Goal: Task Accomplishment & Management: Complete application form

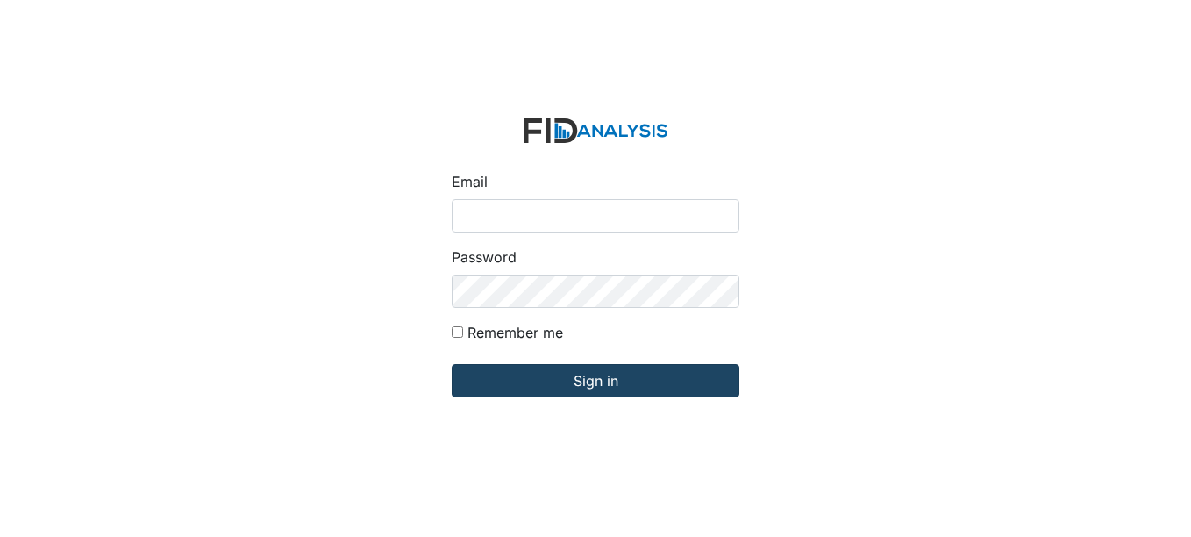
type input "[EMAIL_ADDRESS][DOMAIN_NAME]"
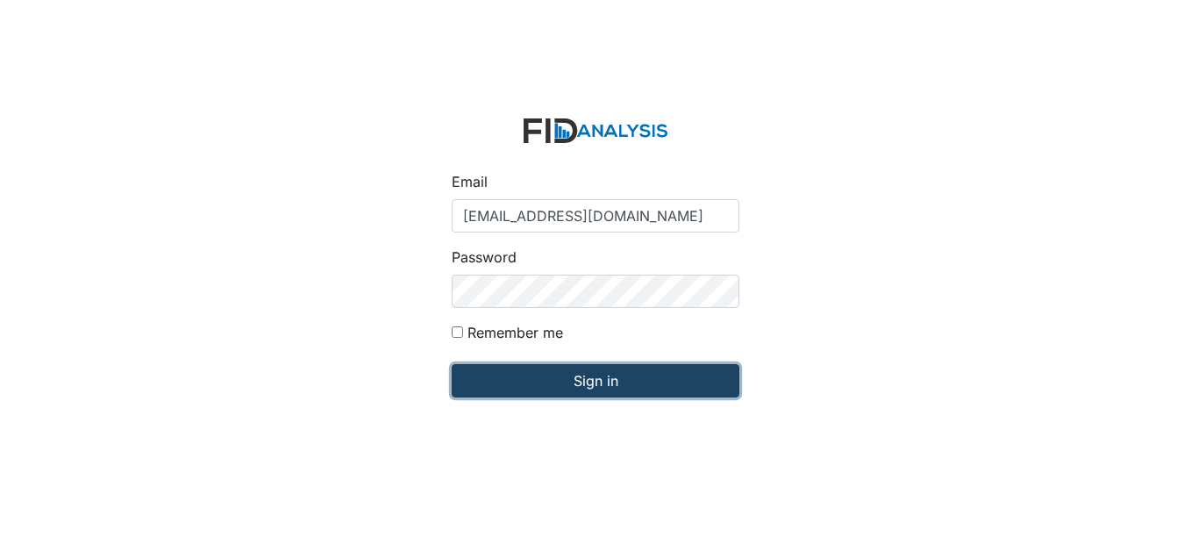
click at [495, 390] on input "Sign in" at bounding box center [596, 380] width 288 height 33
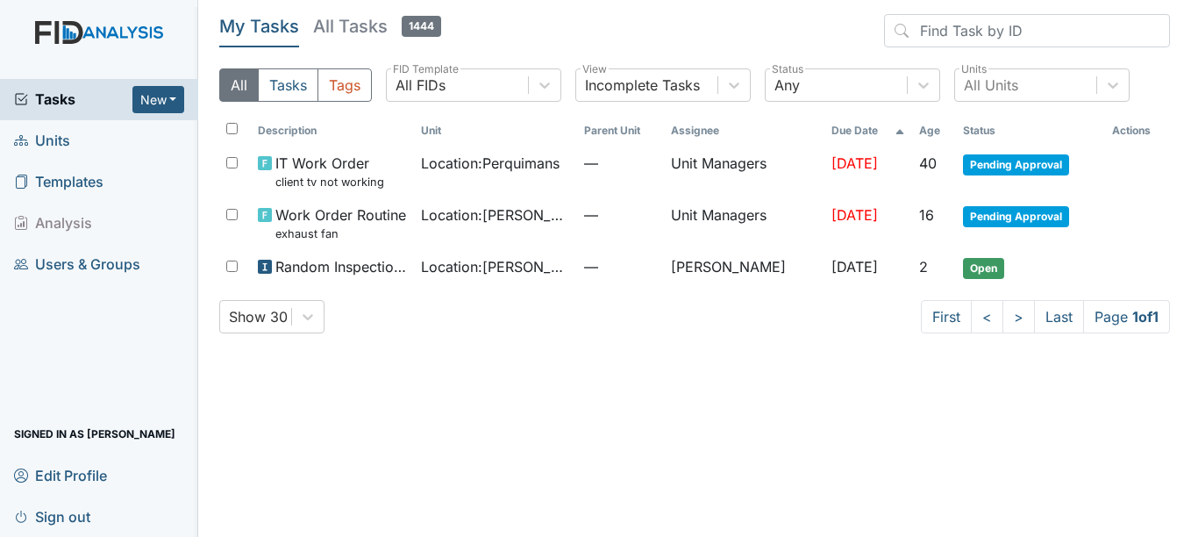
click at [495, 390] on main "My Tasks All Tasks 1444 All Tasks Tags All FIDs FID Template Incomplete Tasks V…" at bounding box center [694, 268] width 993 height 537
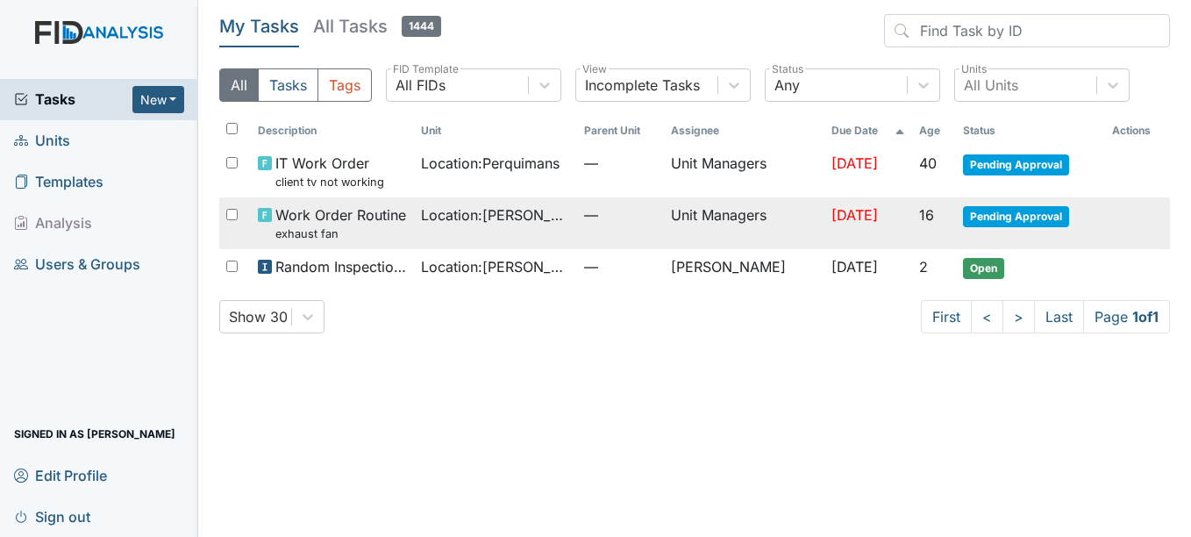
click at [997, 217] on span "Pending Approval" at bounding box center [1016, 216] width 106 height 21
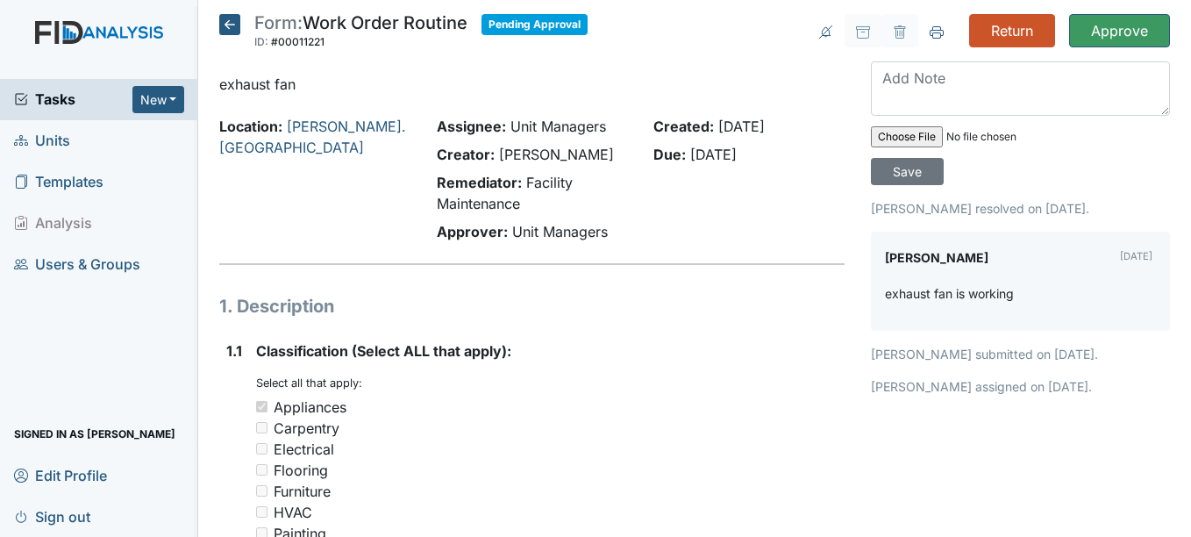
click at [1120, 32] on input "Approve" at bounding box center [1119, 30] width 101 height 33
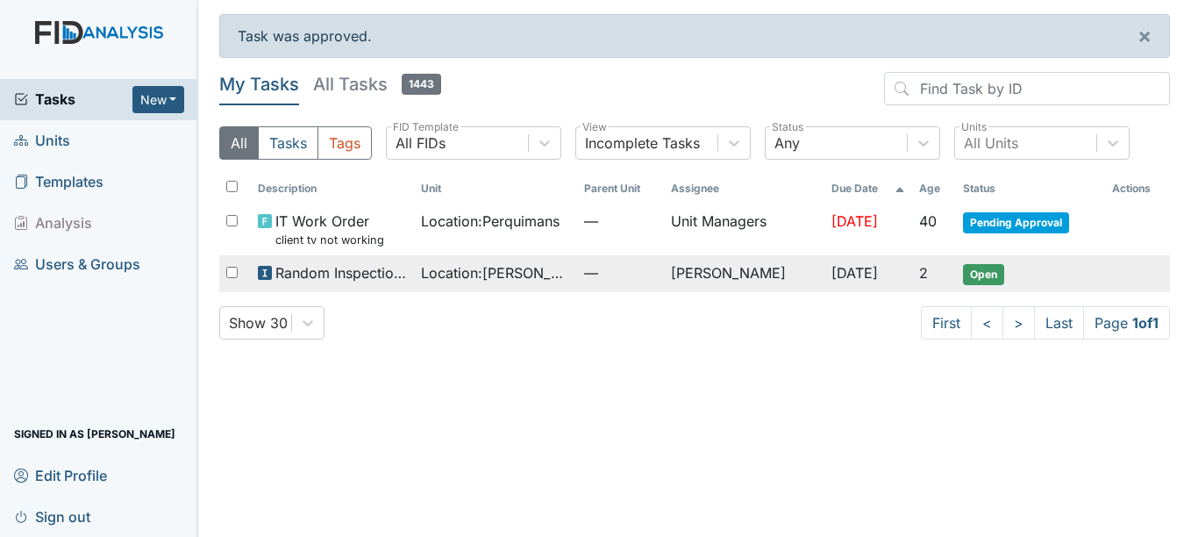
click at [983, 281] on span "Open" at bounding box center [983, 274] width 41 height 21
click at [982, 280] on span "Open" at bounding box center [983, 274] width 41 height 21
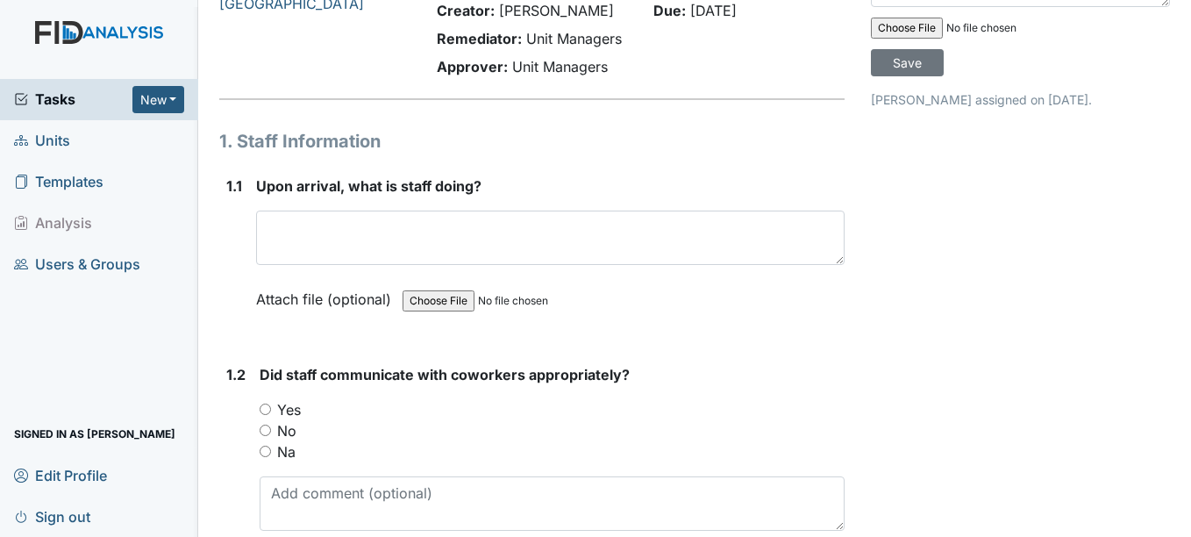
scroll to position [110, 0]
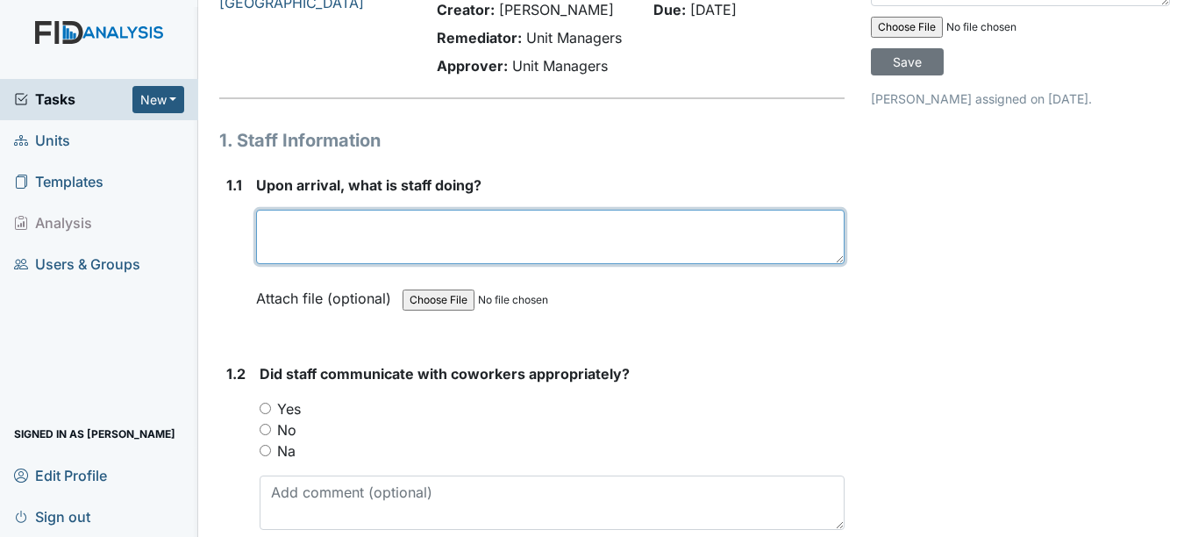
click at [700, 232] on textarea at bounding box center [550, 237] width 588 height 54
type textarea "Assisting D.C. with cleaning his room"
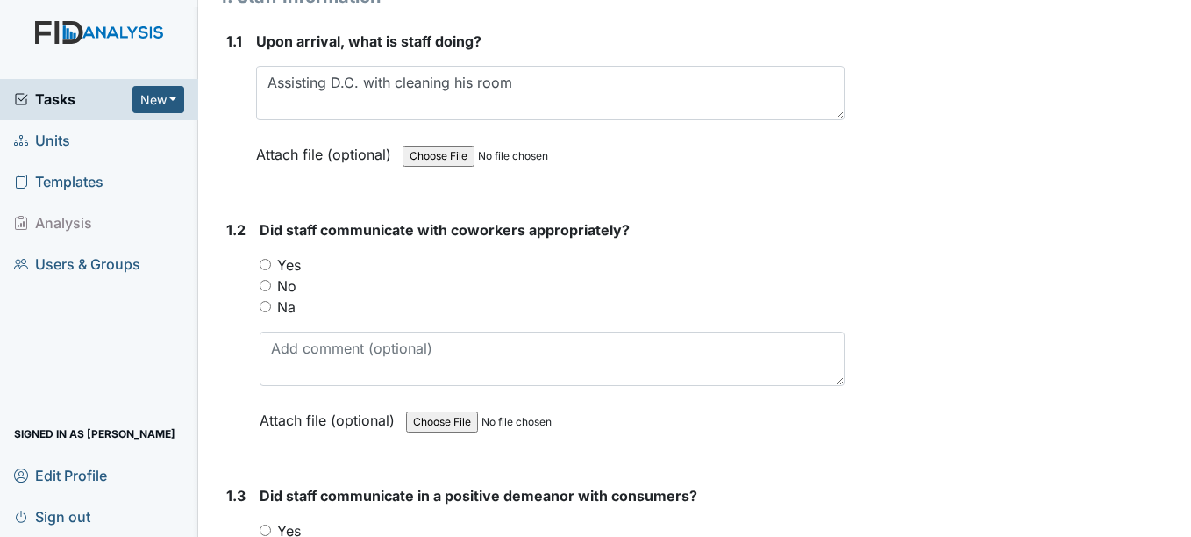
scroll to position [256, 0]
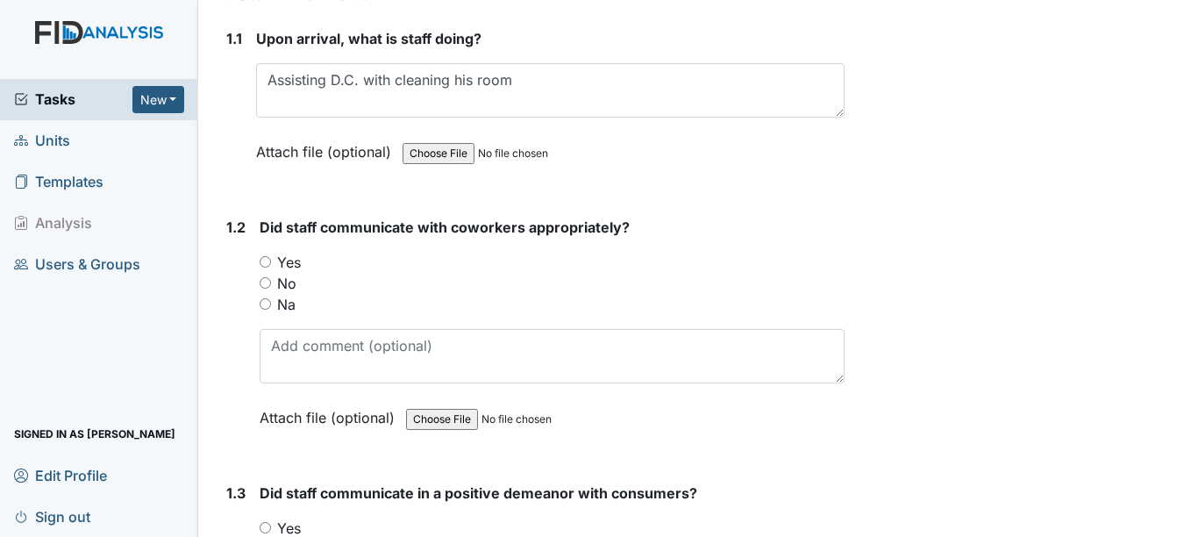
click at [270, 262] on input "Yes" at bounding box center [265, 261] width 11 height 11
radio input "true"
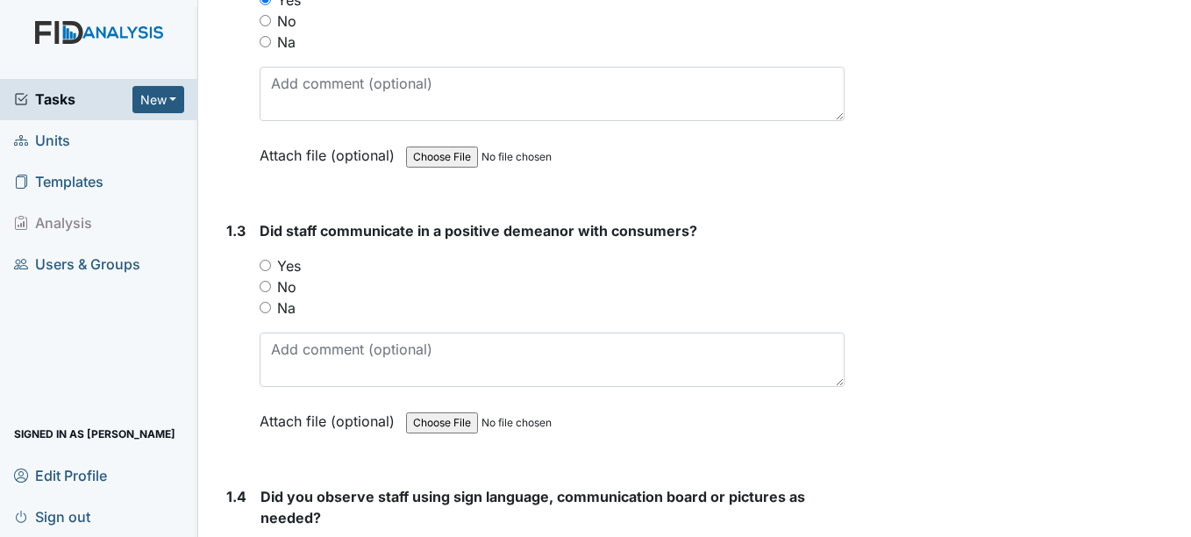
scroll to position [519, 0]
click at [270, 266] on input "Yes" at bounding box center [265, 264] width 11 height 11
radio input "true"
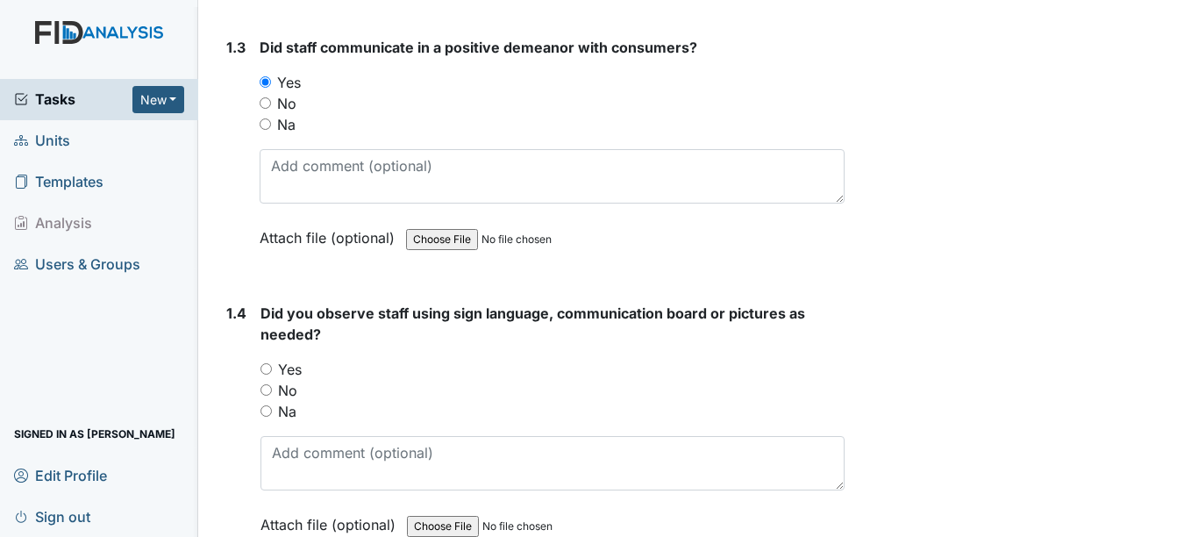
scroll to position [706, 0]
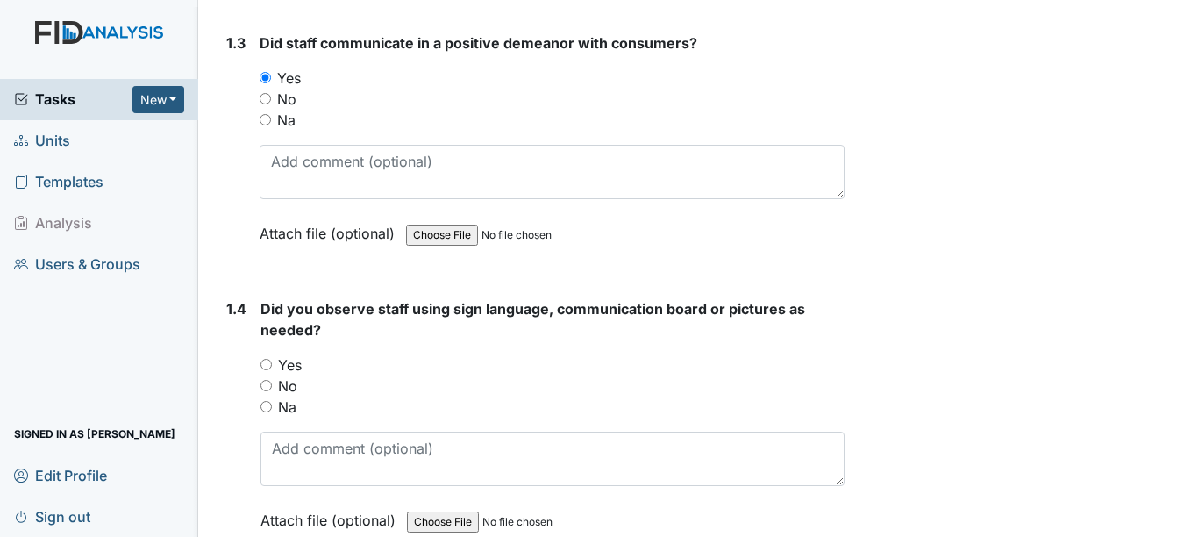
click at [267, 411] on input "Na" at bounding box center [266, 406] width 11 height 11
radio input "true"
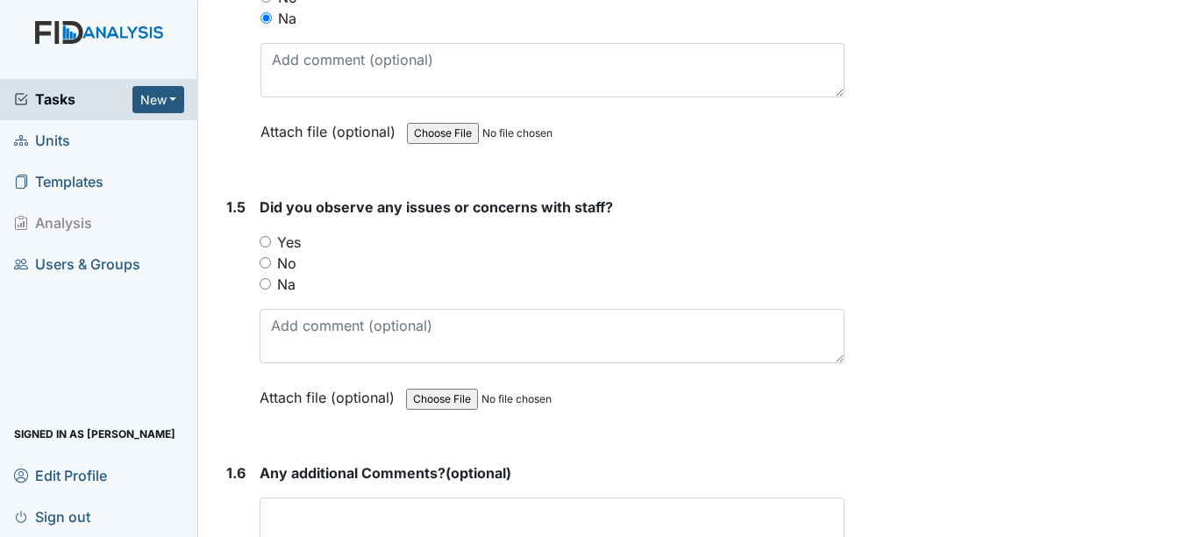
scroll to position [1097, 0]
click at [269, 278] on input "Na" at bounding box center [265, 281] width 11 height 11
radio input "true"
click at [269, 263] on input "No" at bounding box center [265, 260] width 11 height 11
radio input "true"
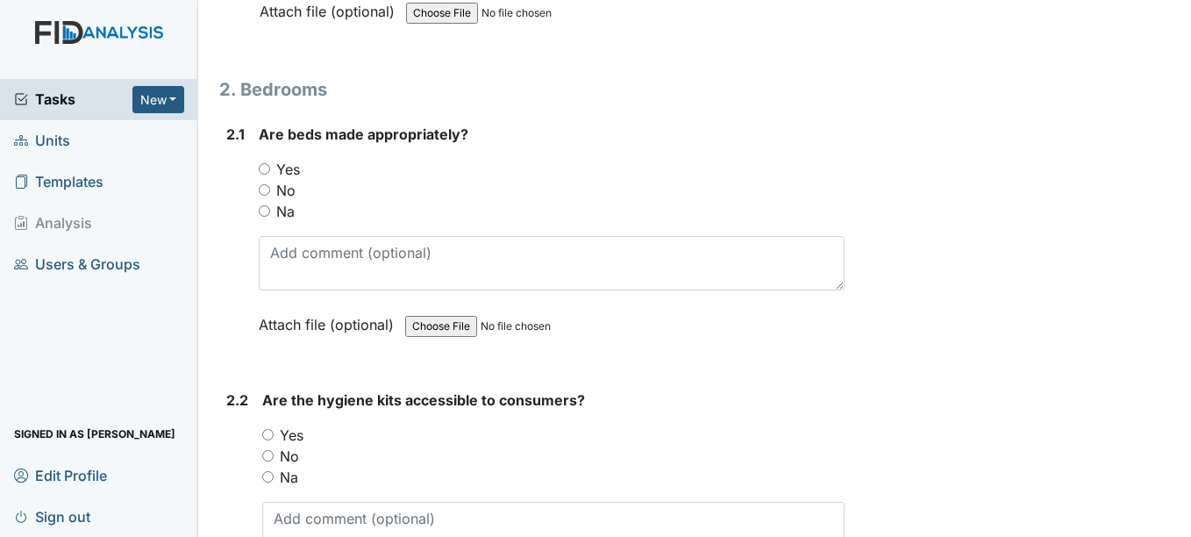
scroll to position [1671, 0]
click at [265, 168] on input "Yes" at bounding box center [264, 166] width 11 height 11
radio input "true"
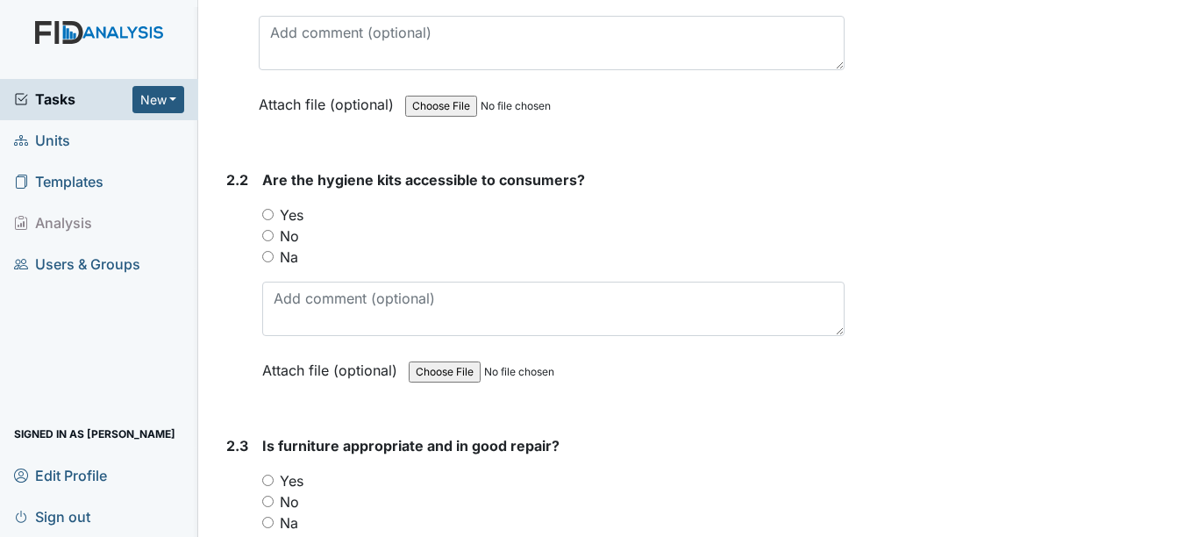
scroll to position [1887, 0]
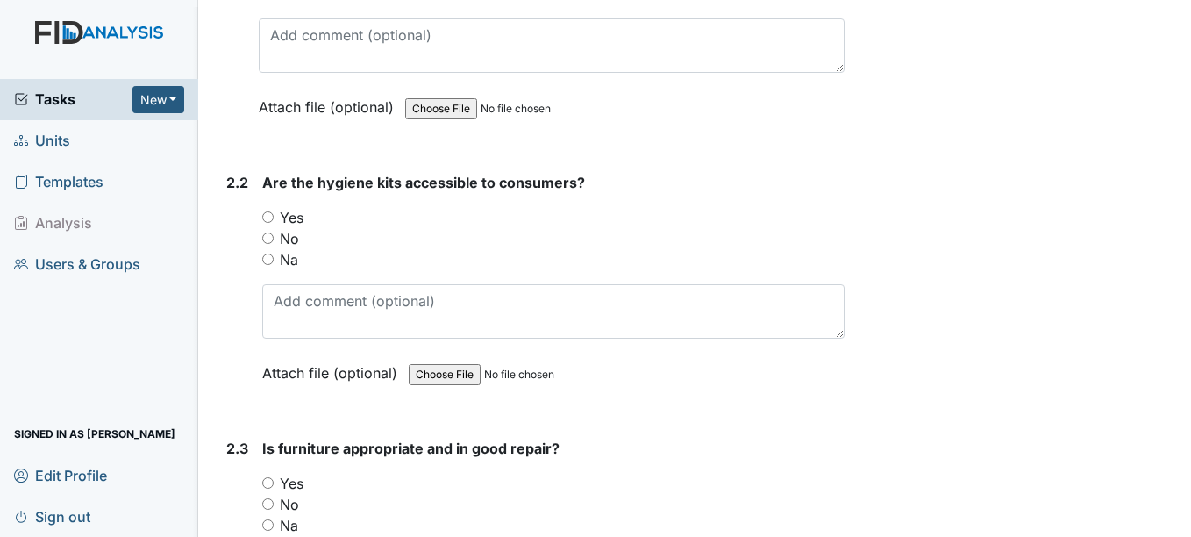
click at [268, 219] on input "Yes" at bounding box center [267, 216] width 11 height 11
radio input "true"
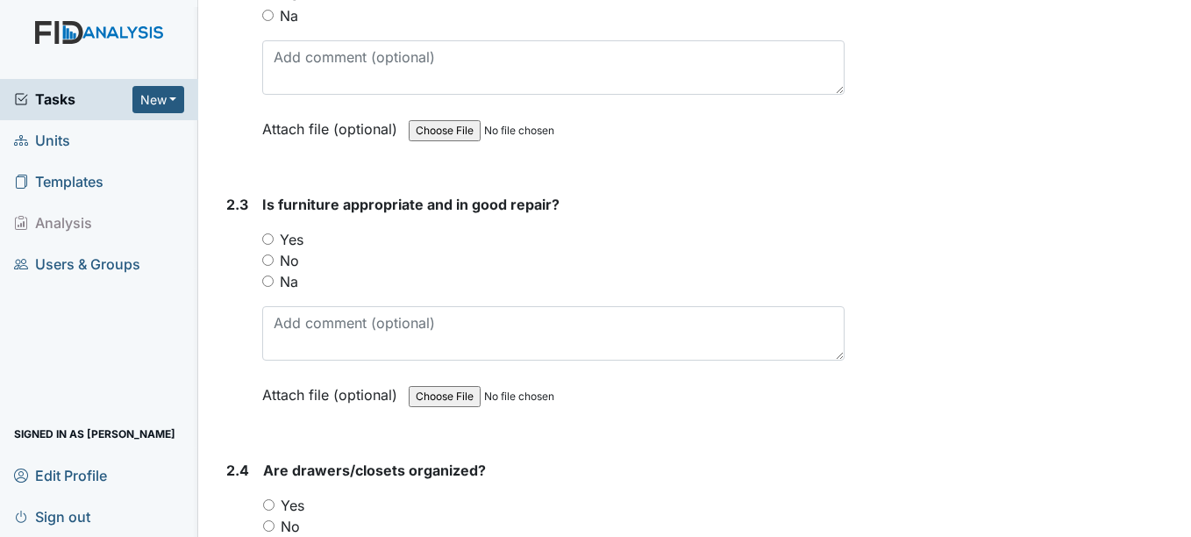
scroll to position [2136, 0]
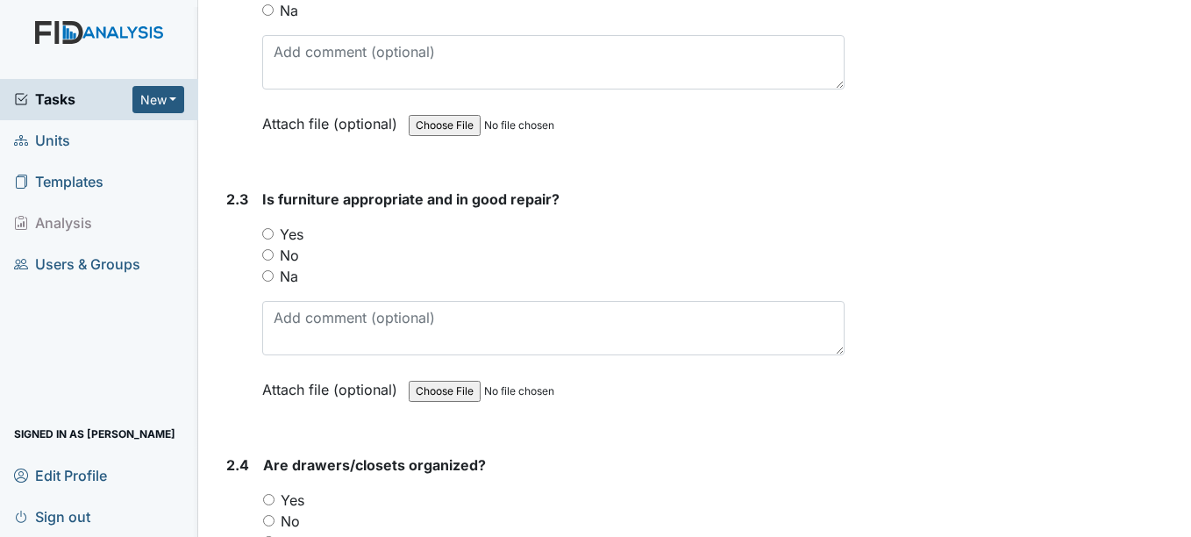
click at [271, 252] on input "No" at bounding box center [267, 254] width 11 height 11
radio input "true"
click at [268, 237] on input "Yes" at bounding box center [267, 233] width 11 height 11
radio input "true"
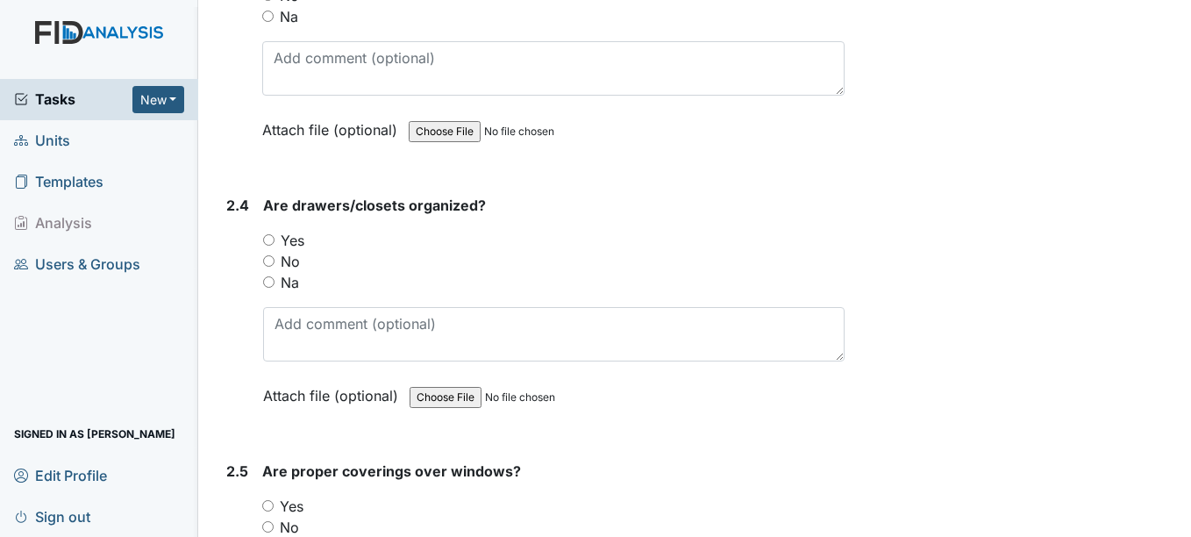
scroll to position [2398, 0]
click at [273, 238] on input "Yes" at bounding box center [268, 237] width 11 height 11
radio input "true"
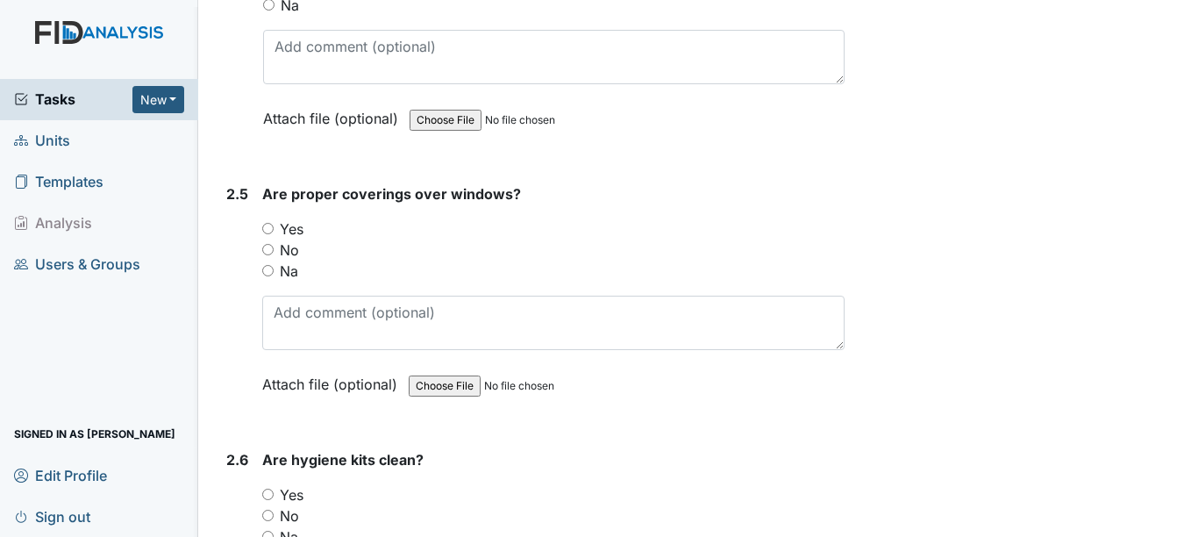
click at [271, 232] on input "Yes" at bounding box center [267, 228] width 11 height 11
radio input "true"
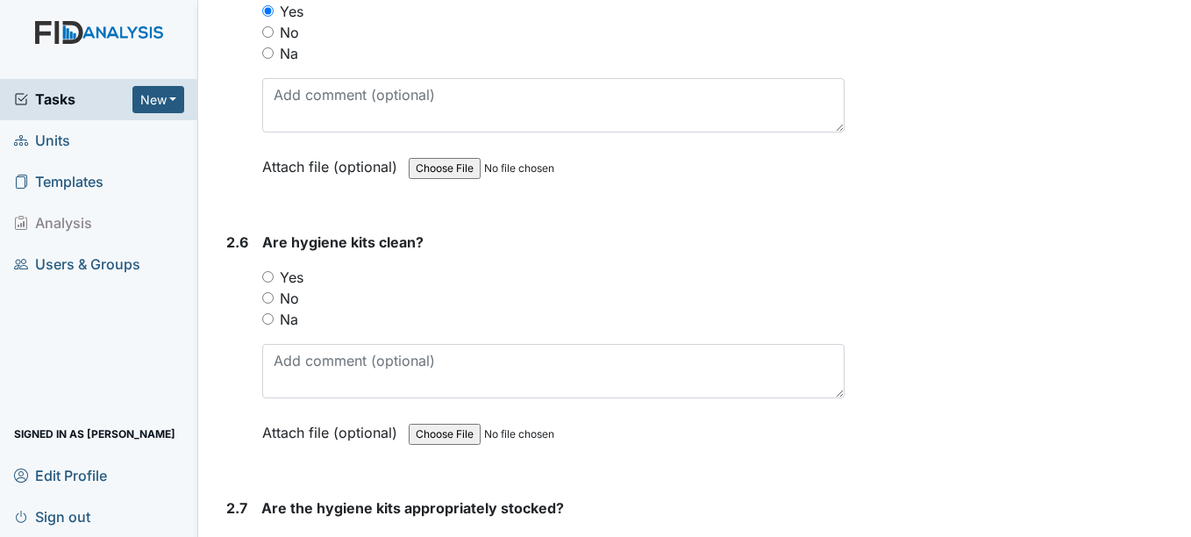
scroll to position [2897, 0]
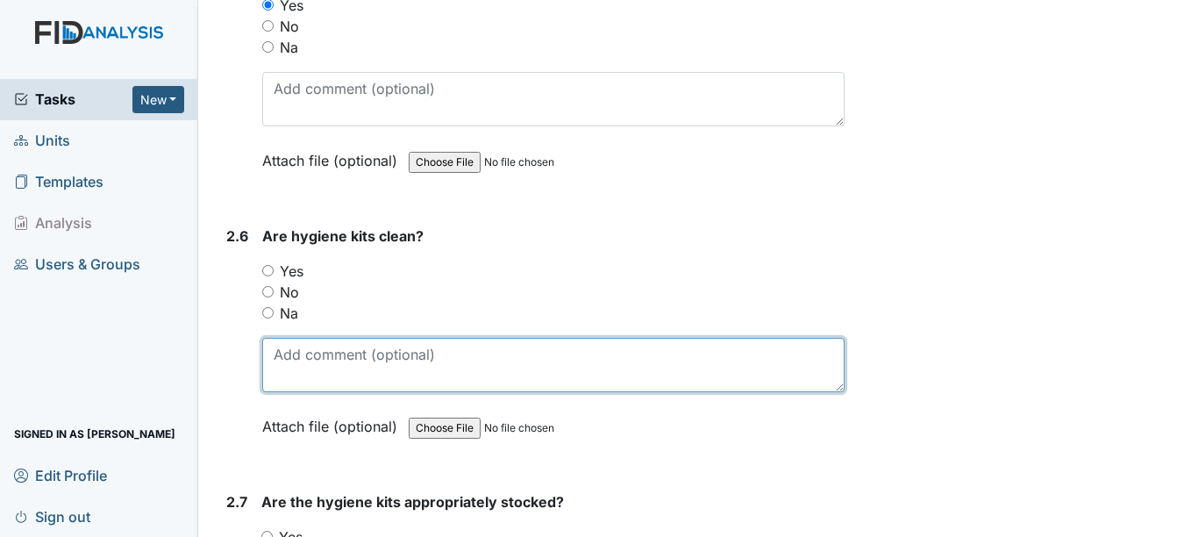
click at [339, 357] on textarea at bounding box center [553, 365] width 582 height 54
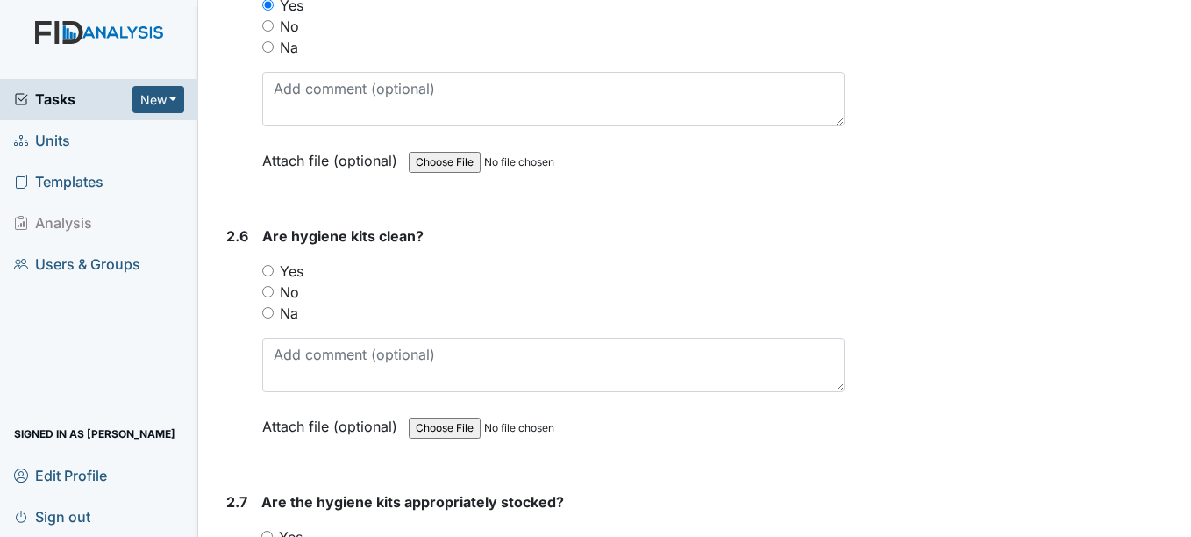
click at [274, 271] on input "Yes" at bounding box center [267, 270] width 11 height 11
radio input "true"
click at [268, 287] on input "No" at bounding box center [267, 291] width 11 height 11
radio input "true"
click at [270, 270] on input "Yes" at bounding box center [267, 270] width 11 height 11
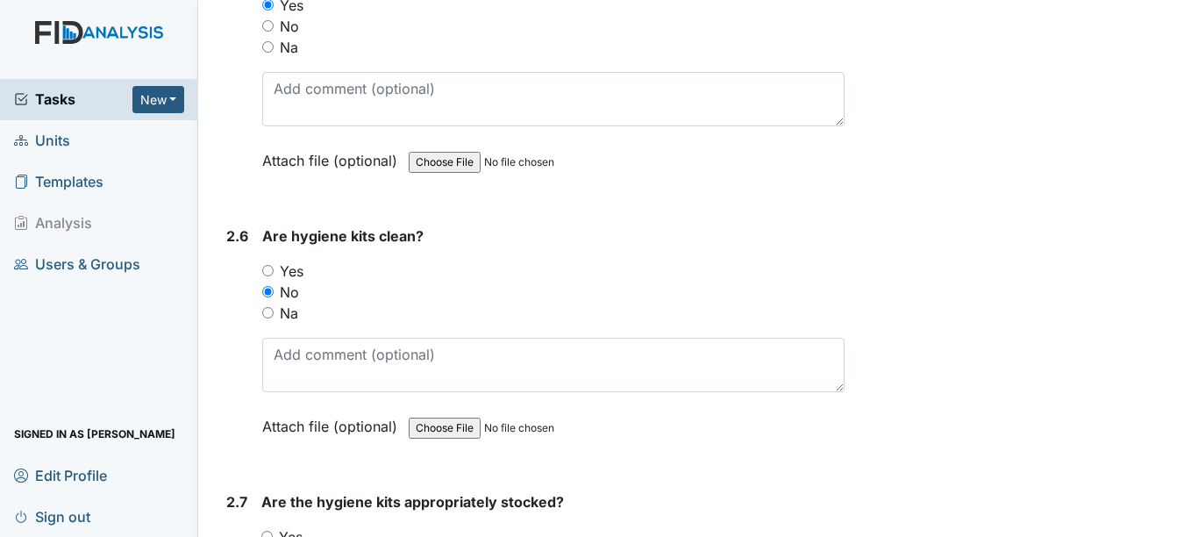
radio input "true"
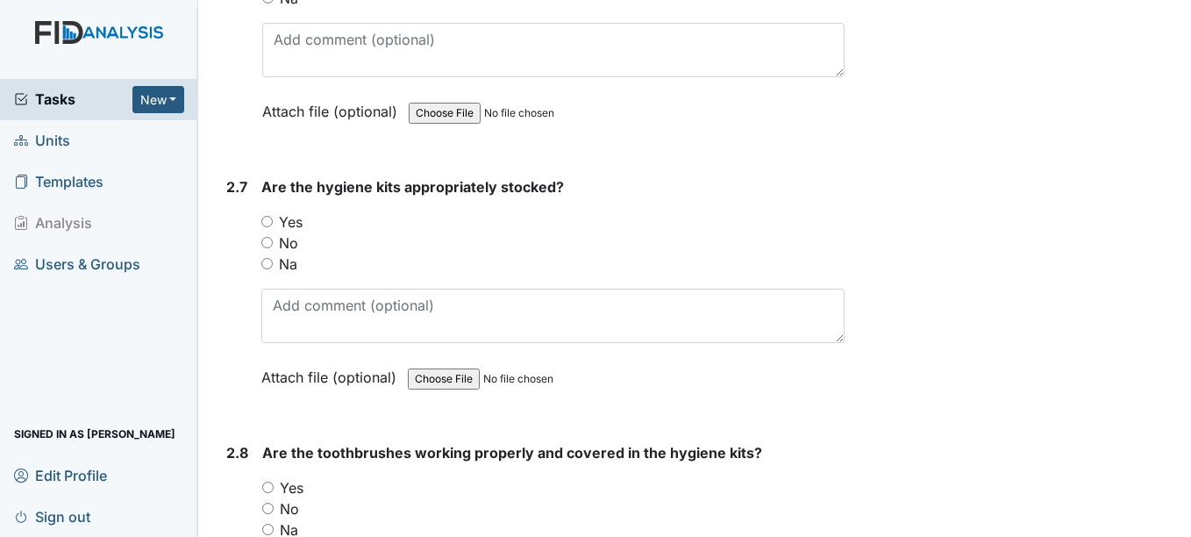
scroll to position [3229, 0]
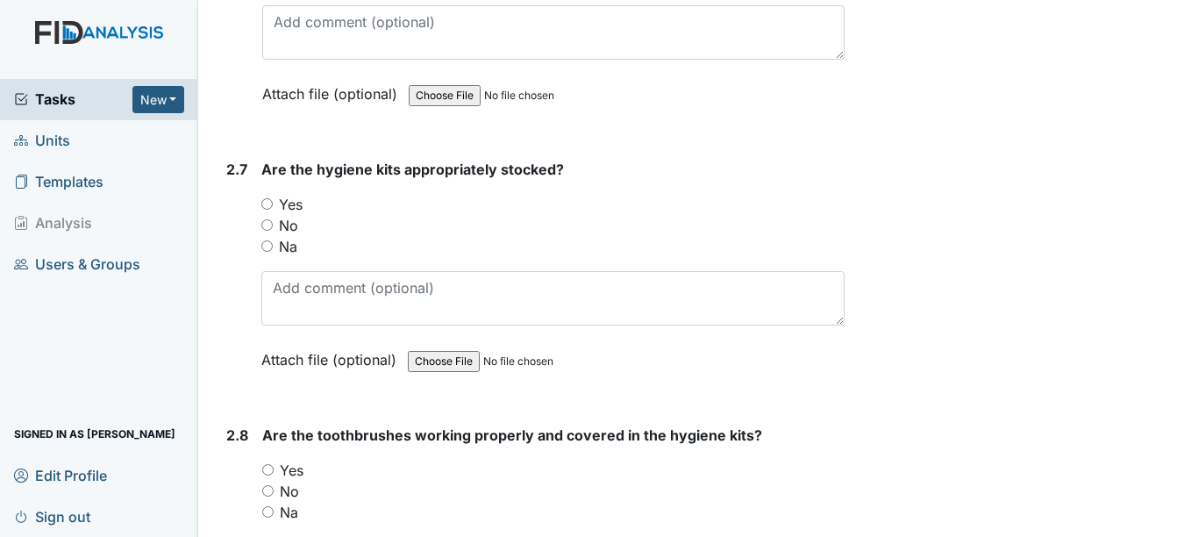
click at [271, 206] on input "Yes" at bounding box center [266, 203] width 11 height 11
radio input "true"
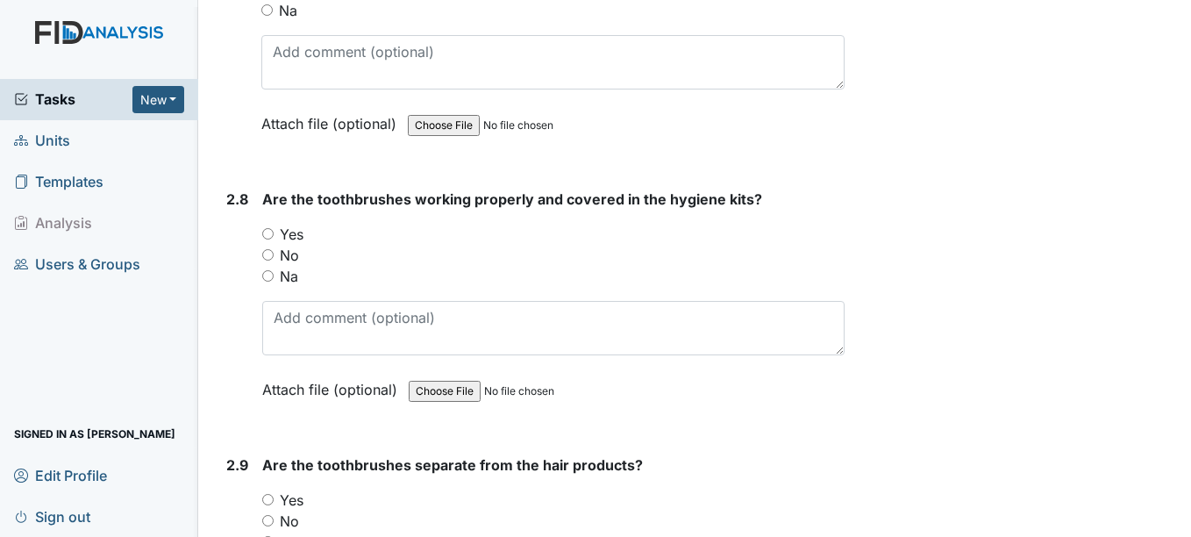
scroll to position [3467, 0]
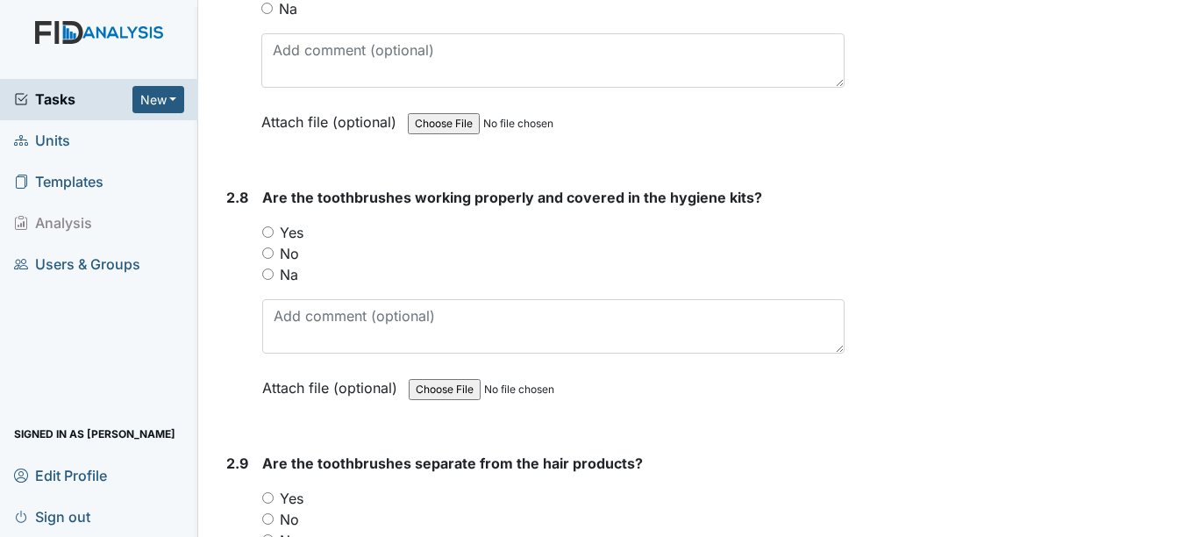
click at [290, 230] on label "Yes" at bounding box center [292, 232] width 24 height 21
click at [274, 230] on input "Yes" at bounding box center [267, 231] width 11 height 11
radio input "true"
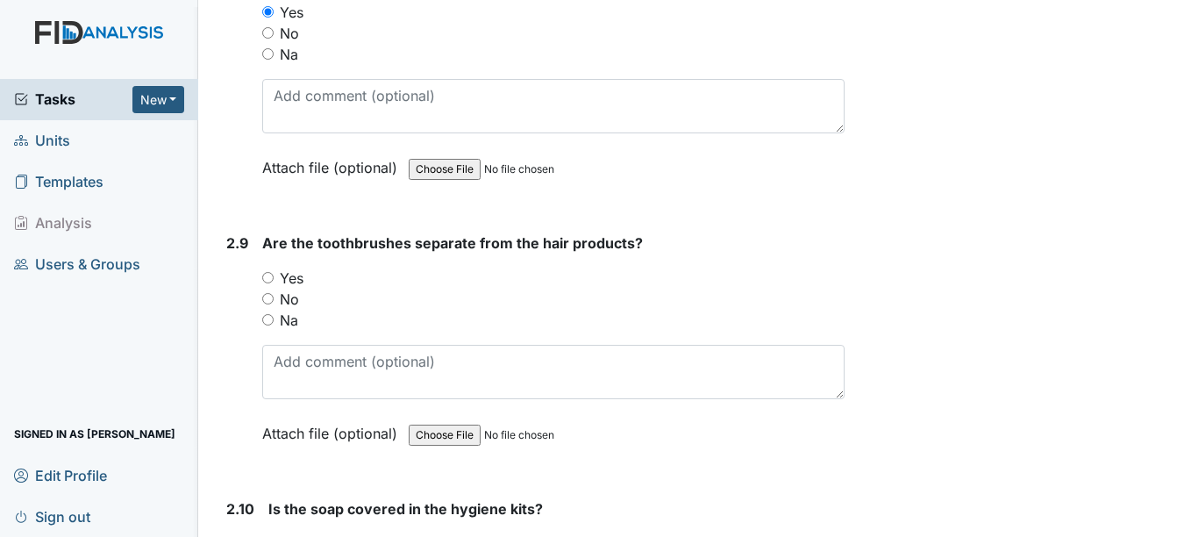
scroll to position [3697, 0]
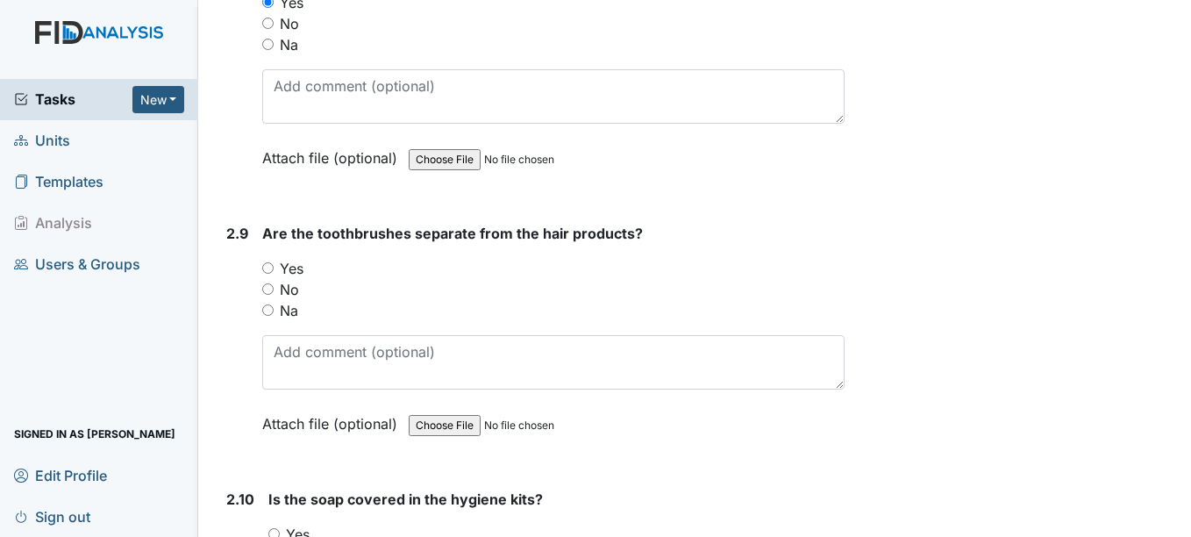
click at [271, 289] on input "No" at bounding box center [267, 288] width 11 height 11
radio input "true"
click at [273, 273] on input "Yes" at bounding box center [267, 267] width 11 height 11
radio input "true"
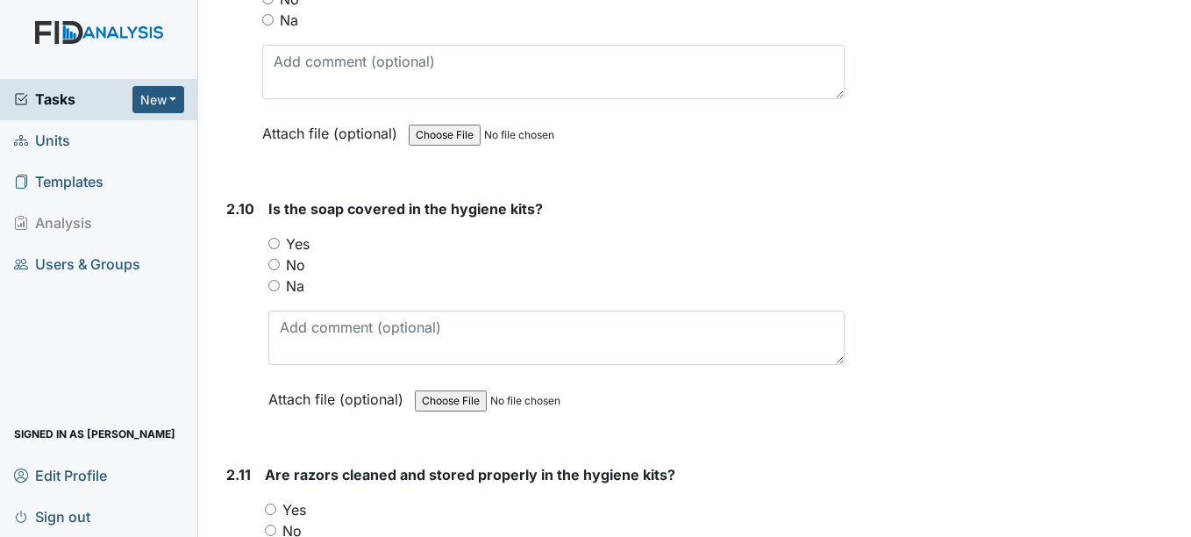
scroll to position [3988, 0]
click at [275, 245] on input "Yes" at bounding box center [273, 242] width 11 height 11
radio input "true"
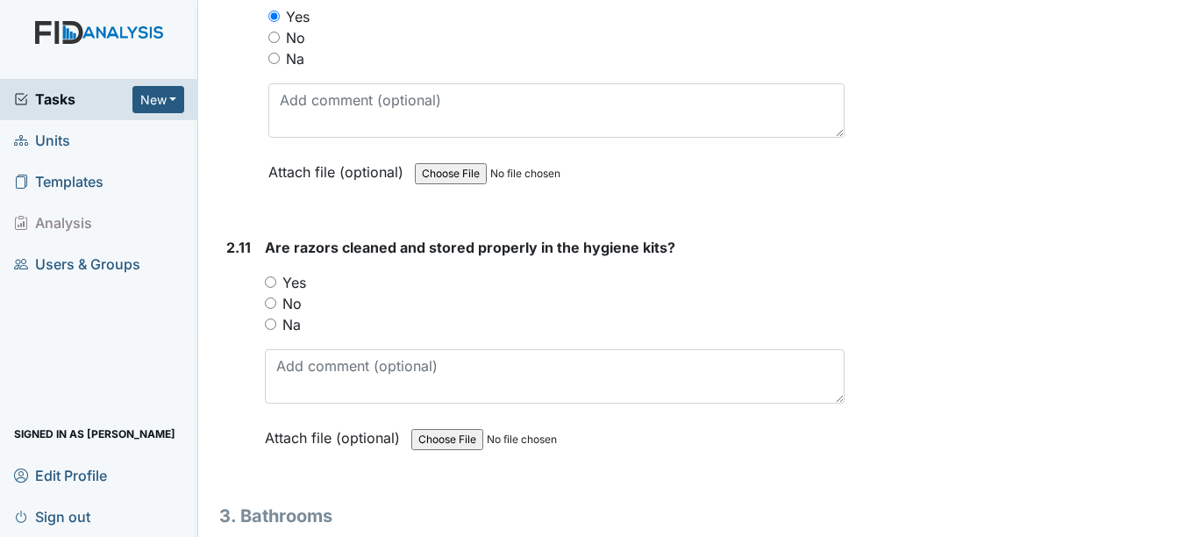
scroll to position [4230, 0]
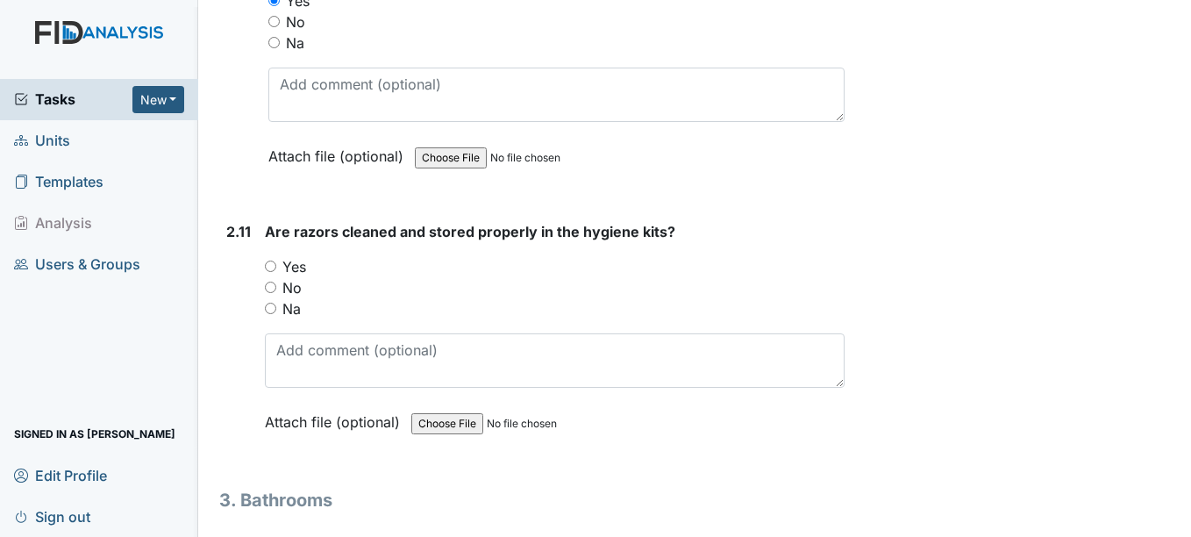
click at [273, 268] on input "Yes" at bounding box center [270, 266] width 11 height 11
radio input "true"
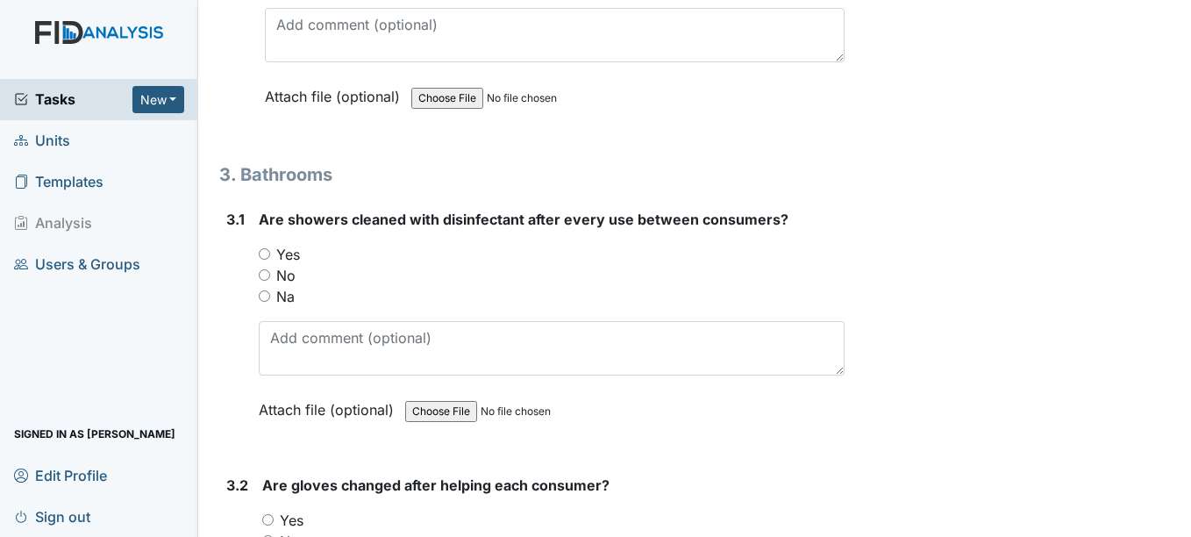
scroll to position [4564, 0]
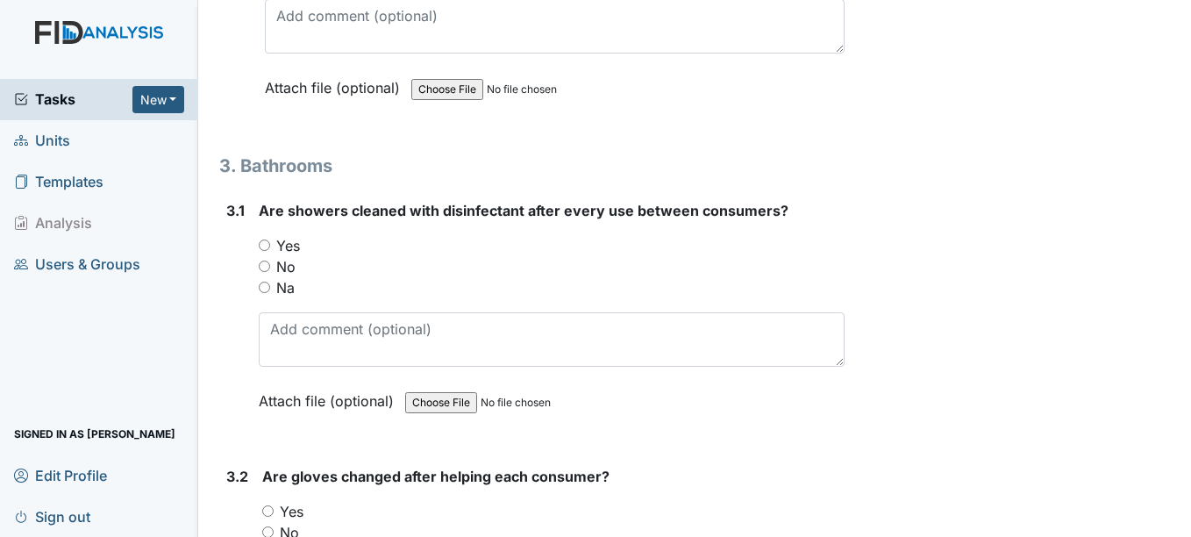
click at [268, 244] on input "Yes" at bounding box center [264, 244] width 11 height 11
radio input "true"
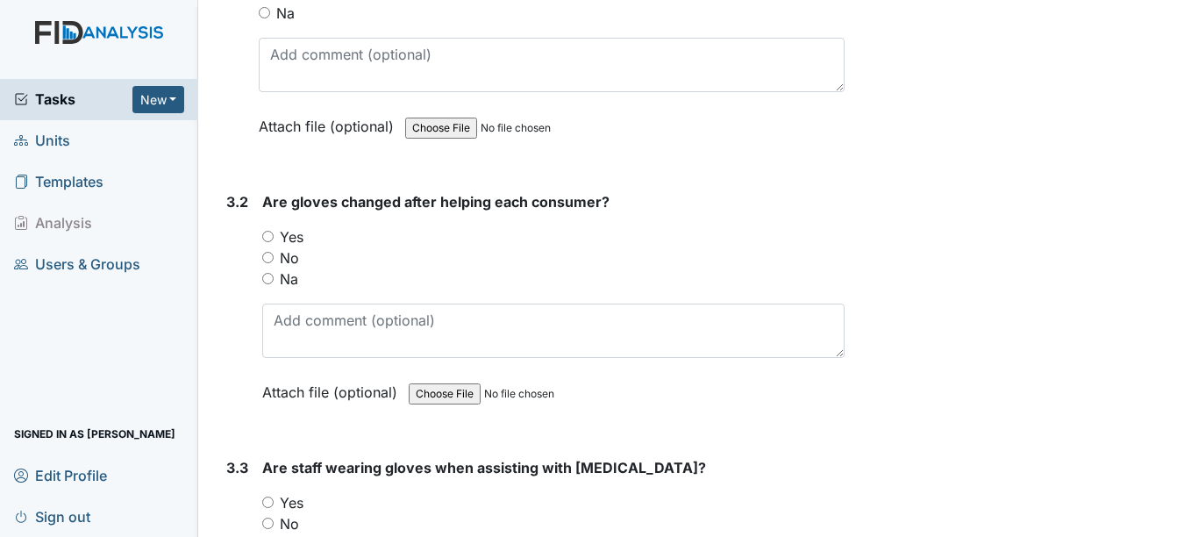
scroll to position [4840, 0]
click at [271, 233] on input "Yes" at bounding box center [267, 235] width 11 height 11
radio input "true"
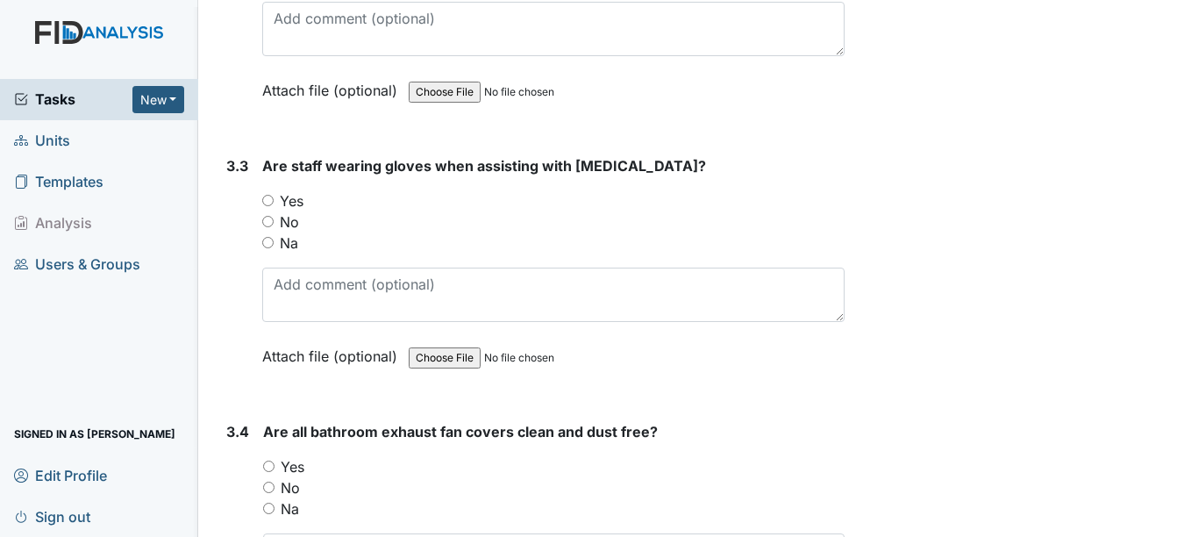
scroll to position [5149, 0]
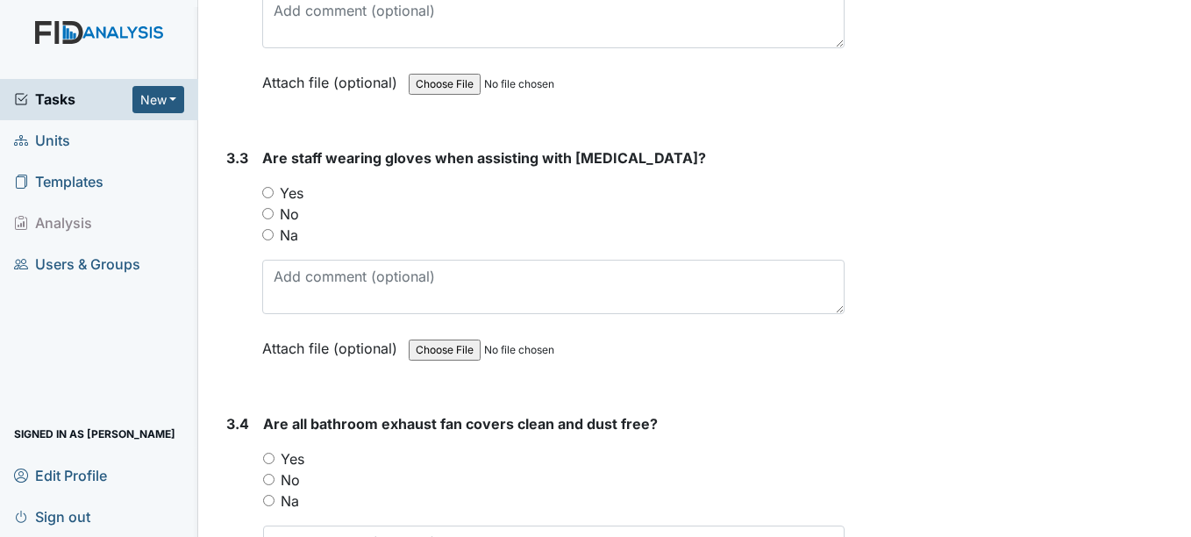
click at [270, 239] on input "Na" at bounding box center [267, 234] width 11 height 11
radio input "true"
click at [270, 237] on input "Na" at bounding box center [267, 234] width 11 height 11
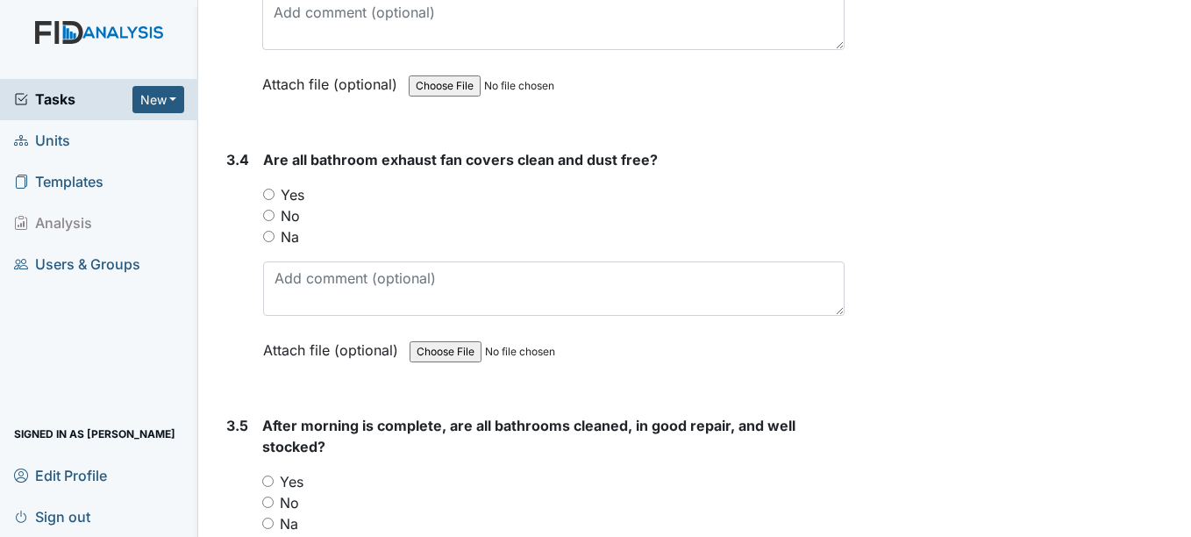
scroll to position [5417, 0]
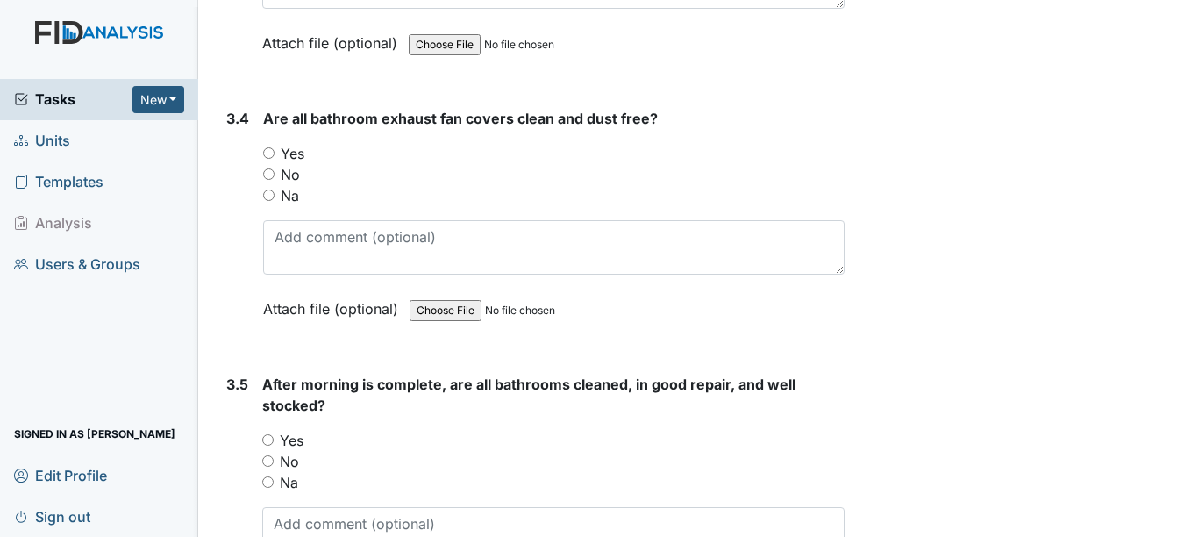
scroll to position [5456, 0]
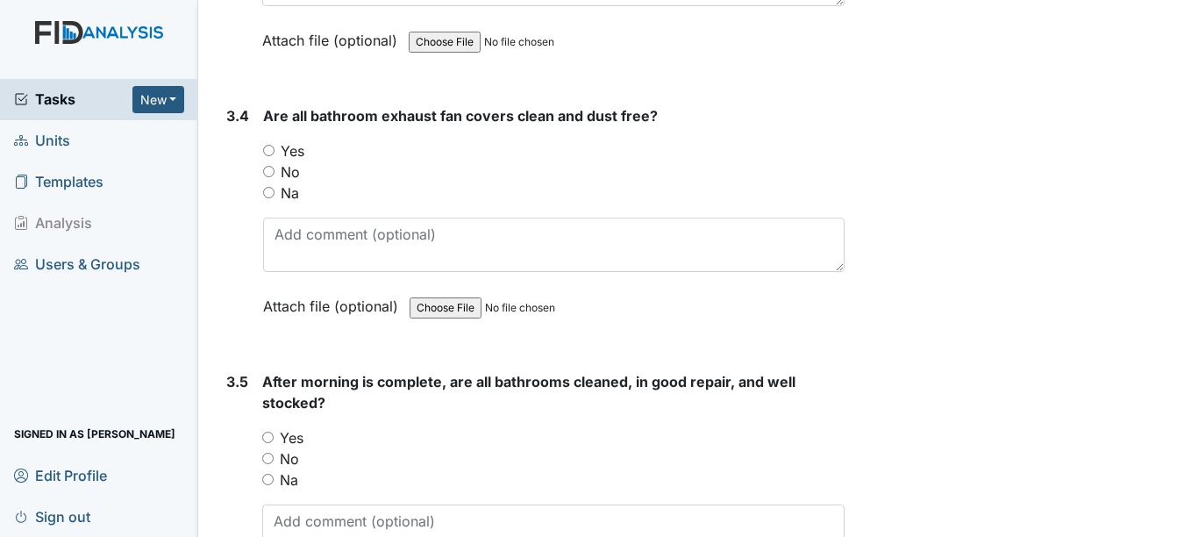
click at [523, 382] on span "After morning is complete, are all bathrooms cleaned, in good repair, and well …" at bounding box center [528, 392] width 533 height 39
click at [288, 190] on label "Na" at bounding box center [290, 192] width 18 height 21
click at [275, 190] on input "Na" at bounding box center [268, 192] width 11 height 11
radio input "true"
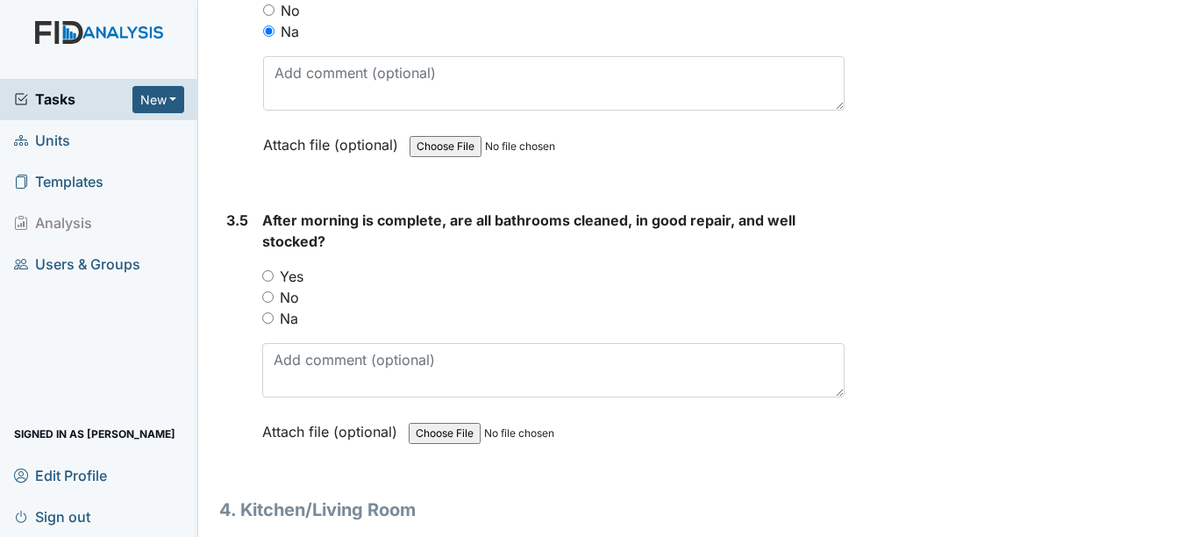
scroll to position [5641, 0]
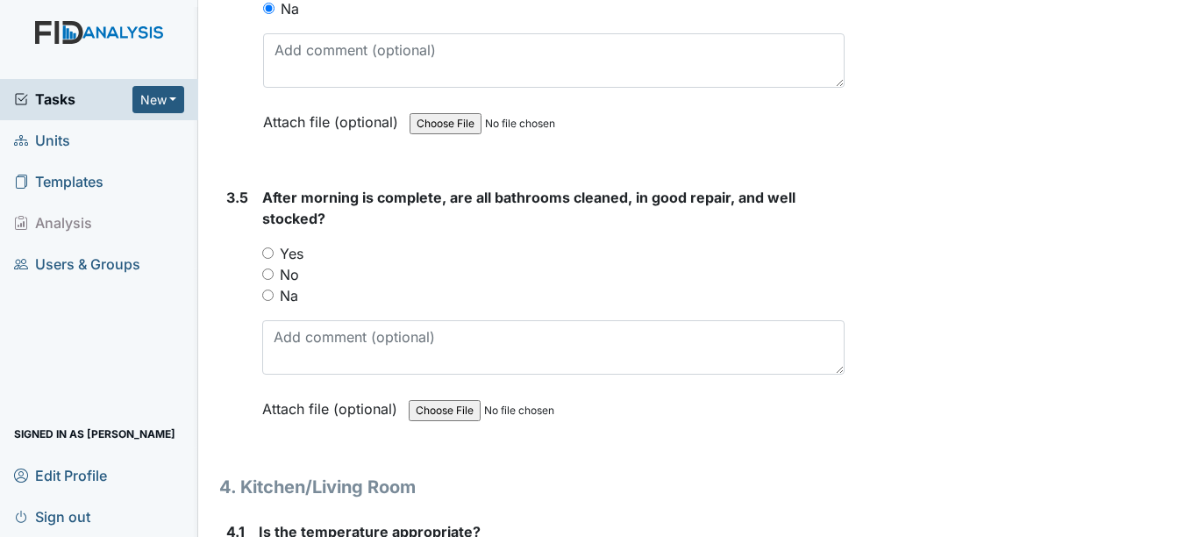
click at [274, 254] on input "Yes" at bounding box center [267, 252] width 11 height 11
radio input "true"
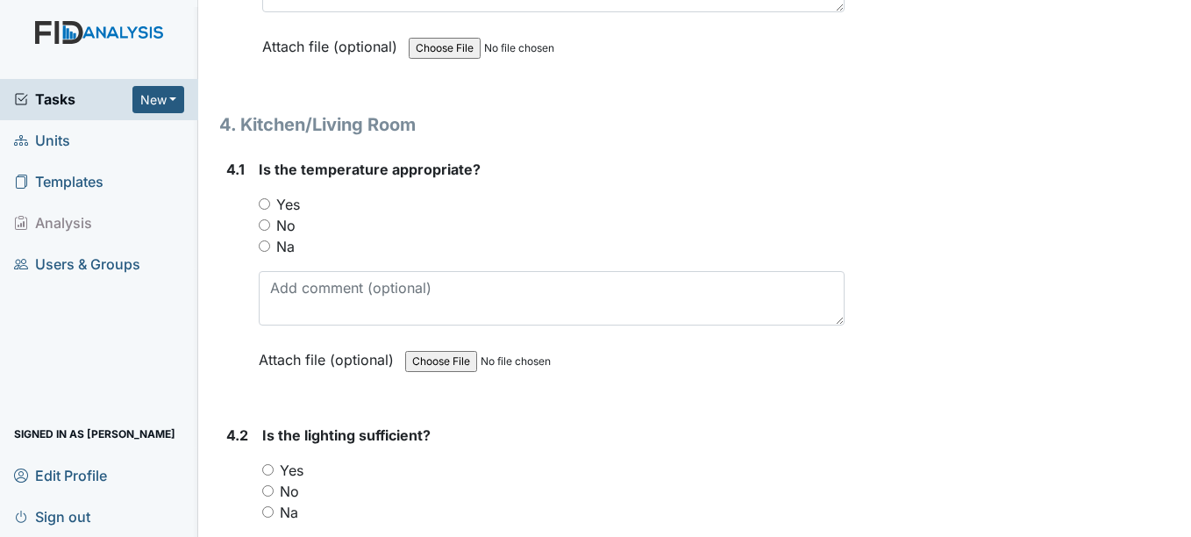
scroll to position [6005, 0]
click at [281, 197] on label "Yes" at bounding box center [288, 202] width 24 height 21
click at [270, 197] on input "Yes" at bounding box center [264, 202] width 11 height 11
radio input "true"
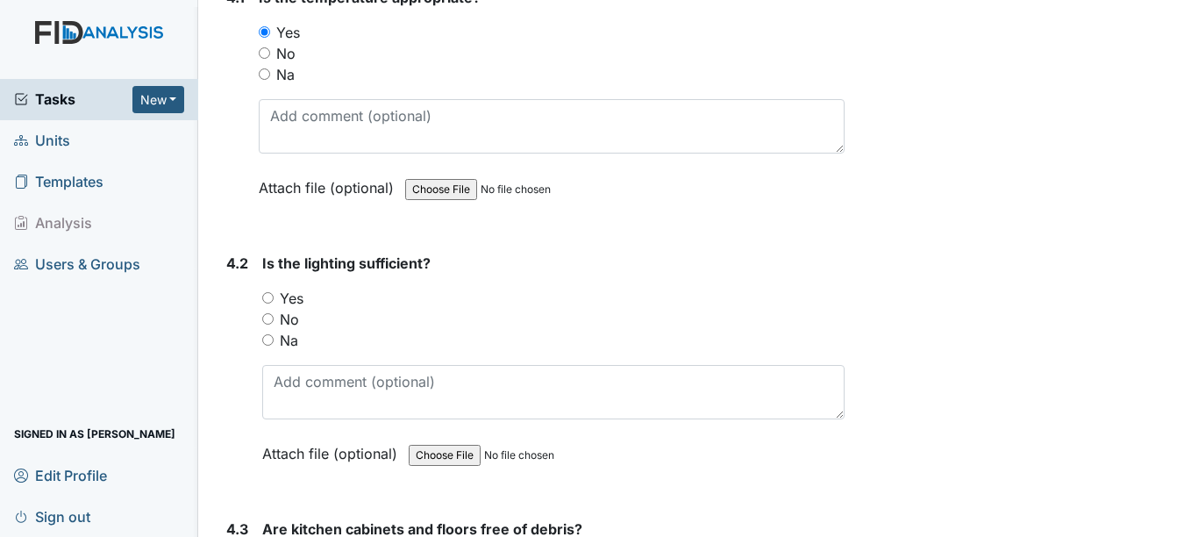
scroll to position [6176, 0]
click at [274, 297] on input "Yes" at bounding box center [267, 296] width 11 height 11
radio input "true"
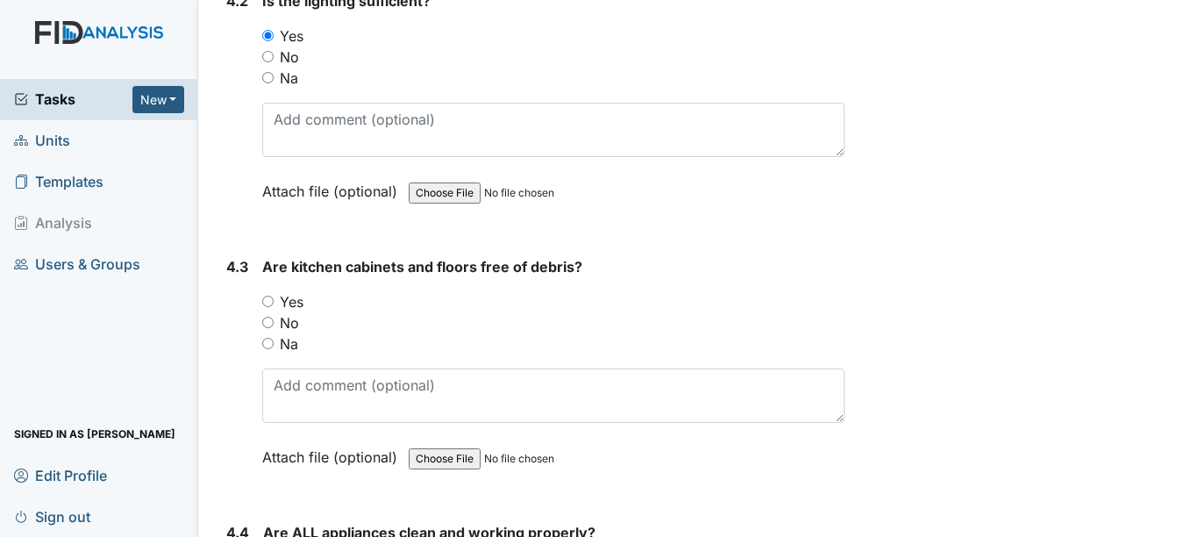
scroll to position [6440, 0]
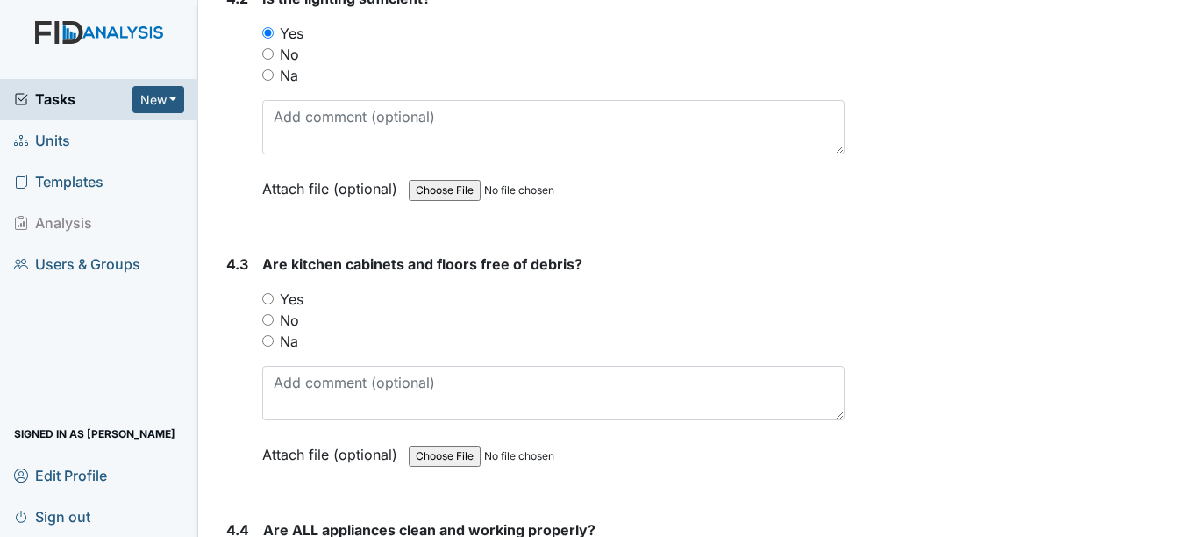
click at [285, 311] on label "No" at bounding box center [289, 320] width 19 height 21
click at [274, 314] on input "No" at bounding box center [267, 319] width 11 height 11
radio input "true"
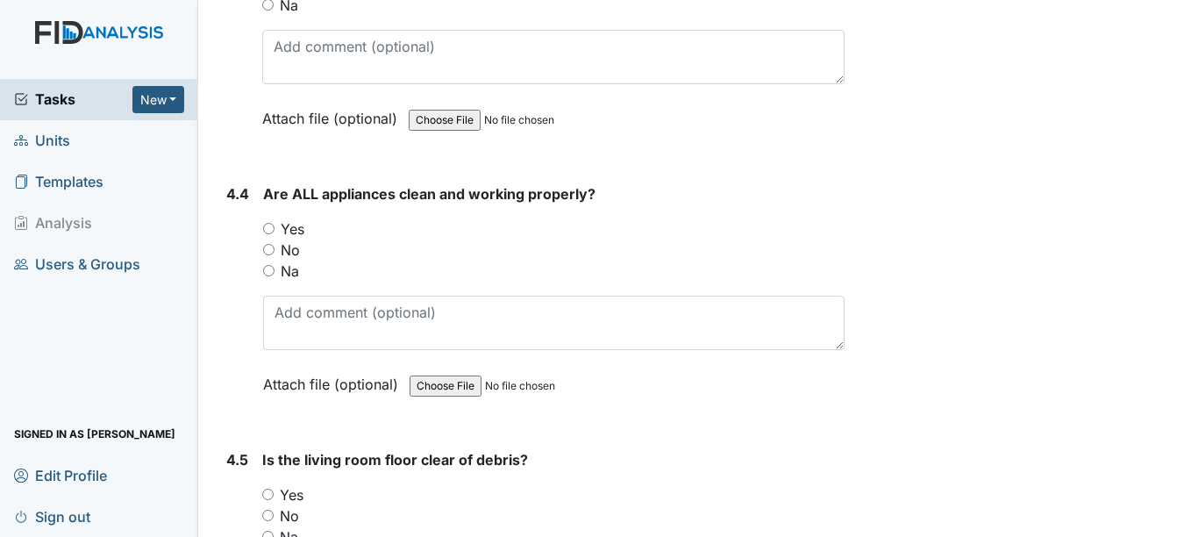
scroll to position [6778, 0]
click at [273, 226] on input "Yes" at bounding box center [268, 226] width 11 height 11
radio input "true"
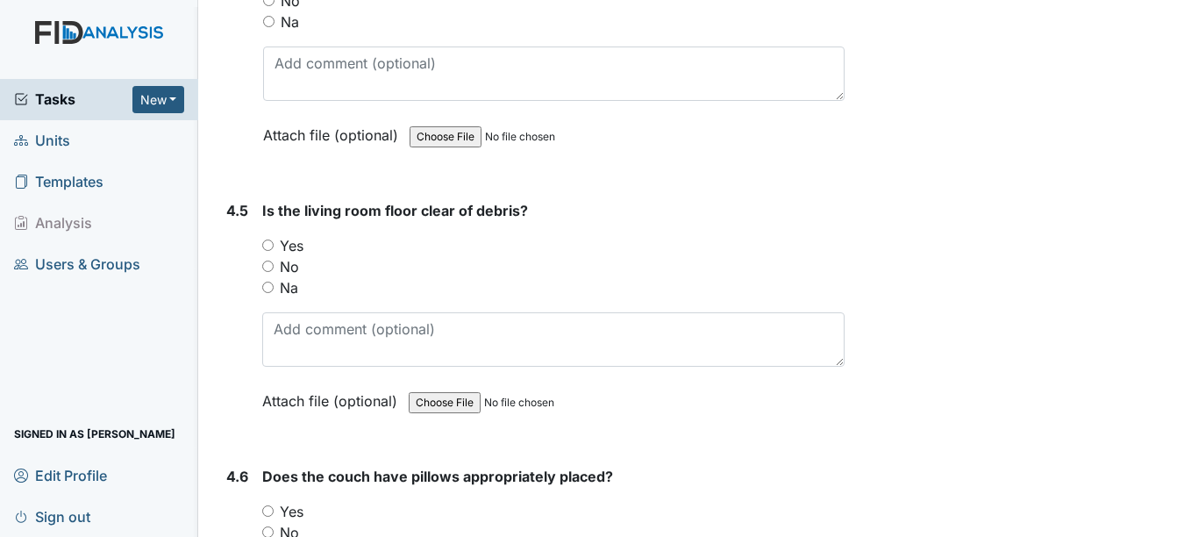
scroll to position [7033, 0]
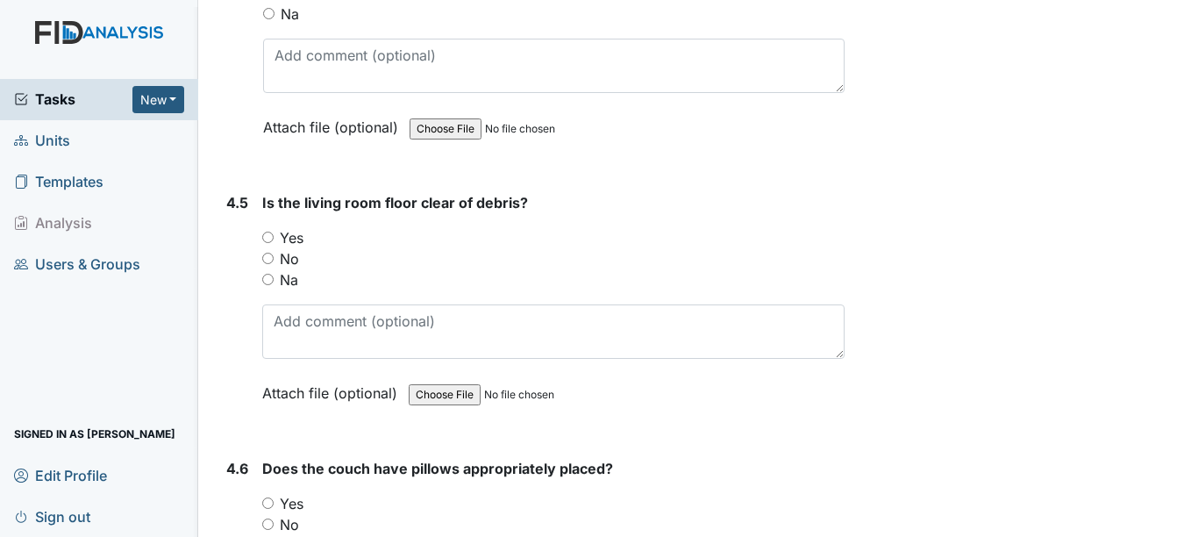
click at [290, 247] on label "Yes" at bounding box center [292, 237] width 24 height 21
click at [274, 243] on input "Yes" at bounding box center [267, 237] width 11 height 11
radio input "true"
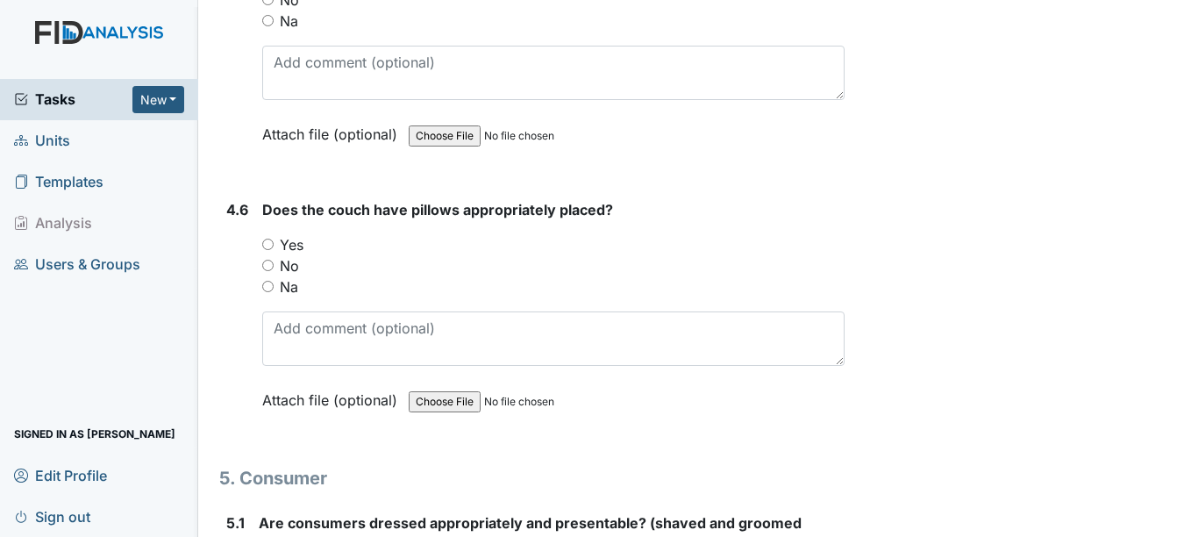
scroll to position [7300, 0]
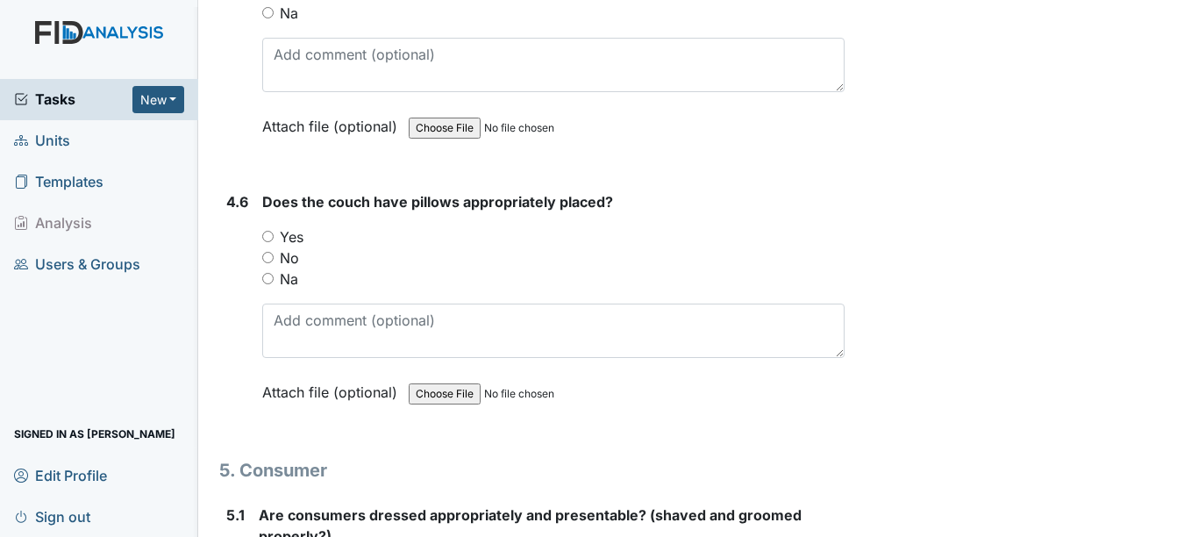
click at [299, 244] on label "Yes" at bounding box center [292, 236] width 24 height 21
click at [274, 242] on input "Yes" at bounding box center [267, 236] width 11 height 11
radio input "true"
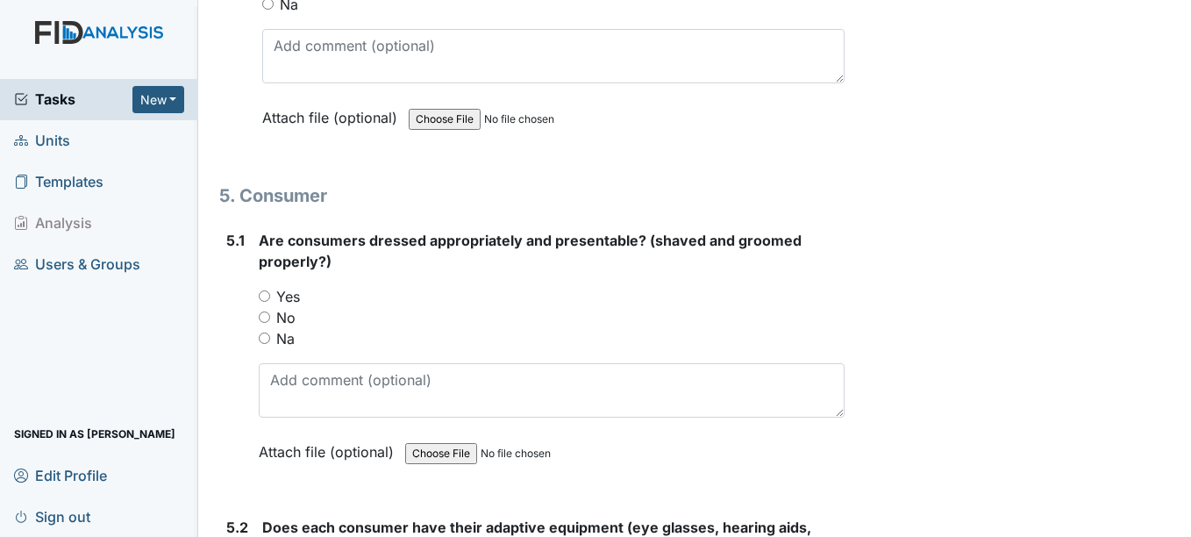
scroll to position [7576, 0]
click at [393, 296] on div "Yes" at bounding box center [551, 294] width 585 height 21
click at [325, 285] on div "Yes" at bounding box center [551, 294] width 585 height 21
click at [295, 286] on label "Yes" at bounding box center [288, 294] width 24 height 21
click at [270, 289] on input "Yes" at bounding box center [264, 294] width 11 height 11
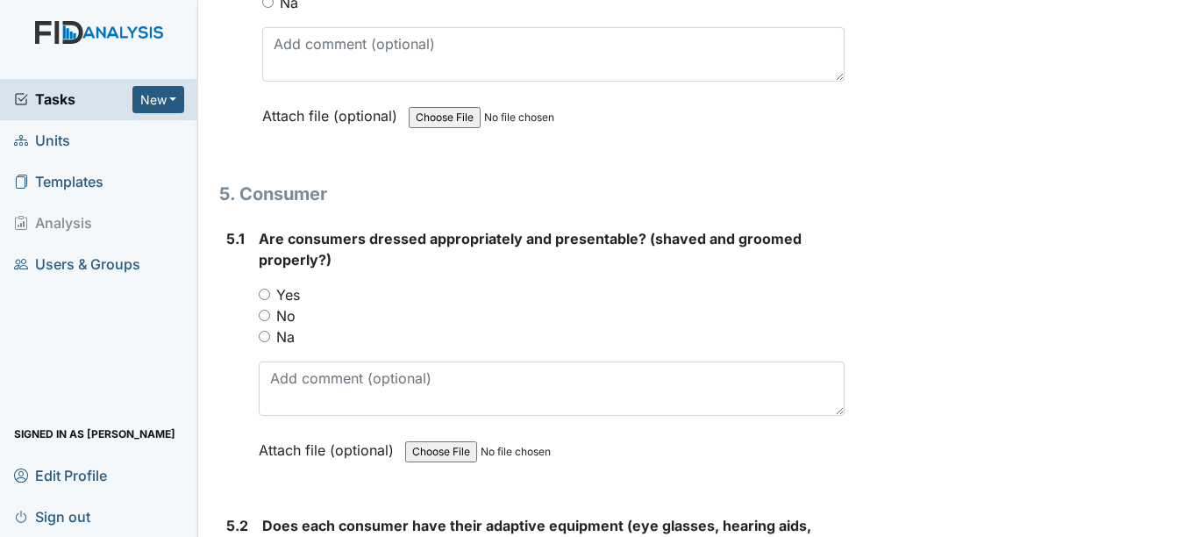
radio input "true"
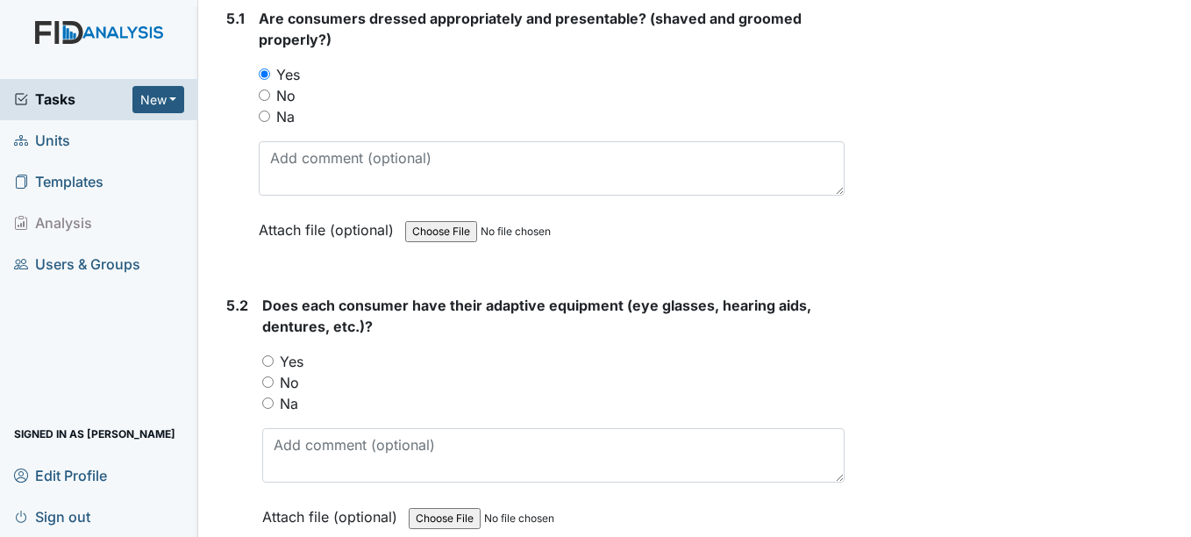
scroll to position [7800, 0]
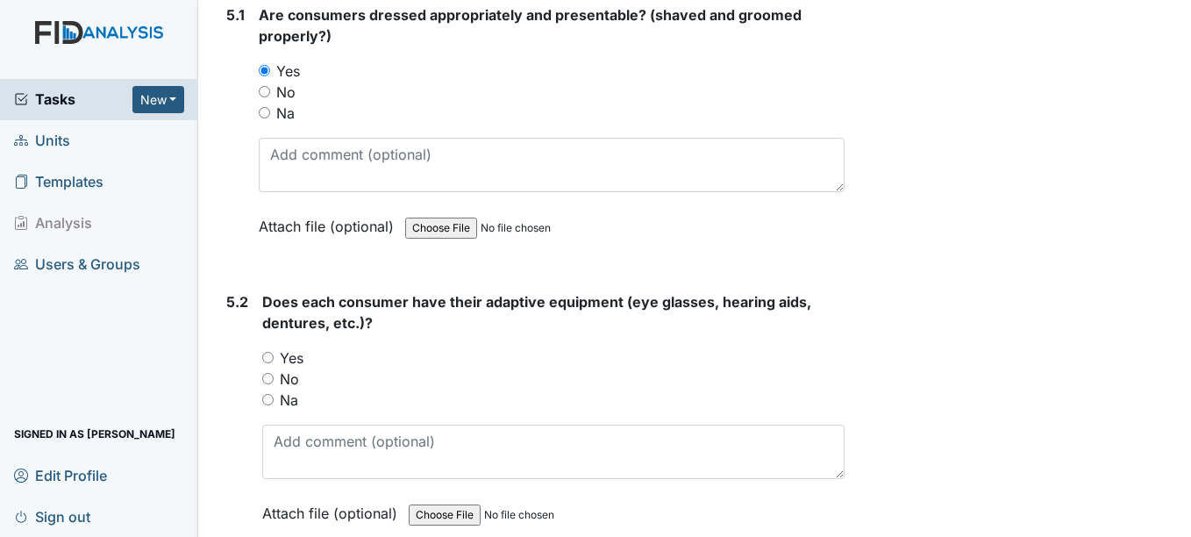
click at [274, 401] on input "Na" at bounding box center [267, 399] width 11 height 11
radio input "true"
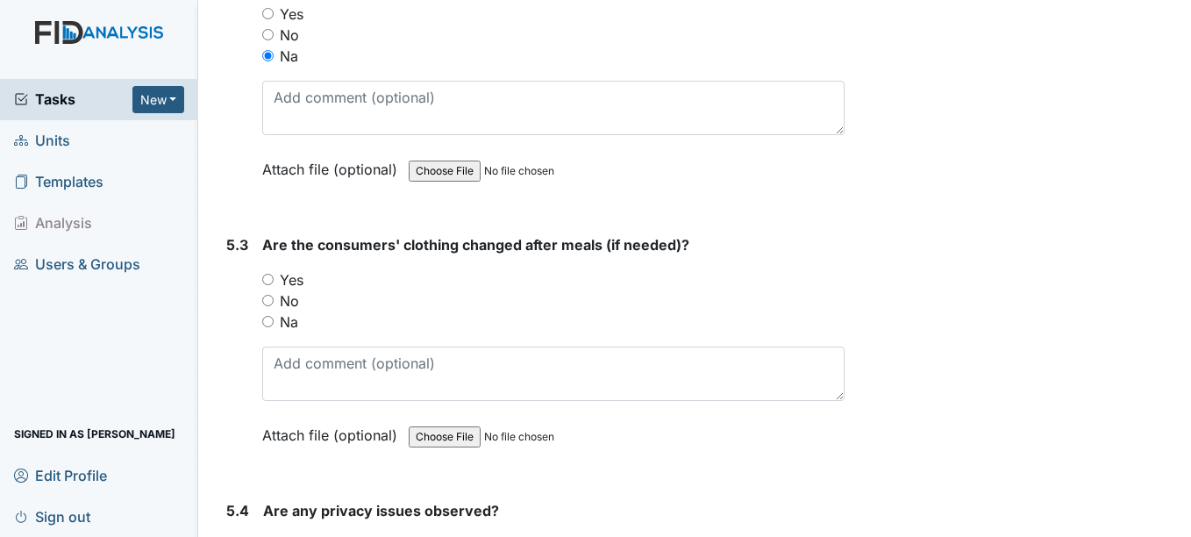
scroll to position [8144, 0]
click at [329, 332] on div "Are the consumers' clothing changed after meals (if needed)? You must select on…" at bounding box center [553, 345] width 582 height 224
click at [288, 327] on label "Na" at bounding box center [289, 321] width 18 height 21
click at [274, 326] on input "Na" at bounding box center [267, 320] width 11 height 11
radio input "true"
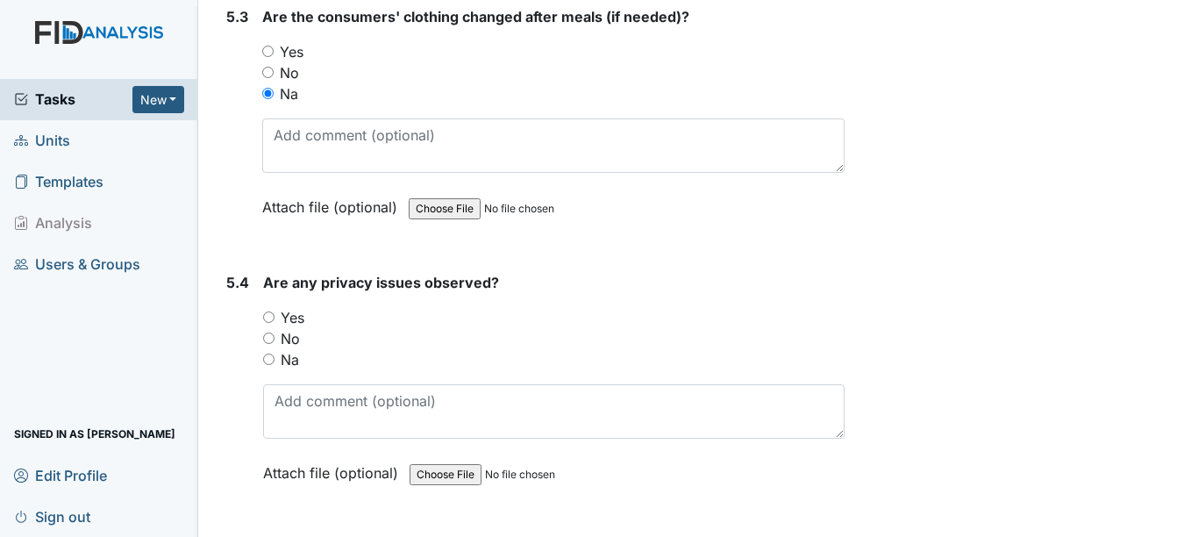
scroll to position [8372, 0]
click at [318, 347] on div "No" at bounding box center [553, 337] width 581 height 21
click at [272, 339] on input "No" at bounding box center [268, 337] width 11 height 11
radio input "true"
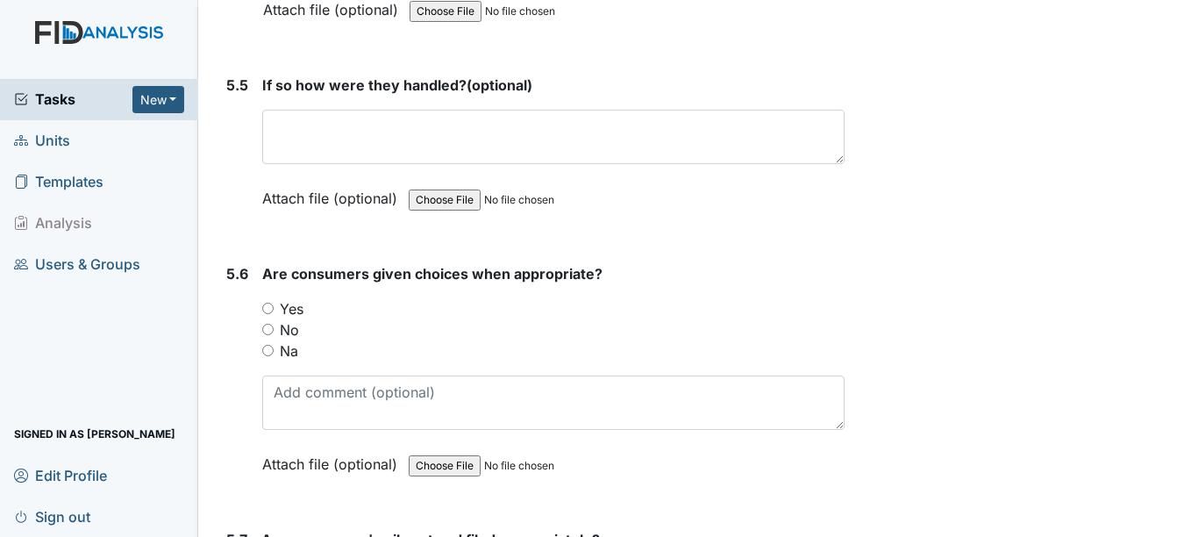
scroll to position [8837, 0]
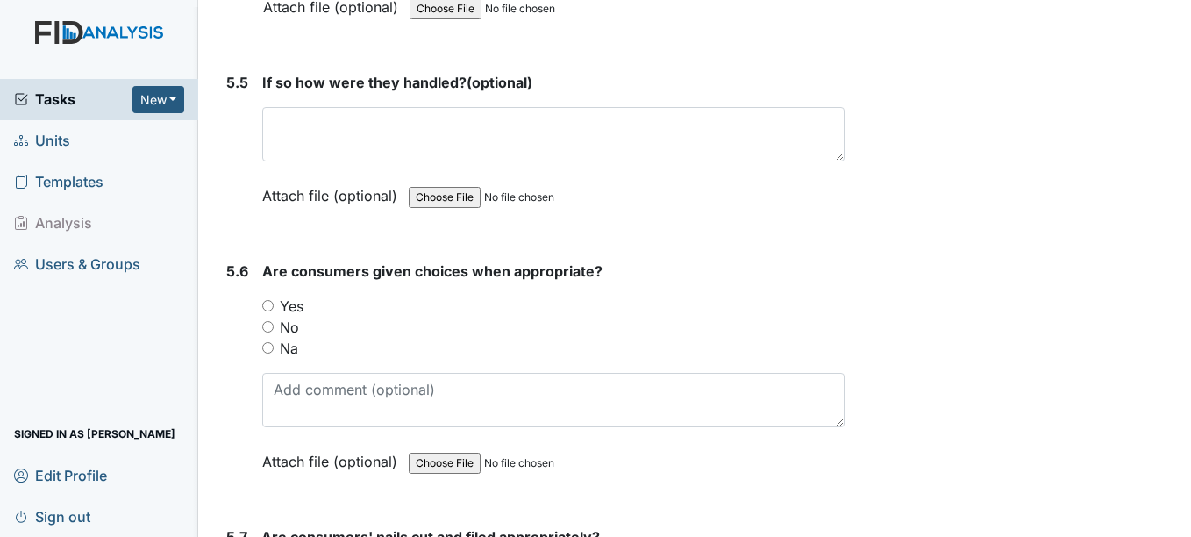
click at [273, 307] on input "Yes" at bounding box center [267, 305] width 11 height 11
radio input "true"
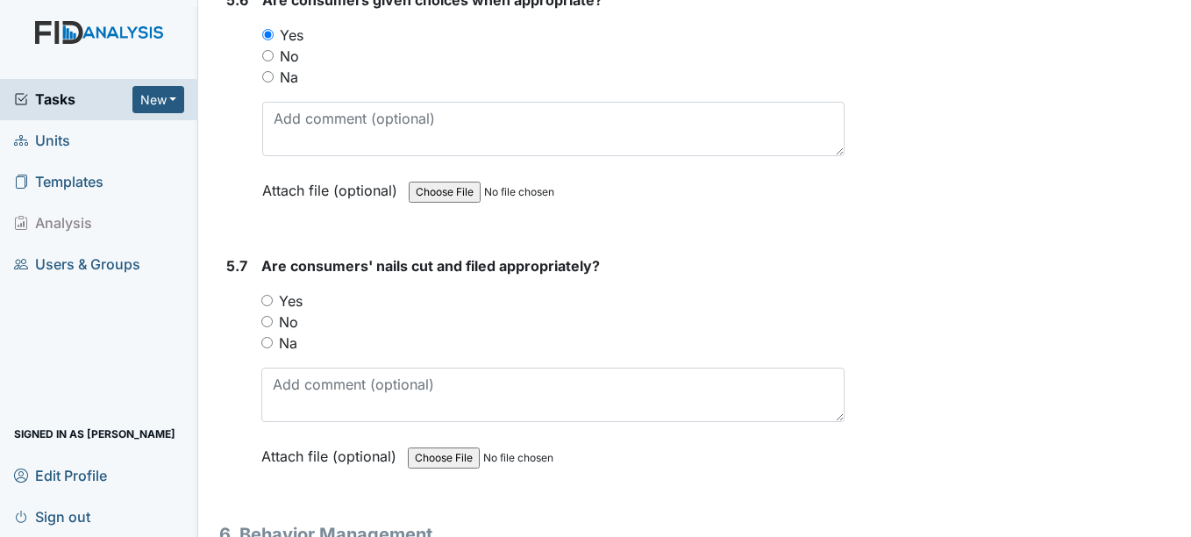
scroll to position [9128, 0]
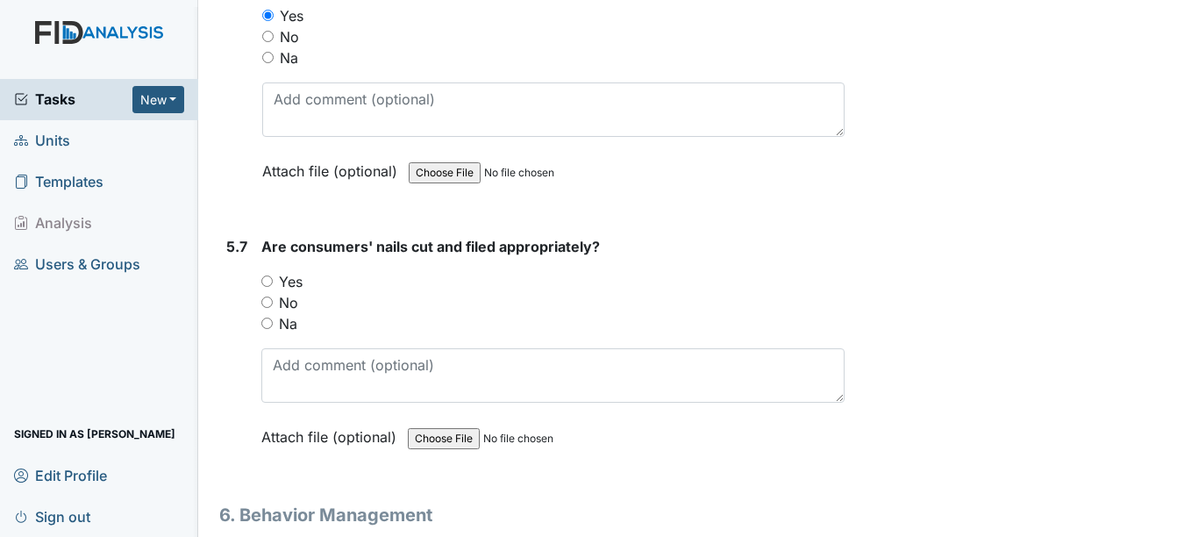
click at [285, 275] on label "Yes" at bounding box center [291, 281] width 24 height 21
click at [273, 275] on input "Yes" at bounding box center [266, 280] width 11 height 11
radio input "true"
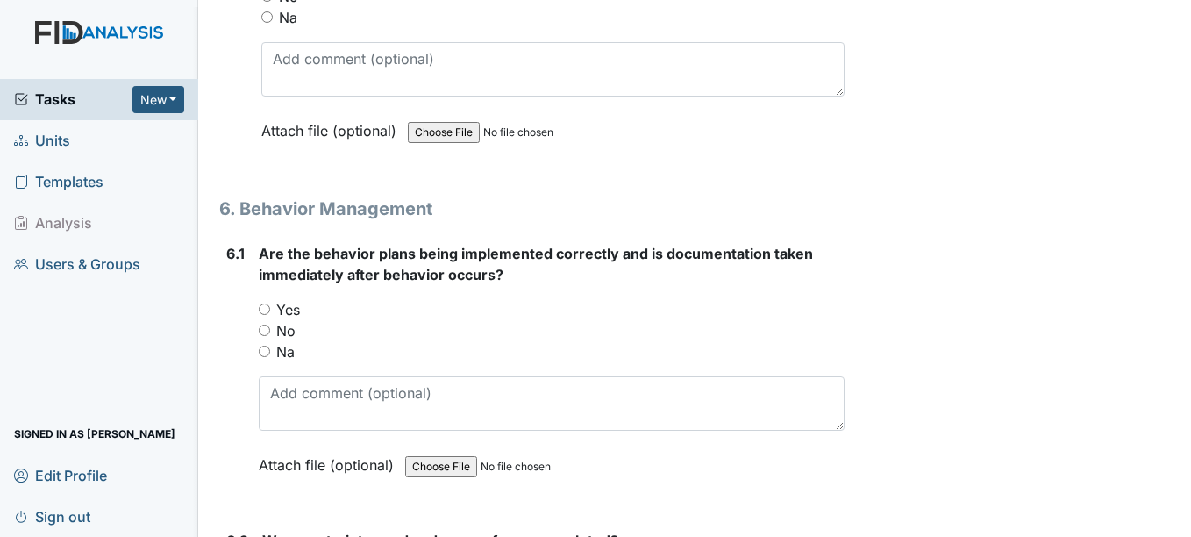
scroll to position [9435, 0]
click at [268, 308] on input "Yes" at bounding box center [264, 308] width 11 height 11
radio input "true"
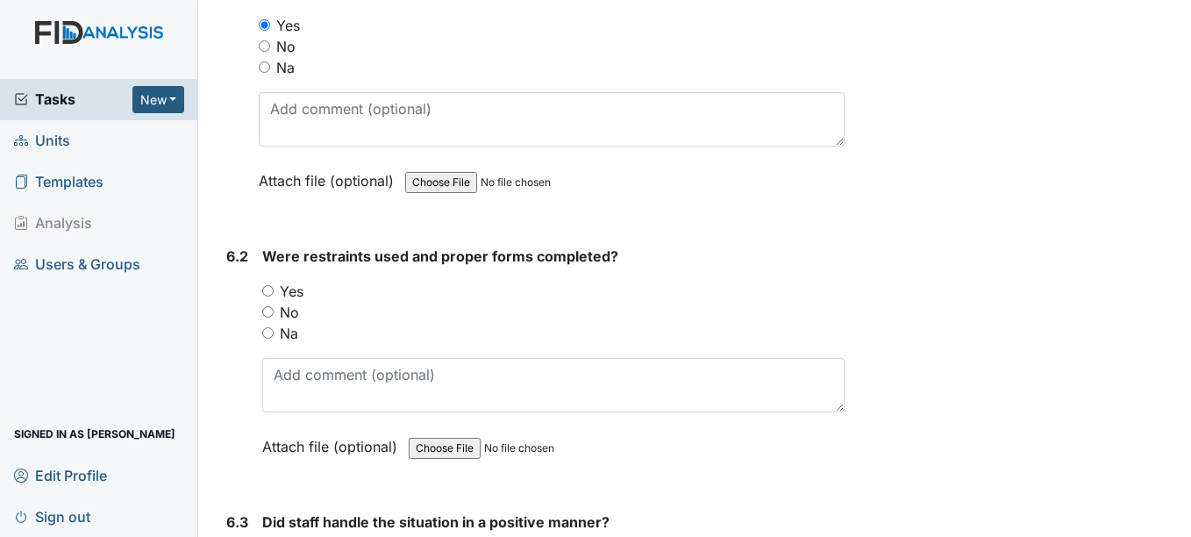
scroll to position [9716, 0]
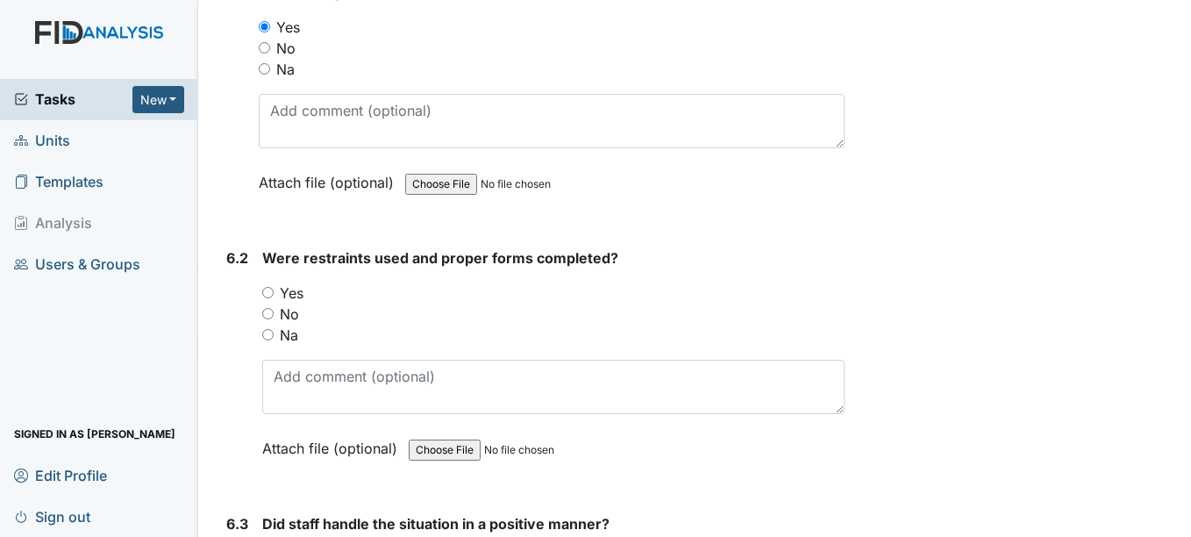
click at [269, 339] on input "Na" at bounding box center [267, 334] width 11 height 11
radio input "true"
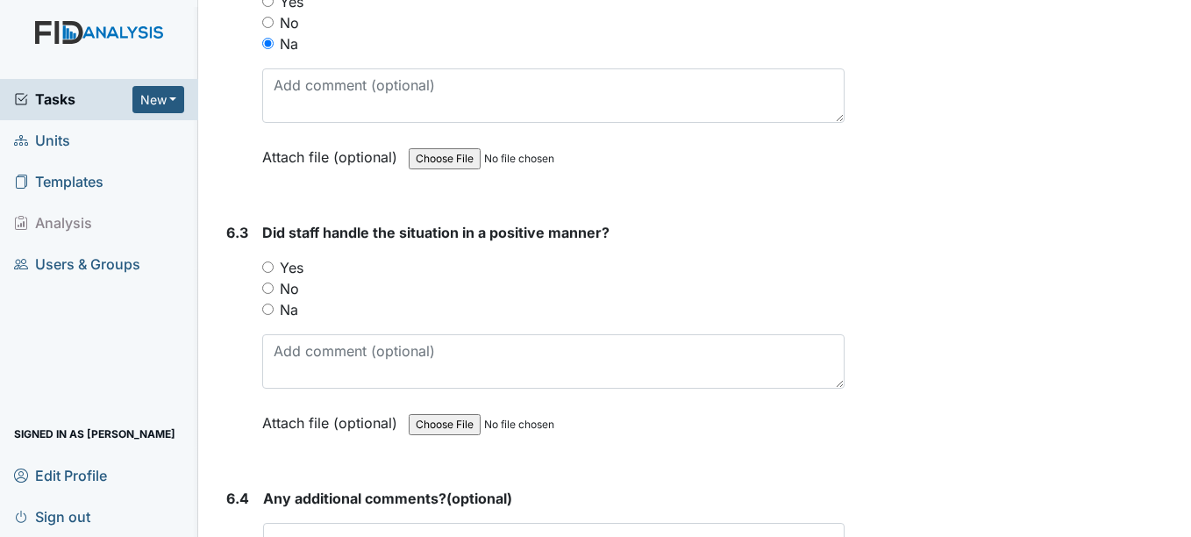
scroll to position [10010, 0]
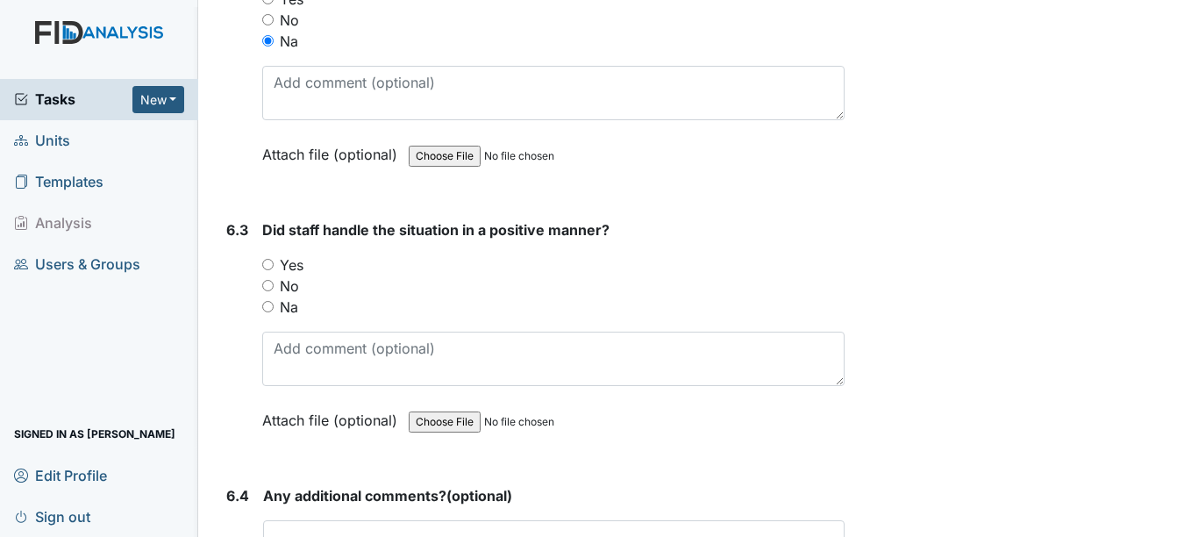
click at [597, 166] on input "file" at bounding box center [528, 156] width 239 height 42
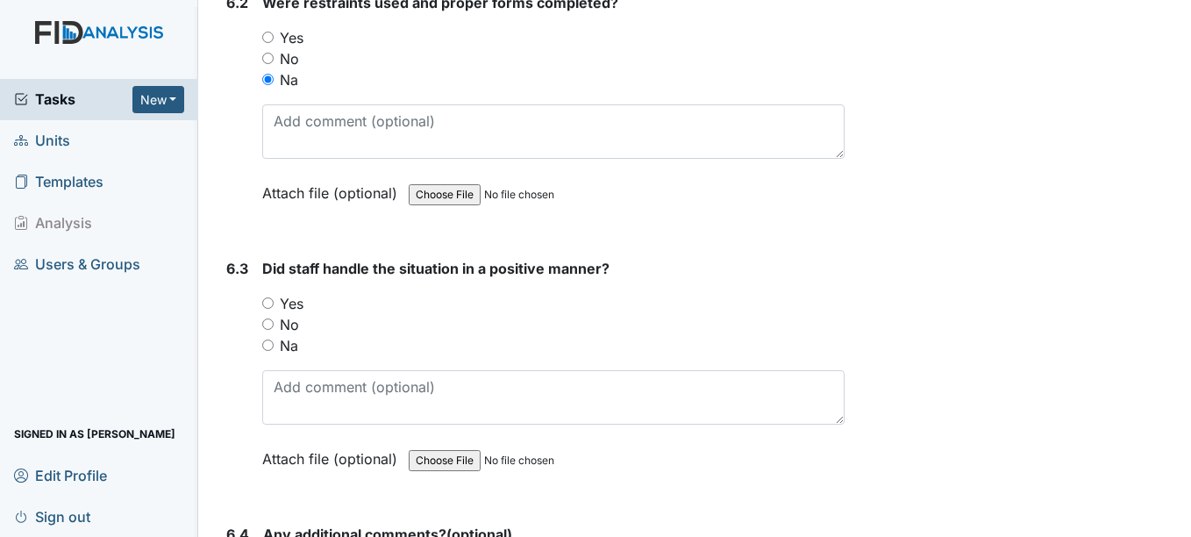
scroll to position [9977, 0]
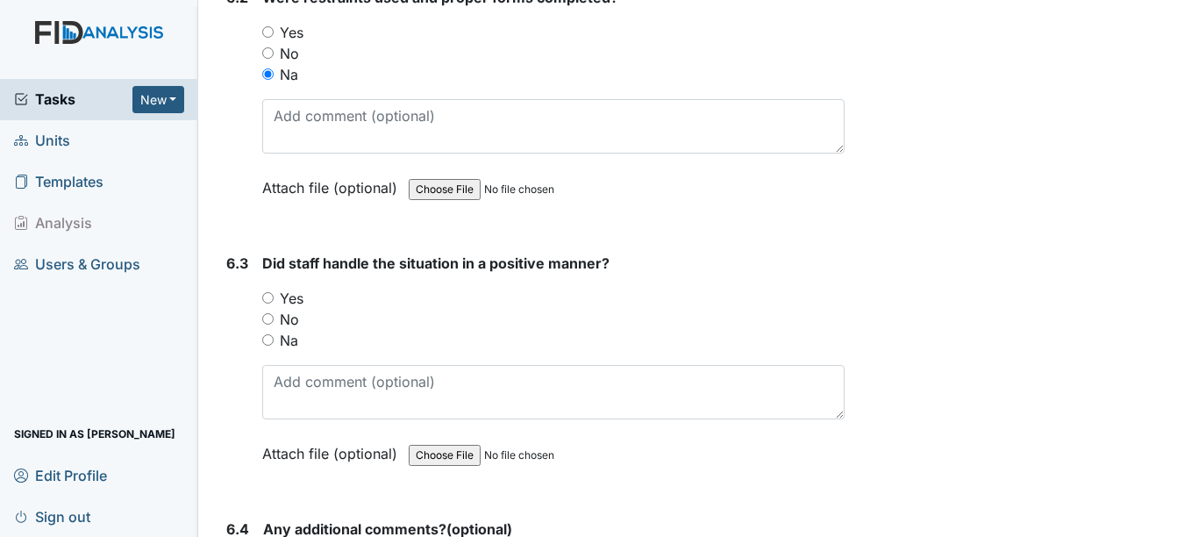
click at [268, 344] on input "Na" at bounding box center [267, 339] width 11 height 11
radio input "true"
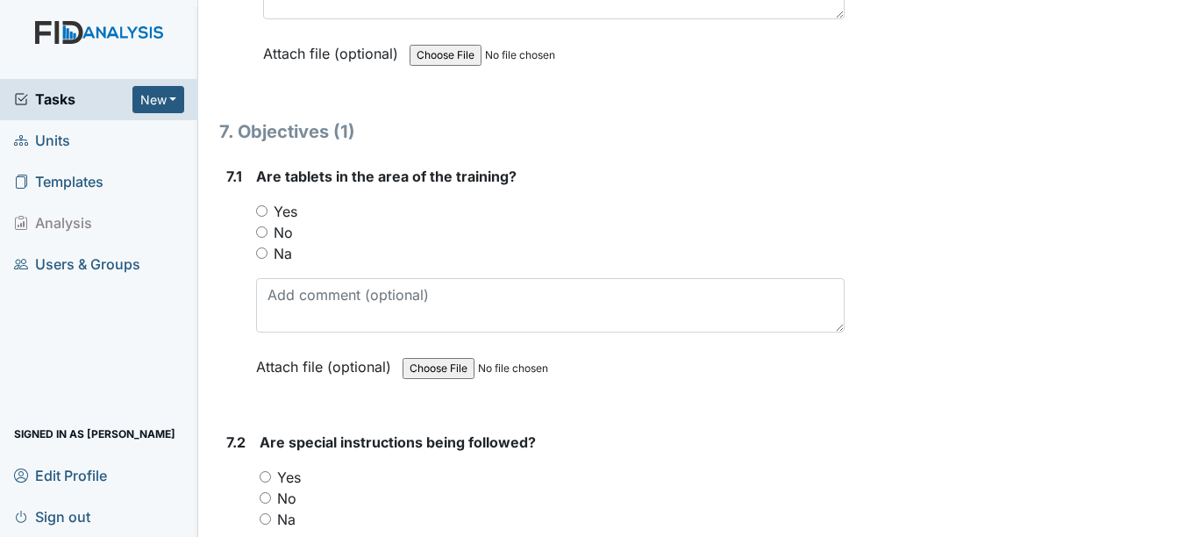
scroll to position [10567, 0]
click at [428, 213] on div "Yes" at bounding box center [550, 209] width 588 height 21
click at [326, 261] on div "Na" at bounding box center [550, 251] width 588 height 21
click at [263, 254] on input "Na" at bounding box center [261, 251] width 11 height 11
radio input "true"
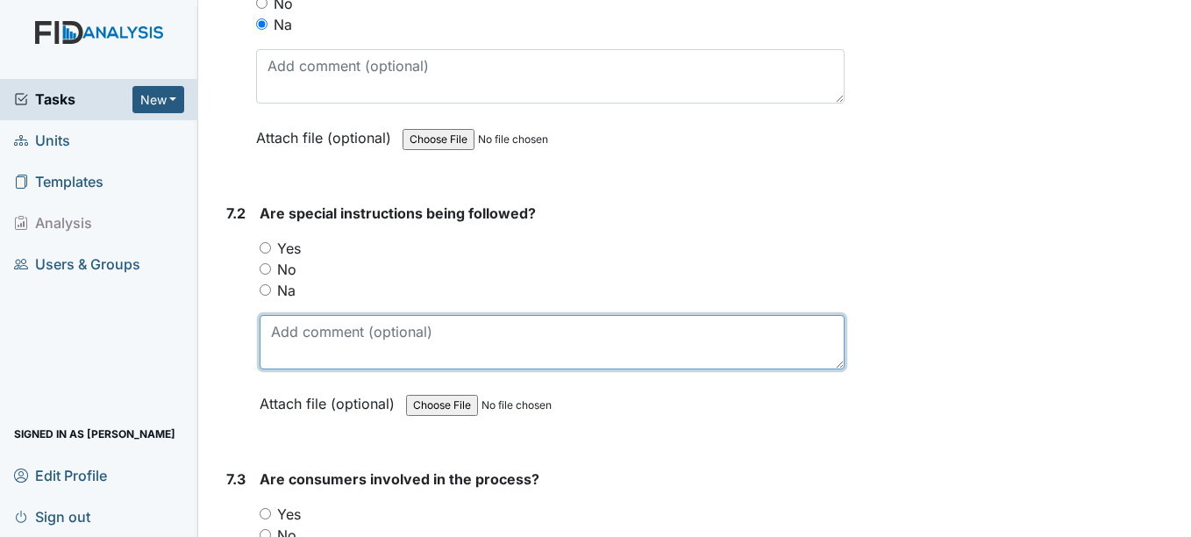
scroll to position [10804, 0]
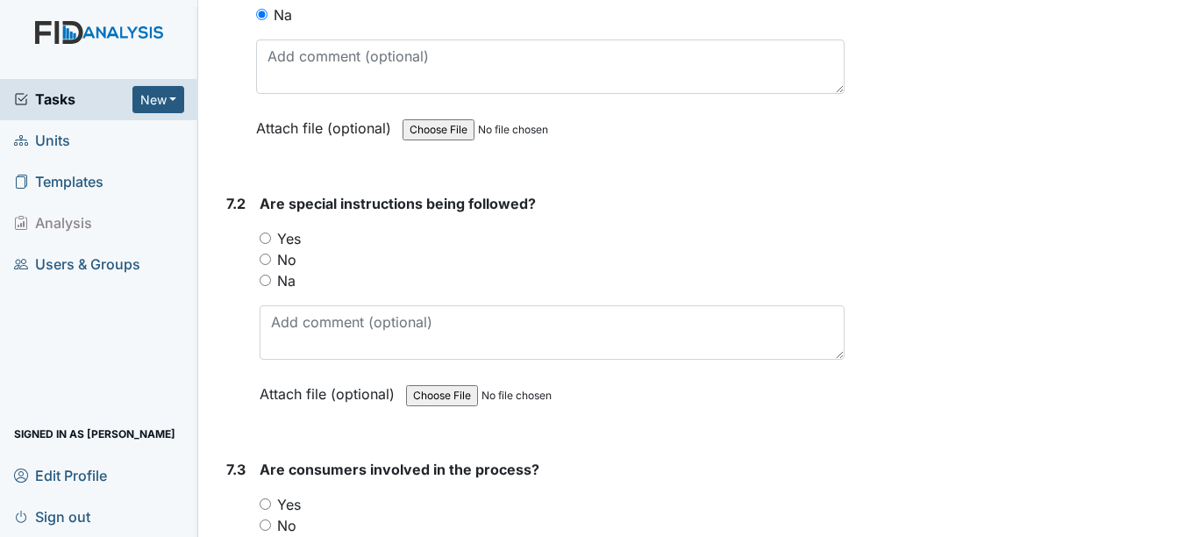
click at [268, 282] on input "Na" at bounding box center [265, 280] width 11 height 11
radio input "true"
click at [268, 282] on input "Na" at bounding box center [265, 280] width 11 height 11
radio input "true"
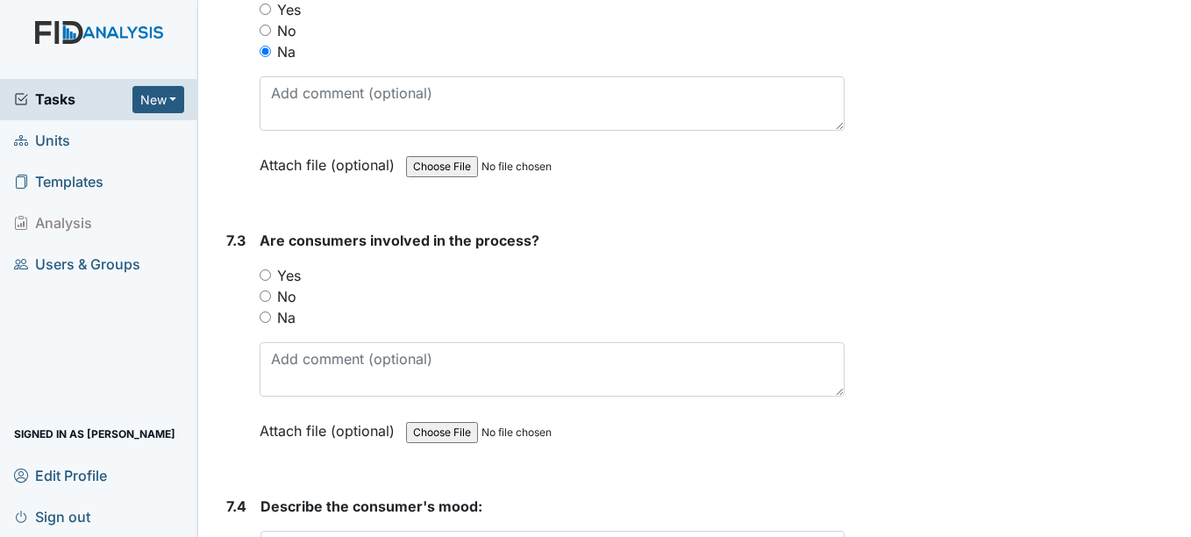
scroll to position [11034, 0]
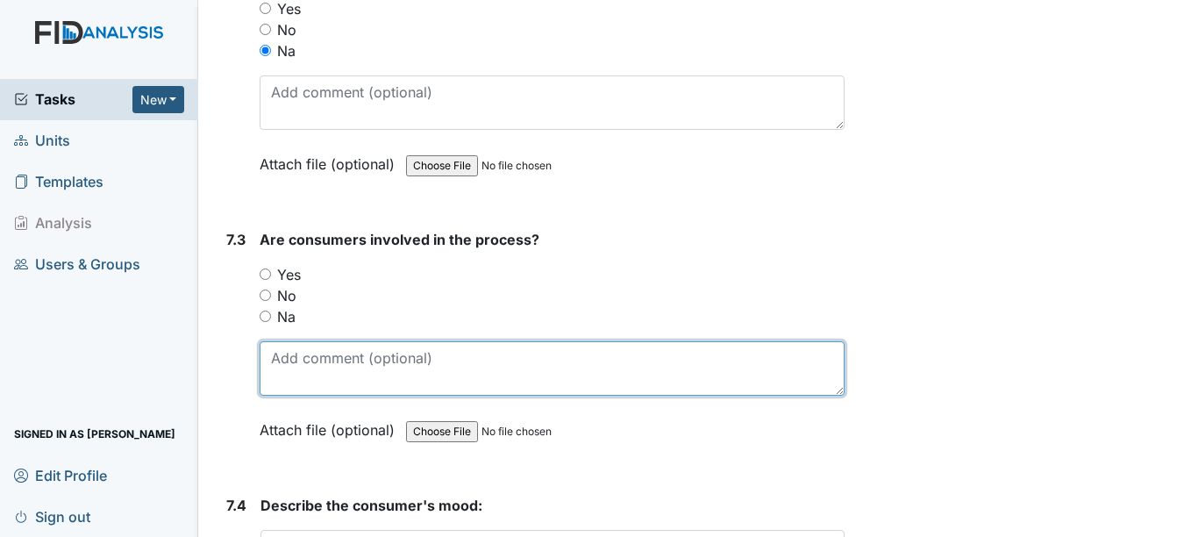
click at [289, 342] on textarea at bounding box center [552, 368] width 584 height 54
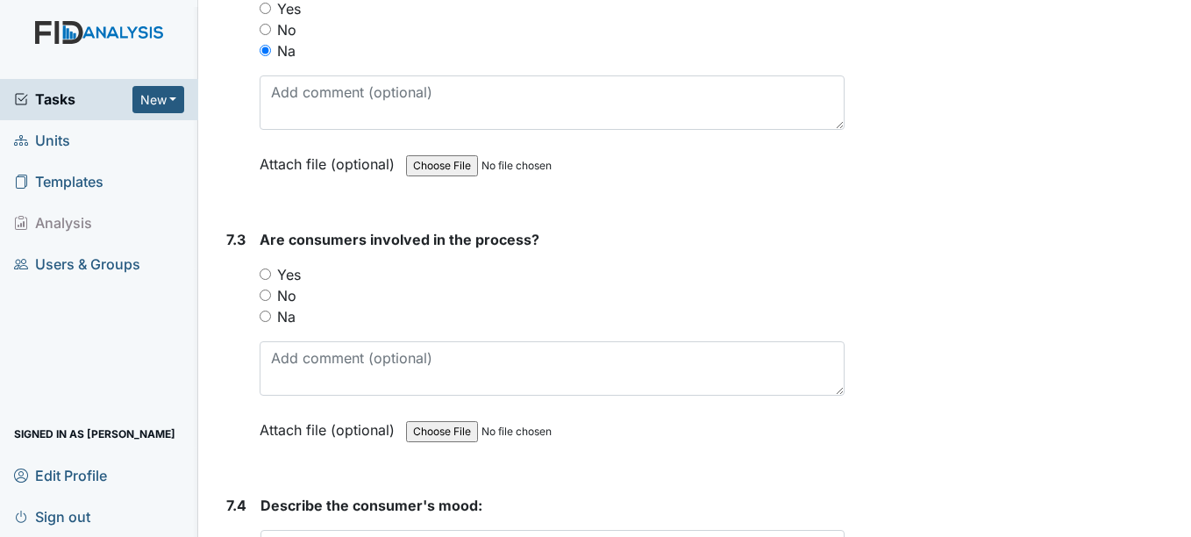
click at [268, 317] on input "Na" at bounding box center [265, 316] width 11 height 11
radio input "true"
click at [268, 316] on input "Na" at bounding box center [265, 316] width 11 height 11
radio input "true"
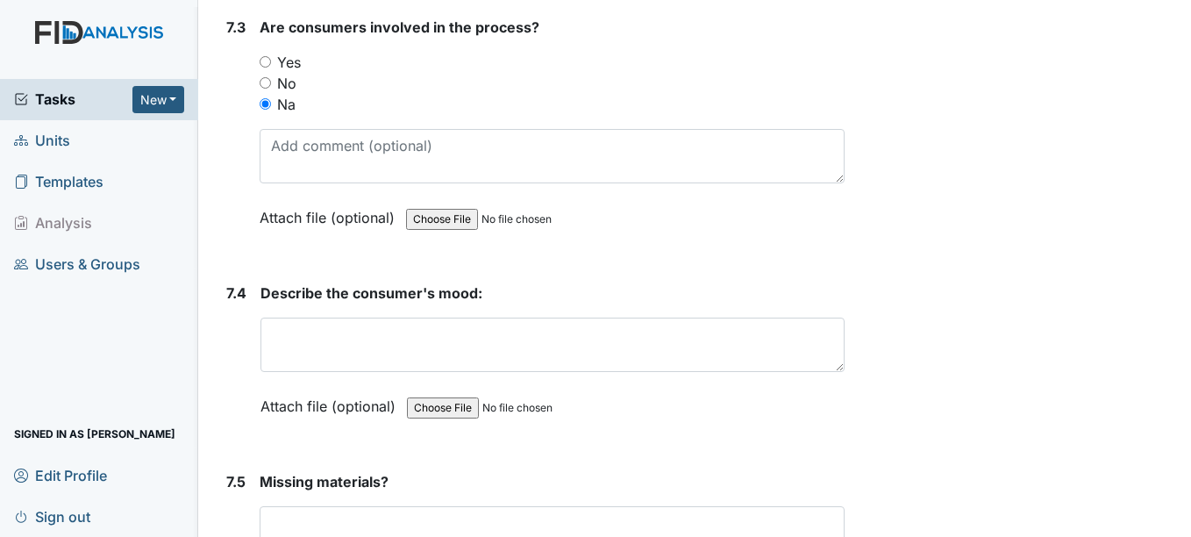
scroll to position [11251, 0]
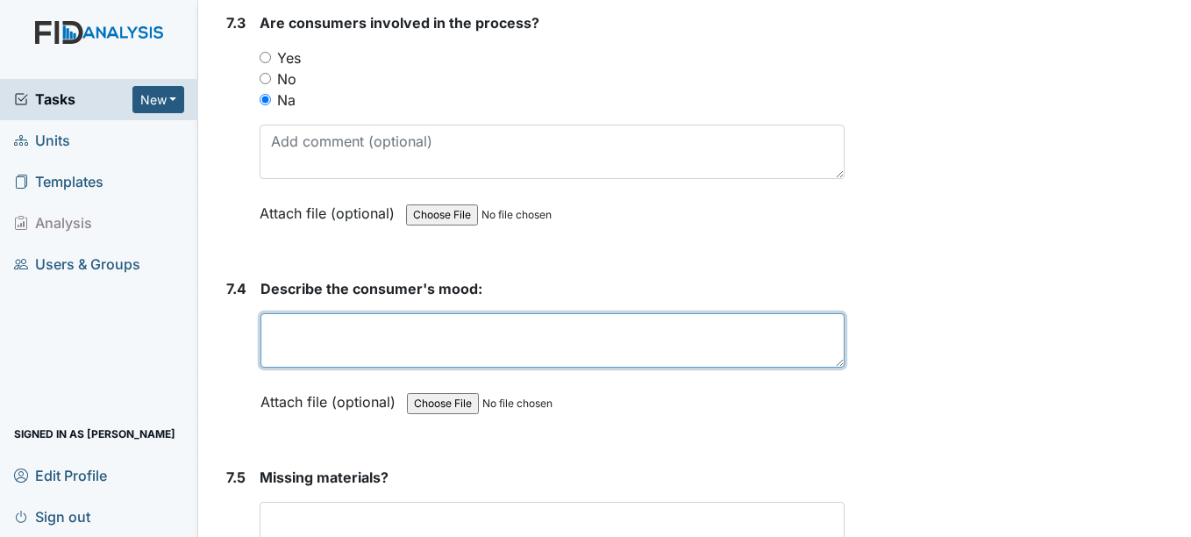
click at [406, 349] on textarea at bounding box center [552, 340] width 583 height 54
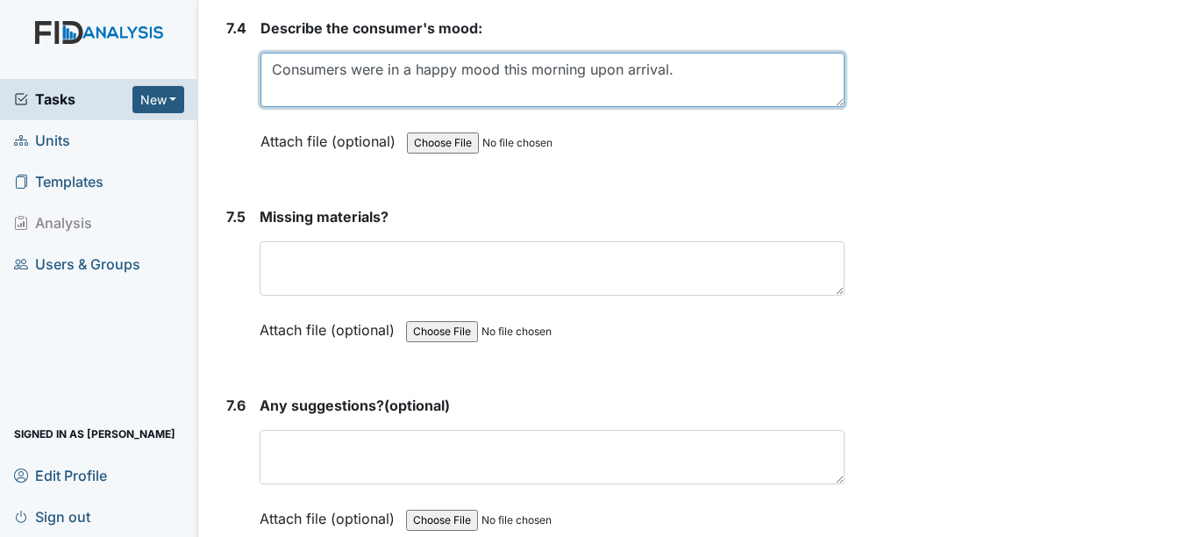
scroll to position [11520, 0]
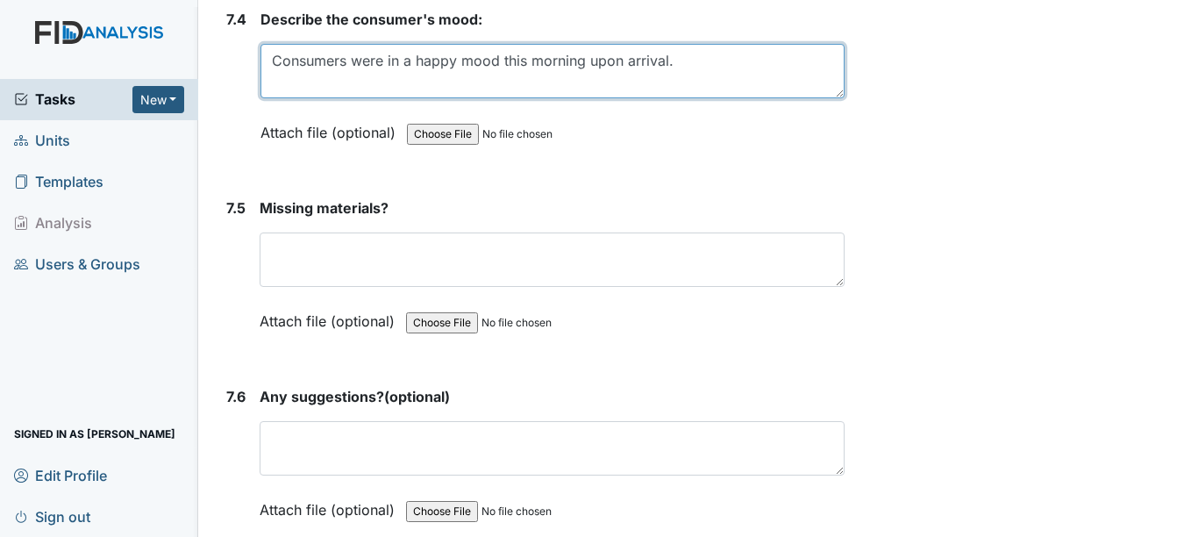
type textarea "Consumers were in a happy mood this morning upon arrival."
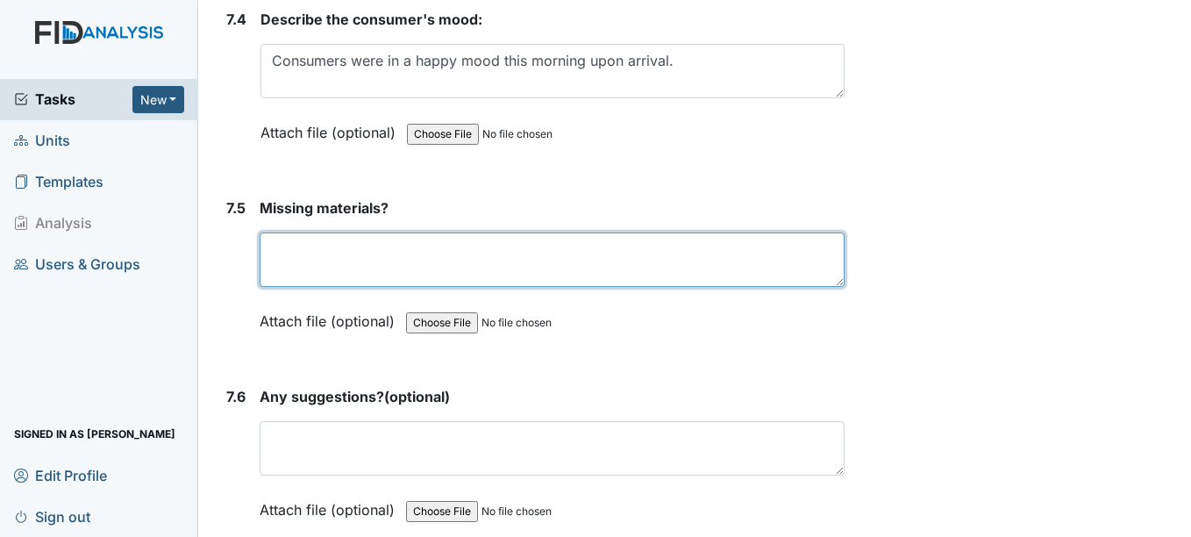
click at [711, 259] on textarea at bounding box center [552, 259] width 584 height 54
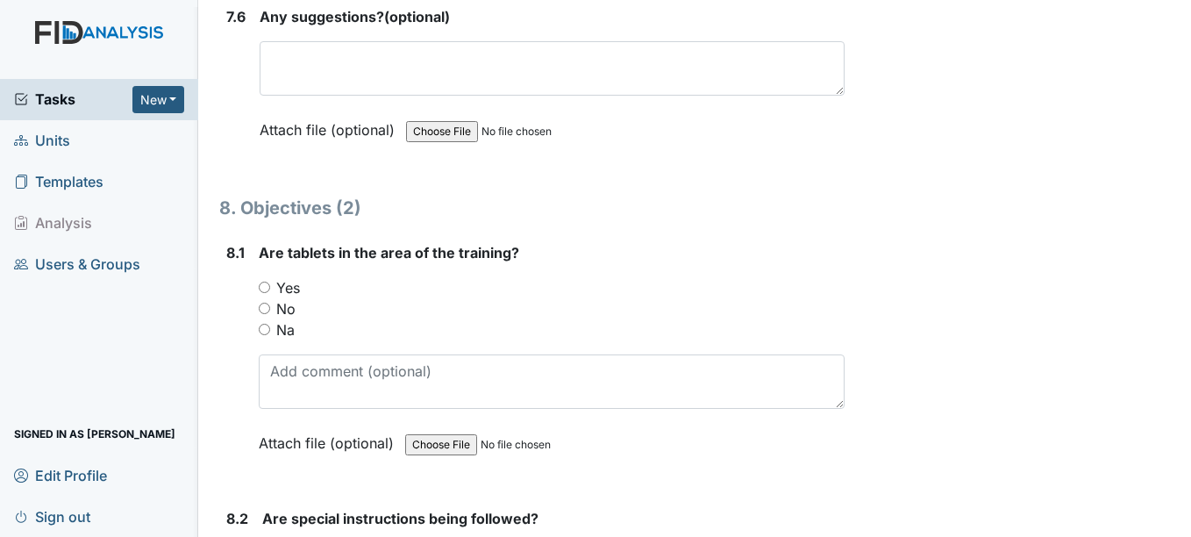
scroll to position [11914, 0]
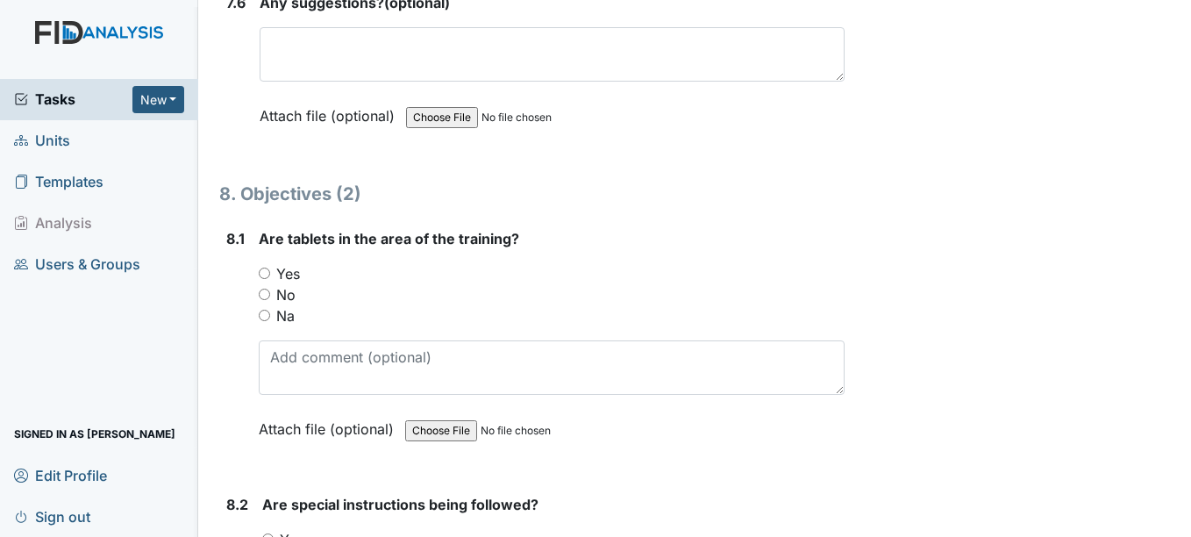
type textarea "none"
click at [289, 268] on label "Yes" at bounding box center [288, 273] width 24 height 21
click at [270, 268] on input "Yes" at bounding box center [264, 273] width 11 height 11
radio input "true"
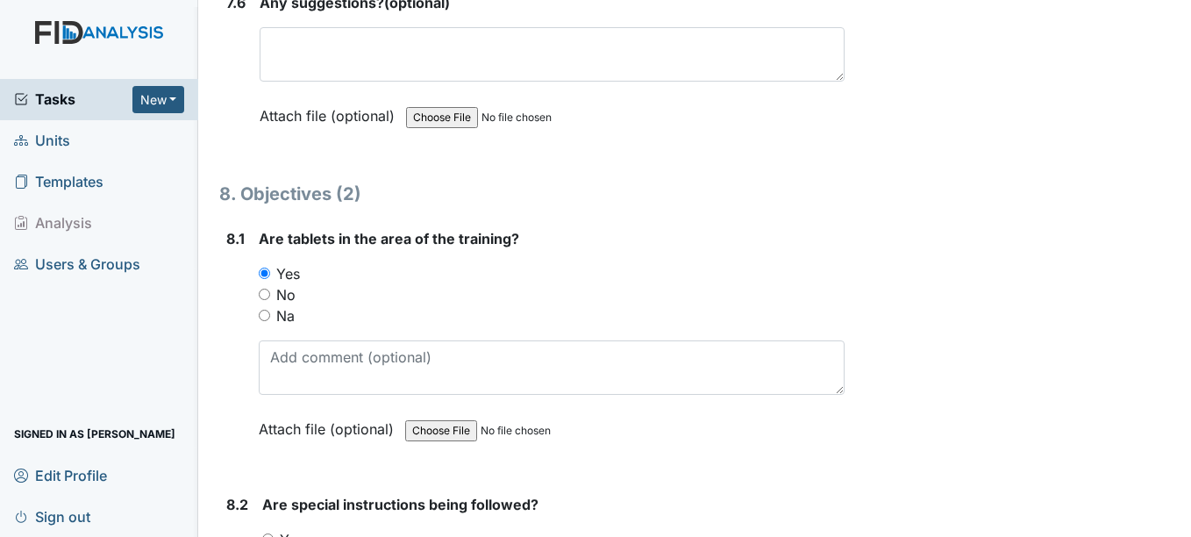
click at [265, 317] on input "Na" at bounding box center [264, 315] width 11 height 11
radio input "true"
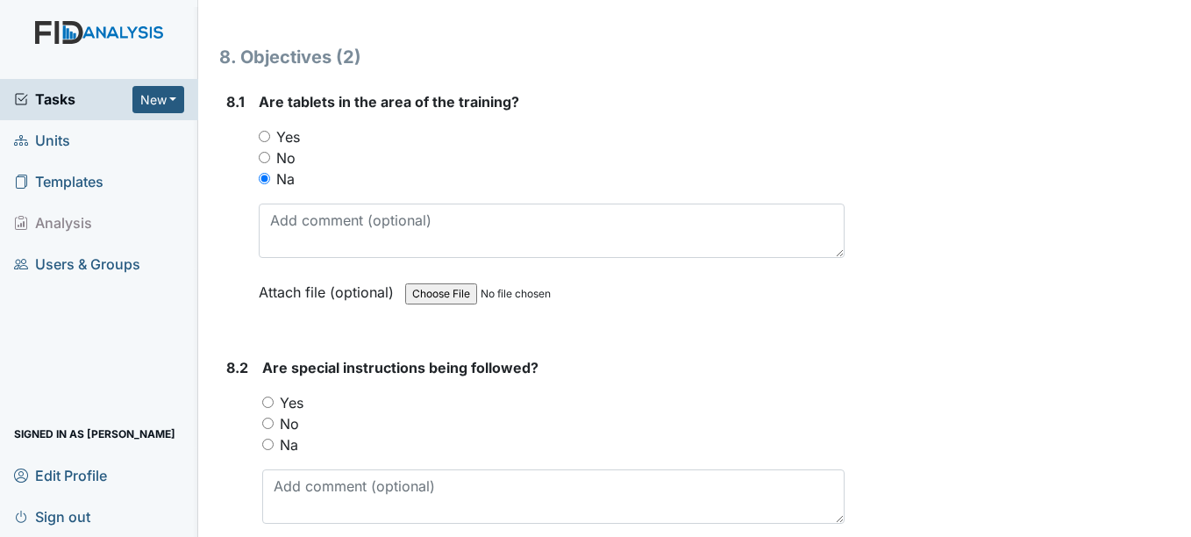
scroll to position [12054, 0]
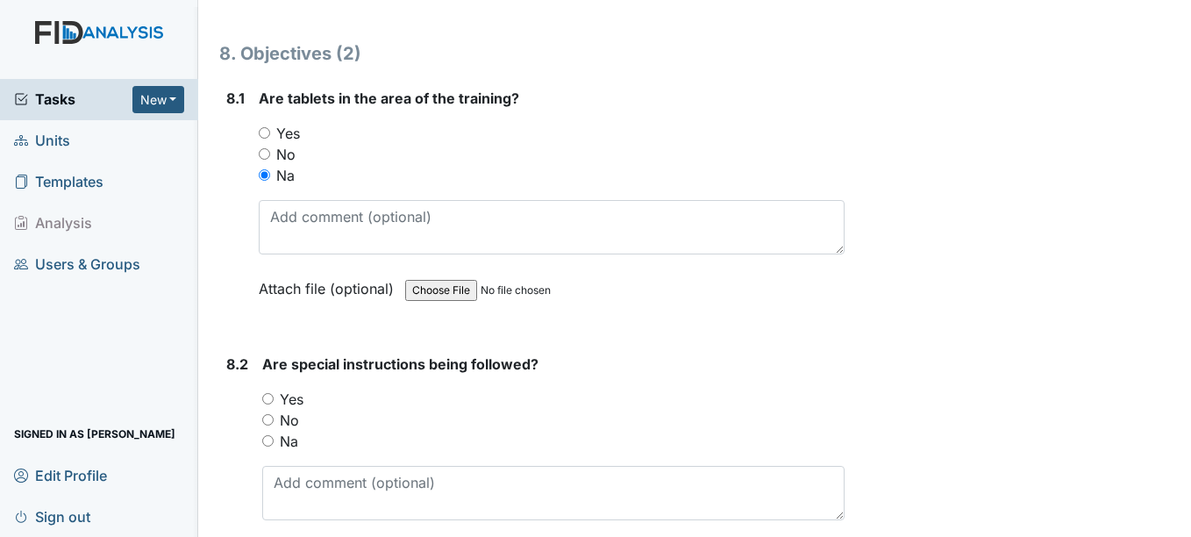
click at [283, 450] on label "Na" at bounding box center [289, 441] width 18 height 21
click at [274, 447] on input "Na" at bounding box center [267, 440] width 11 height 11
radio input "true"
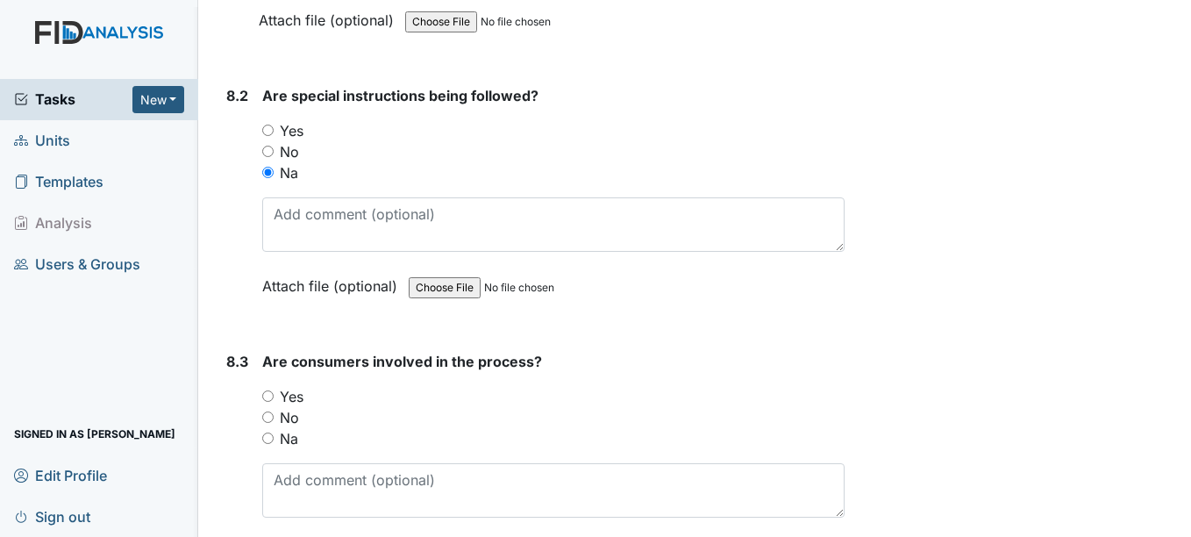
scroll to position [12328, 0]
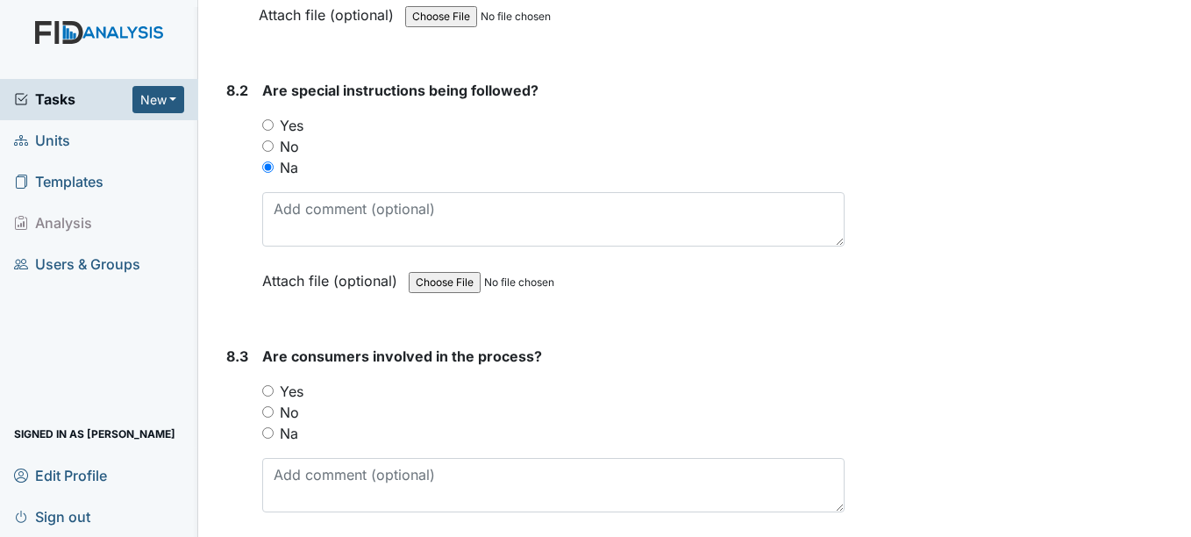
click at [274, 432] on input "Na" at bounding box center [267, 432] width 11 height 11
radio input "true"
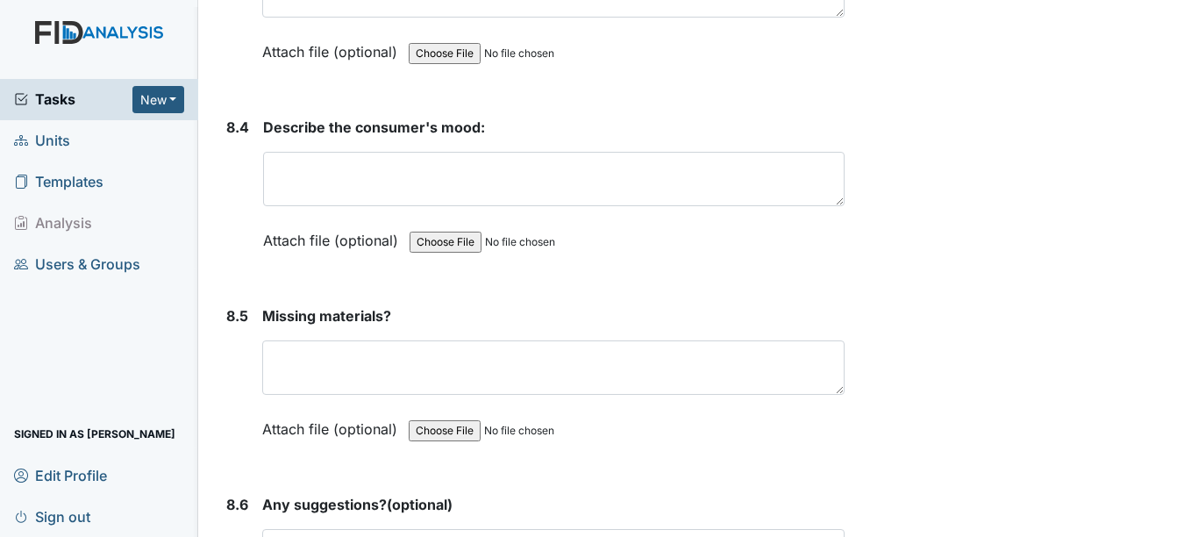
scroll to position [12825, 0]
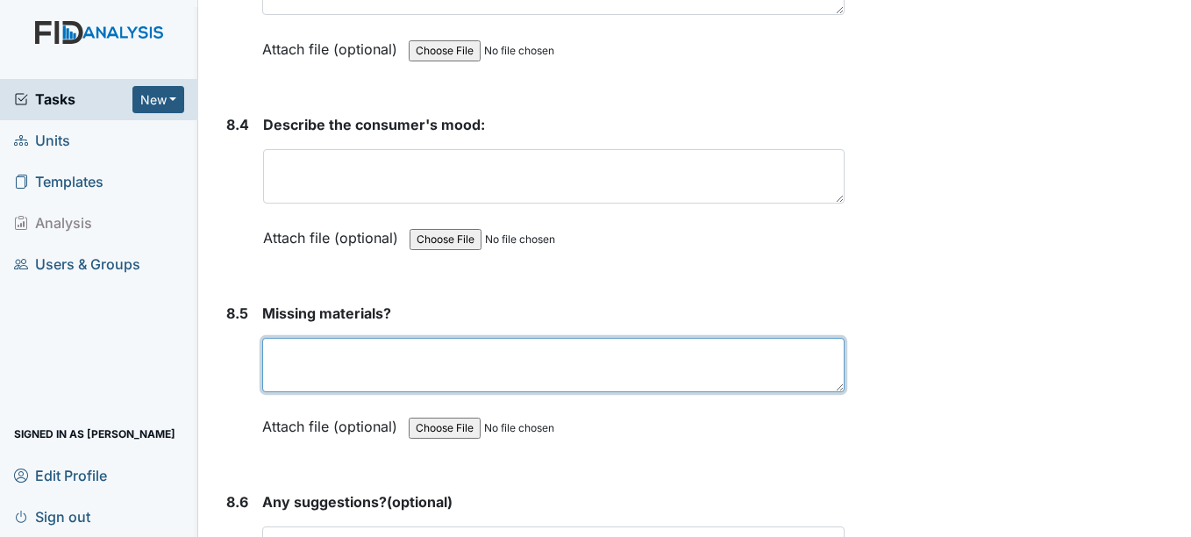
click at [393, 357] on textarea at bounding box center [553, 365] width 582 height 54
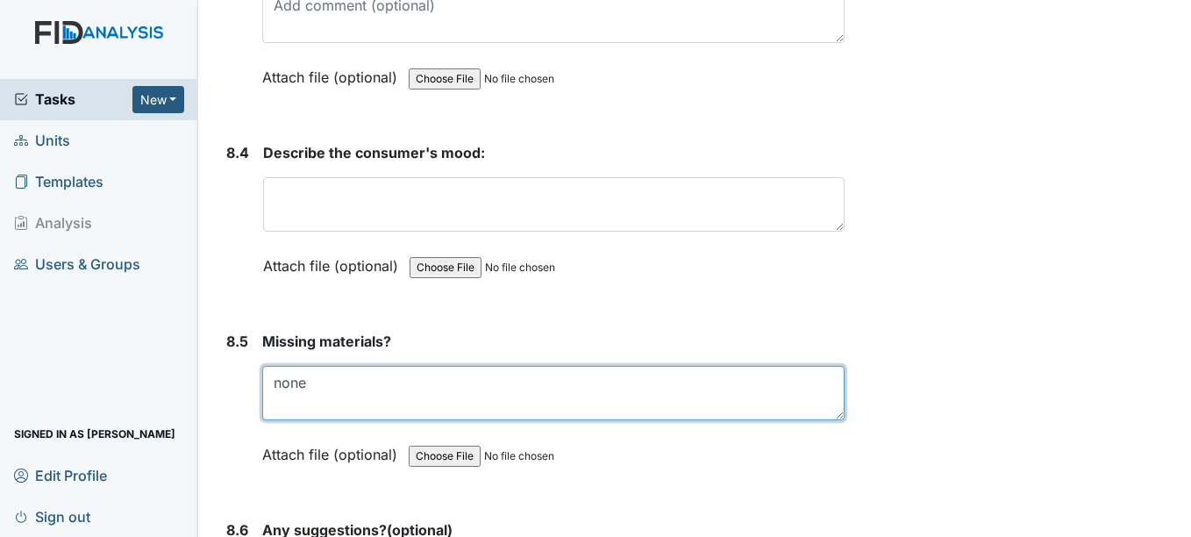
scroll to position [12795, 0]
type textarea "none"
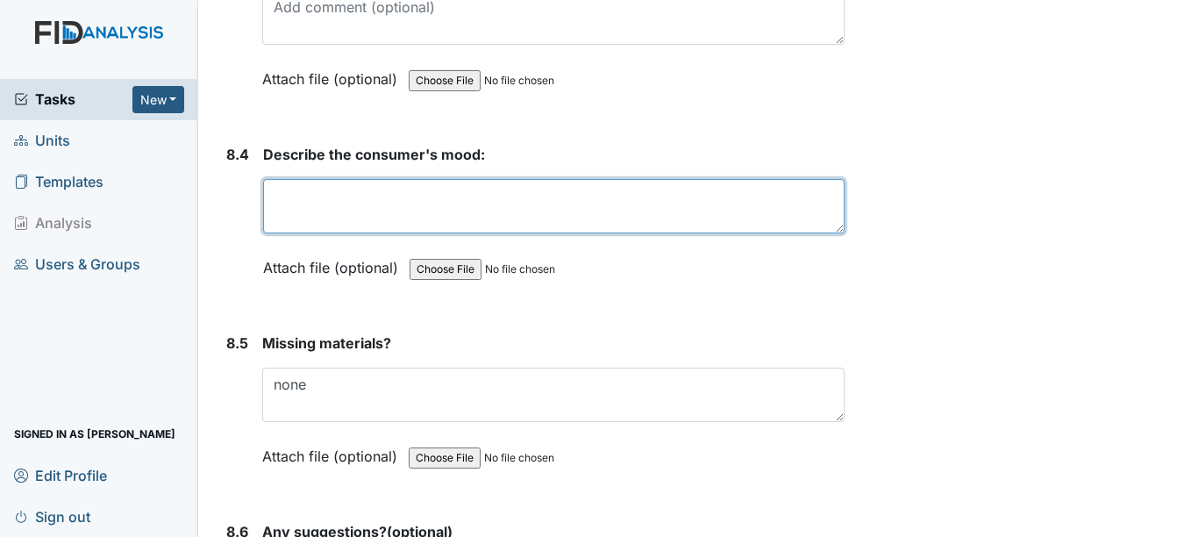
click at [461, 215] on textarea at bounding box center [553, 206] width 581 height 54
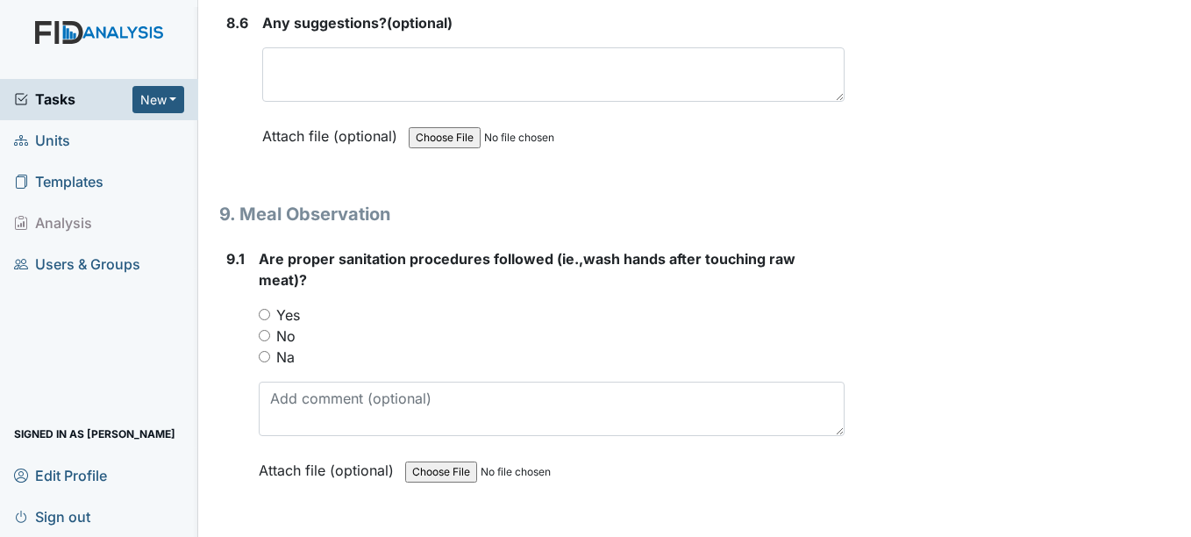
scroll to position [13306, 0]
type textarea "happy"
click at [267, 309] on input "Yes" at bounding box center [264, 312] width 11 height 11
radio input "true"
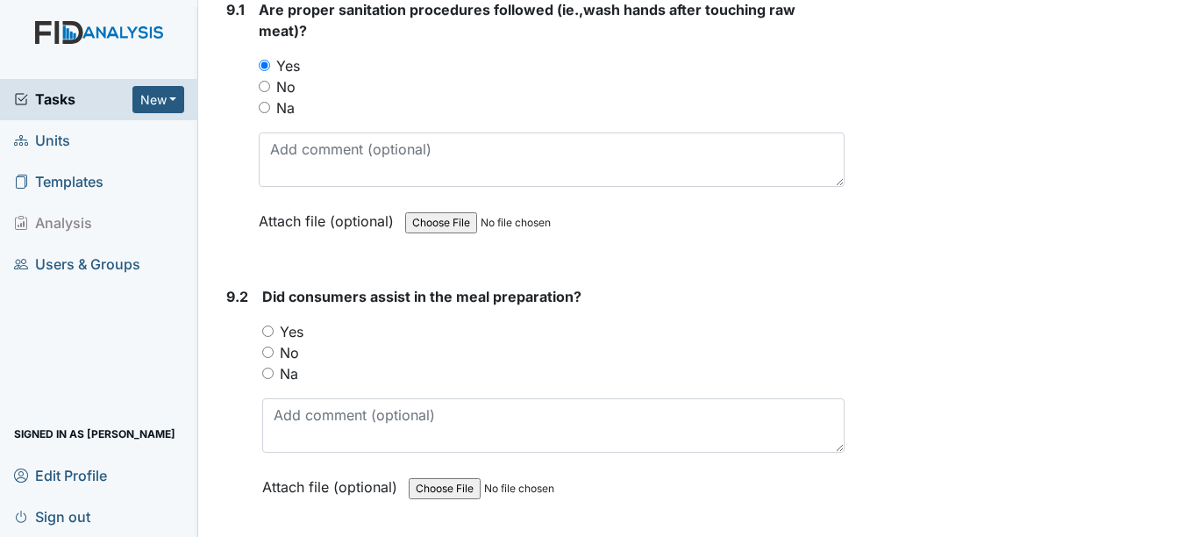
scroll to position [13557, 0]
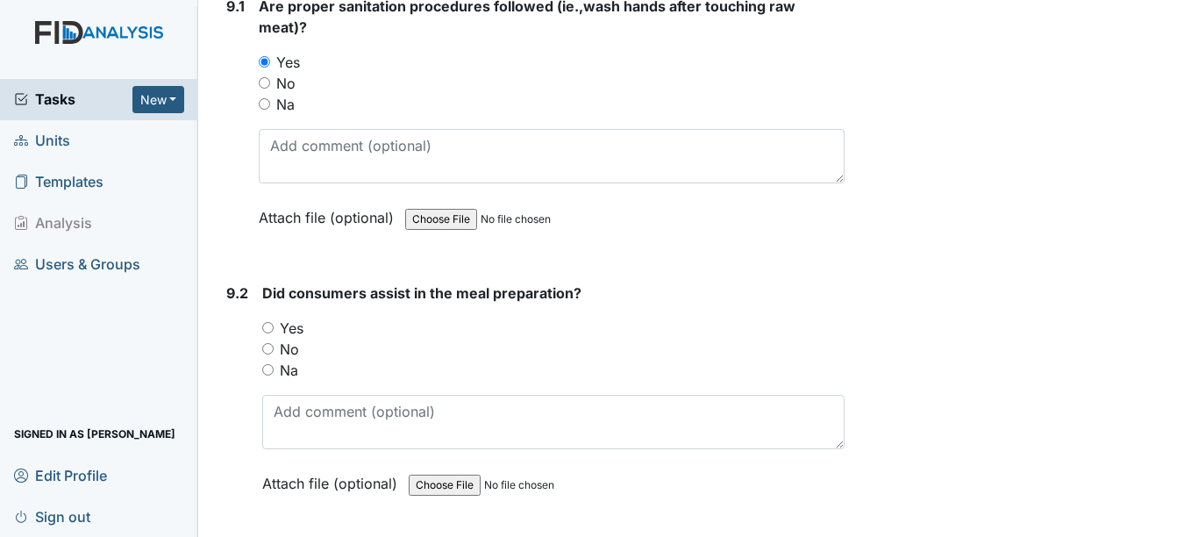
click at [273, 324] on input "Yes" at bounding box center [267, 327] width 11 height 11
radio input "true"
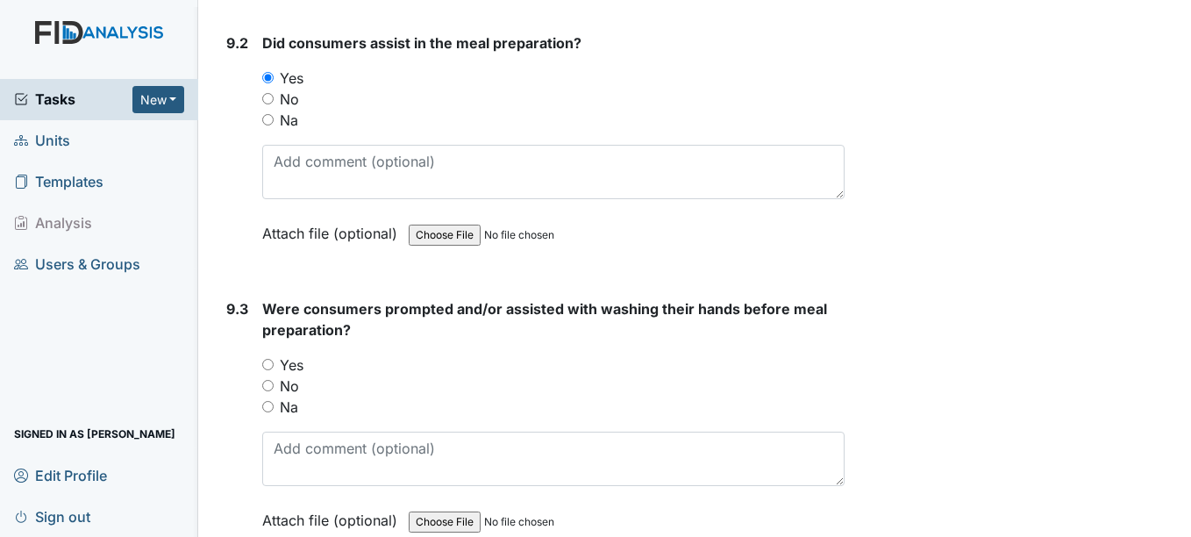
scroll to position [13810, 0]
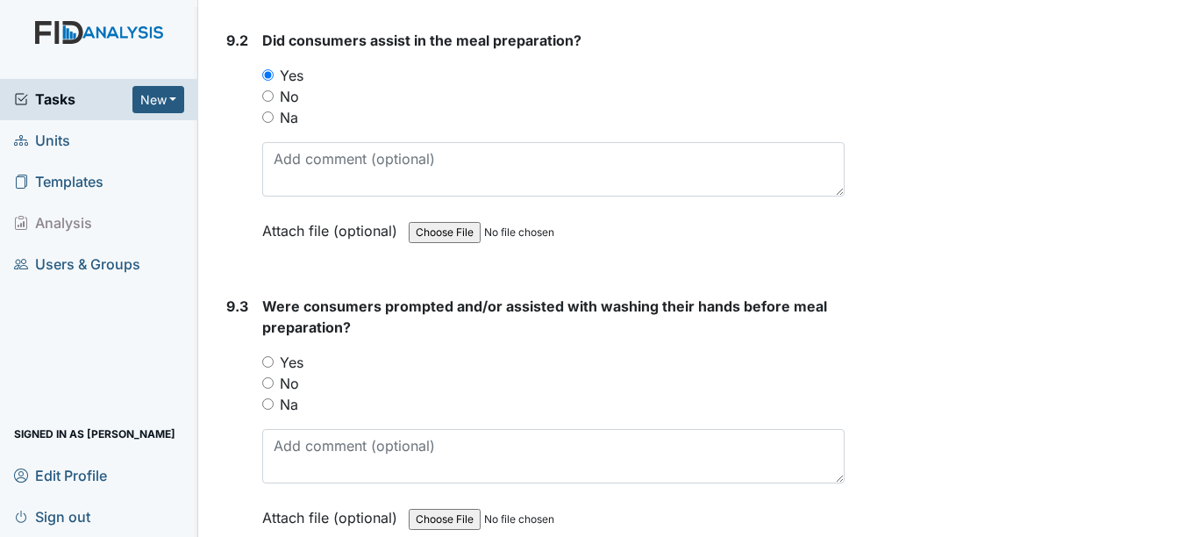
click at [271, 362] on input "Yes" at bounding box center [267, 361] width 11 height 11
radio input "true"
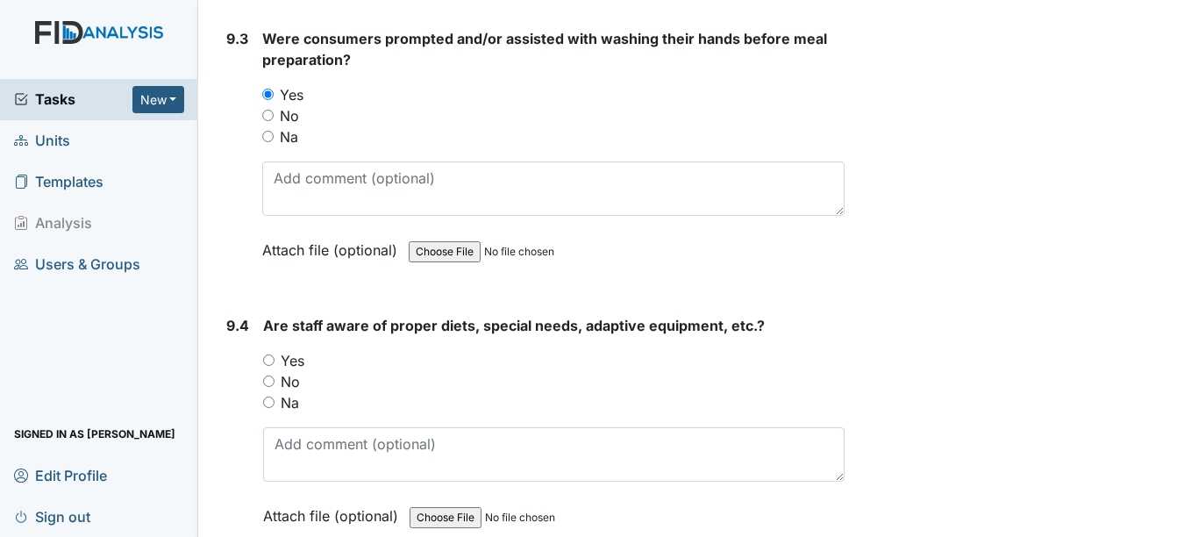
scroll to position [14078, 0]
click at [273, 361] on input "Yes" at bounding box center [268, 359] width 11 height 11
radio input "true"
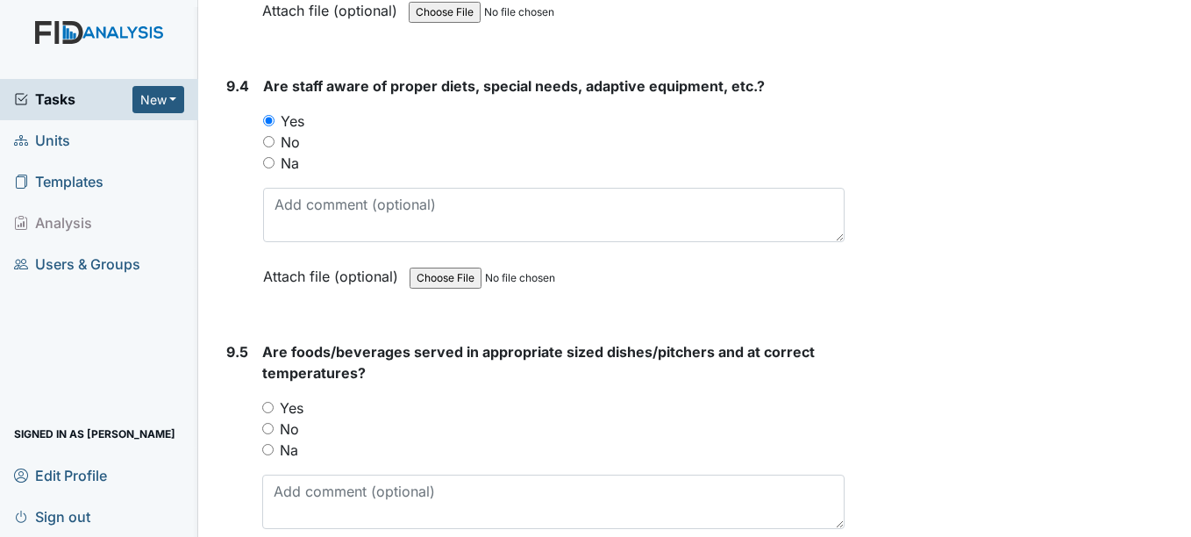
scroll to position [14317, 0]
click at [271, 406] on input "Yes" at bounding box center [267, 406] width 11 height 11
radio input "true"
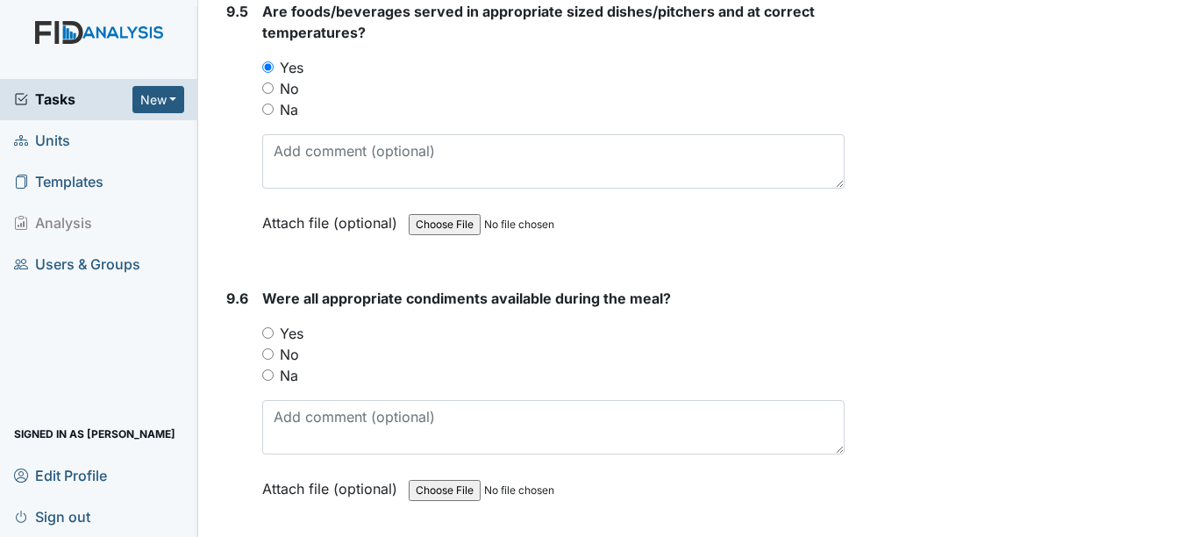
scroll to position [14659, 0]
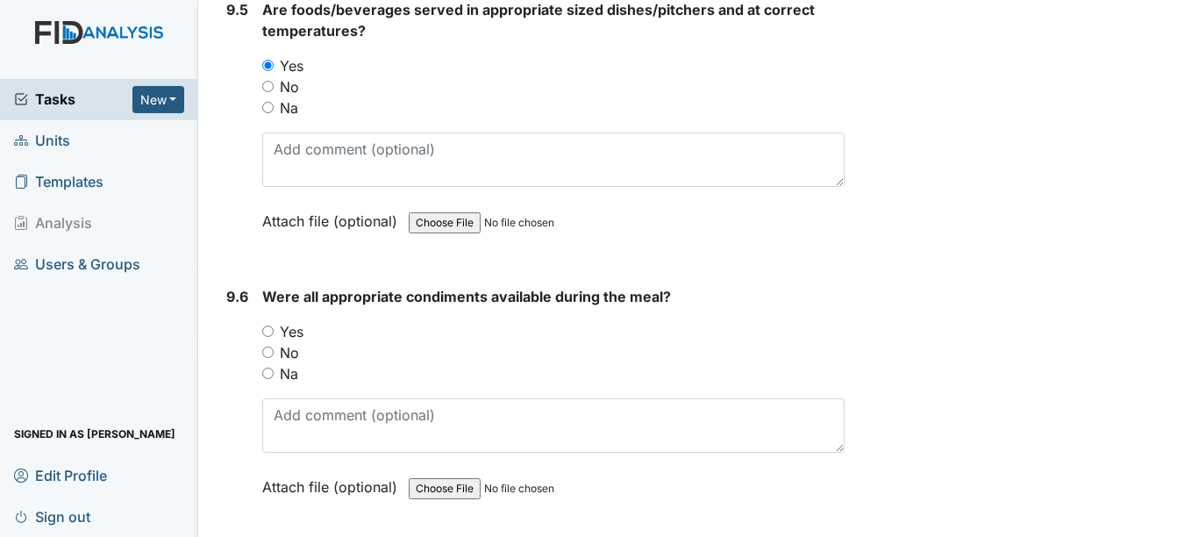
click at [274, 328] on input "Yes" at bounding box center [267, 330] width 11 height 11
radio input "true"
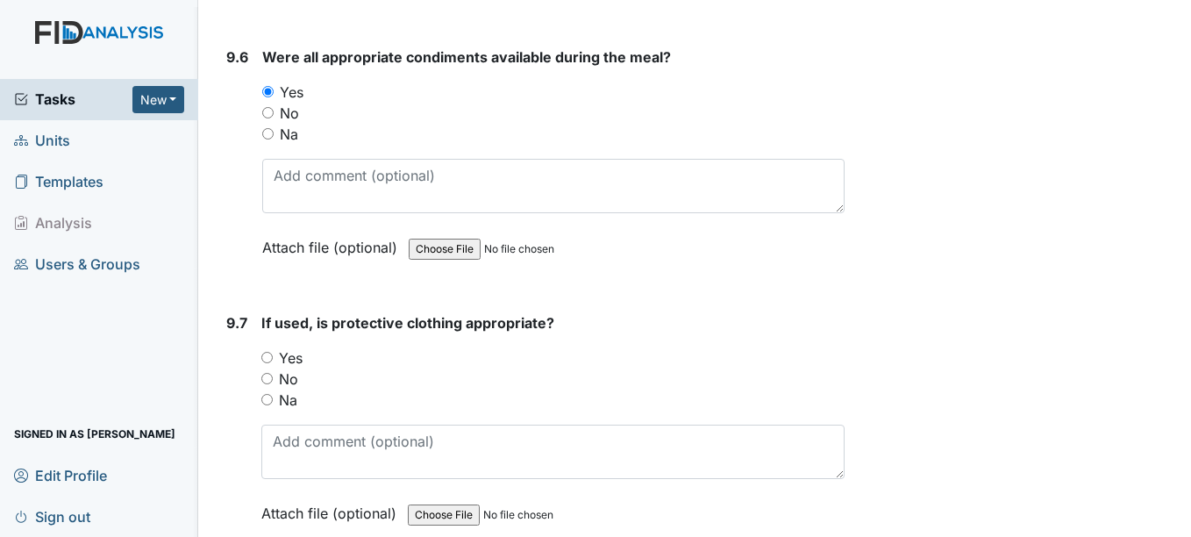
scroll to position [14909, 0]
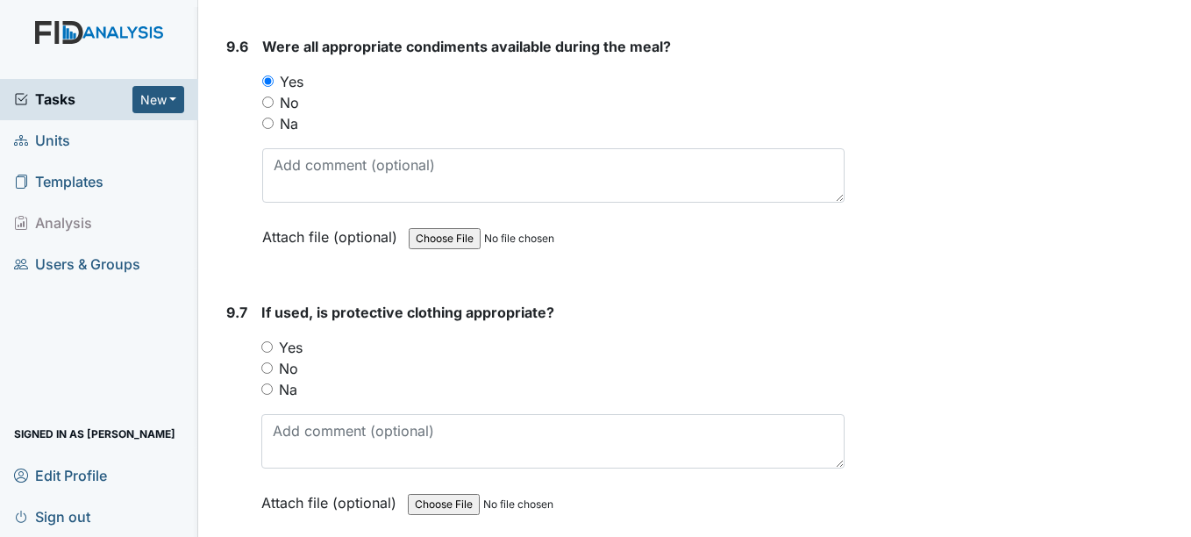
click at [268, 391] on input "Na" at bounding box center [266, 388] width 11 height 11
radio input "true"
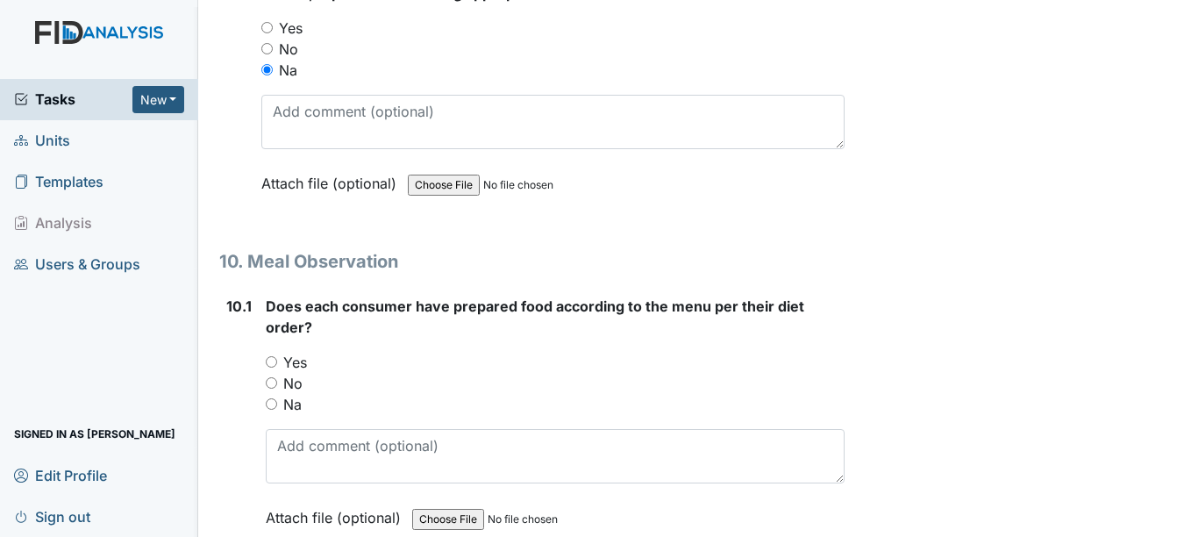
scroll to position [15234, 0]
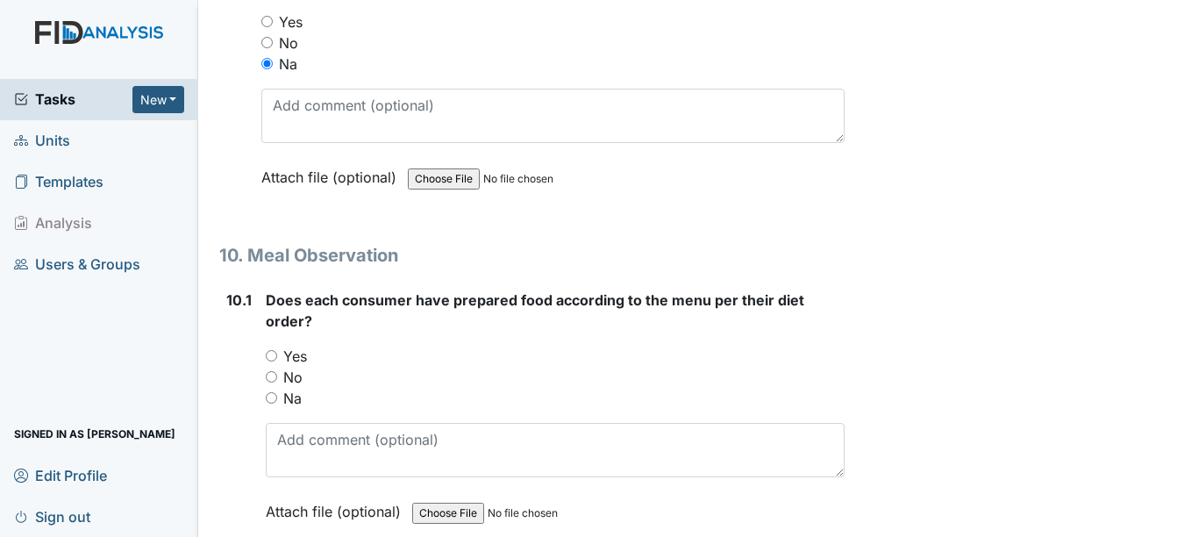
click at [275, 350] on input "Yes" at bounding box center [271, 355] width 11 height 11
radio input "true"
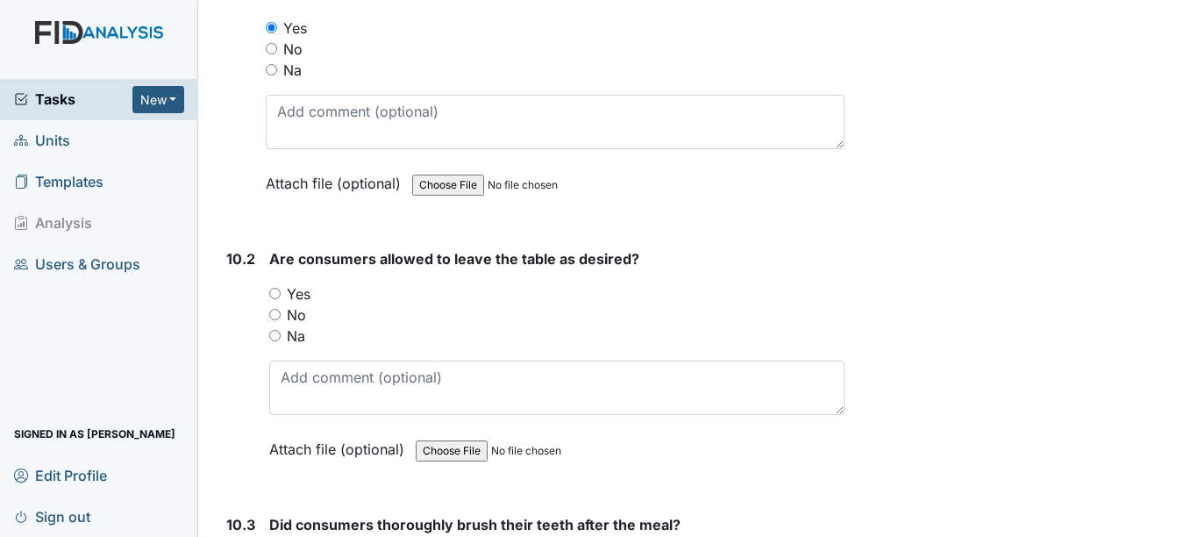
scroll to position [15566, 0]
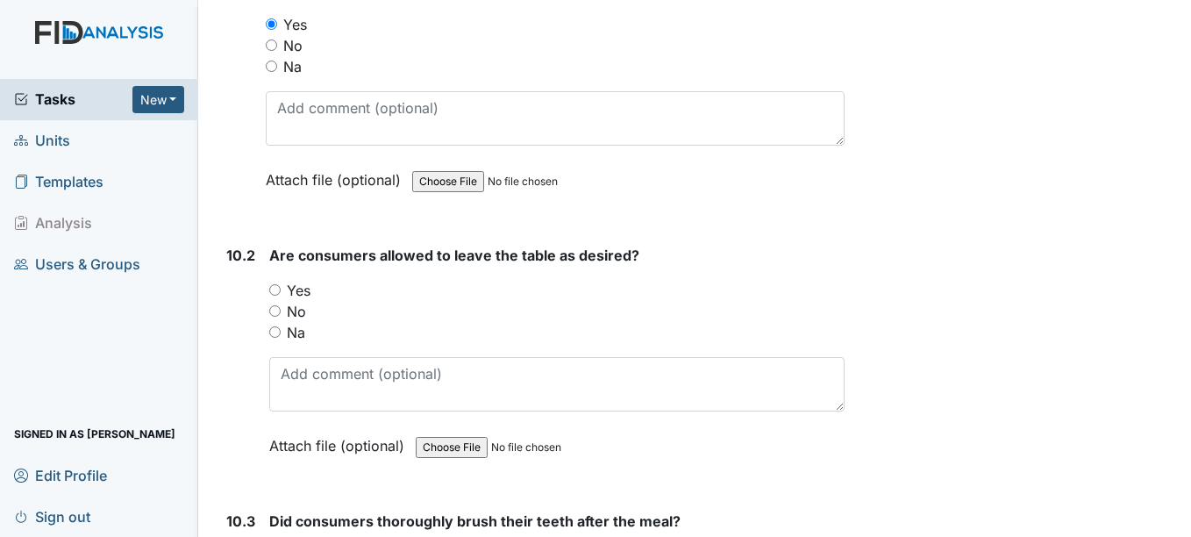
click at [289, 288] on label "Yes" at bounding box center [299, 290] width 24 height 21
click at [281, 288] on input "Yes" at bounding box center [274, 289] width 11 height 11
radio input "true"
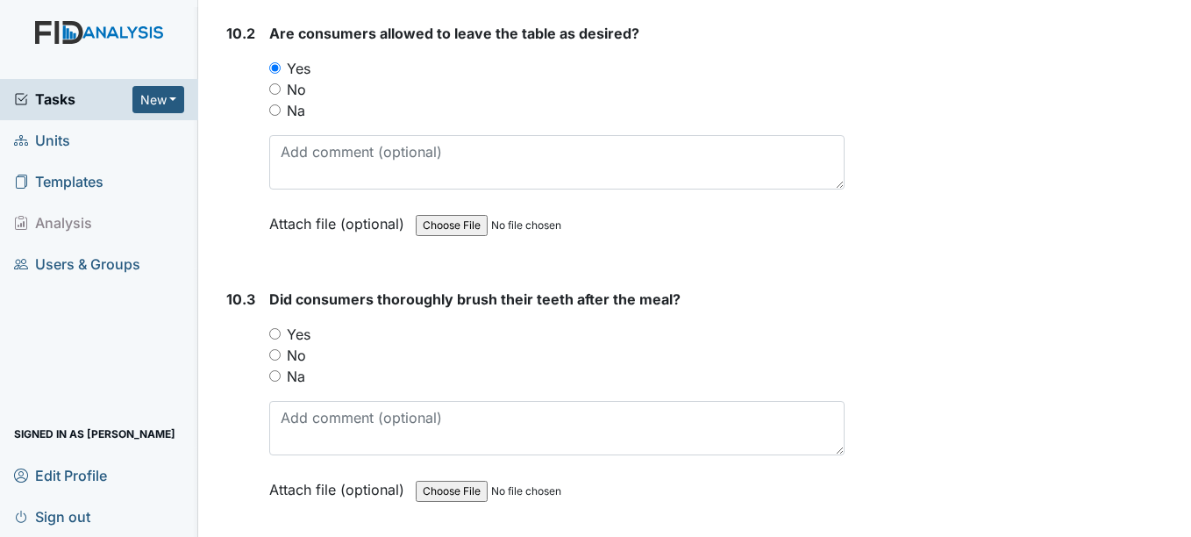
scroll to position [15789, 0]
click at [291, 345] on label "No" at bounding box center [296, 354] width 19 height 21
click at [281, 348] on input "No" at bounding box center [274, 353] width 11 height 11
radio input "true"
click at [280, 331] on input "Yes" at bounding box center [274, 332] width 11 height 11
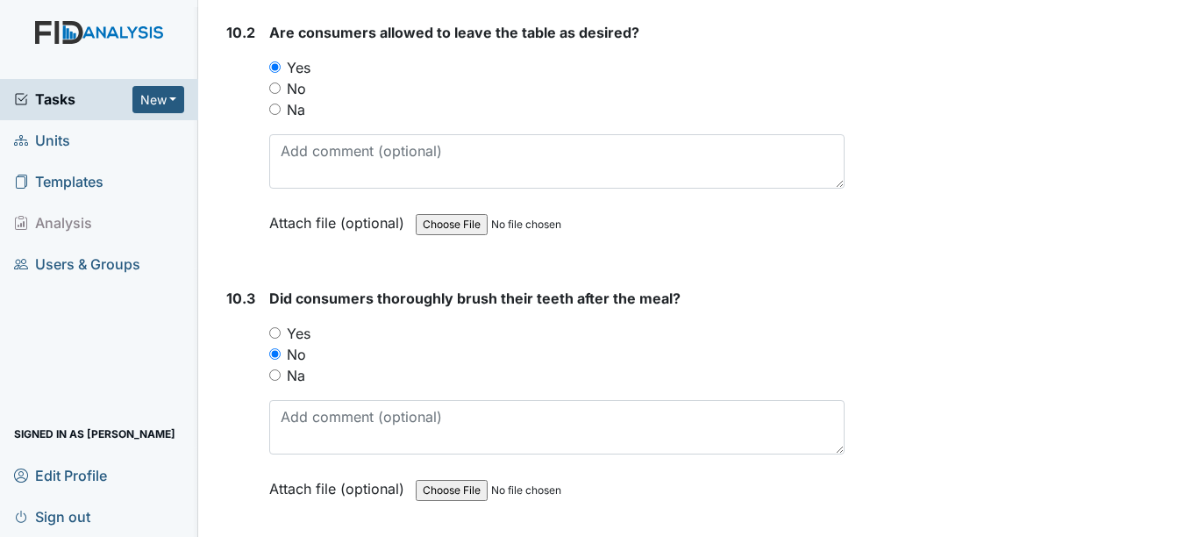
radio input "true"
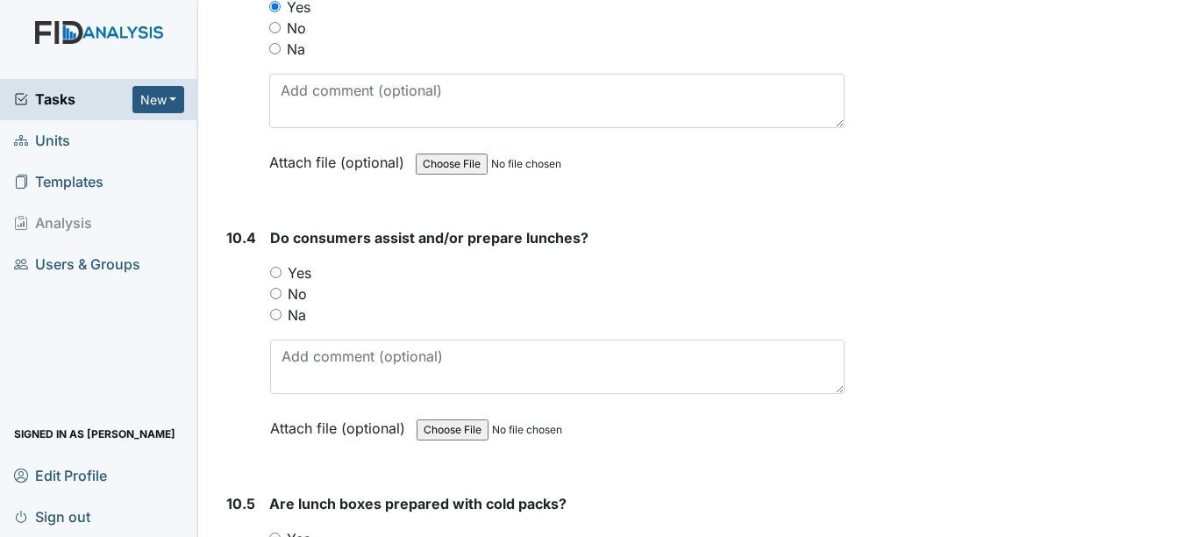
scroll to position [16117, 0]
click at [330, 282] on div "No" at bounding box center [557, 292] width 574 height 21
click at [297, 278] on label "Yes" at bounding box center [300, 271] width 24 height 21
click at [282, 276] on input "Yes" at bounding box center [275, 270] width 11 height 11
radio input "true"
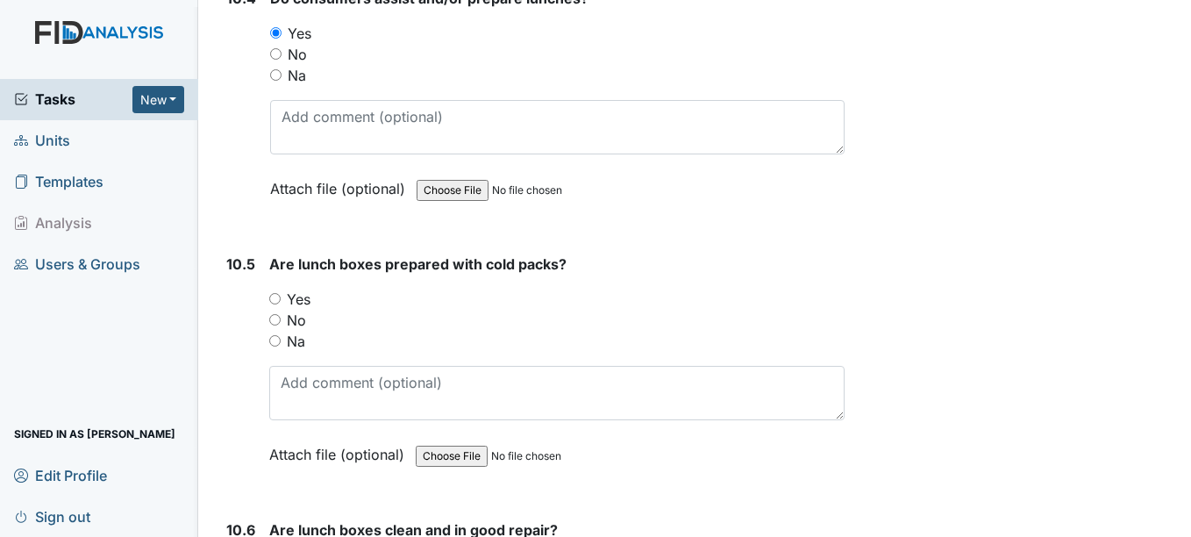
scroll to position [16356, 0]
click at [279, 340] on input "Na" at bounding box center [274, 338] width 11 height 11
radio input "true"
click at [297, 296] on label "Yes" at bounding box center [299, 297] width 24 height 21
click at [281, 296] on input "Yes" at bounding box center [274, 296] width 11 height 11
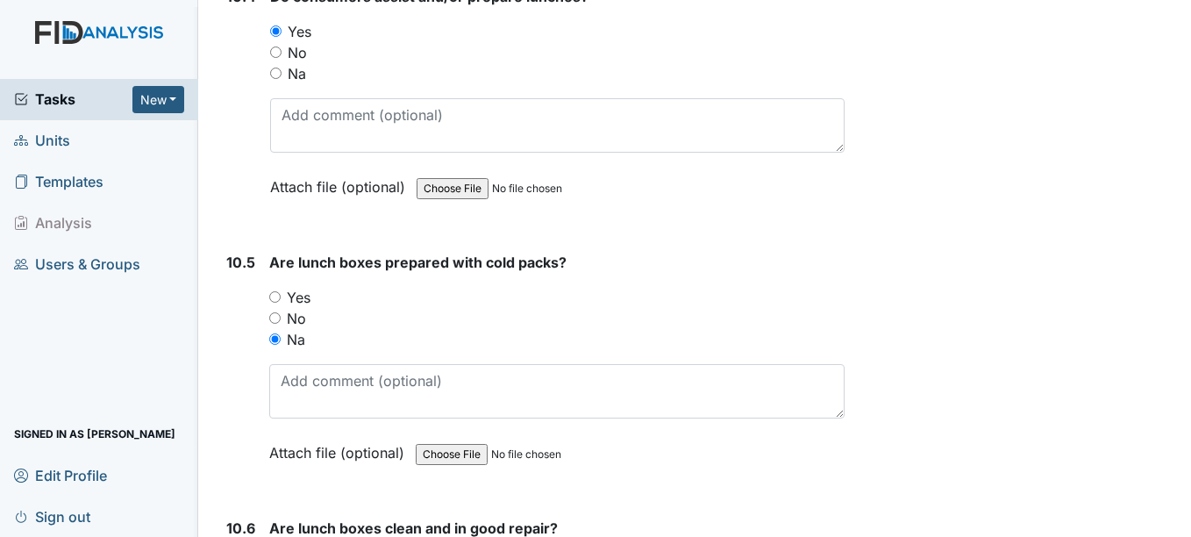
radio input "true"
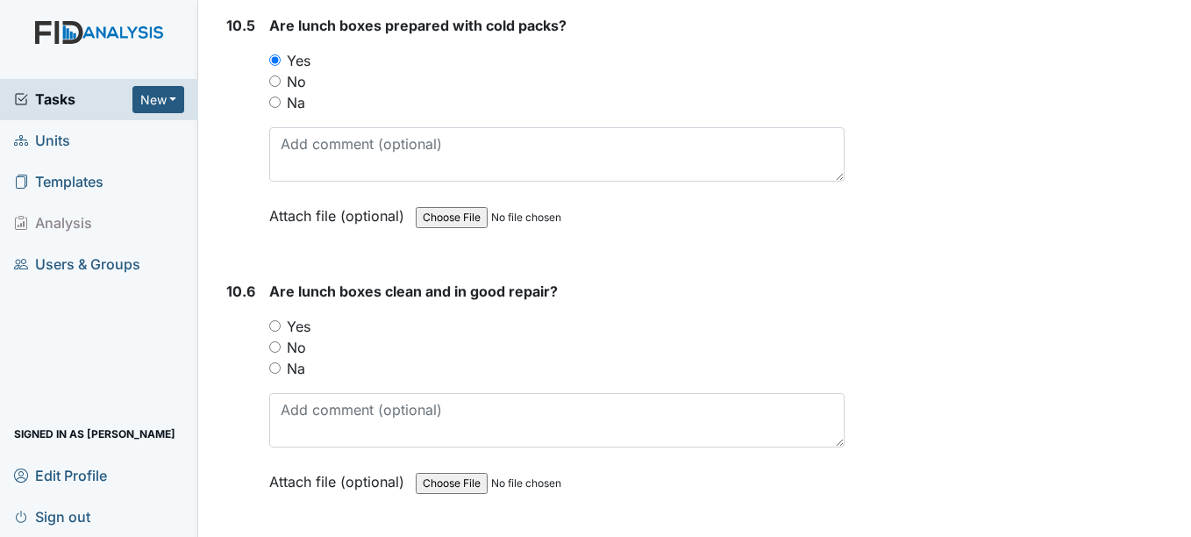
scroll to position [16596, 0]
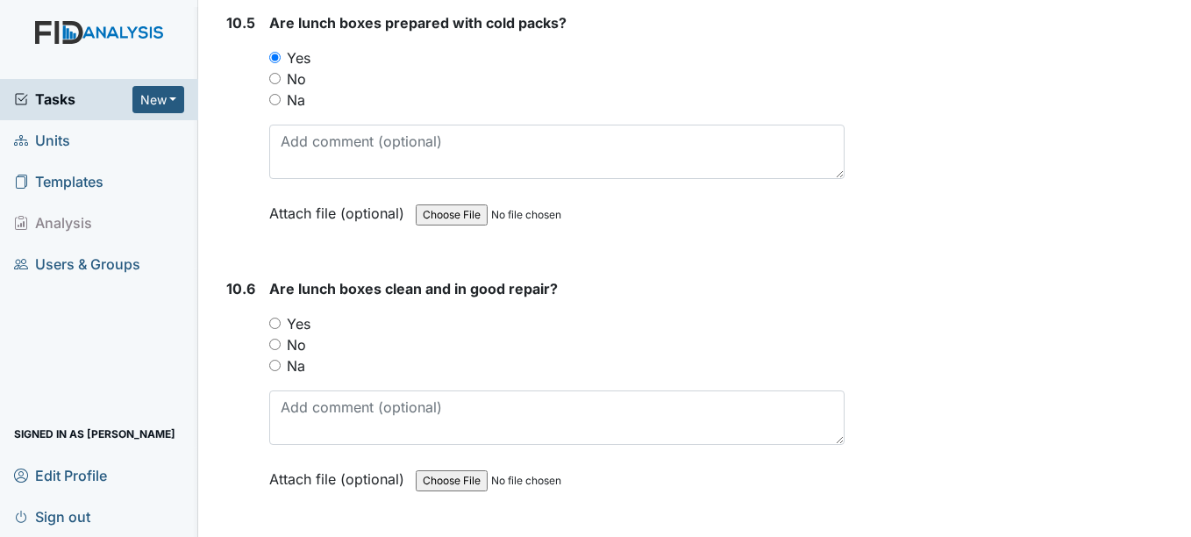
click at [404, 111] on div "Are lunch boxes prepared with cold packs? You must select one of the below opti…" at bounding box center [556, 124] width 575 height 224
click at [334, 104] on div "Na" at bounding box center [556, 99] width 575 height 21
click at [276, 103] on input "Na" at bounding box center [274, 99] width 11 height 11
radio input "true"
click at [534, 107] on div "Na" at bounding box center [556, 99] width 575 height 21
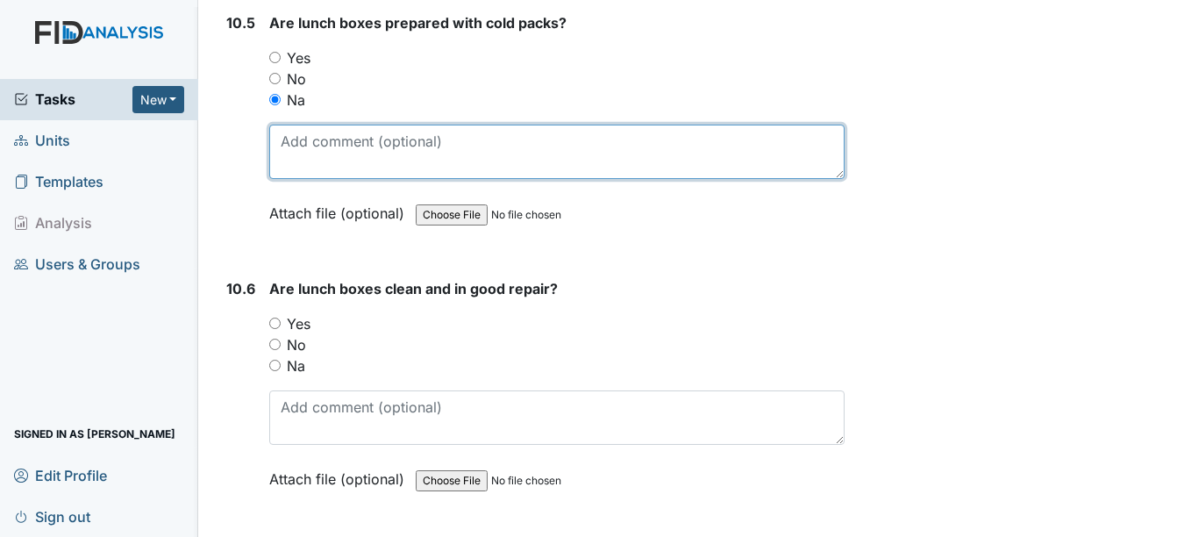
click at [534, 143] on textarea at bounding box center [556, 152] width 575 height 54
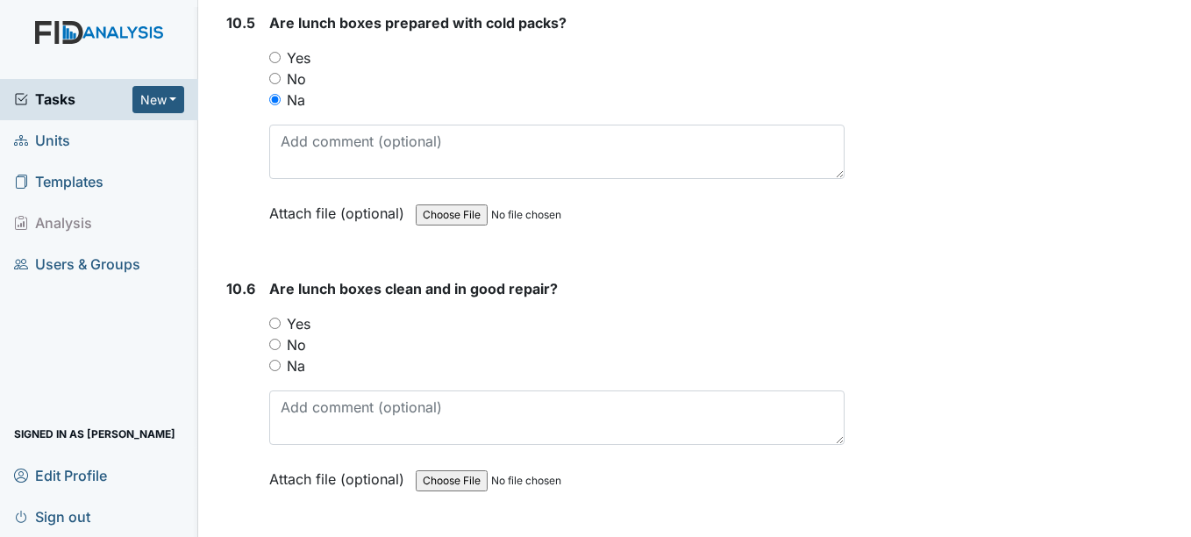
click at [554, 89] on div "No" at bounding box center [556, 78] width 575 height 21
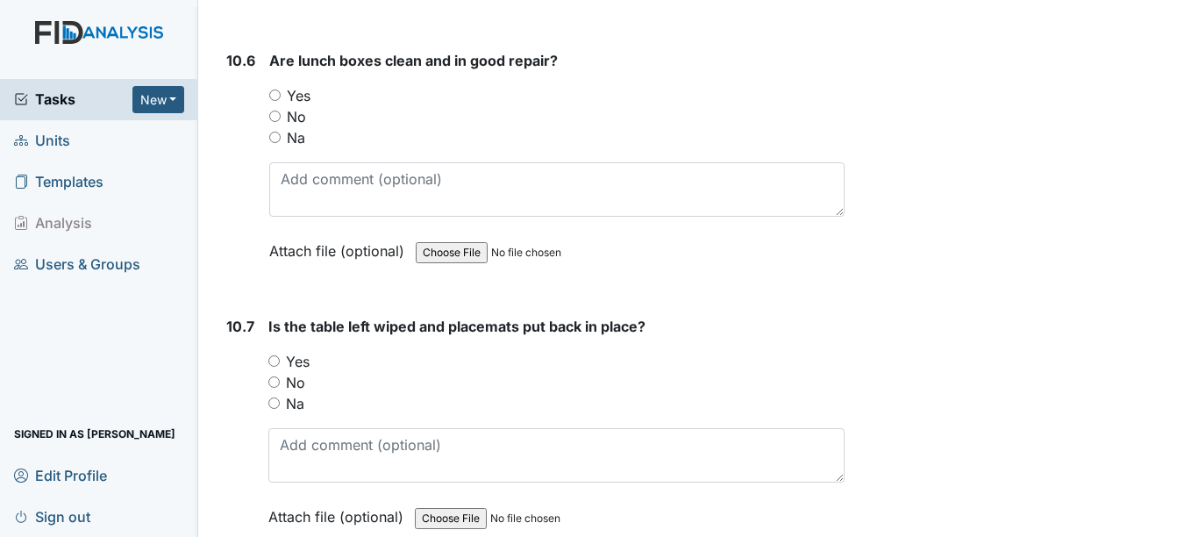
scroll to position [16844, 0]
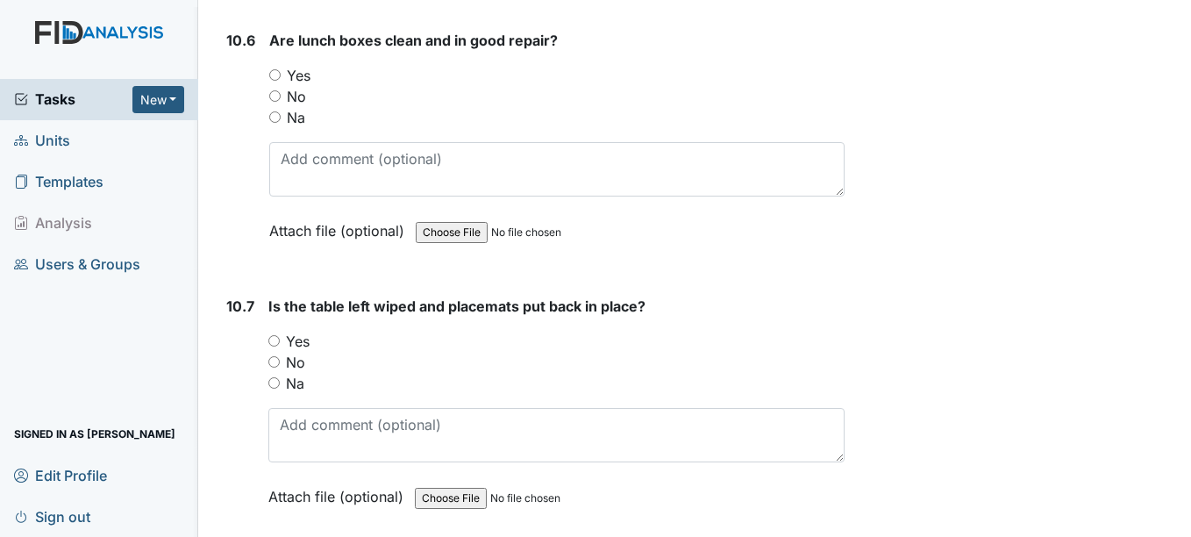
click at [278, 340] on input "Yes" at bounding box center [273, 340] width 11 height 11
radio input "true"
click at [354, 130] on div "Are lunch boxes clean and in good repair? You must select one of the below opti…" at bounding box center [556, 142] width 575 height 224
click at [347, 76] on div "Yes" at bounding box center [556, 75] width 575 height 21
click at [279, 75] on input "Yes" at bounding box center [274, 74] width 11 height 11
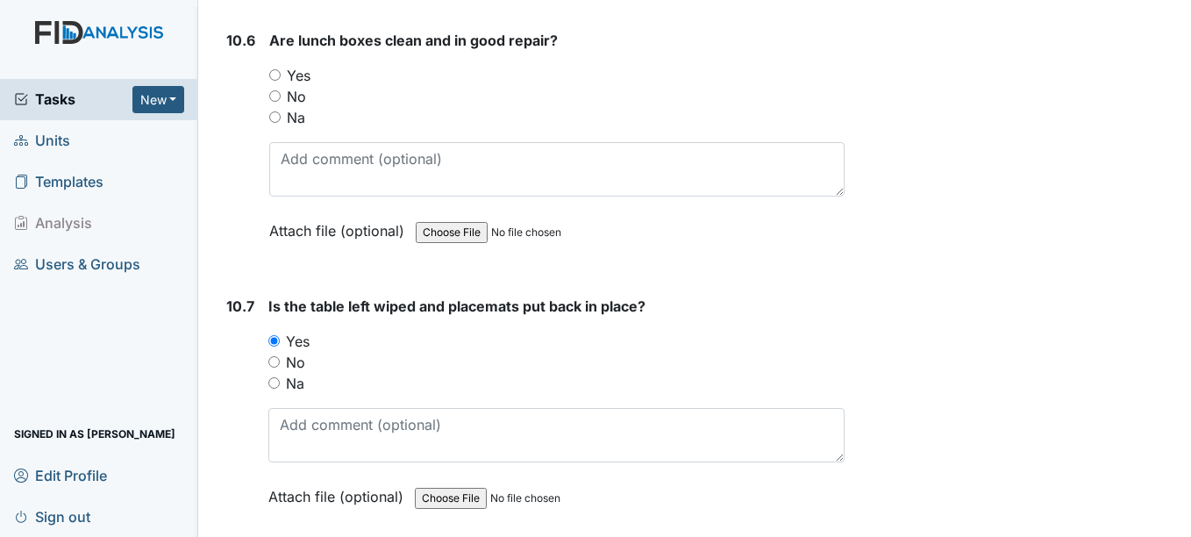
radio input "true"
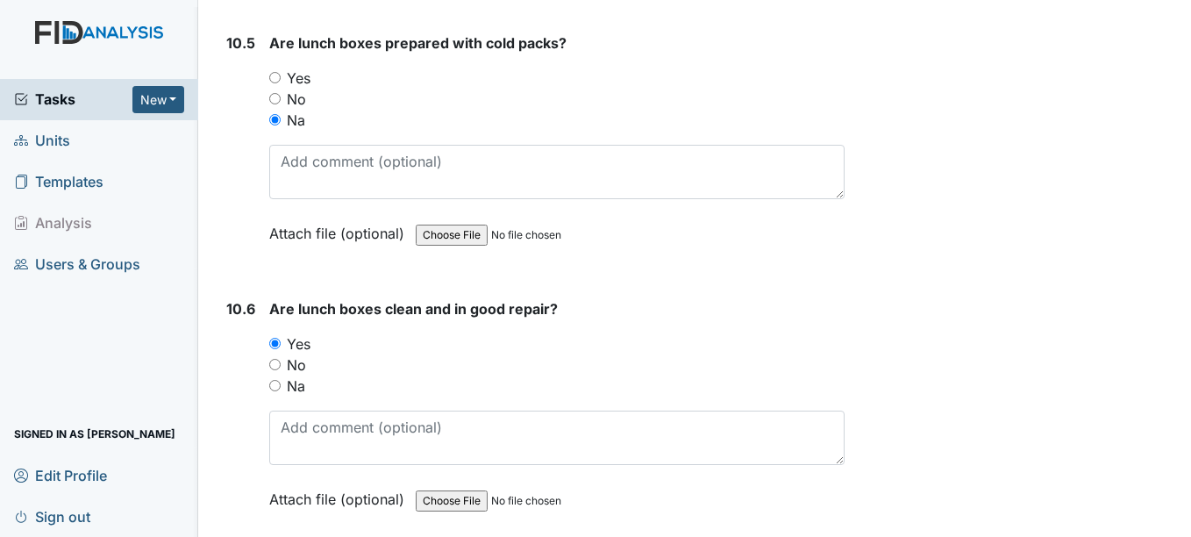
click at [276, 77] on input "Yes" at bounding box center [274, 77] width 11 height 11
radio input "true"
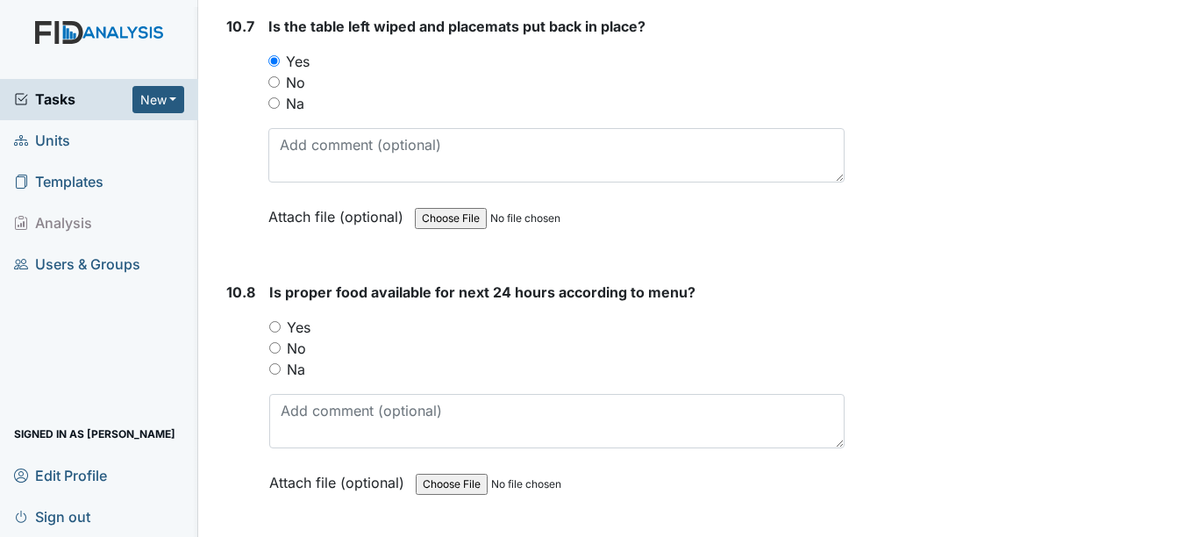
scroll to position [17129, 0]
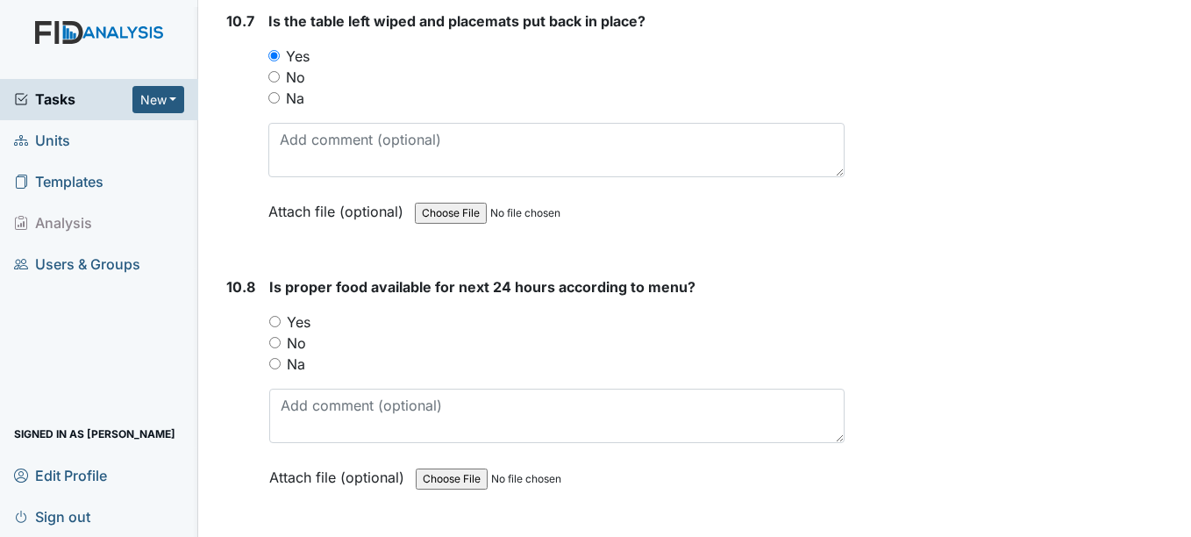
click at [1012, 383] on div "Archive Task × Are you sure you want to archive this task? It will appear as in…" at bounding box center [1020, 47] width 325 height 34324
click at [273, 339] on input "No" at bounding box center [274, 342] width 11 height 11
radio input "true"
click at [278, 321] on input "Yes" at bounding box center [274, 321] width 11 height 11
radio input "true"
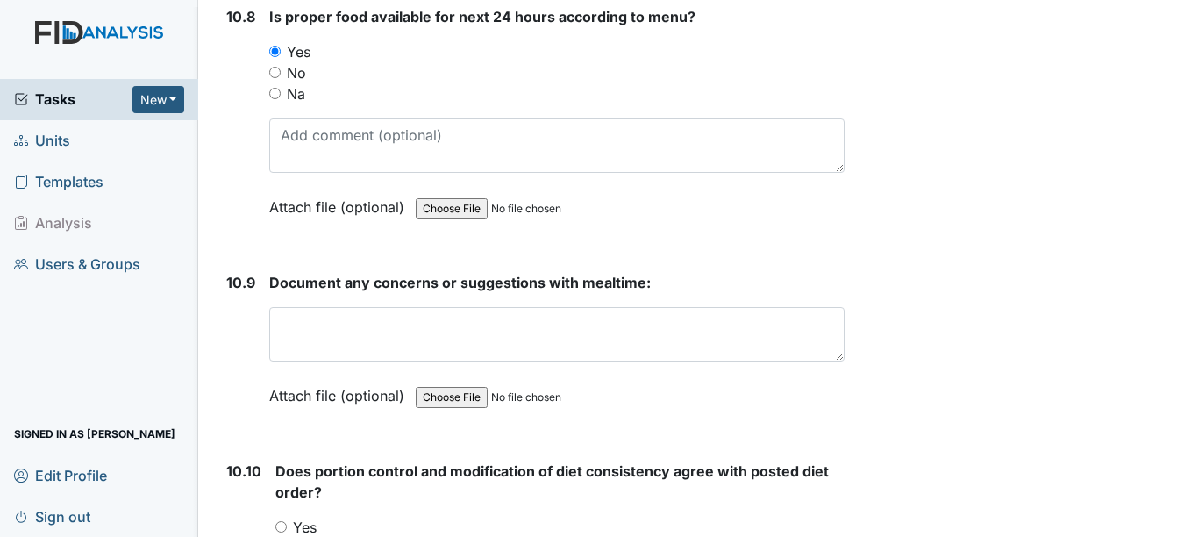
scroll to position [17426, 0]
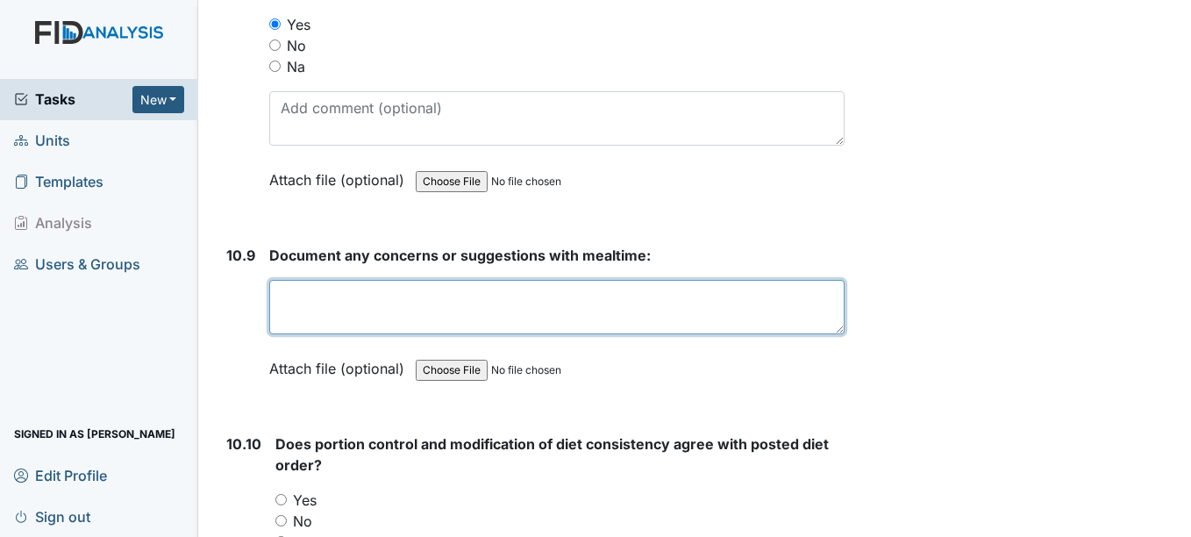
click at [368, 304] on textarea at bounding box center [556, 307] width 575 height 54
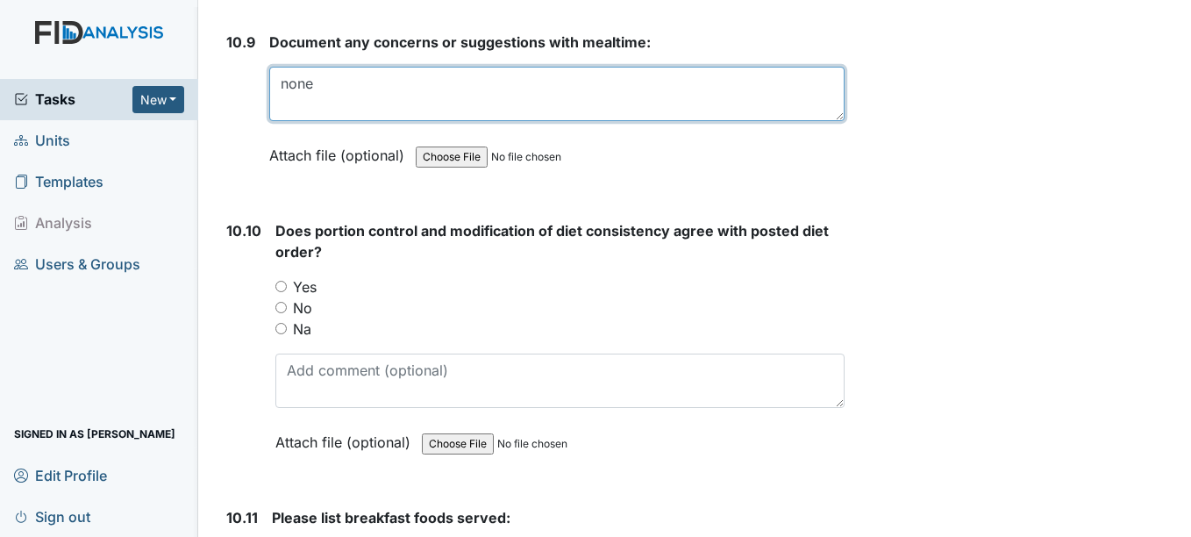
scroll to position [17641, 0]
type textarea "none"
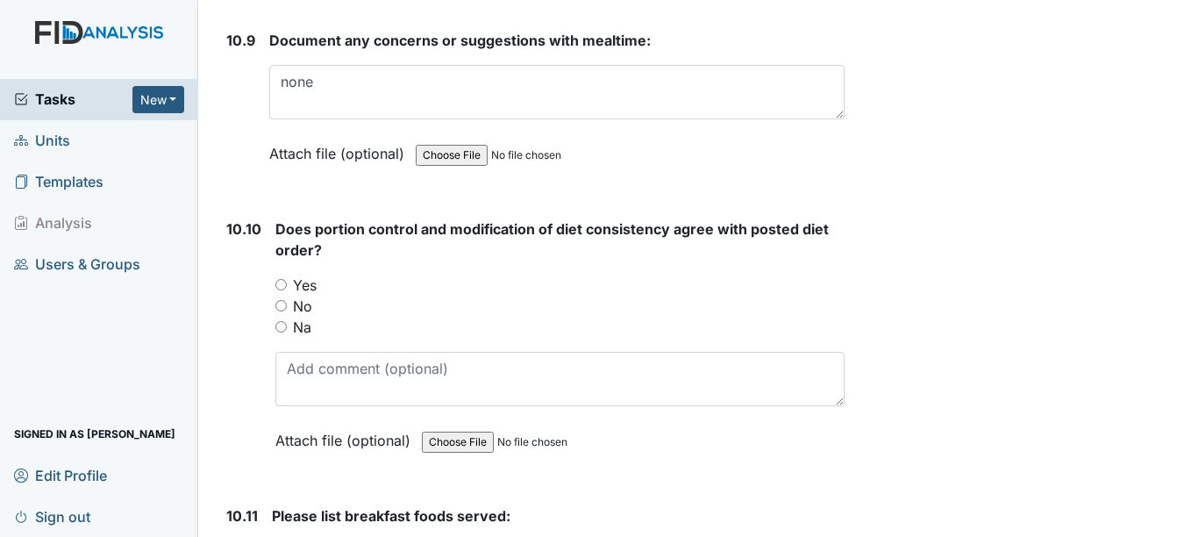
click at [336, 286] on div "Yes" at bounding box center [559, 285] width 568 height 21
click at [297, 296] on label "No" at bounding box center [302, 306] width 19 height 21
click at [287, 300] on input "No" at bounding box center [280, 305] width 11 height 11
radio input "true"
click at [286, 284] on input "Yes" at bounding box center [280, 284] width 11 height 11
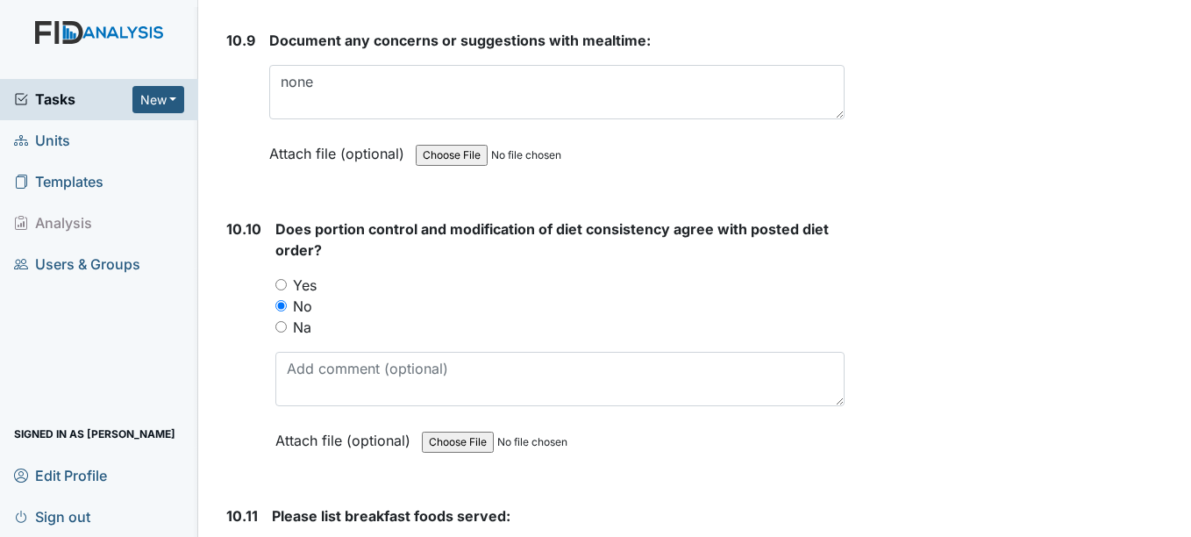
radio input "true"
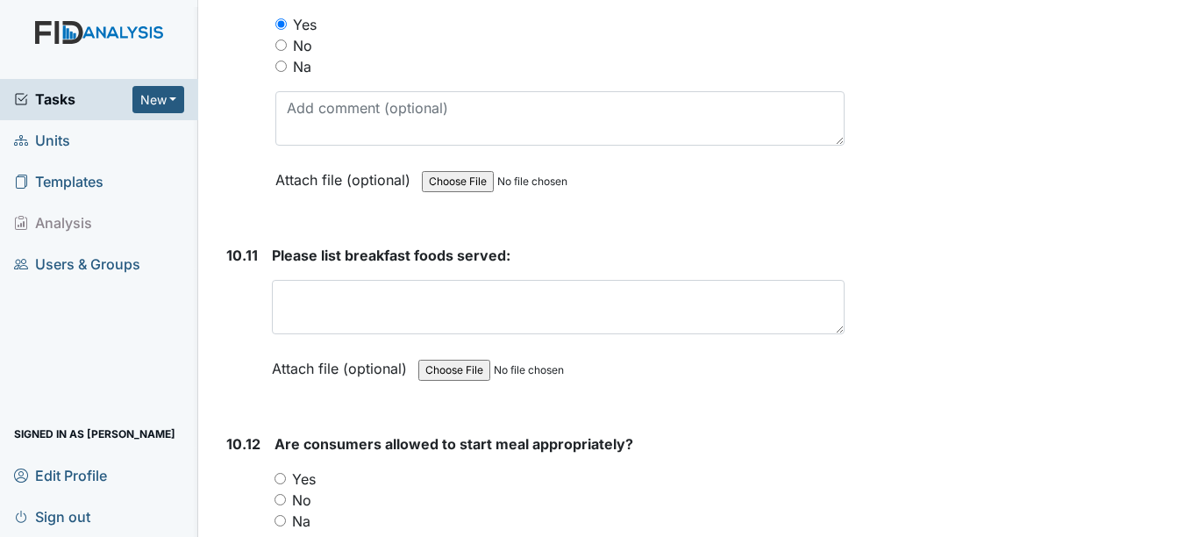
scroll to position [17925, 0]
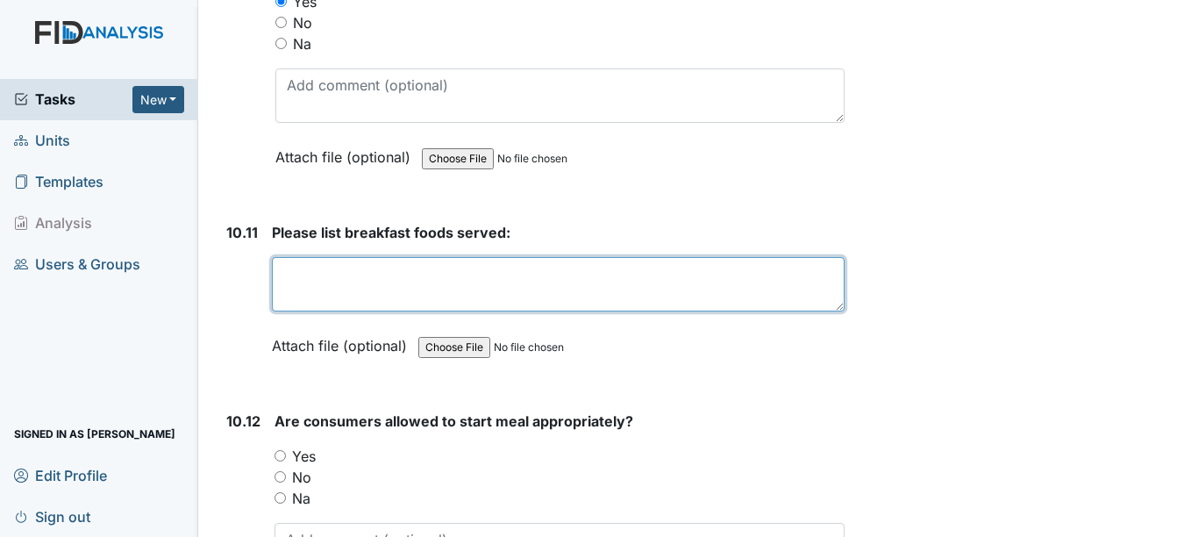
click at [550, 293] on textarea at bounding box center [558, 284] width 572 height 54
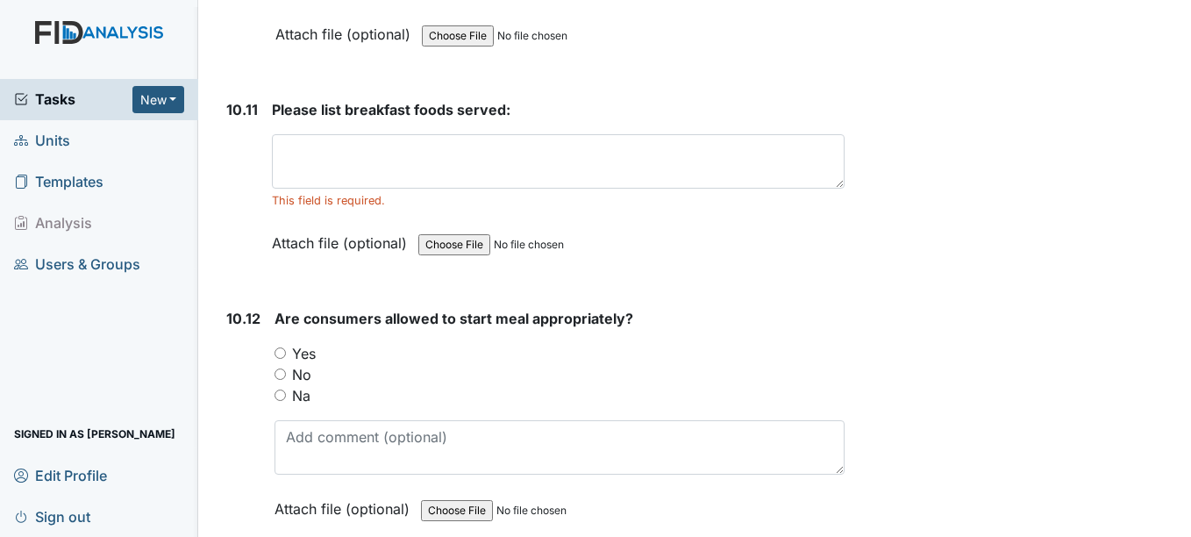
scroll to position [18039, 0]
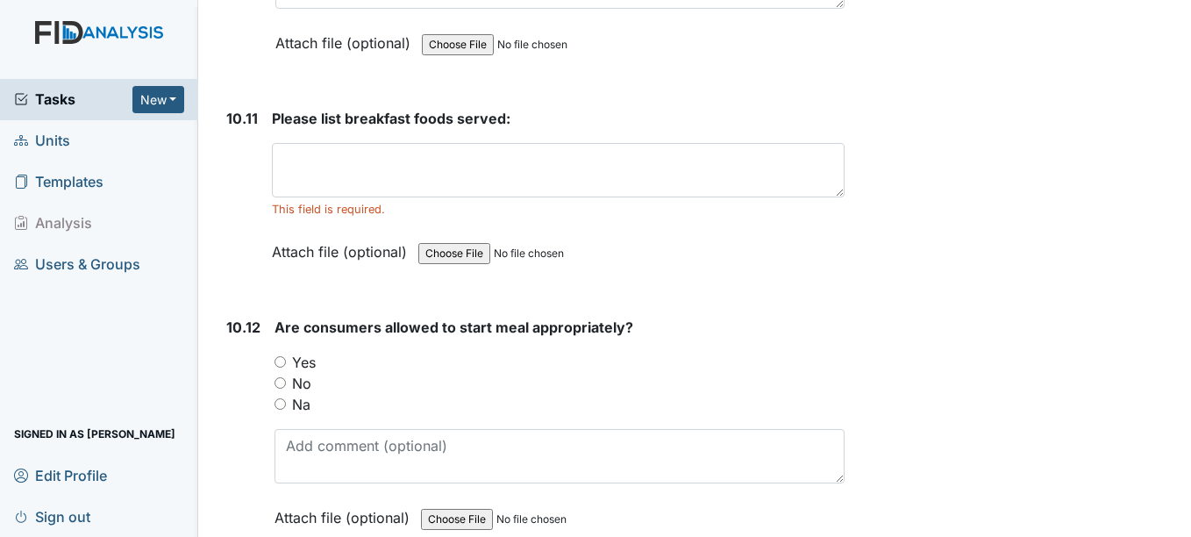
click at [283, 361] on input "Yes" at bounding box center [280, 361] width 11 height 11
radio input "true"
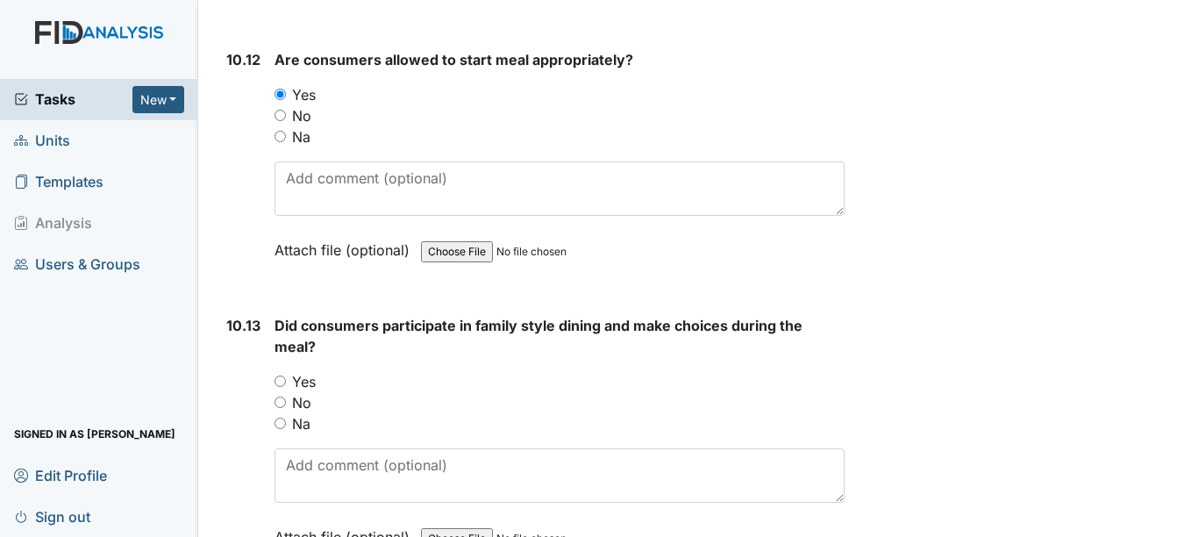
scroll to position [18311, 0]
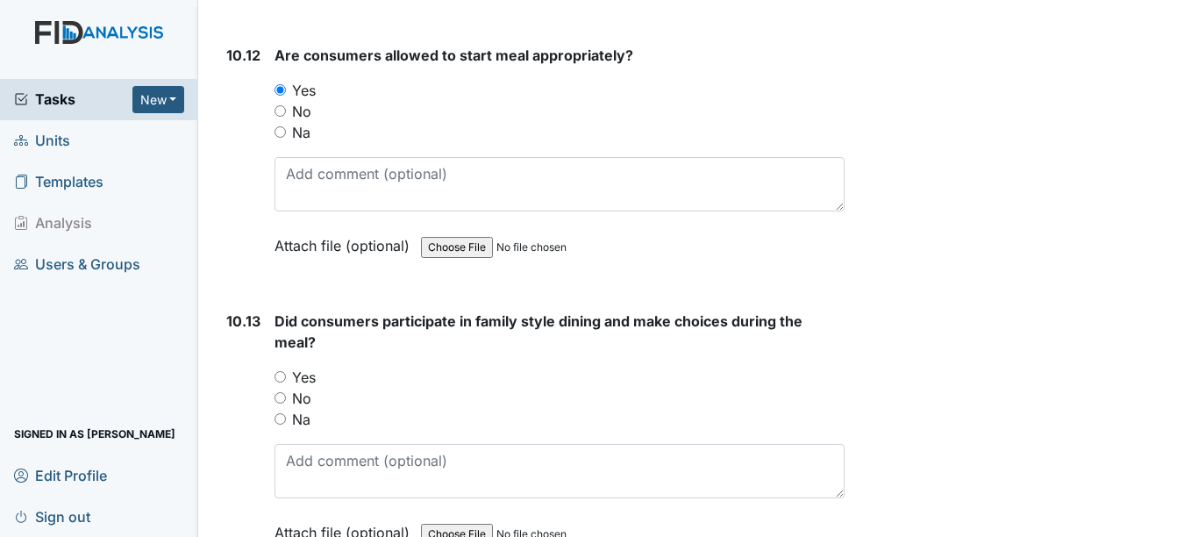
click at [313, 382] on label "Yes" at bounding box center [304, 377] width 24 height 21
click at [286, 382] on input "Yes" at bounding box center [280, 376] width 11 height 11
radio input "true"
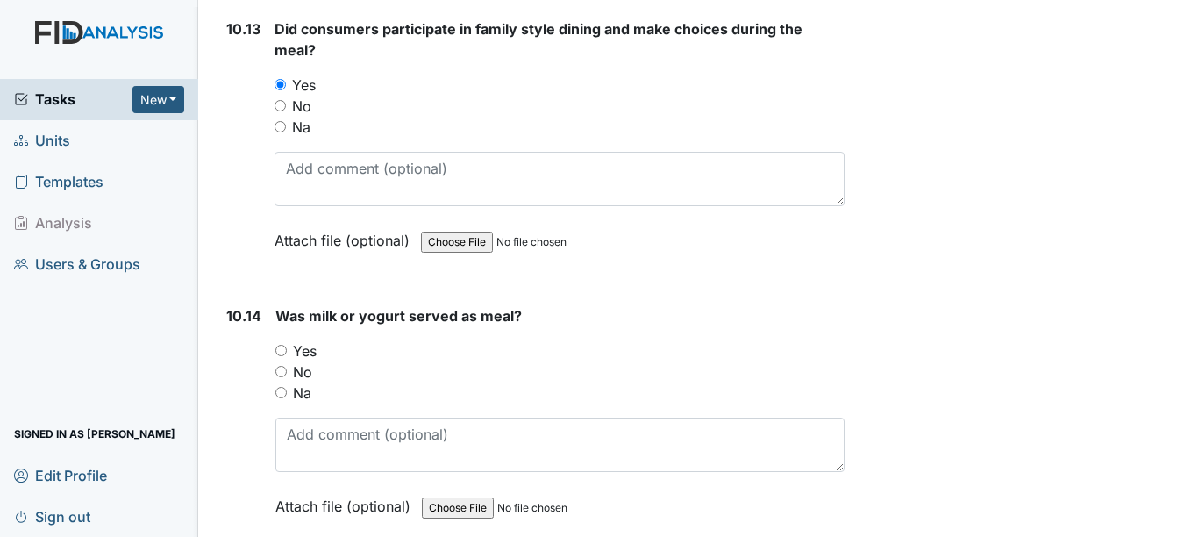
scroll to position [18605, 0]
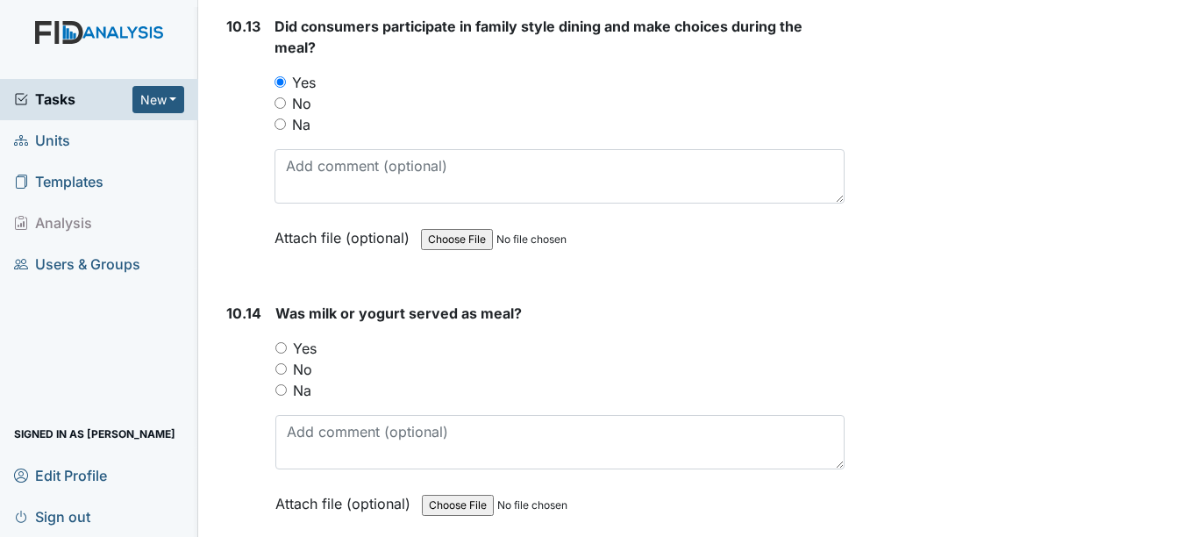
click at [286, 371] on input "No" at bounding box center [280, 368] width 11 height 11
radio input "true"
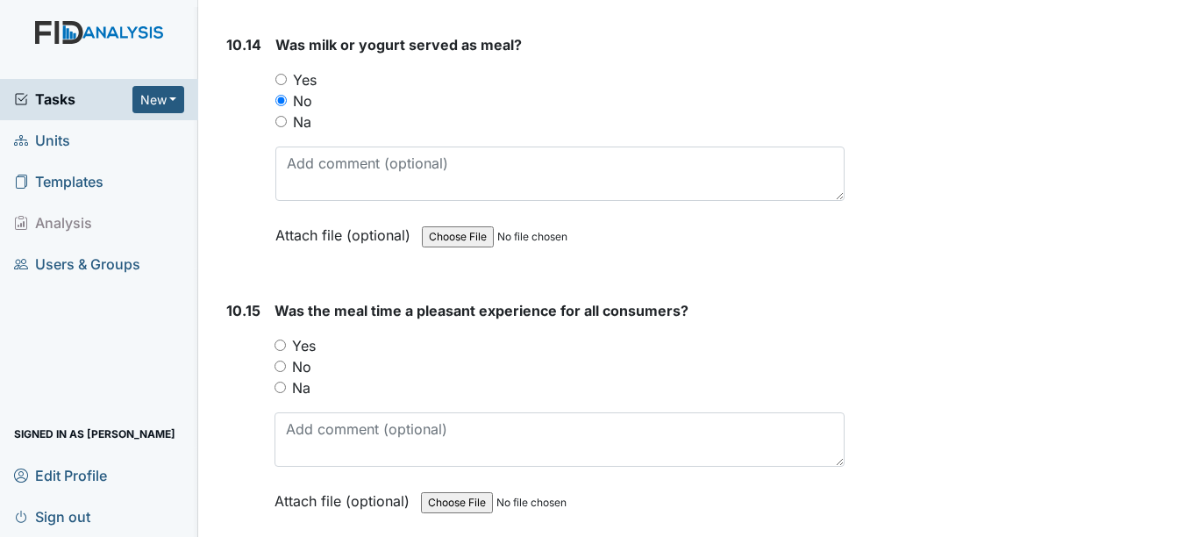
scroll to position [18875, 0]
click at [360, 354] on div "Yes" at bounding box center [559, 344] width 569 height 21
click at [311, 355] on div "No" at bounding box center [559, 365] width 569 height 21
click at [303, 362] on label "No" at bounding box center [301, 365] width 19 height 21
click at [286, 362] on input "No" at bounding box center [280, 365] width 11 height 11
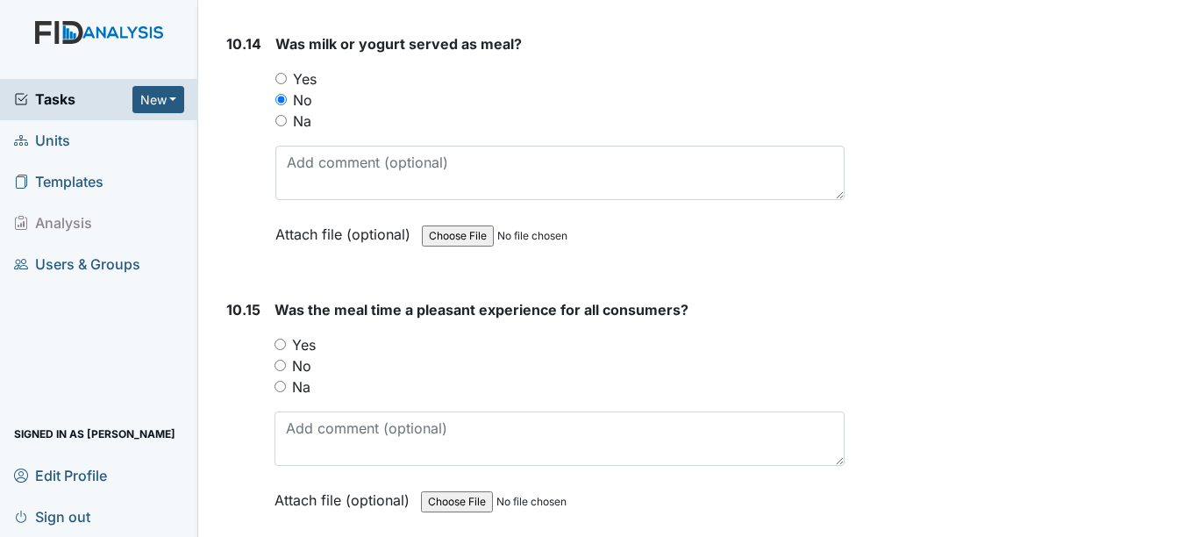
radio input "true"
click at [297, 344] on label "Yes" at bounding box center [304, 344] width 24 height 21
click at [286, 344] on input "Yes" at bounding box center [280, 344] width 11 height 11
radio input "true"
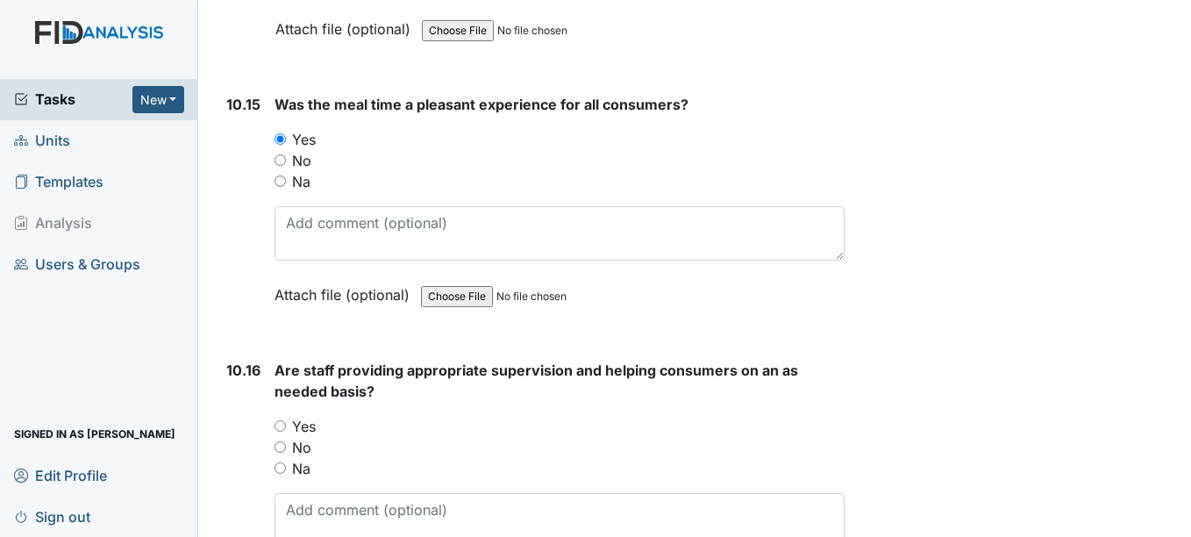
scroll to position [19082, 0]
click at [315, 427] on label "Yes" at bounding box center [304, 424] width 24 height 21
click at [286, 427] on input "Yes" at bounding box center [280, 423] width 11 height 11
radio input "true"
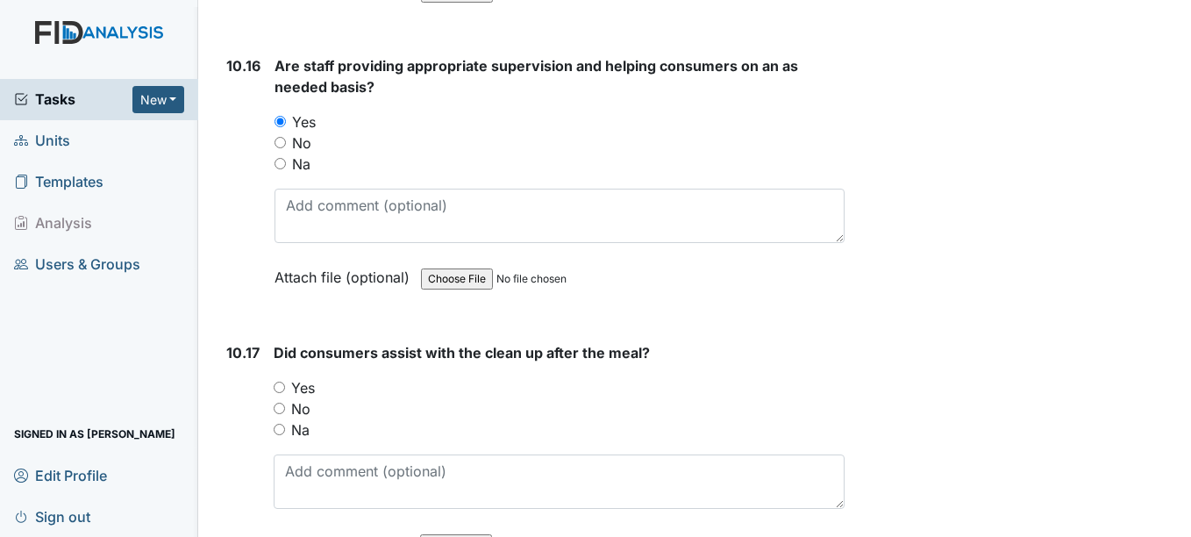
scroll to position [19386, 0]
click at [325, 396] on div "Yes" at bounding box center [559, 385] width 570 height 21
click at [295, 395] on label "Yes" at bounding box center [303, 385] width 24 height 21
click at [285, 391] on input "Yes" at bounding box center [279, 385] width 11 height 11
radio input "true"
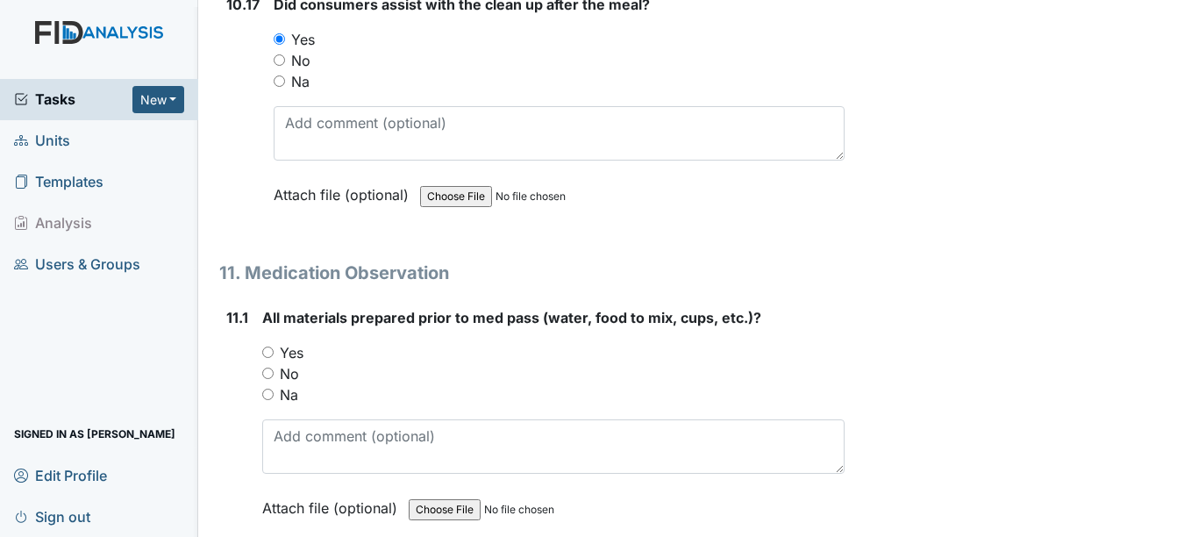
scroll to position [19734, 0]
click at [289, 402] on label "Na" at bounding box center [289, 393] width 18 height 21
click at [274, 399] on input "Na" at bounding box center [267, 393] width 11 height 11
radio input "true"
click at [290, 404] on label "Na" at bounding box center [289, 393] width 18 height 21
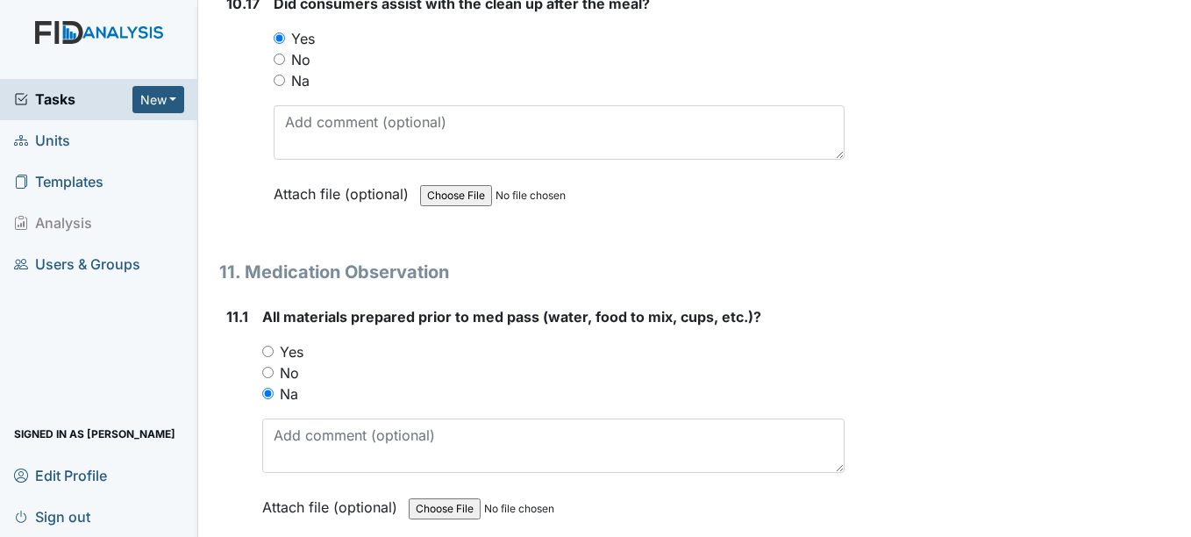
click at [274, 399] on input "Na" at bounding box center [267, 393] width 11 height 11
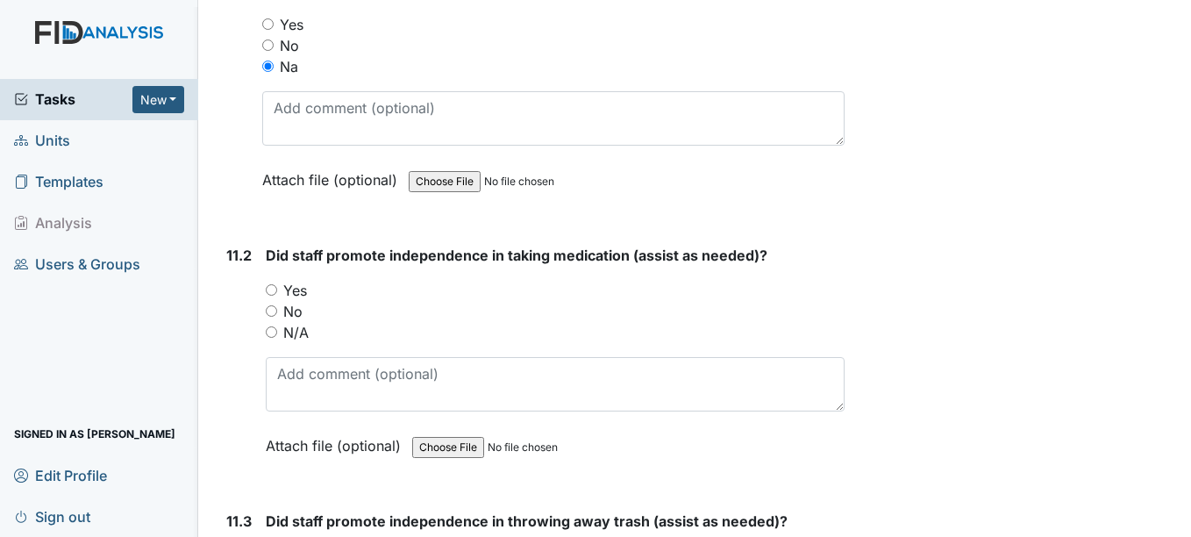
scroll to position [20097, 0]
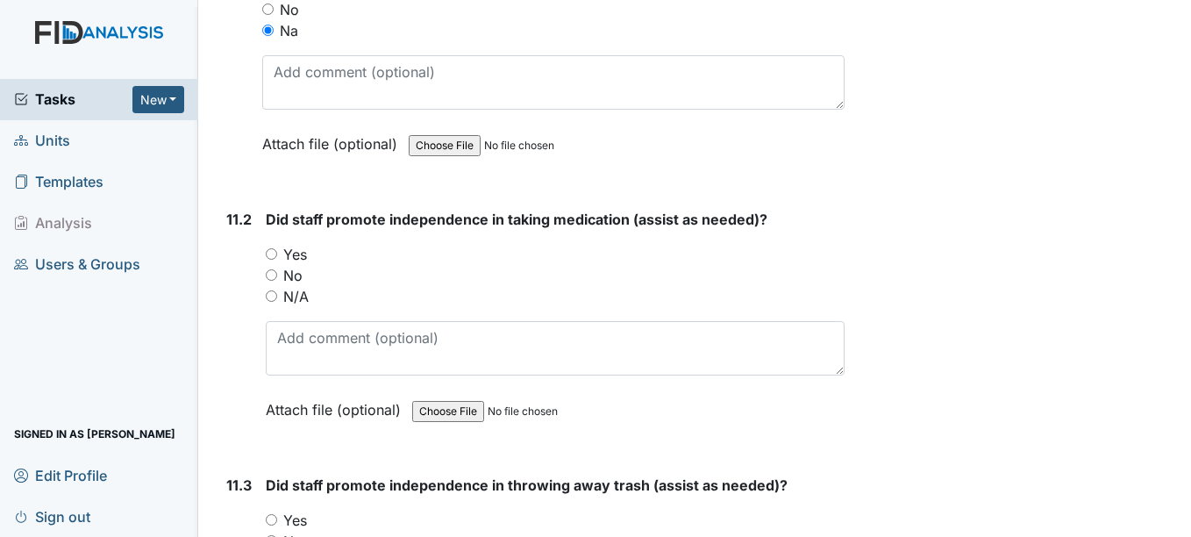
click at [347, 262] on div "Yes" at bounding box center [555, 254] width 578 height 21
click at [346, 256] on div "Yes" at bounding box center [555, 254] width 578 height 21
click at [319, 259] on div "Yes" at bounding box center [555, 254] width 578 height 21
click at [292, 261] on label "Yes" at bounding box center [295, 254] width 24 height 21
click at [277, 260] on input "Yes" at bounding box center [271, 253] width 11 height 11
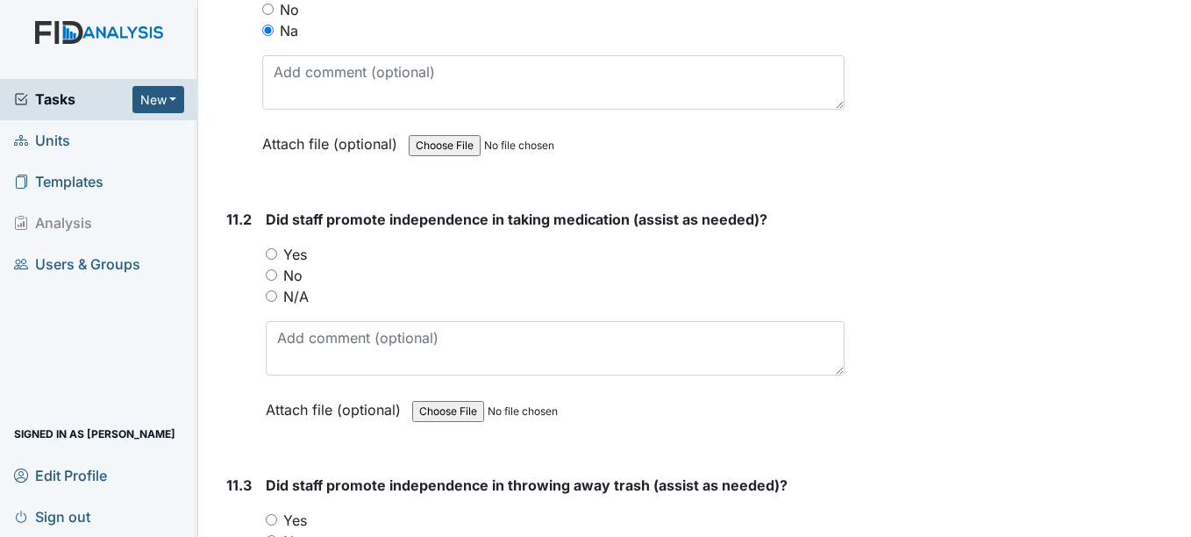
radio input "true"
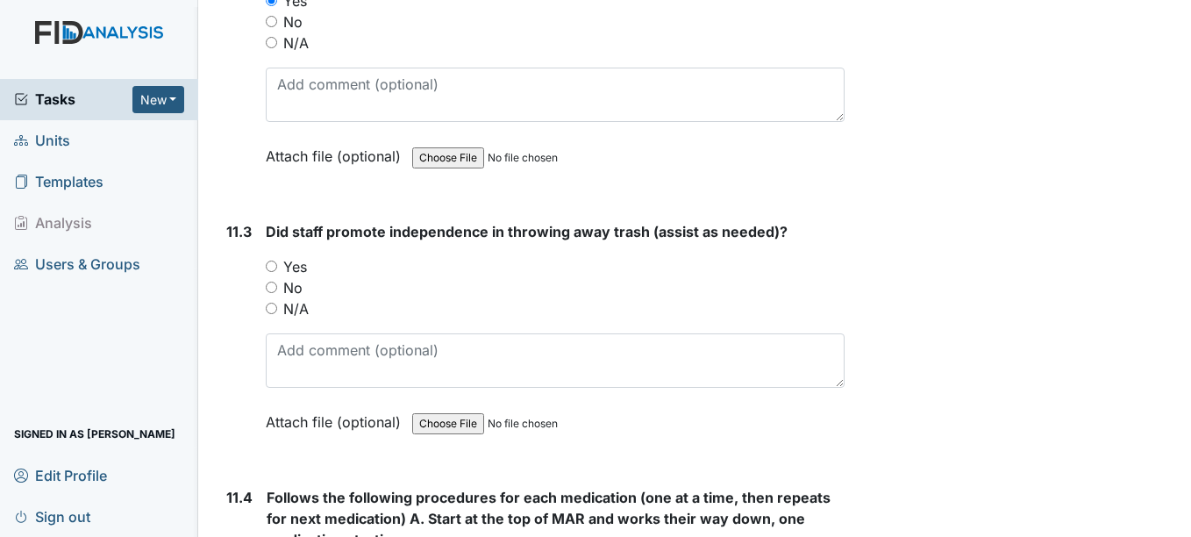
scroll to position [20354, 0]
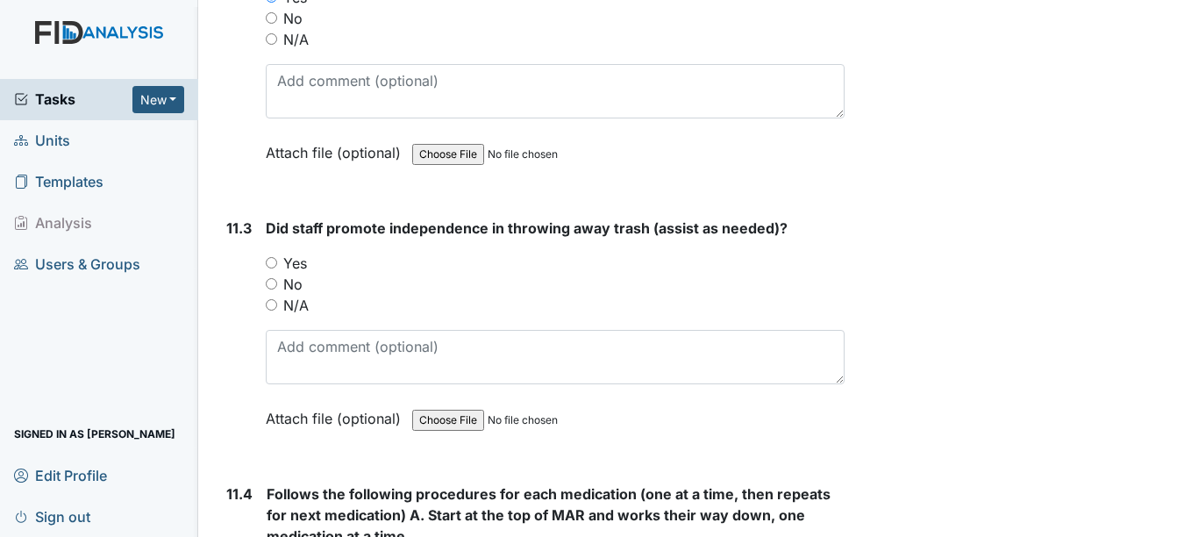
click at [329, 271] on div "Yes" at bounding box center [555, 263] width 578 height 21
click at [297, 269] on label "Yes" at bounding box center [295, 263] width 24 height 21
click at [277, 268] on input "Yes" at bounding box center [271, 262] width 11 height 11
radio input "true"
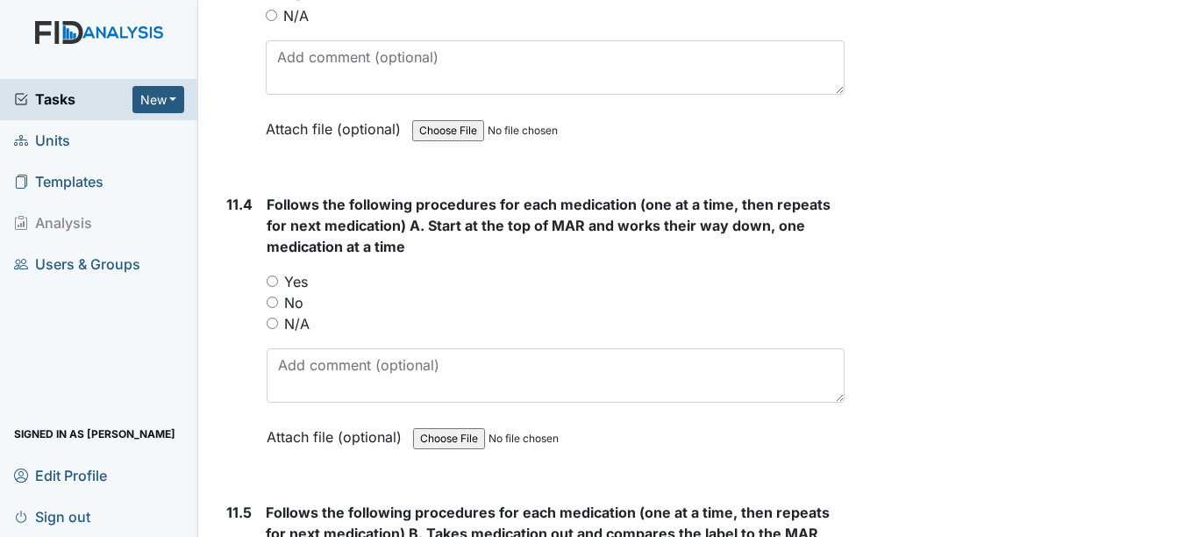
scroll to position [20642, 0]
click at [357, 287] on div "Yes" at bounding box center [555, 282] width 577 height 21
click at [305, 286] on label "Yes" at bounding box center [296, 282] width 24 height 21
click at [278, 286] on input "Yes" at bounding box center [272, 281] width 11 height 11
radio input "true"
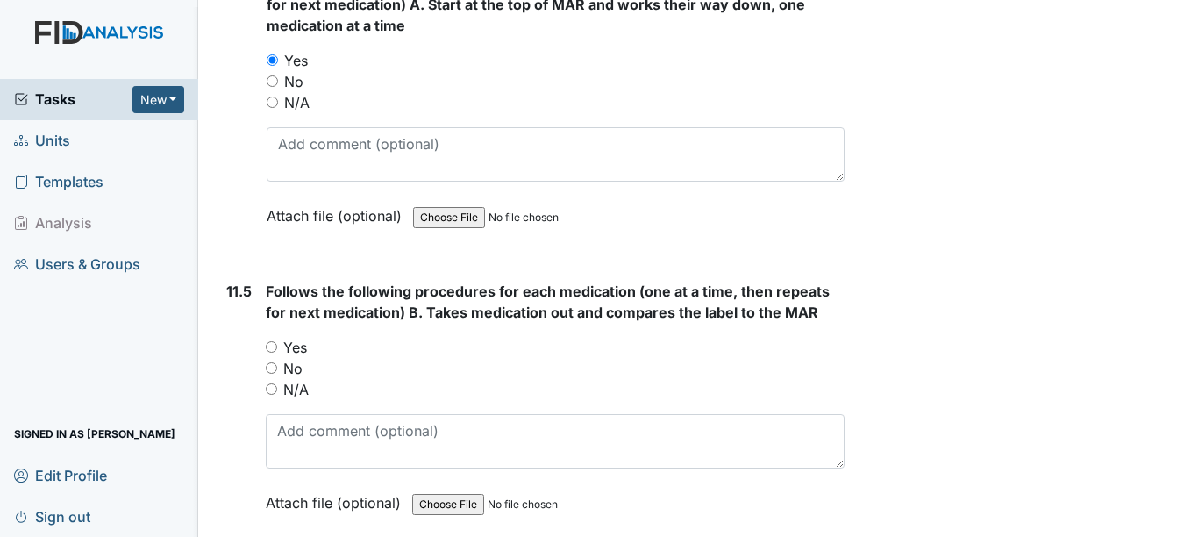
scroll to position [20925, 0]
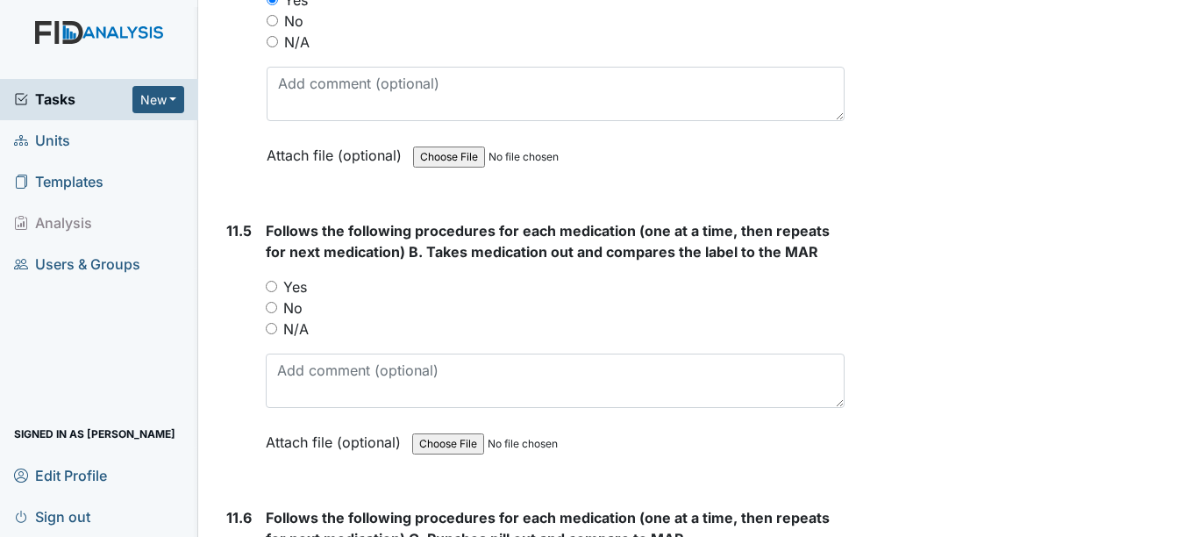
click at [307, 321] on label "N/A" at bounding box center [295, 328] width 25 height 21
click at [277, 323] on input "N/A" at bounding box center [271, 328] width 11 height 11
radio input "true"
click at [319, 296] on div "Yes" at bounding box center [555, 286] width 578 height 21
click at [325, 292] on div "Yes" at bounding box center [555, 286] width 578 height 21
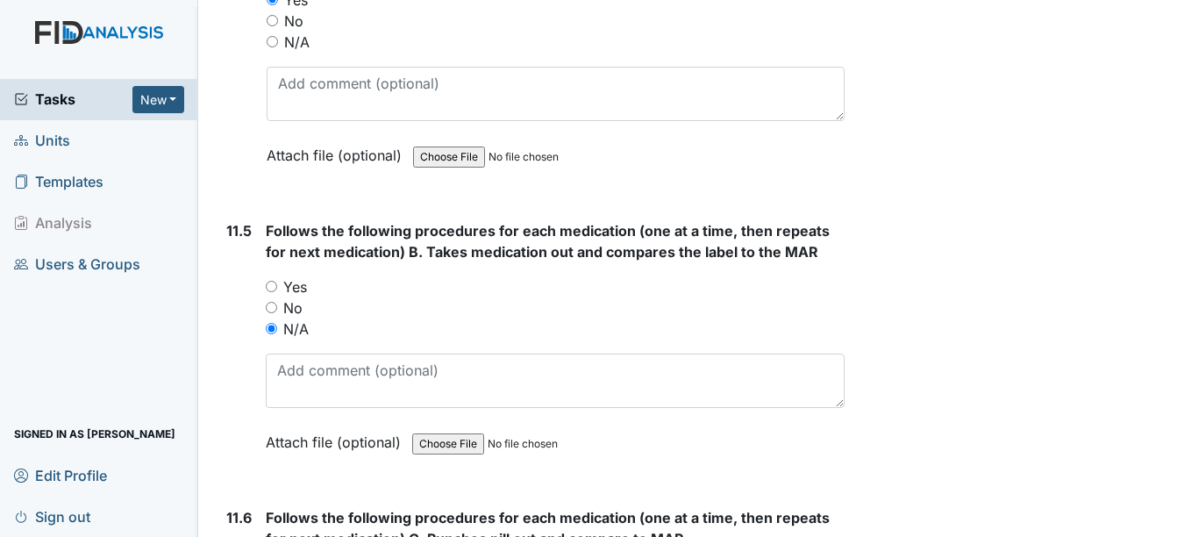
click at [290, 300] on label "No" at bounding box center [292, 307] width 19 height 21
click at [277, 302] on input "No" at bounding box center [271, 307] width 11 height 11
radio input "true"
click at [289, 276] on label "Yes" at bounding box center [295, 286] width 24 height 21
click at [277, 281] on input "Yes" at bounding box center [271, 286] width 11 height 11
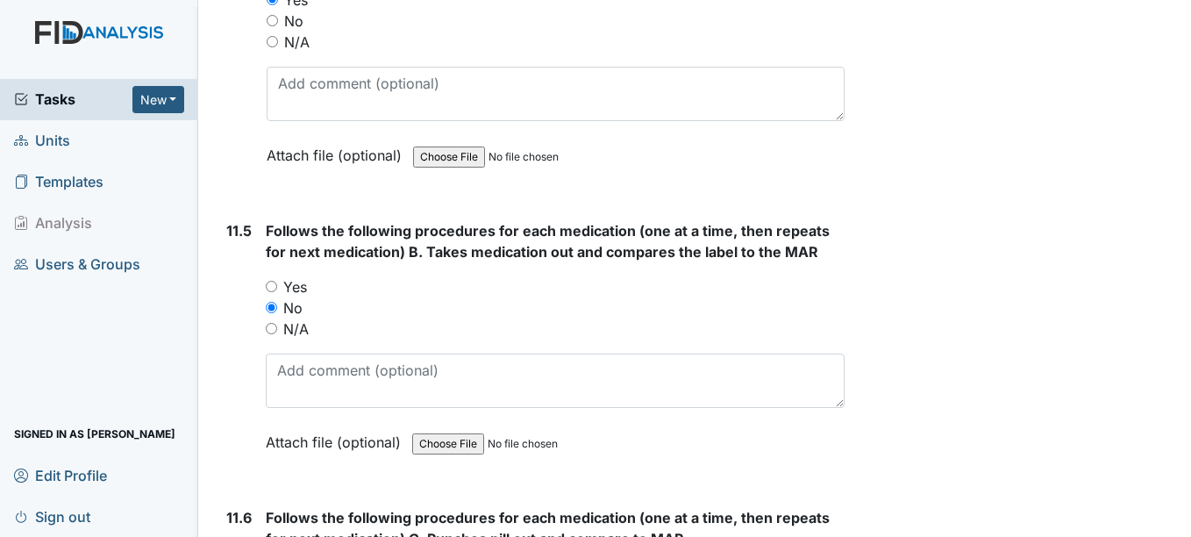
radio input "true"
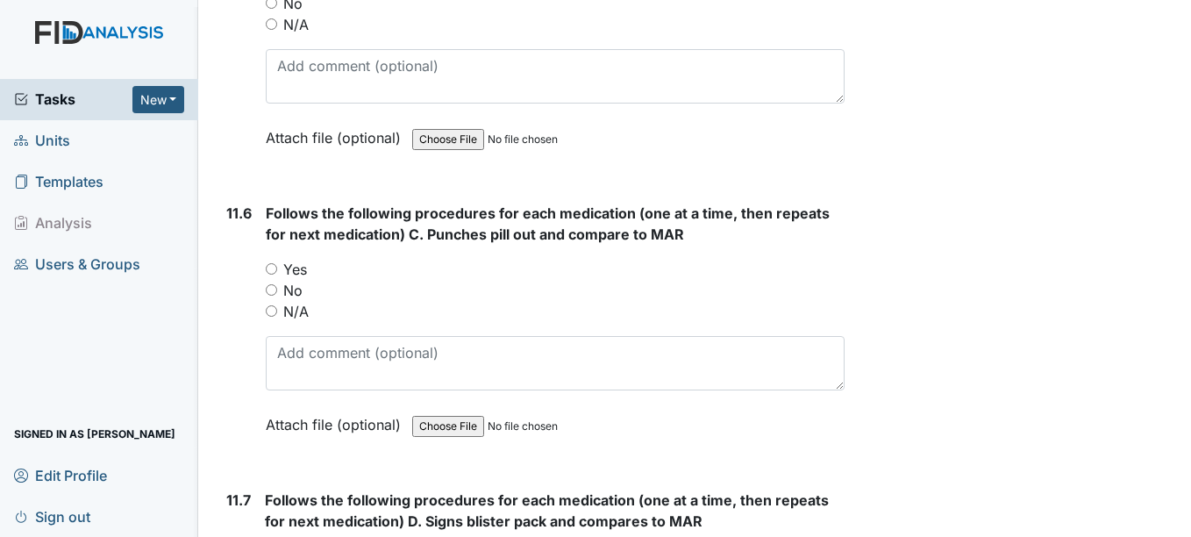
scroll to position [21242, 0]
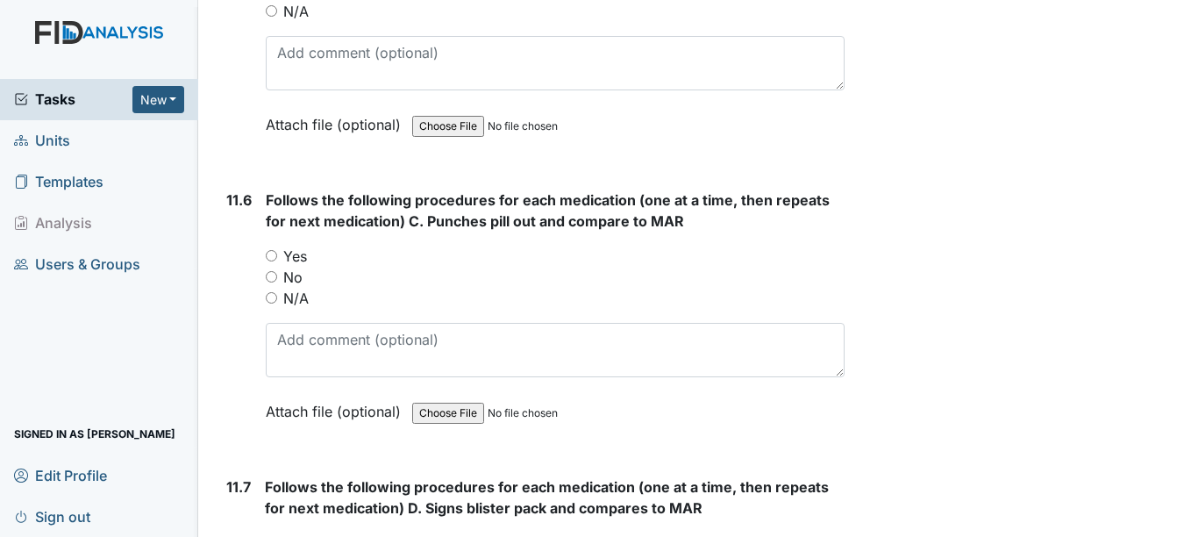
click at [339, 261] on div "Yes" at bounding box center [555, 256] width 578 height 21
click at [304, 256] on label "Yes" at bounding box center [295, 256] width 24 height 21
click at [277, 256] on input "Yes" at bounding box center [271, 255] width 11 height 11
radio input "true"
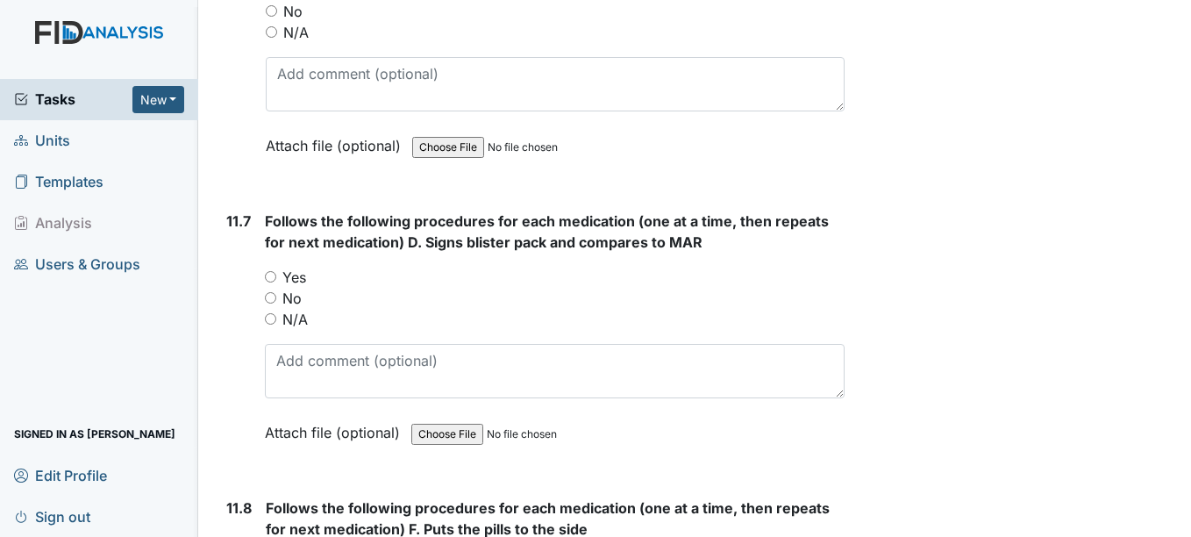
scroll to position [21507, 0]
click at [329, 286] on div "Yes" at bounding box center [554, 278] width 579 height 21
click at [304, 283] on label "Yes" at bounding box center [294, 278] width 24 height 21
click at [276, 283] on input "Yes" at bounding box center [270, 277] width 11 height 11
radio input "true"
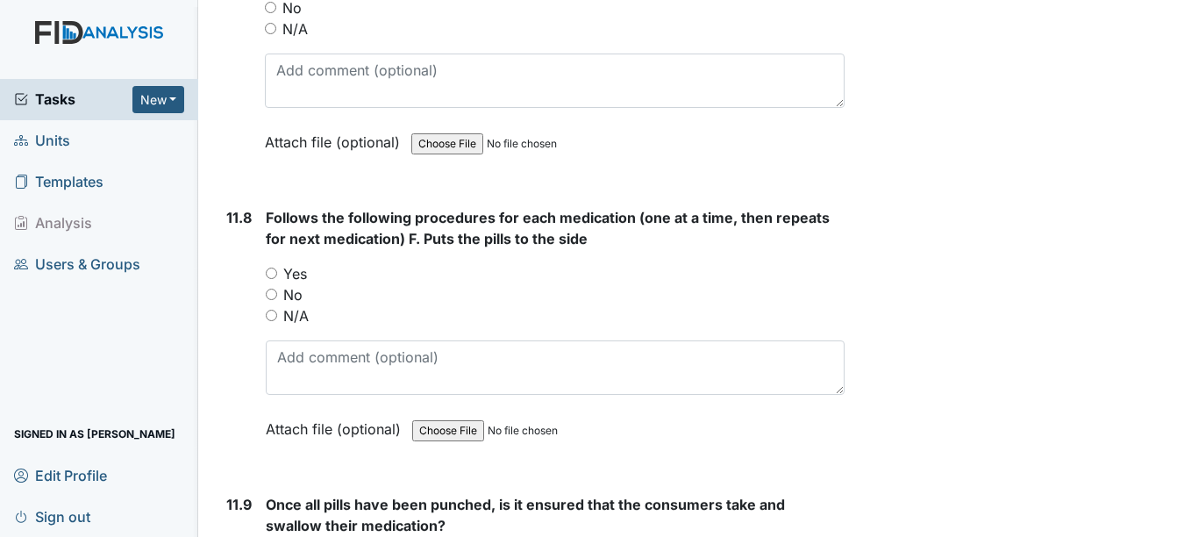
scroll to position [21799, 0]
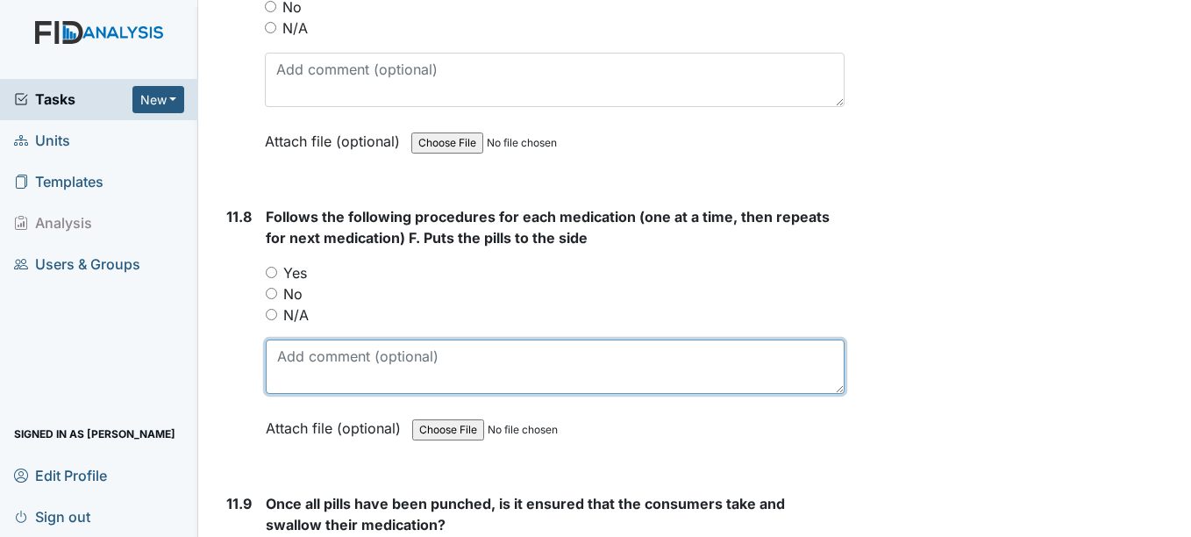
click at [307, 358] on textarea at bounding box center [555, 366] width 578 height 54
click at [307, 356] on textarea "+++++" at bounding box center [555, 366] width 578 height 54
click at [606, 360] on textarea "++" at bounding box center [555, 366] width 578 height 54
type textarea "+"
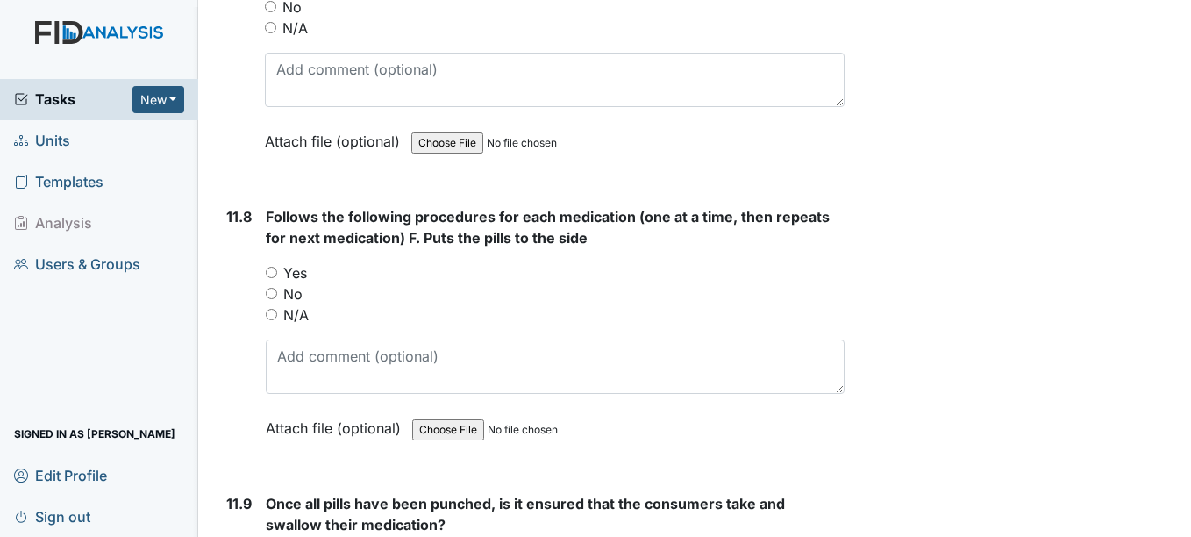
click at [358, 304] on div "No" at bounding box center [555, 293] width 578 height 21
click at [360, 302] on div "No" at bounding box center [555, 293] width 578 height 21
click at [363, 324] on div "N/A" at bounding box center [555, 314] width 578 height 21
click at [325, 321] on div "N/A" at bounding box center [555, 314] width 578 height 21
click at [287, 322] on label "N/A" at bounding box center [295, 314] width 25 height 21
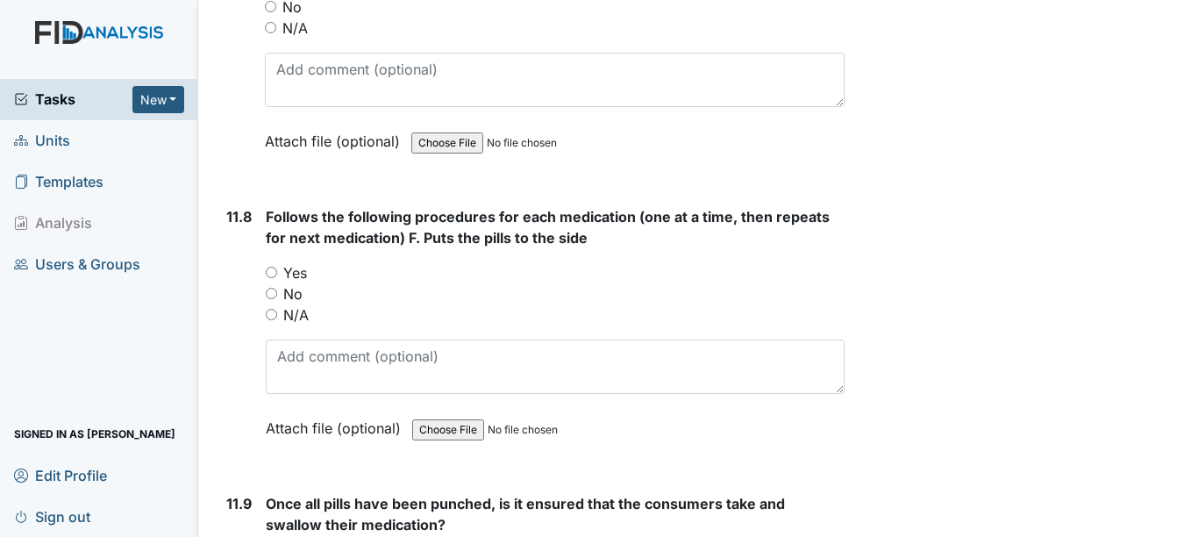
click at [277, 320] on input "N/A" at bounding box center [271, 314] width 11 height 11
radio input "true"
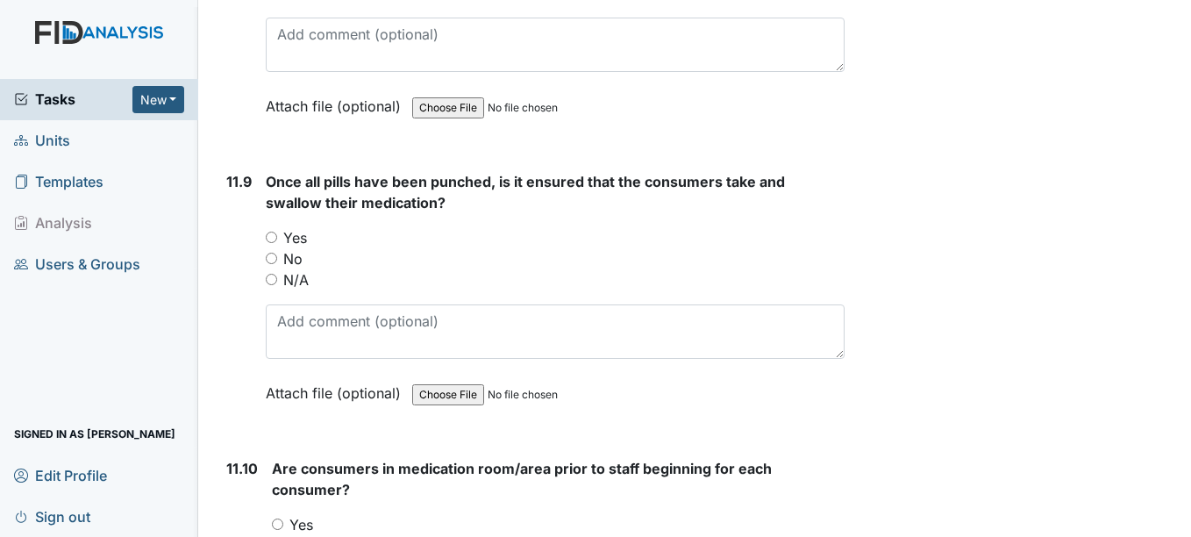
scroll to position [22124, 0]
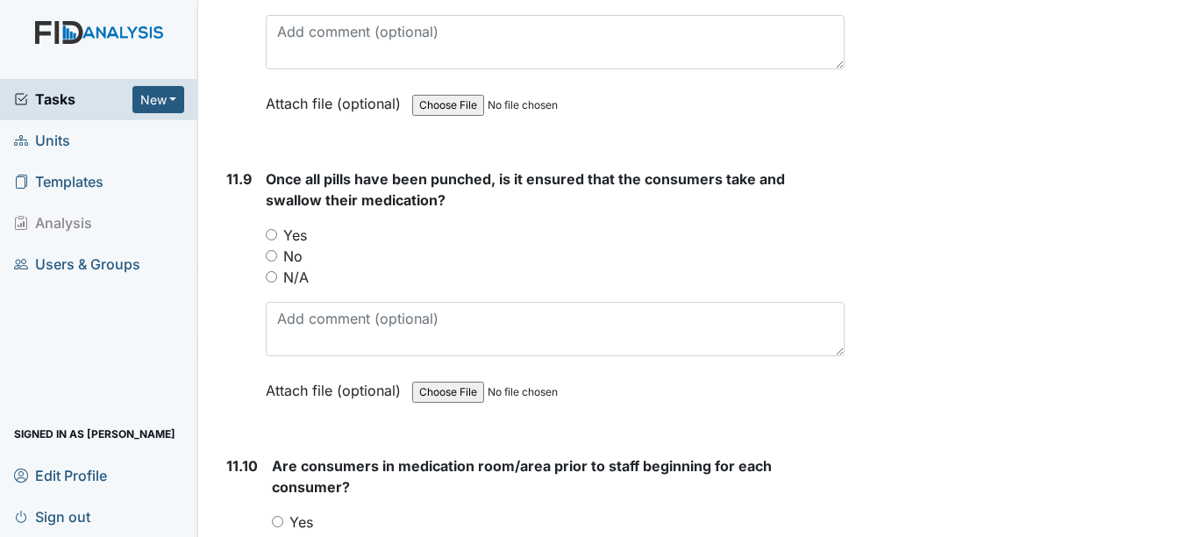
click at [371, 240] on div "Yes" at bounding box center [555, 235] width 578 height 21
click at [355, 232] on div "Yes" at bounding box center [555, 235] width 578 height 21
click at [274, 258] on input "No" at bounding box center [271, 255] width 11 height 11
radio input "true"
click at [276, 234] on input "Yes" at bounding box center [271, 234] width 11 height 11
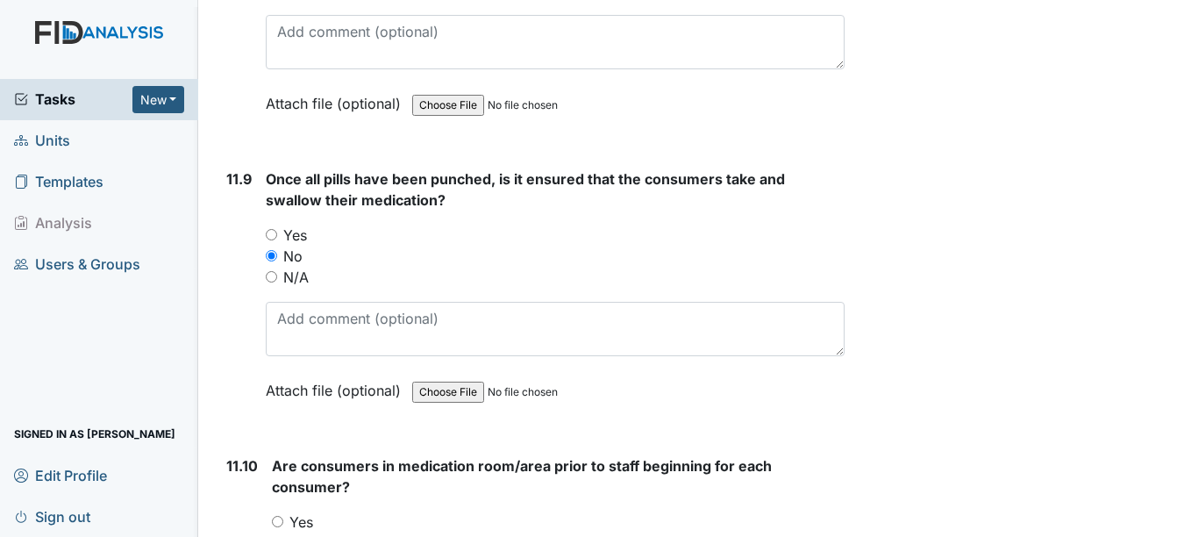
radio input "true"
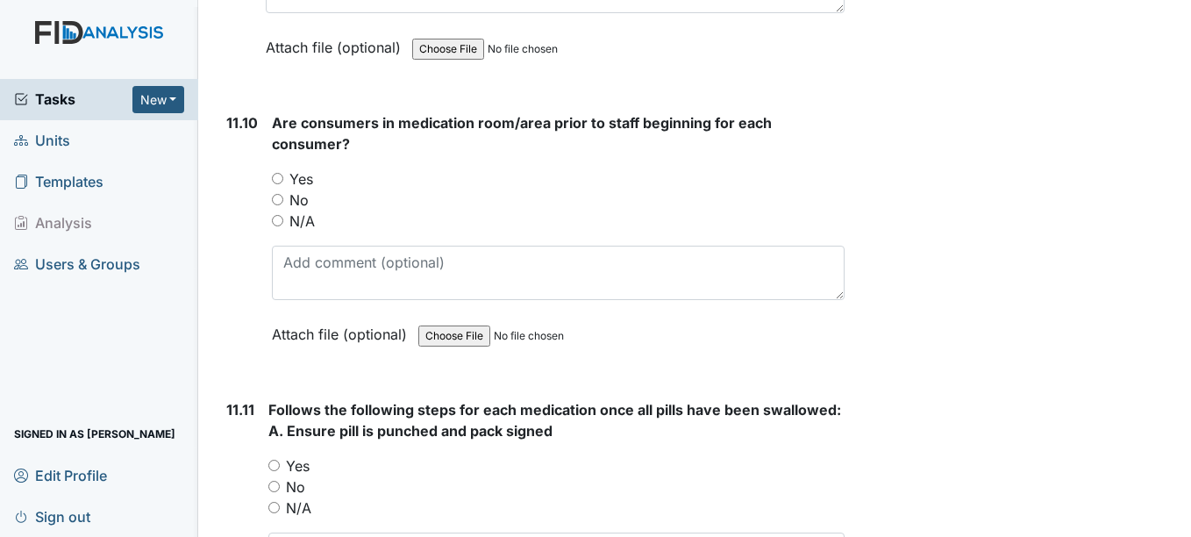
scroll to position [22473, 0]
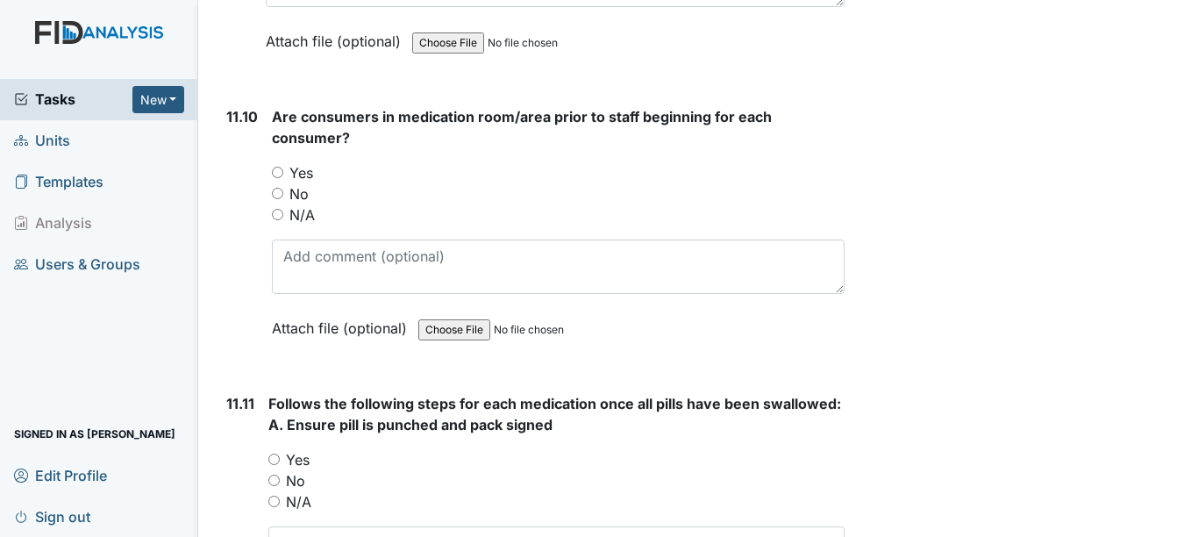
click at [347, 200] on div "No" at bounding box center [558, 193] width 572 height 21
click at [297, 203] on label "No" at bounding box center [298, 193] width 19 height 21
click at [283, 199] on input "No" at bounding box center [277, 193] width 11 height 11
radio input "true"
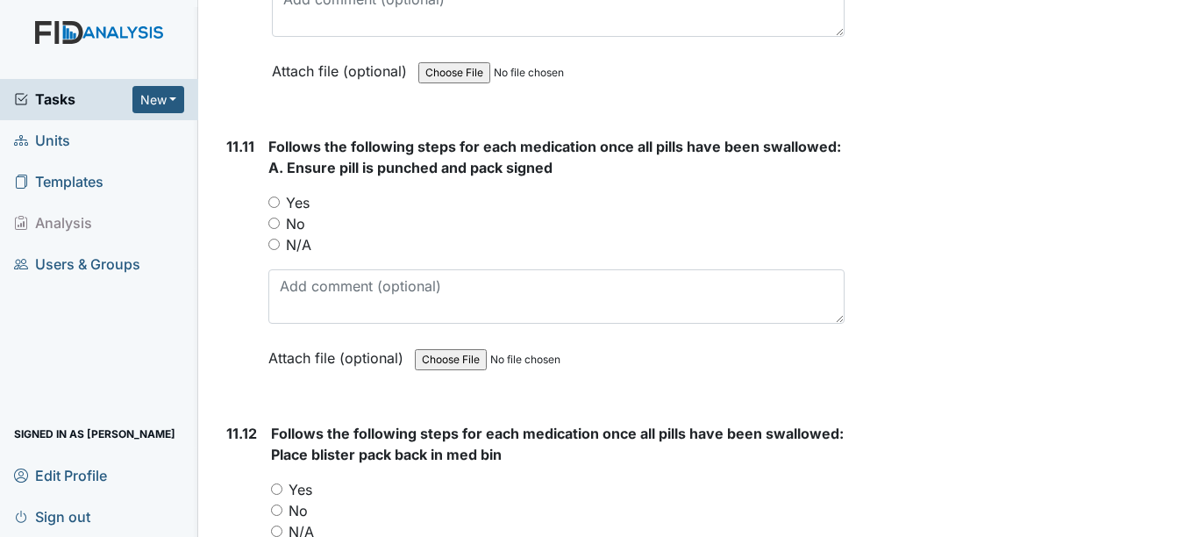
scroll to position [22735, 0]
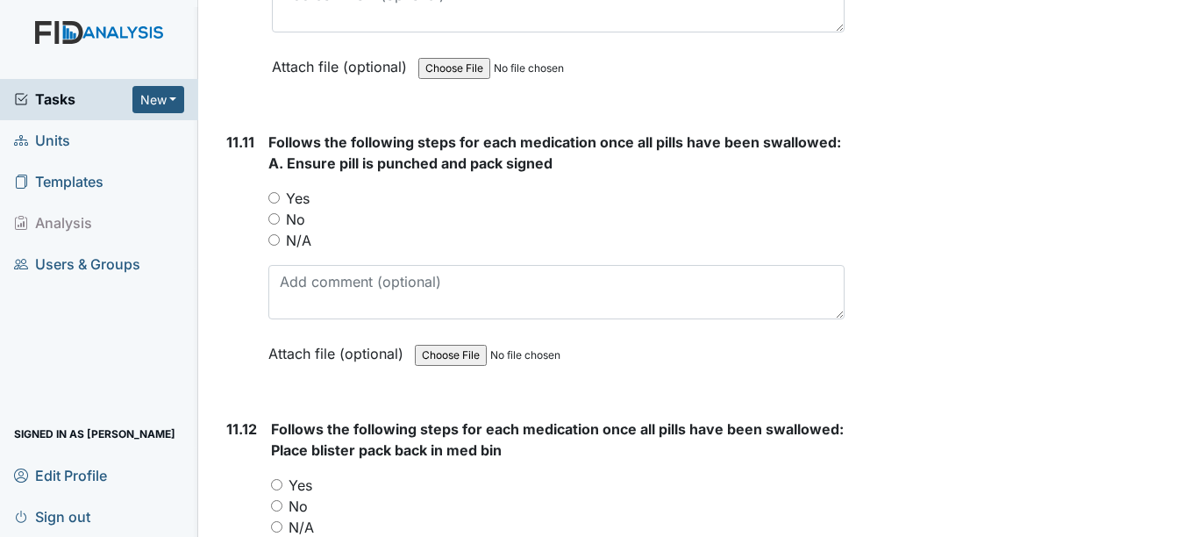
click at [353, 223] on div "No" at bounding box center [555, 219] width 575 height 21
click at [353, 212] on div "No" at bounding box center [555, 219] width 575 height 21
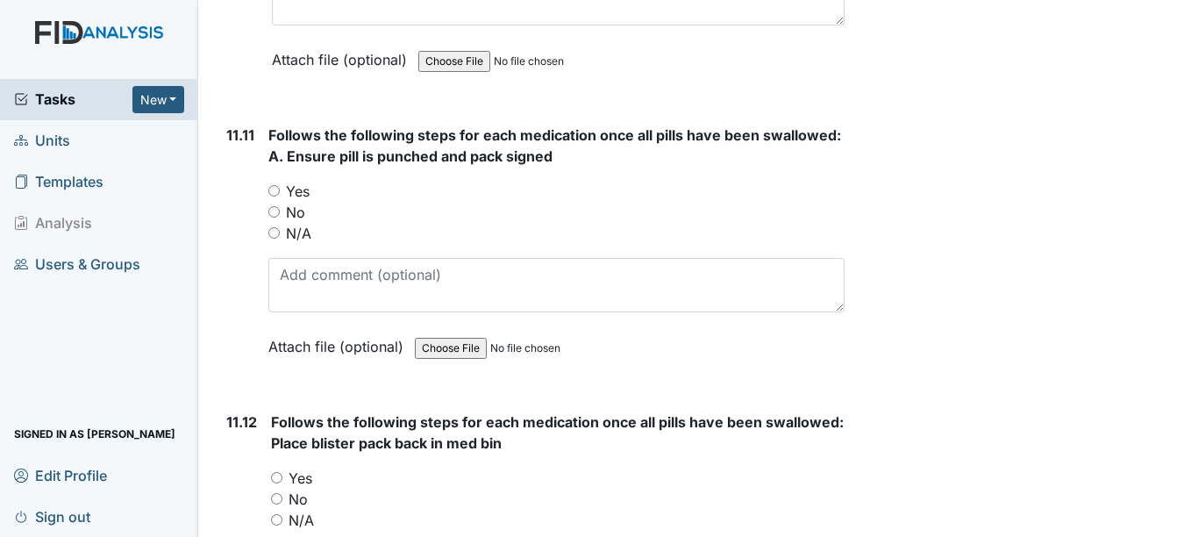
scroll to position [22746, 0]
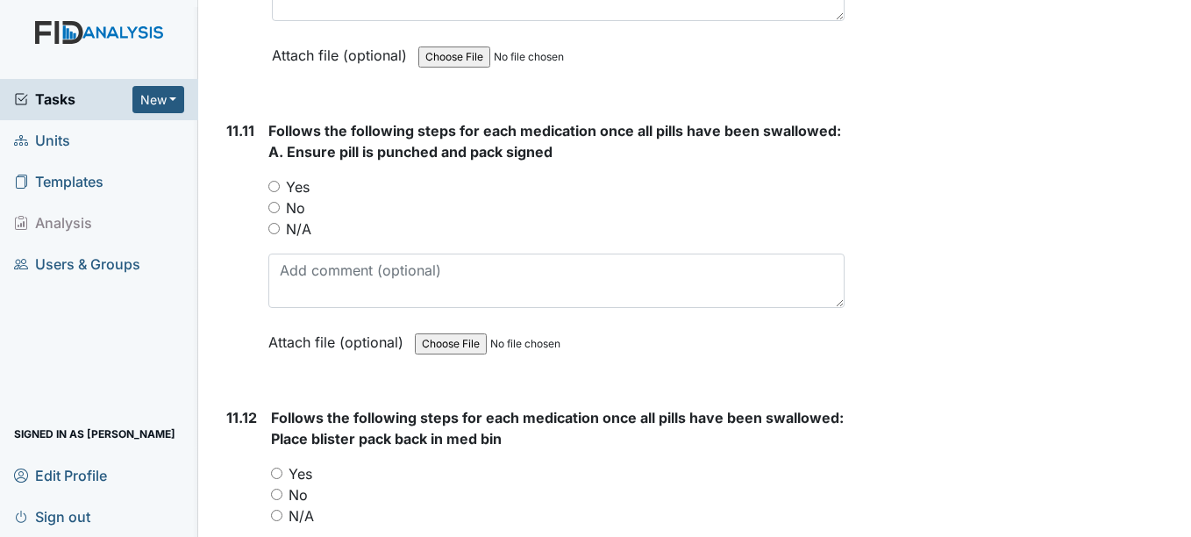
click at [333, 200] on div "No" at bounding box center [555, 207] width 575 height 21
click at [305, 188] on label "Yes" at bounding box center [298, 186] width 24 height 21
click at [280, 188] on input "Yes" at bounding box center [273, 186] width 11 height 11
radio input "true"
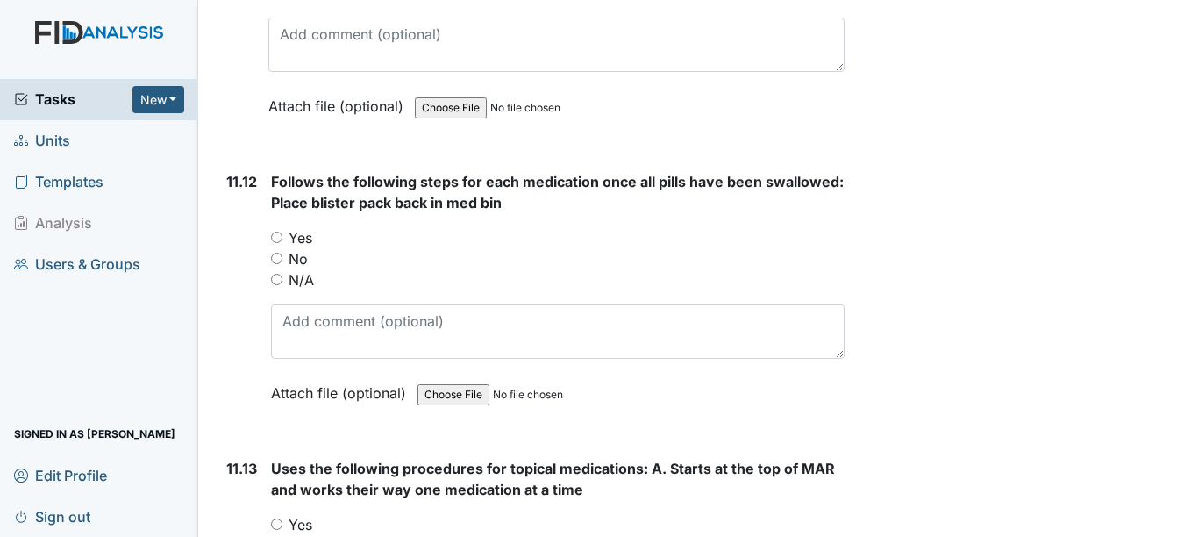
scroll to position [22986, 0]
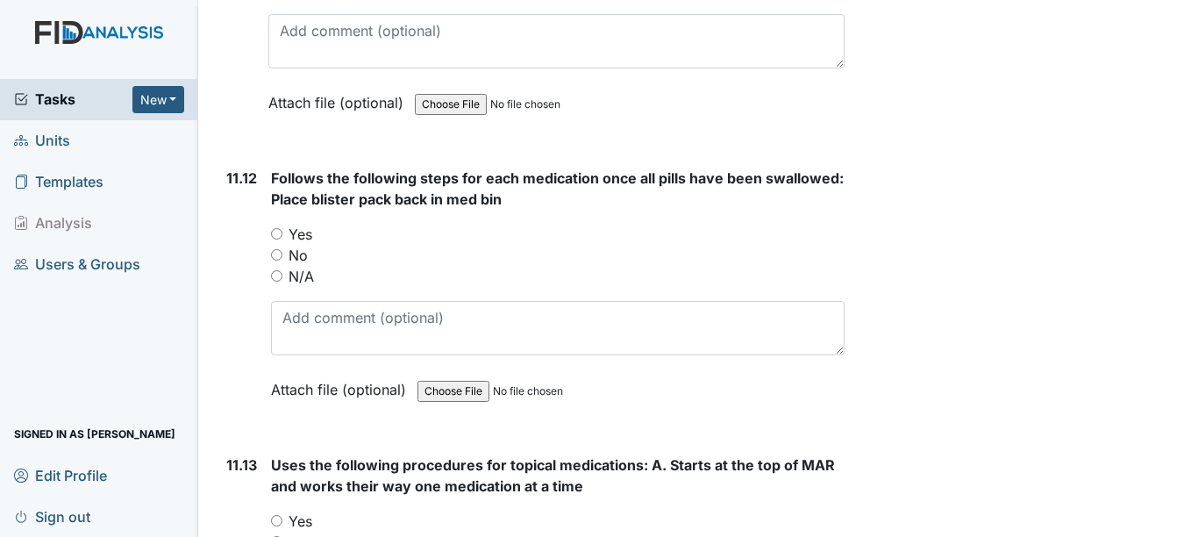
click at [335, 244] on div "Yes" at bounding box center [557, 234] width 573 height 21
click at [311, 238] on label "Yes" at bounding box center [301, 234] width 24 height 21
click at [282, 238] on input "Yes" at bounding box center [276, 233] width 11 height 11
radio input "true"
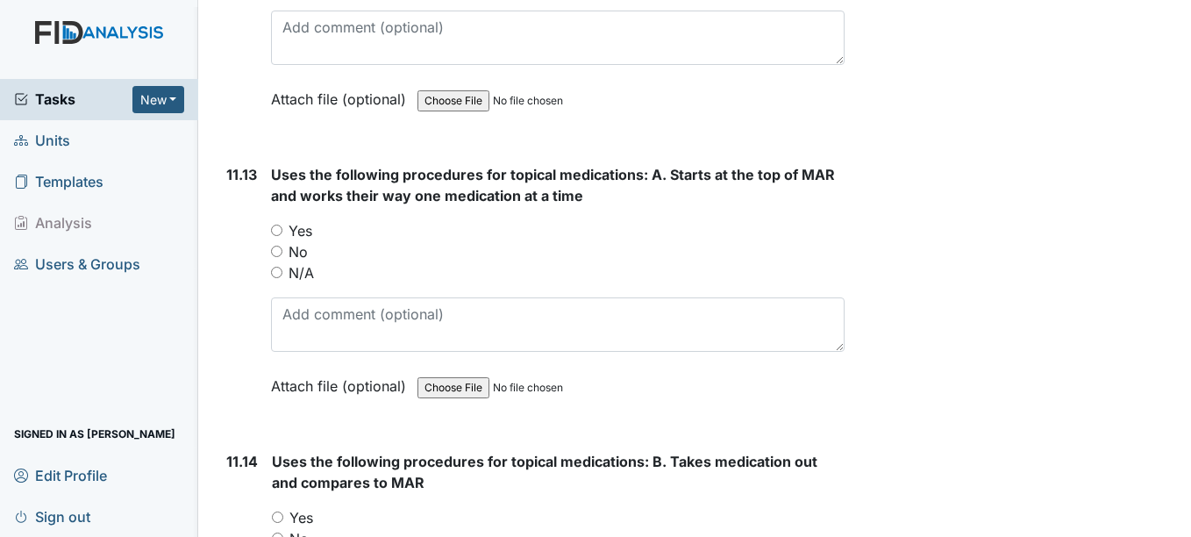
scroll to position [23275, 0]
click at [296, 282] on label "N/A" at bounding box center [301, 273] width 25 height 21
click at [282, 279] on input "N/A" at bounding box center [276, 273] width 11 height 11
radio input "true"
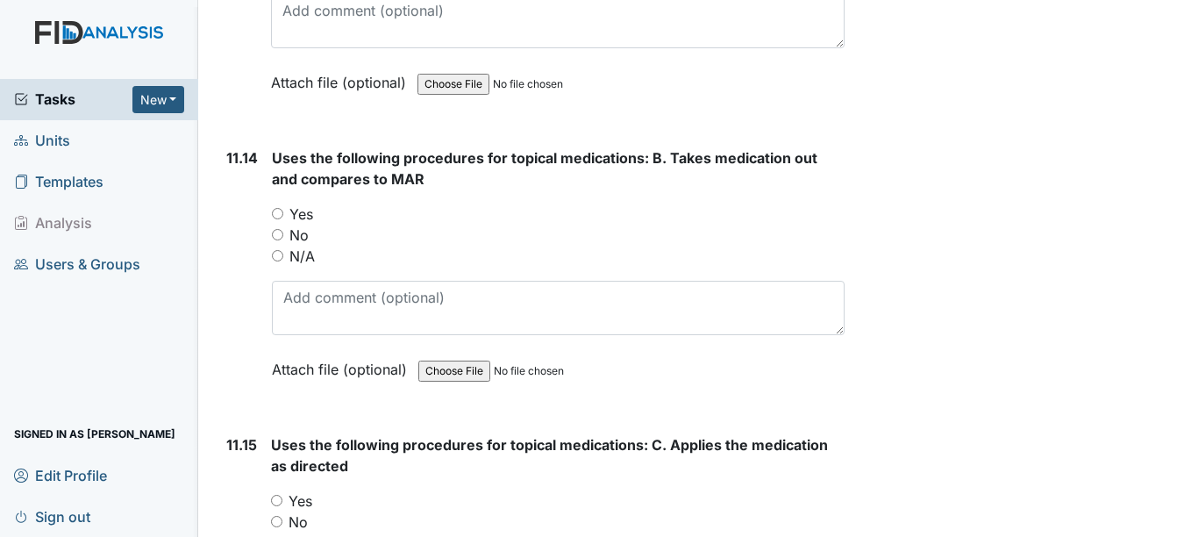
scroll to position [23582, 0]
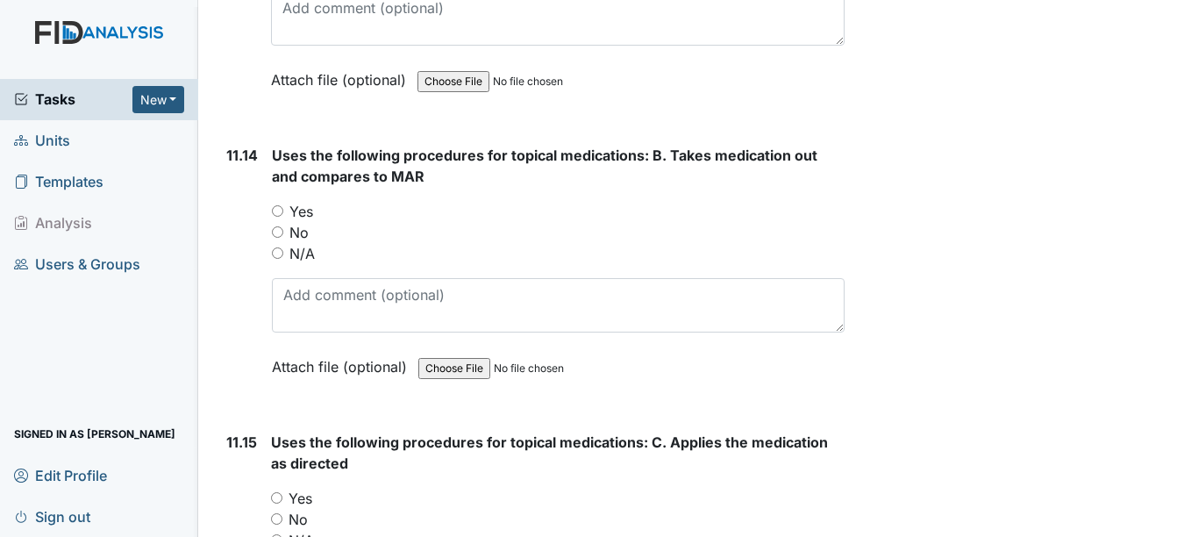
click at [280, 255] on input "N/A" at bounding box center [277, 252] width 11 height 11
radio input "true"
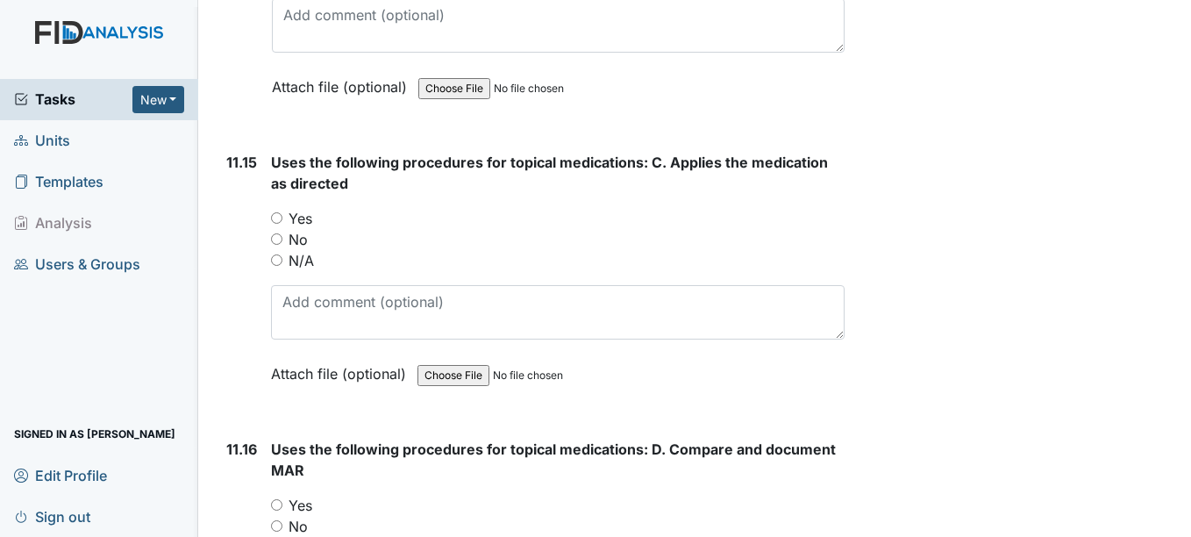
scroll to position [23873, 0]
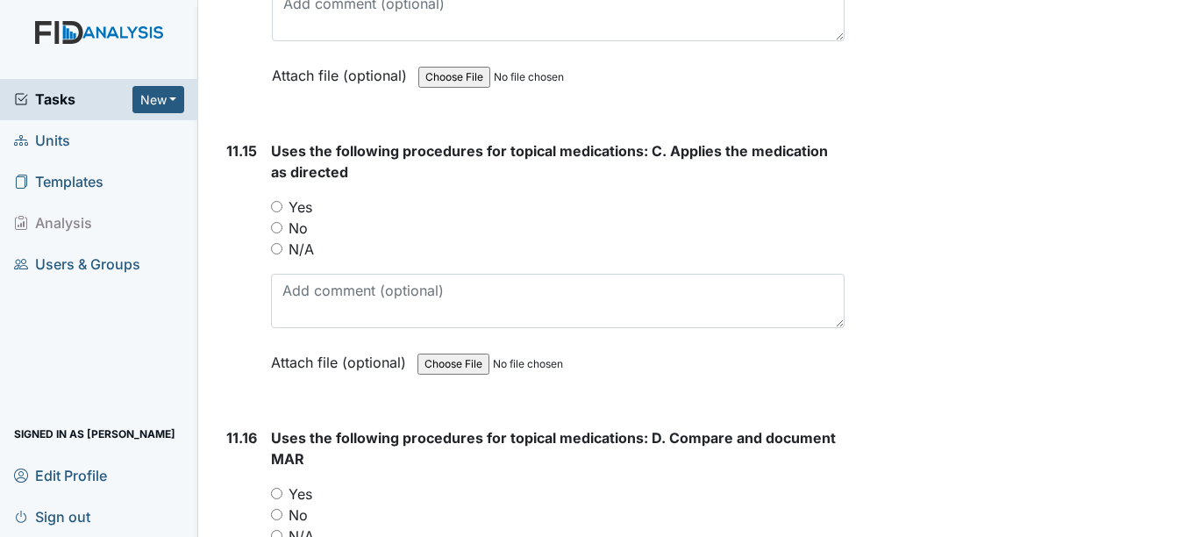
click at [278, 249] on input "N/A" at bounding box center [276, 248] width 11 height 11
radio input "true"
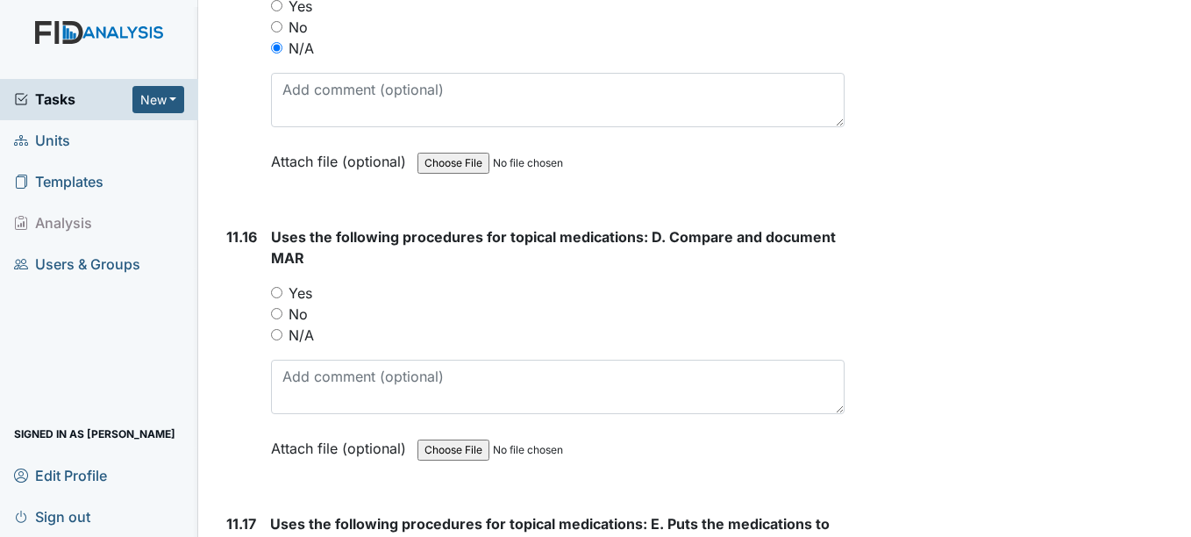
scroll to position [24086, 0]
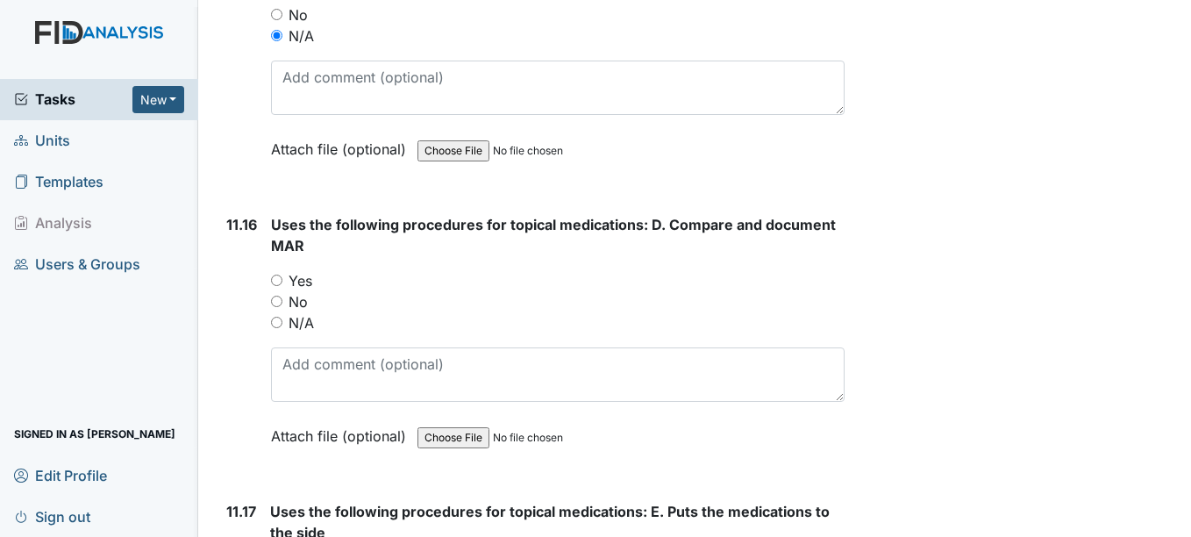
click at [281, 322] on input "N/A" at bounding box center [276, 322] width 11 height 11
radio input "true"
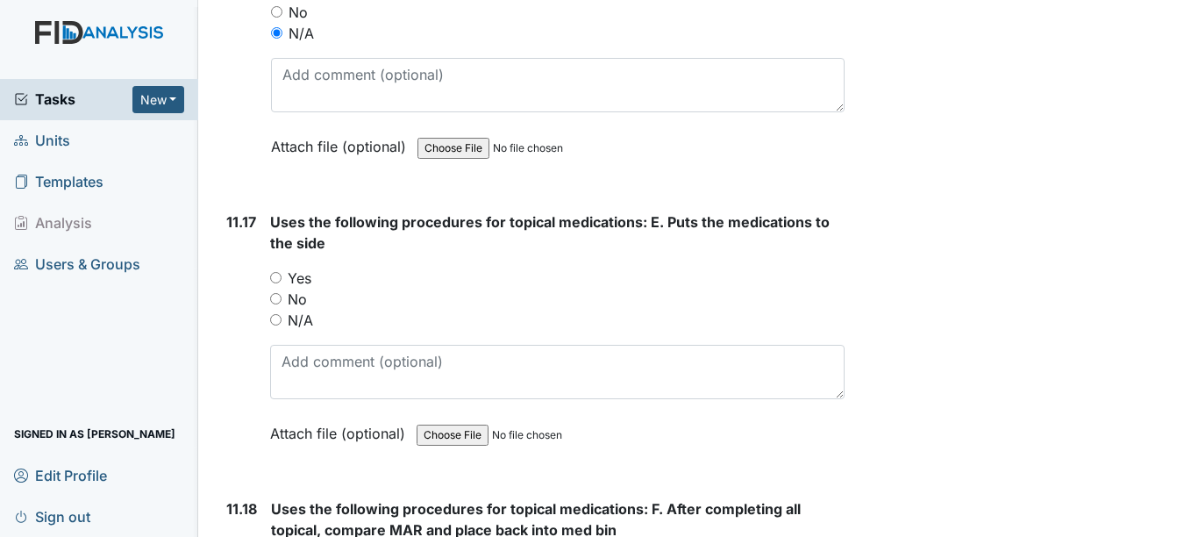
scroll to position [24378, 0]
click at [279, 322] on input "N/A" at bounding box center [275, 317] width 11 height 11
radio input "true"
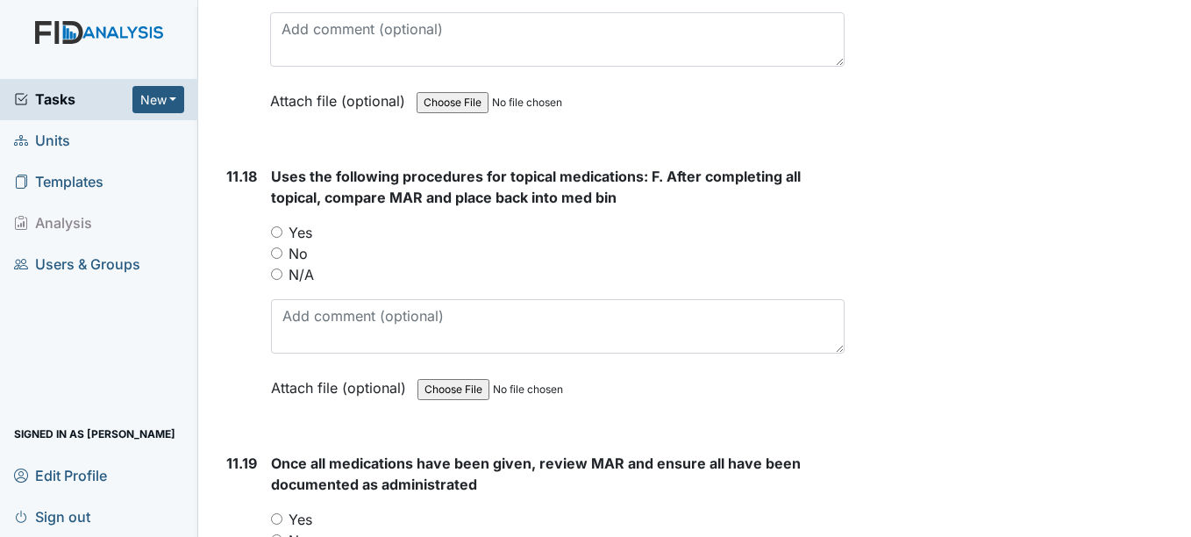
scroll to position [24714, 0]
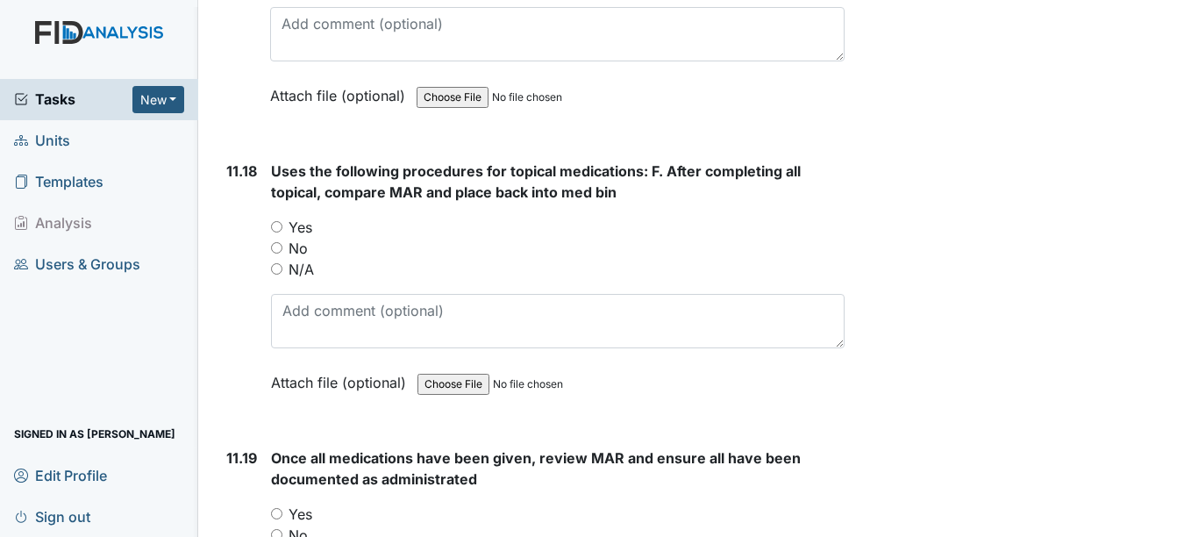
click at [303, 276] on label "N/A" at bounding box center [301, 269] width 25 height 21
click at [282, 275] on input "N/A" at bounding box center [276, 268] width 11 height 11
radio input "true"
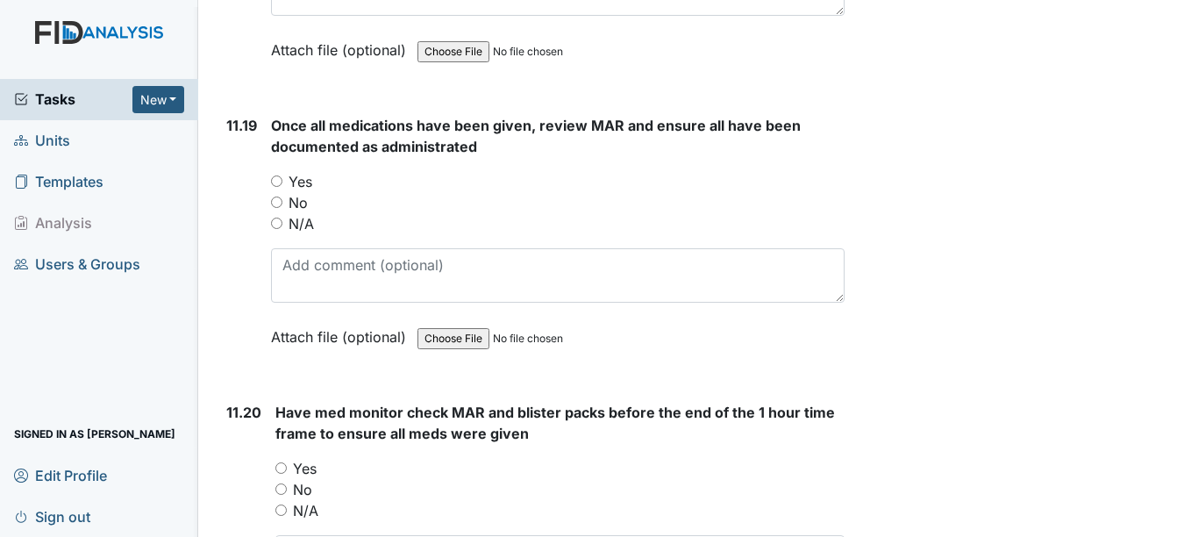
scroll to position [25047, 0]
click at [375, 183] on div "Yes" at bounding box center [557, 180] width 573 height 21
click at [323, 188] on div "Yes" at bounding box center [557, 180] width 573 height 21
click at [282, 180] on input "Yes" at bounding box center [276, 180] width 11 height 11
radio input "true"
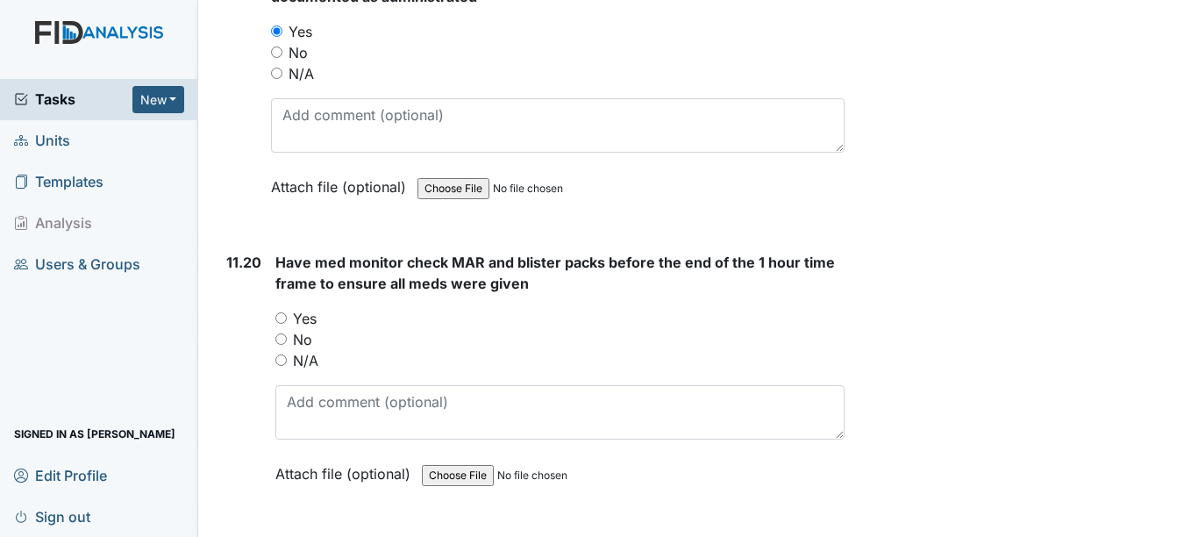
scroll to position [25197, 0]
click at [4, 114] on div "Tasks New Form Inspection Document Bundle" at bounding box center [99, 99] width 198 height 41
click at [284, 364] on input "N/A" at bounding box center [280, 359] width 11 height 11
radio input "true"
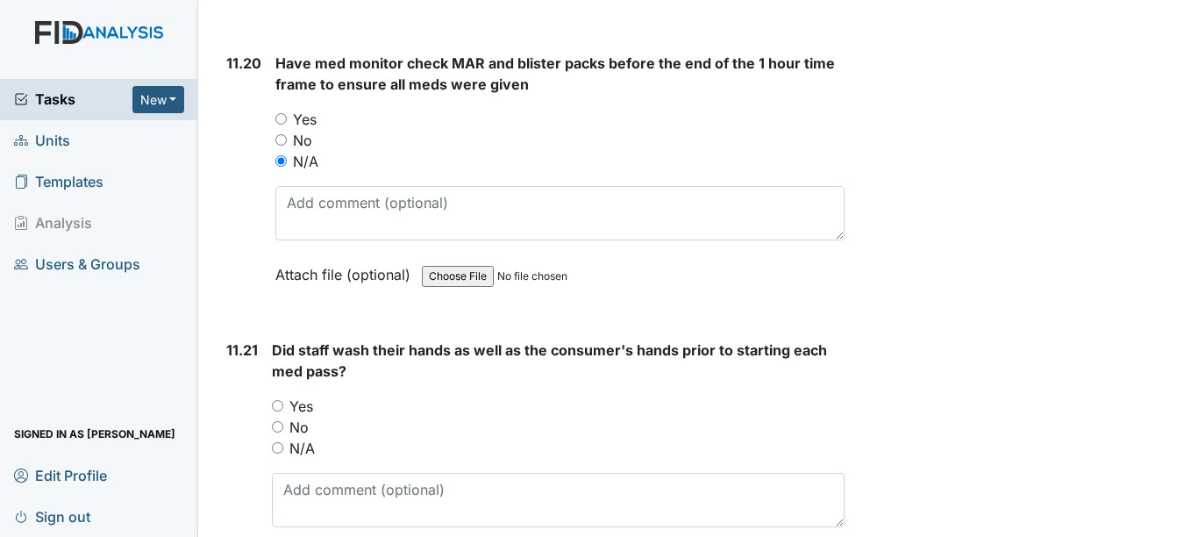
scroll to position [25436, 0]
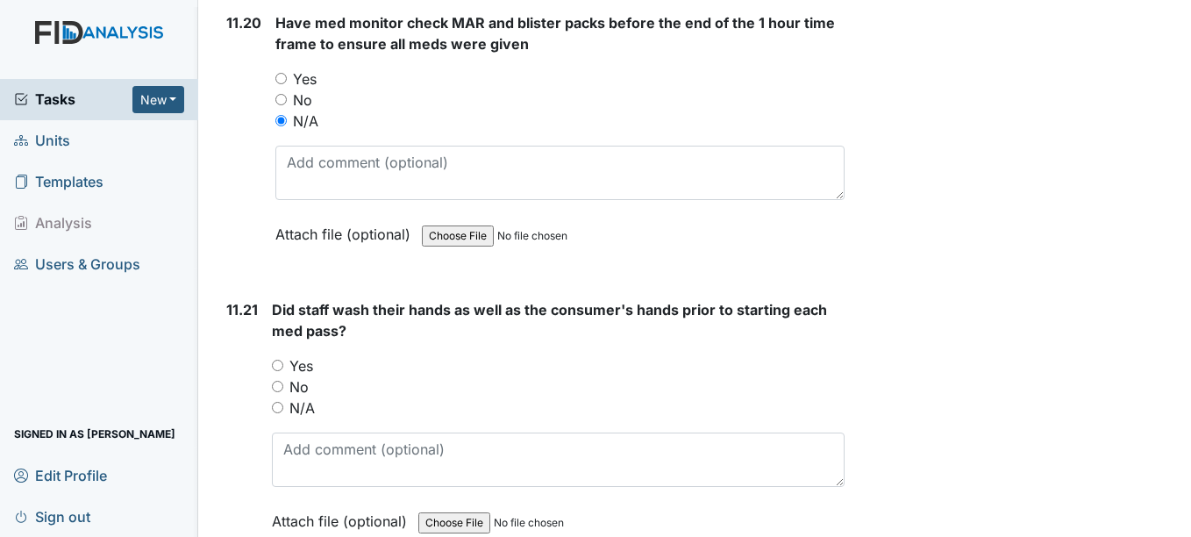
click at [310, 364] on label "Yes" at bounding box center [301, 365] width 24 height 21
click at [283, 364] on input "Yes" at bounding box center [277, 365] width 11 height 11
radio input "true"
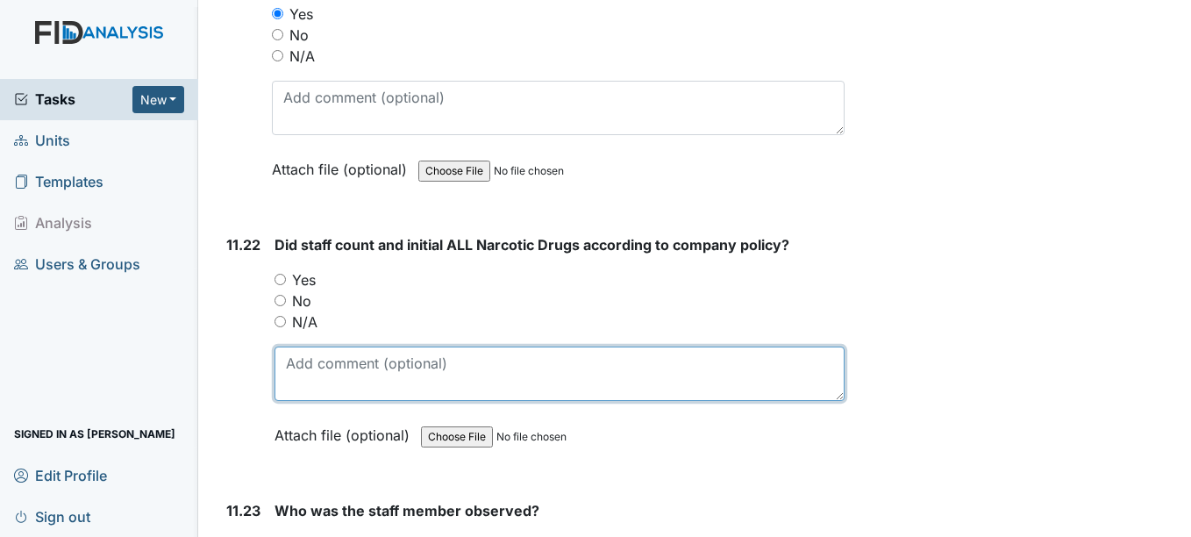
scroll to position [25788, 0]
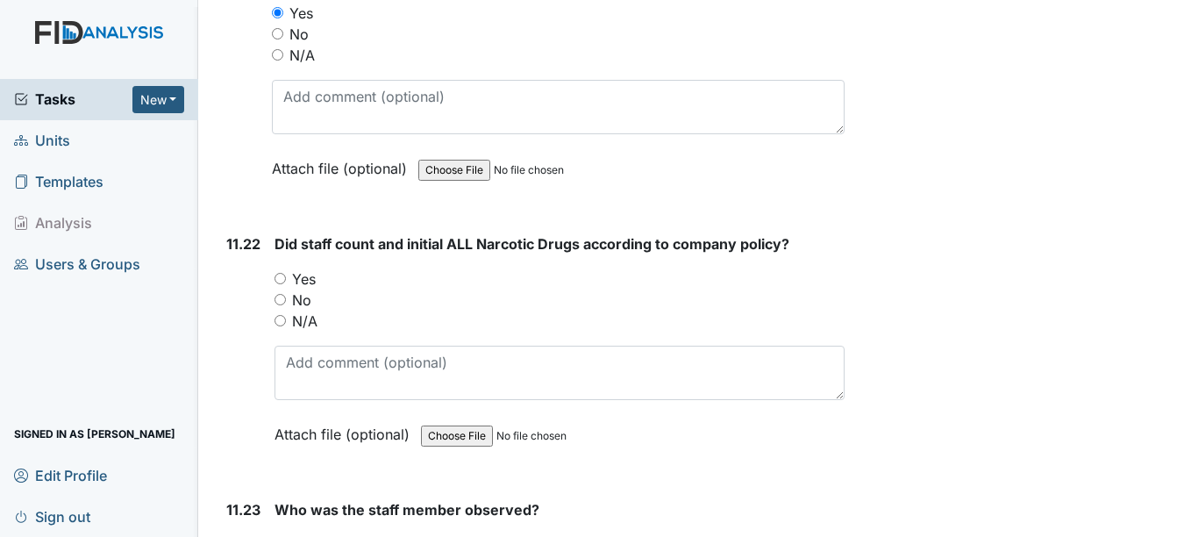
click at [330, 328] on div "N/A" at bounding box center [559, 321] width 569 height 21
click at [305, 331] on label "N/A" at bounding box center [304, 321] width 25 height 21
click at [286, 326] on input "N/A" at bounding box center [280, 320] width 11 height 11
radio input "true"
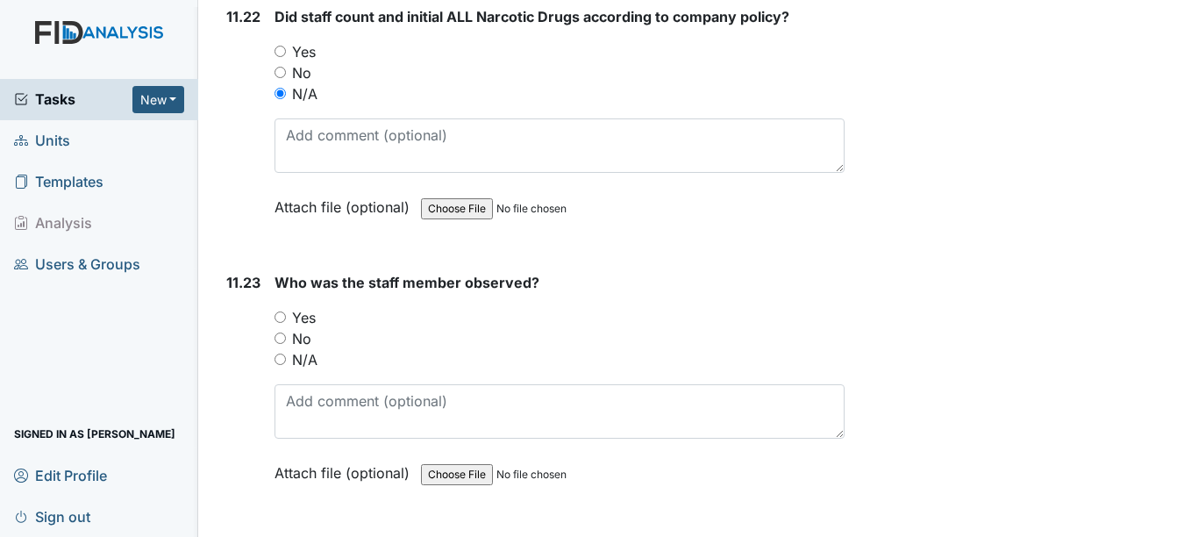
scroll to position [26022, 0]
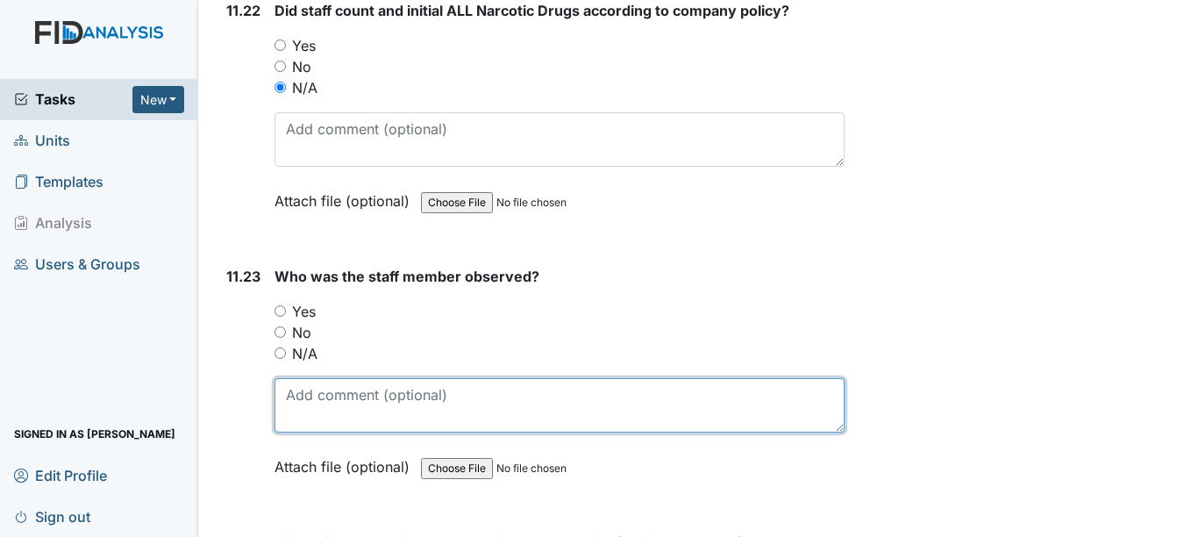
click at [322, 403] on textarea at bounding box center [559, 405] width 569 height 54
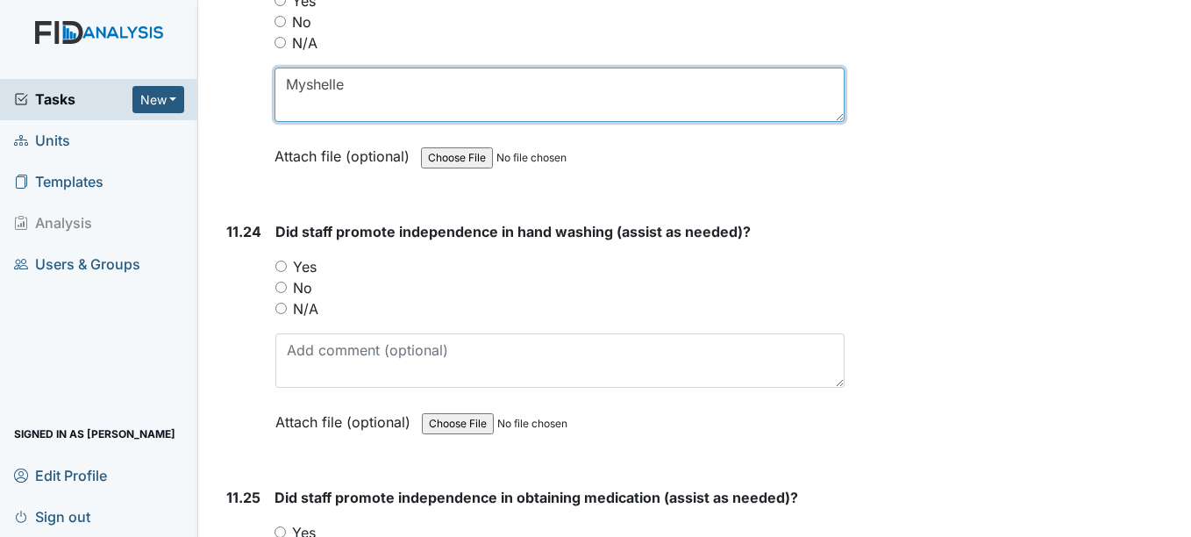
scroll to position [26353, 0]
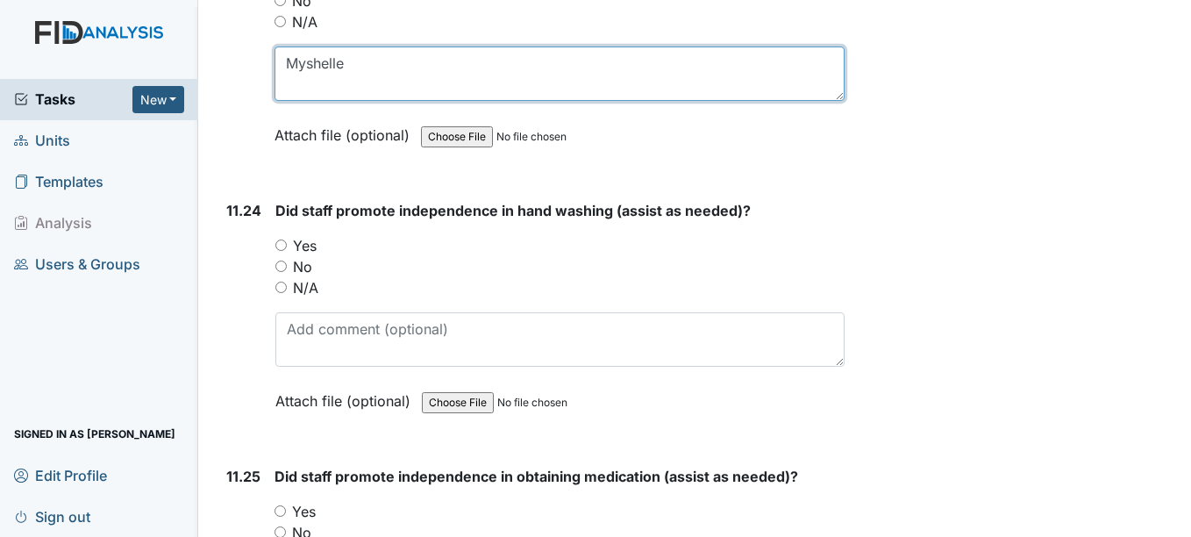
type textarea "Myshelle"
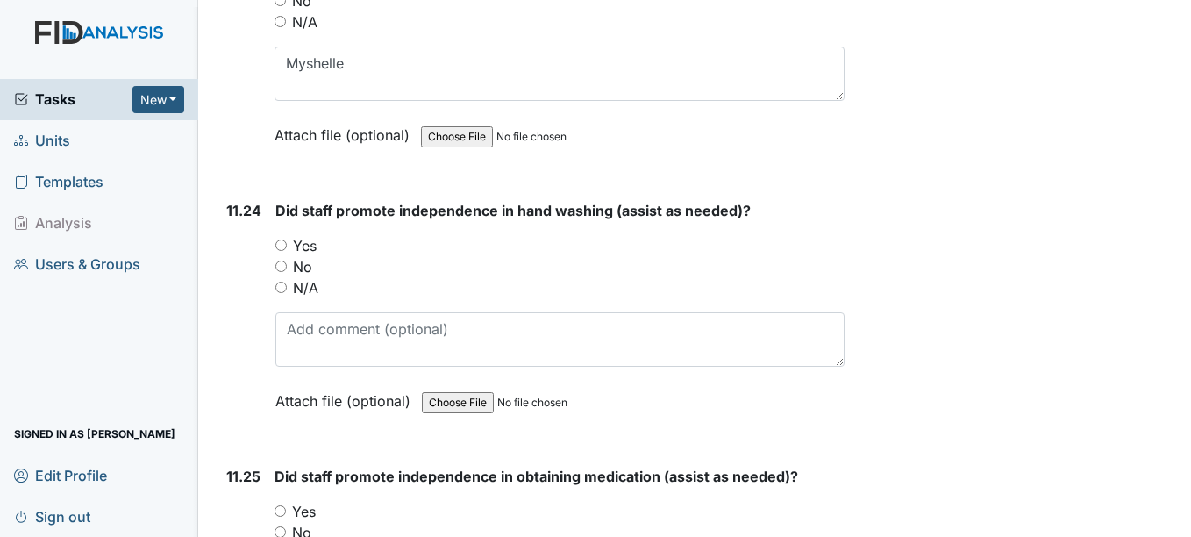
click at [286, 244] on input "Yes" at bounding box center [280, 244] width 11 height 11
radio input "true"
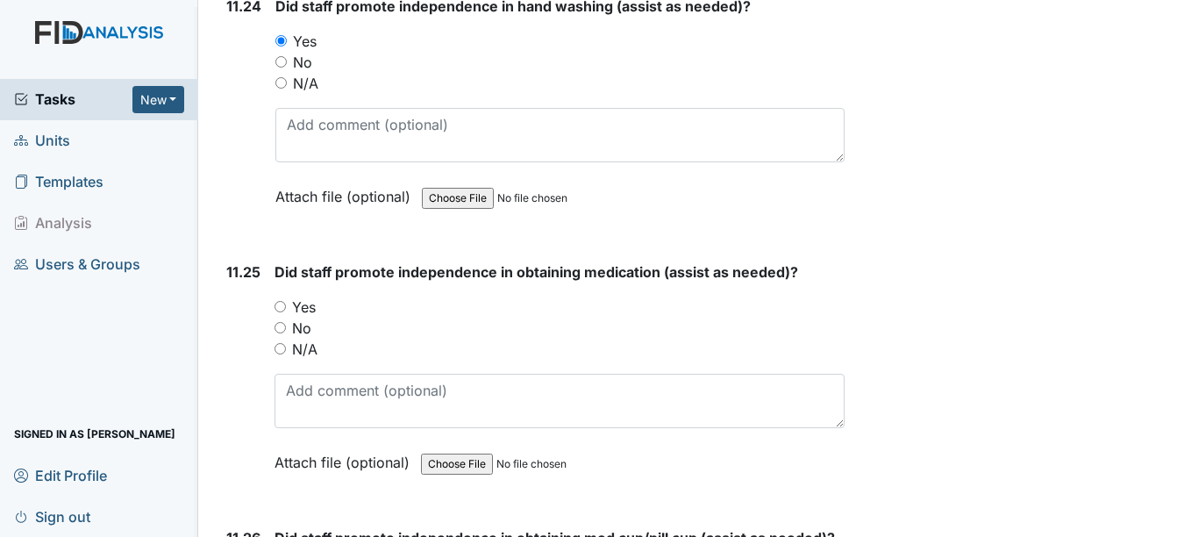
scroll to position [26561, 0]
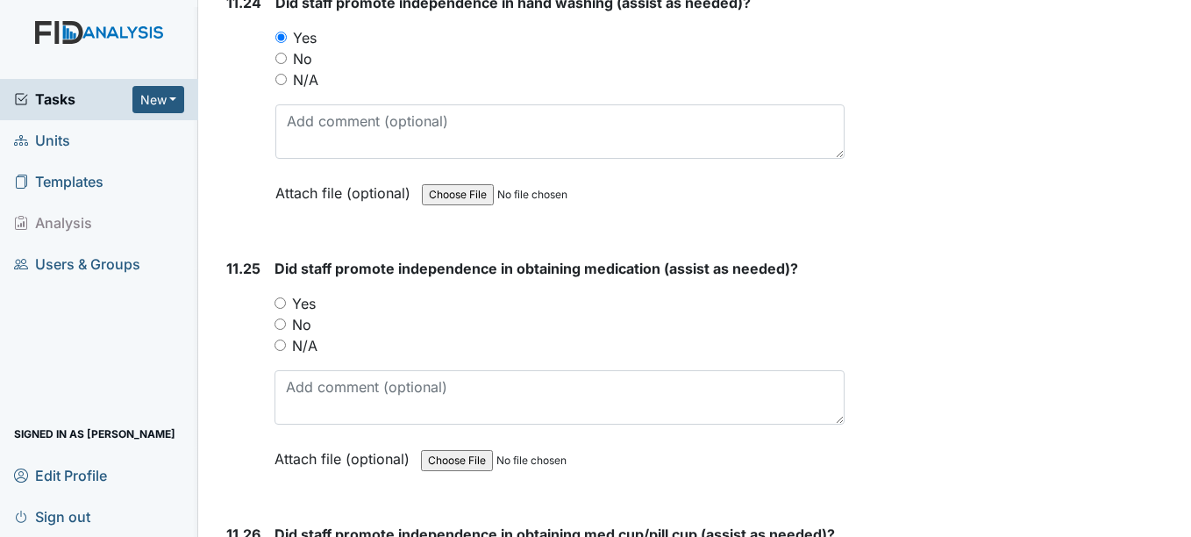
click at [315, 352] on label "N/A" at bounding box center [304, 345] width 25 height 21
click at [286, 351] on input "N/A" at bounding box center [280, 344] width 11 height 11
radio input "true"
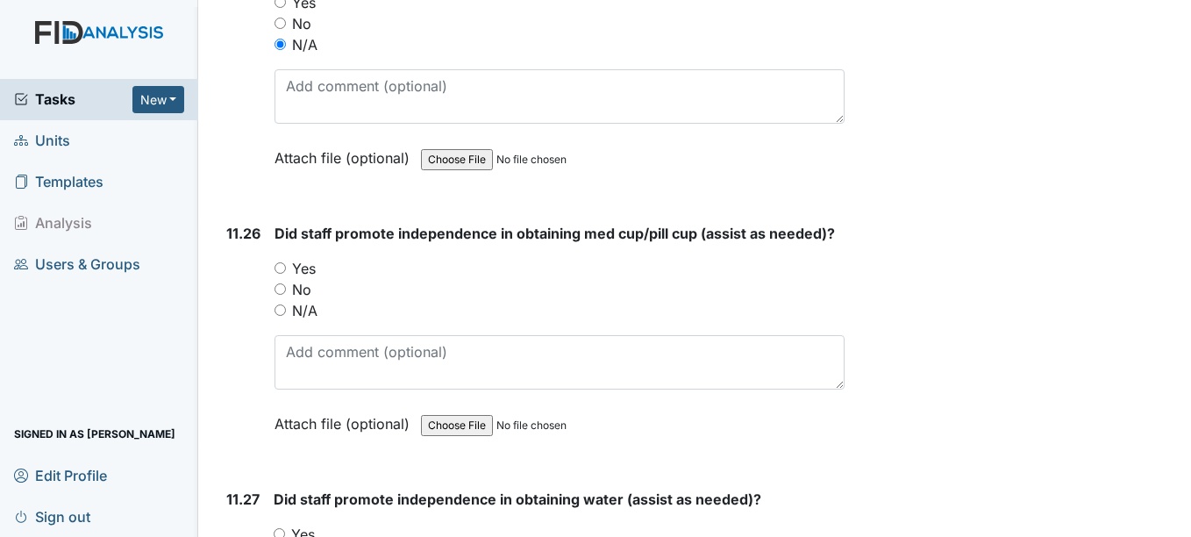
scroll to position [26863, 0]
click at [343, 321] on div "Did staff promote independence in obtaining med cup/pill cup (assist as needed)…" at bounding box center [559, 334] width 569 height 224
click at [296, 319] on label "N/A" at bounding box center [304, 309] width 25 height 21
click at [286, 315] on input "N/A" at bounding box center [280, 309] width 11 height 11
radio input "true"
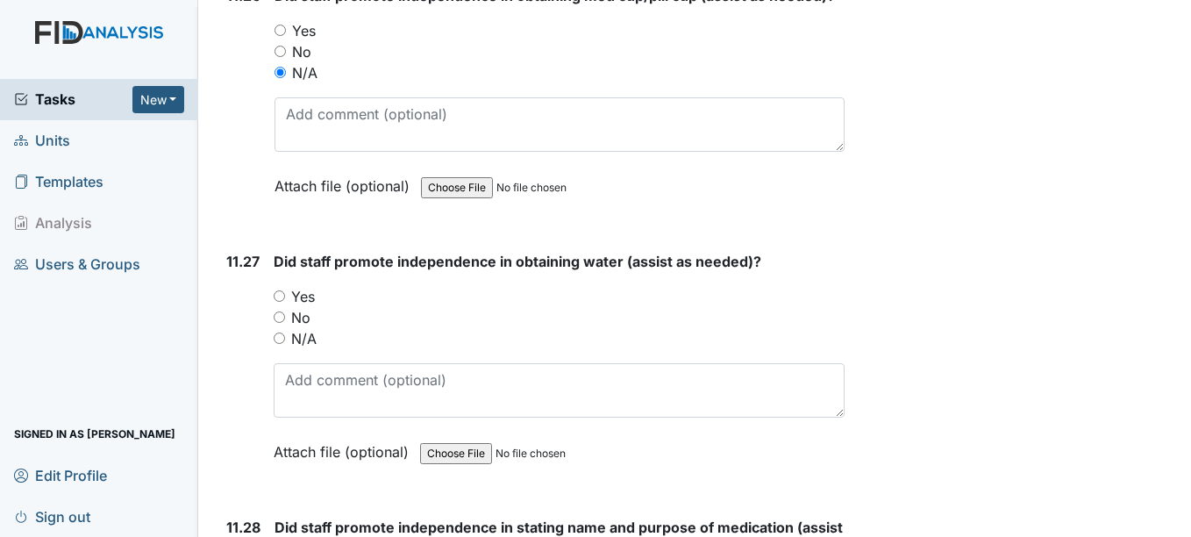
scroll to position [27101, 0]
click at [335, 302] on div "Yes" at bounding box center [559, 295] width 570 height 21
click at [311, 302] on label "Yes" at bounding box center [303, 295] width 24 height 21
click at [285, 301] on input "Yes" at bounding box center [279, 294] width 11 height 11
radio input "true"
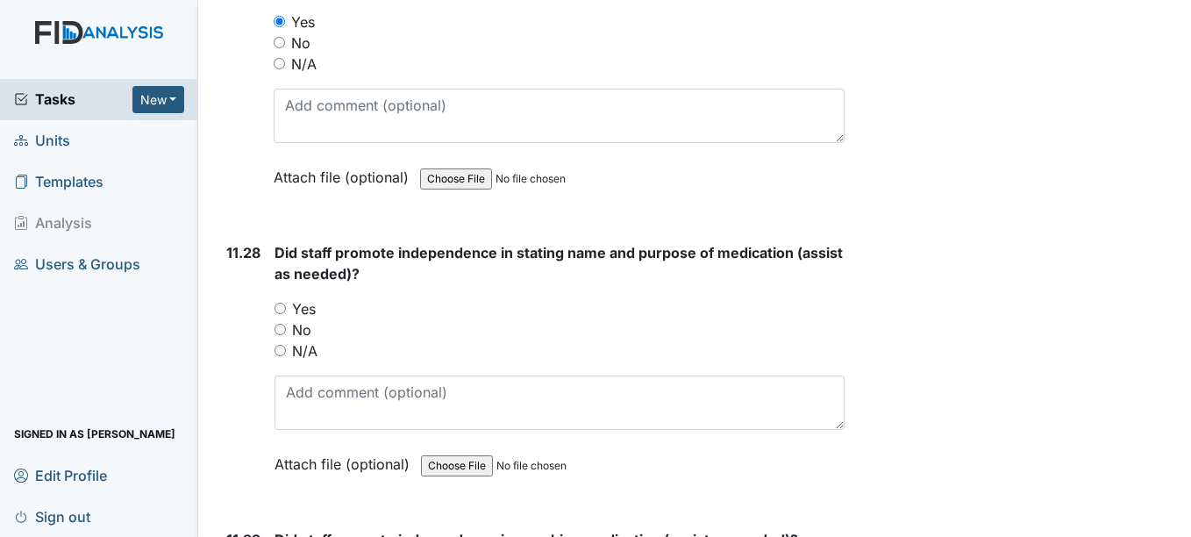
scroll to position [27382, 0]
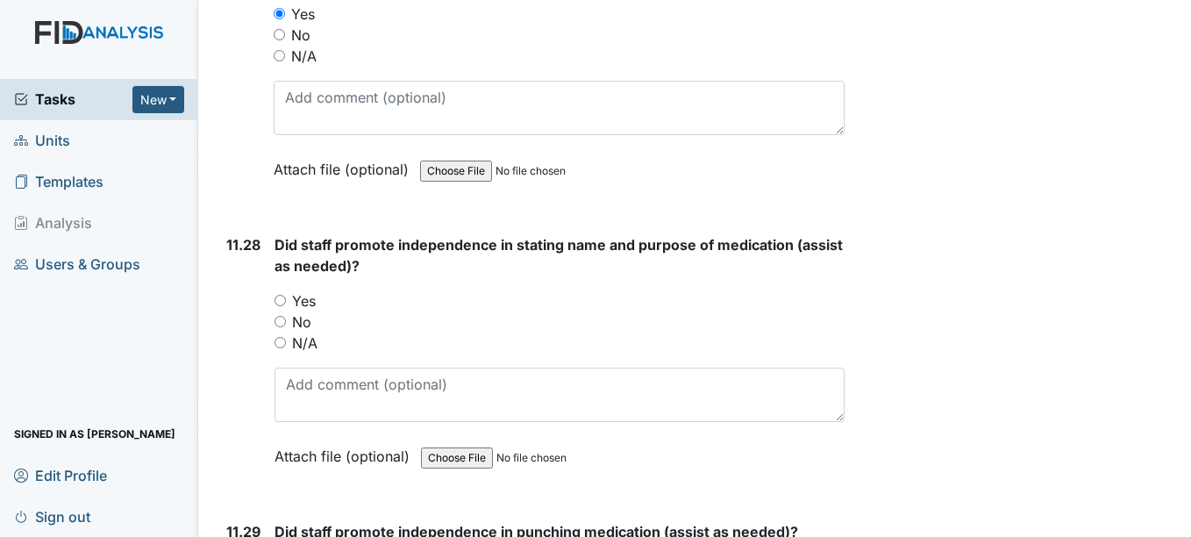
click at [310, 299] on label "Yes" at bounding box center [304, 300] width 24 height 21
click at [286, 299] on input "Yes" at bounding box center [280, 300] width 11 height 11
radio input "true"
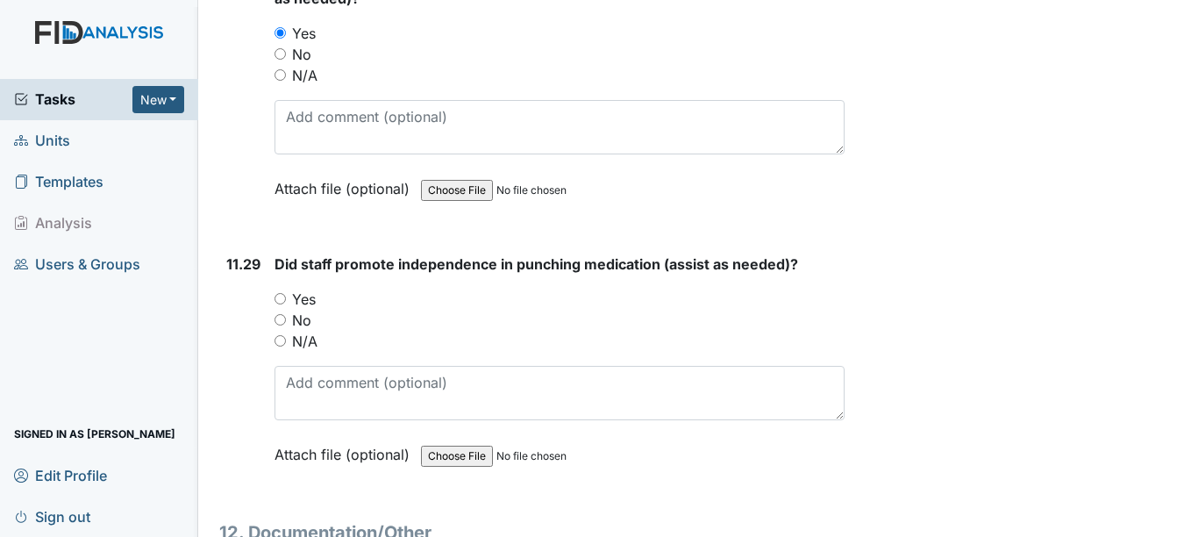
scroll to position [27652, 0]
click at [316, 332] on label "N/A" at bounding box center [304, 339] width 25 height 21
click at [286, 333] on input "N/A" at bounding box center [280, 338] width 11 height 11
radio input "true"
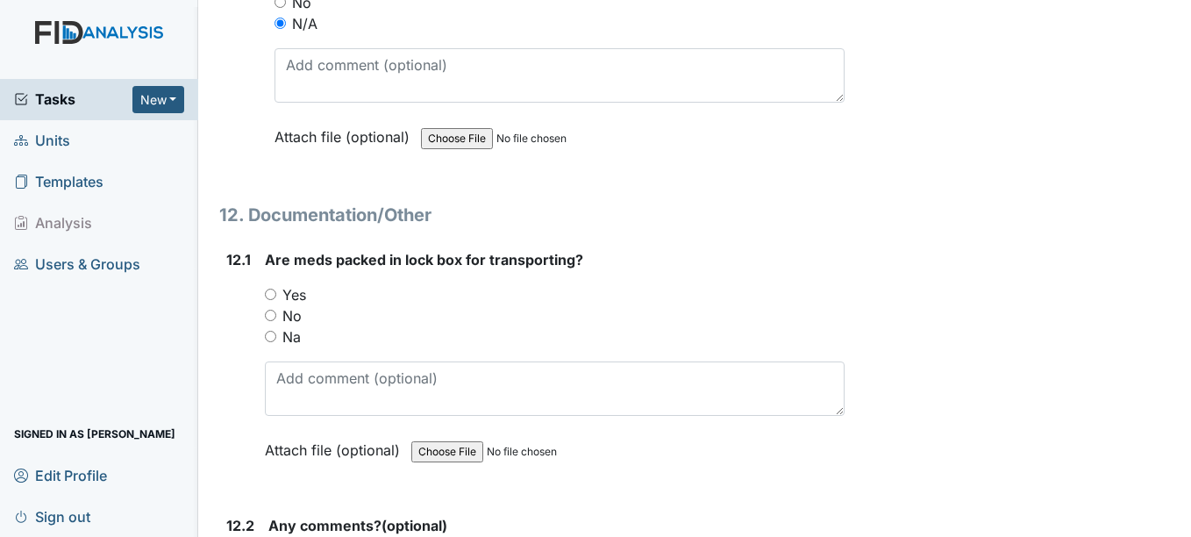
scroll to position [28012, 0]
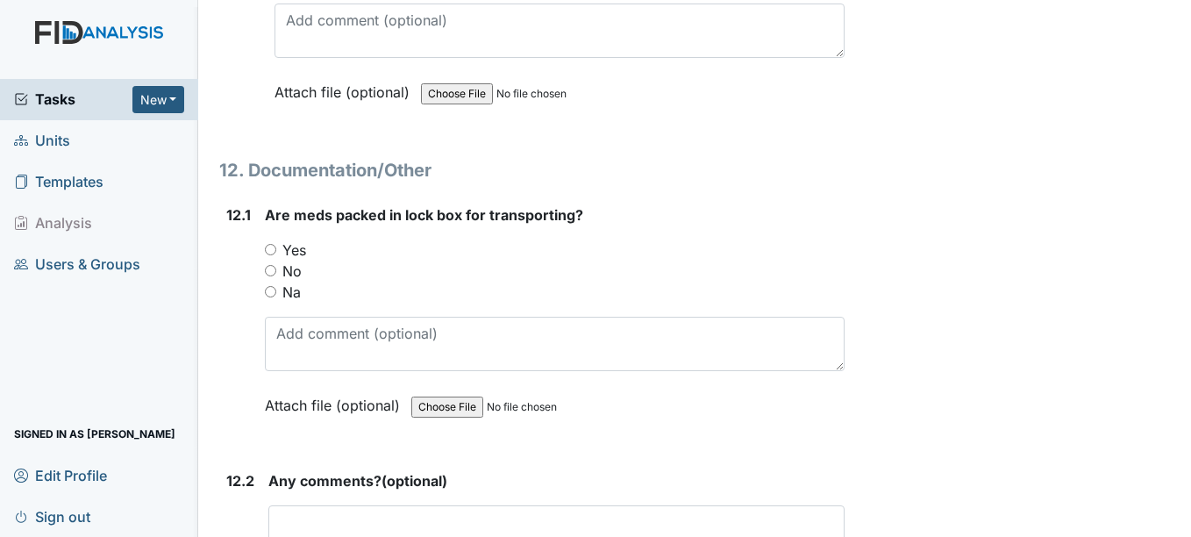
click at [316, 299] on div "Na" at bounding box center [554, 292] width 579 height 21
click at [298, 300] on label "Na" at bounding box center [291, 292] width 18 height 21
click at [276, 297] on input "Na" at bounding box center [270, 291] width 11 height 11
radio input "true"
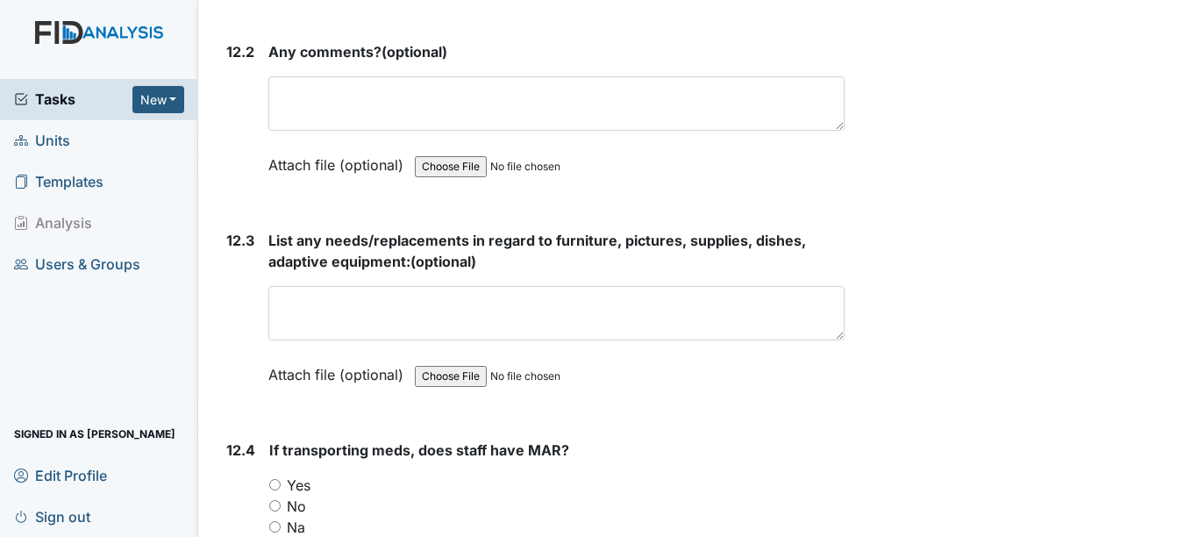
scroll to position [28449, 0]
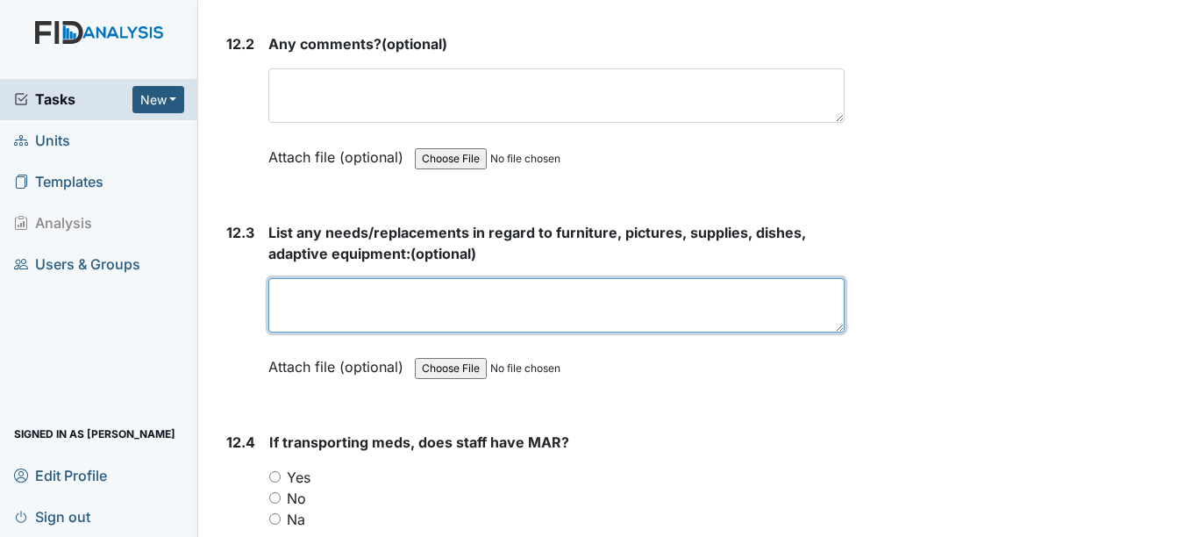
click at [353, 305] on textarea at bounding box center [555, 305] width 575 height 54
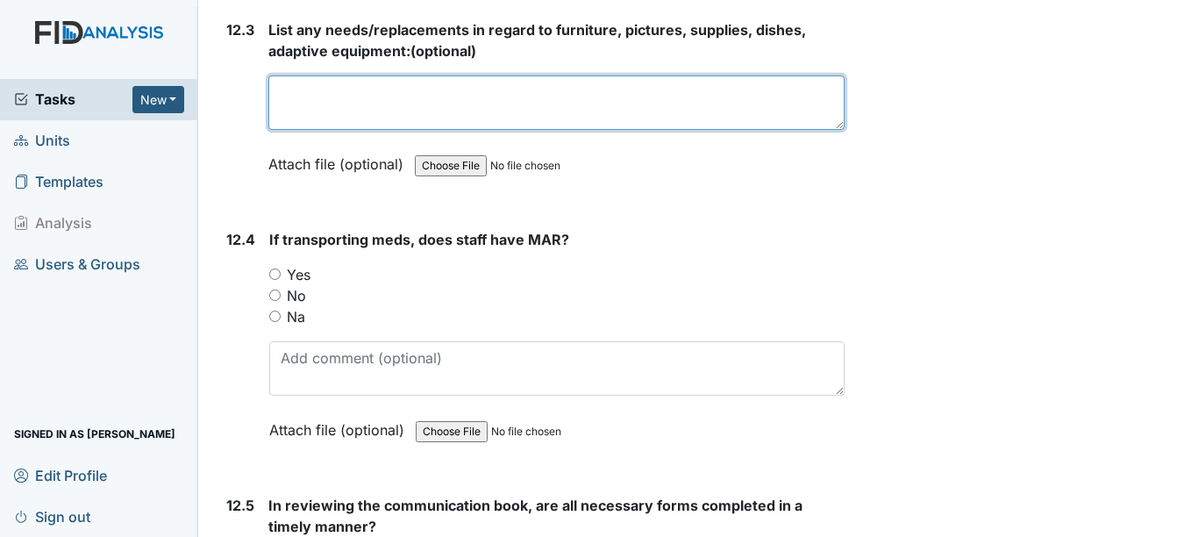
scroll to position [28653, 0]
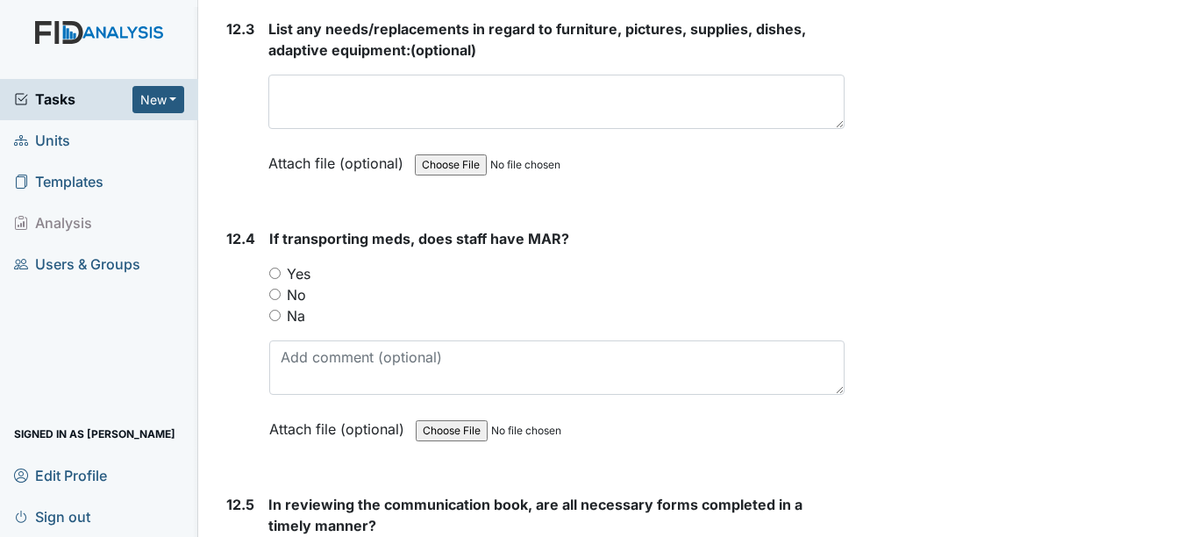
click at [353, 281] on div "Yes" at bounding box center [556, 273] width 575 height 21
click at [281, 320] on input "Na" at bounding box center [274, 315] width 11 height 11
radio input "true"
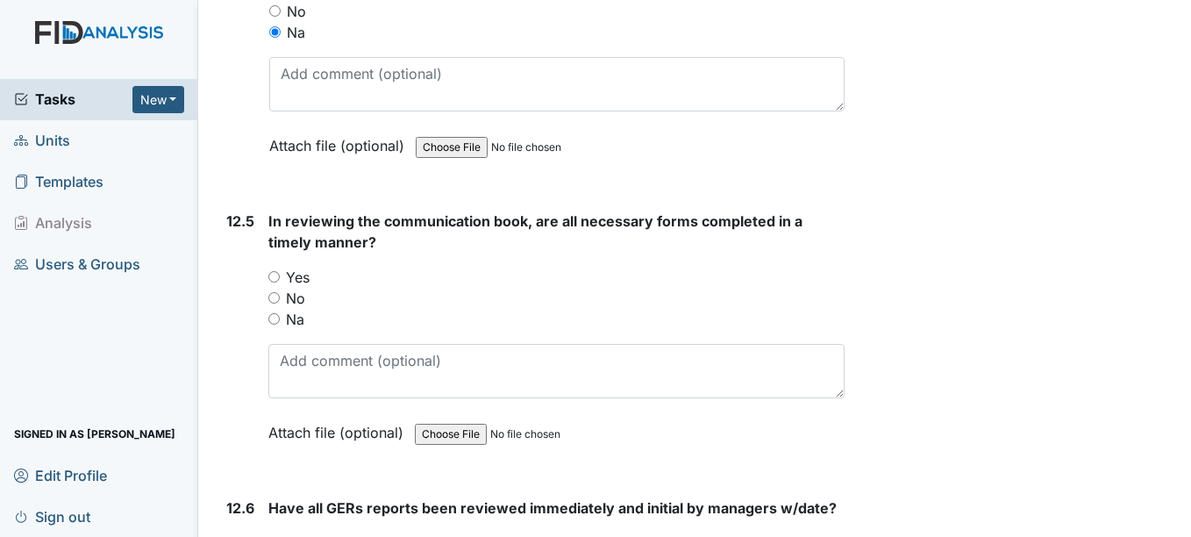
scroll to position [28948, 0]
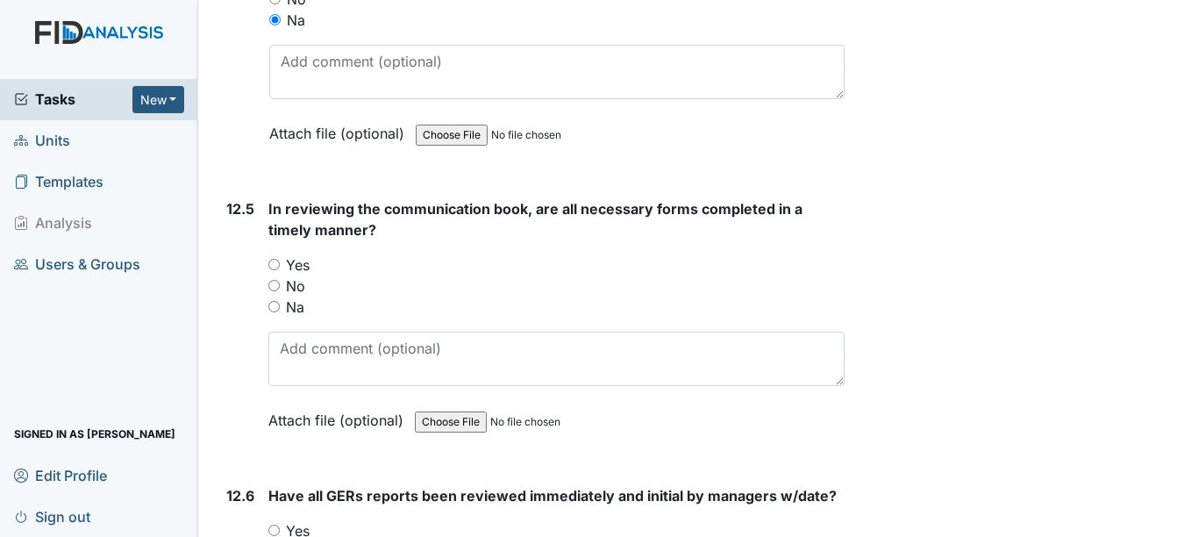
click at [328, 268] on div "Yes" at bounding box center [555, 264] width 575 height 21
click at [297, 266] on label "Yes" at bounding box center [298, 264] width 24 height 21
click at [280, 266] on input "Yes" at bounding box center [273, 264] width 11 height 11
radio input "true"
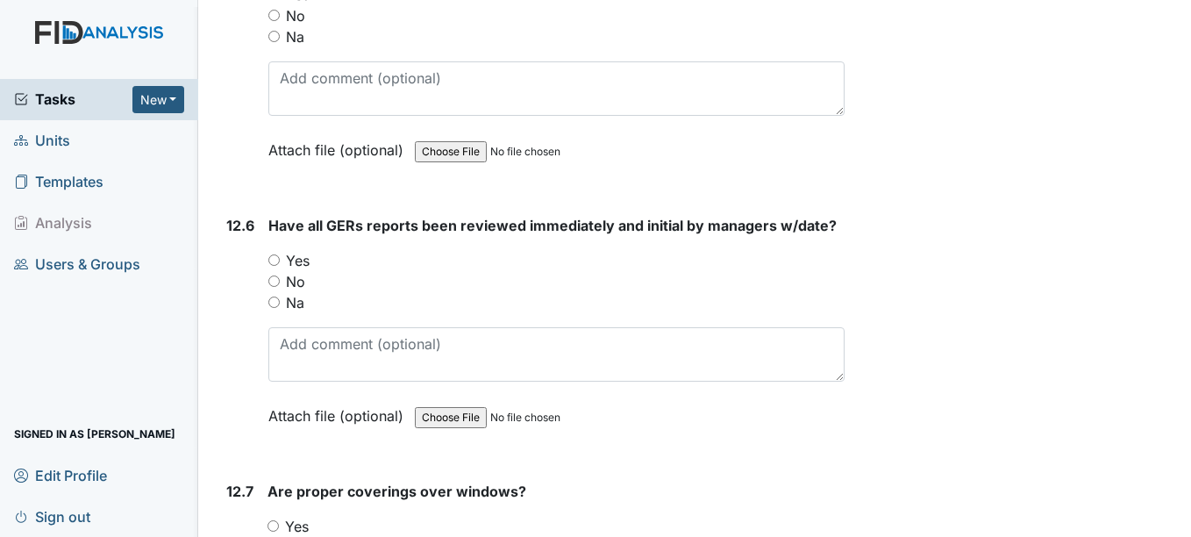
scroll to position [29220, 0]
click at [328, 261] on div "Yes" at bounding box center [555, 258] width 575 height 21
click at [306, 262] on label "Yes" at bounding box center [298, 258] width 24 height 21
click at [280, 262] on input "Yes" at bounding box center [273, 258] width 11 height 11
radio input "true"
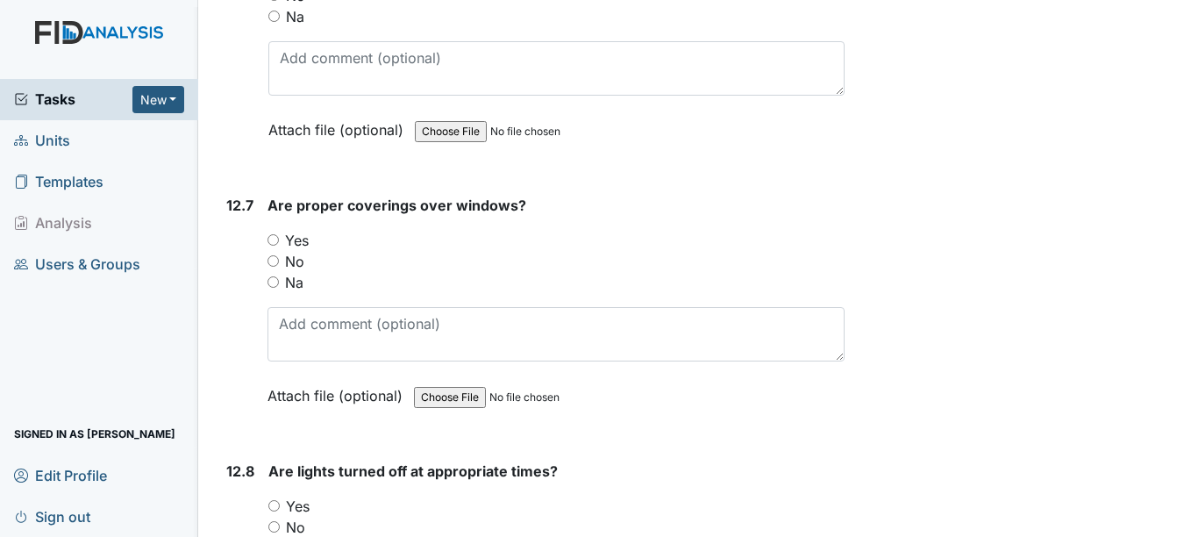
scroll to position [29505, 0]
click at [319, 249] on div "Yes" at bounding box center [556, 239] width 576 height 21
click at [291, 244] on label "Yes" at bounding box center [297, 239] width 24 height 21
click at [279, 244] on input "Yes" at bounding box center [273, 238] width 11 height 11
radio input "true"
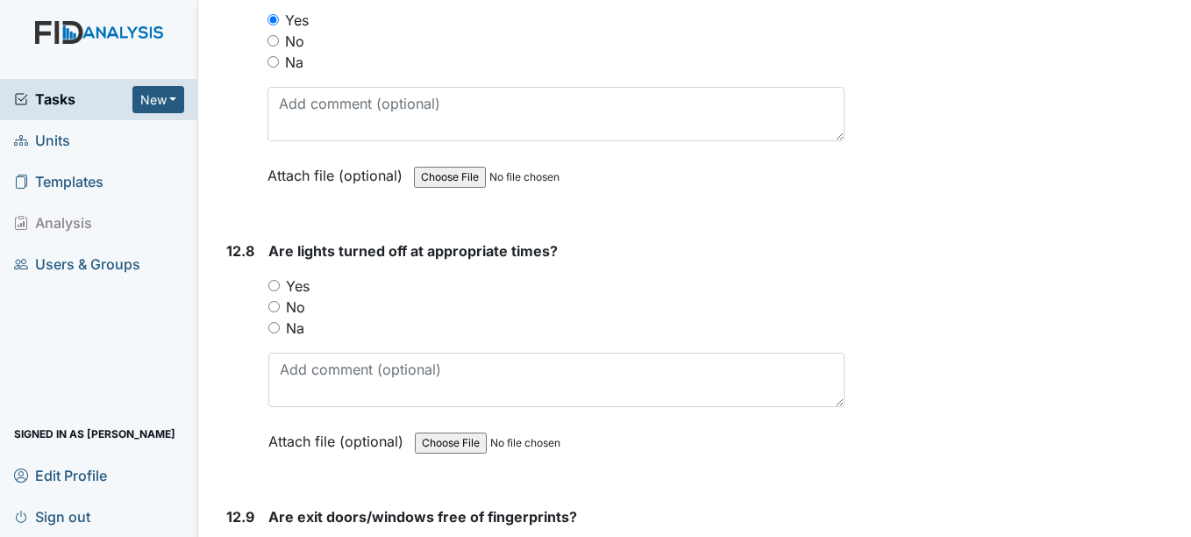
scroll to position [29725, 0]
click at [304, 290] on label "Yes" at bounding box center [298, 285] width 24 height 21
click at [280, 290] on input "Yes" at bounding box center [273, 284] width 11 height 11
radio input "true"
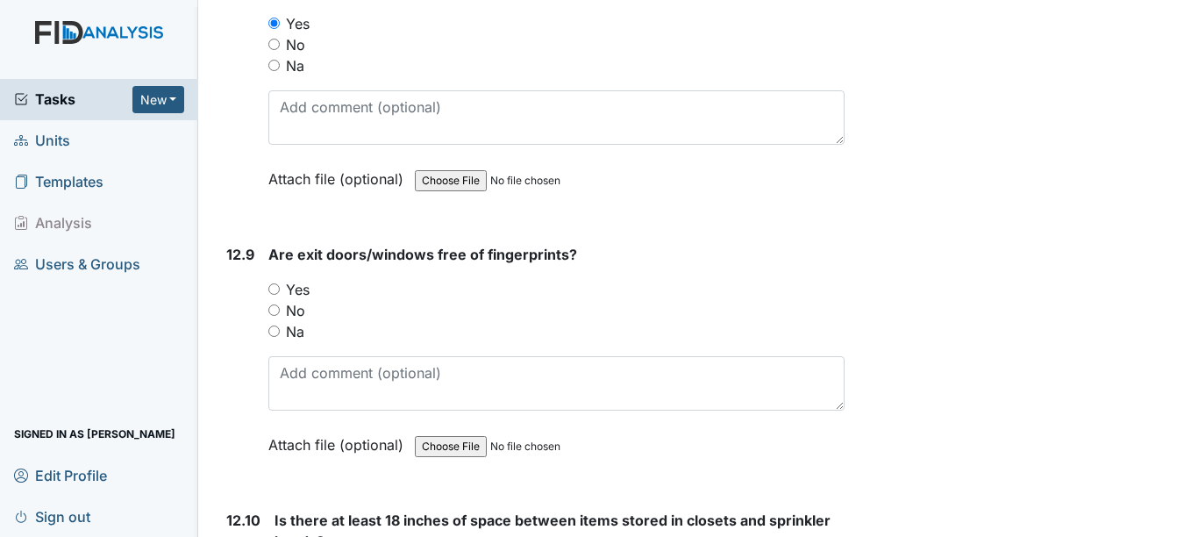
scroll to position [29986, 0]
click at [302, 290] on label "Yes" at bounding box center [298, 290] width 24 height 21
click at [280, 290] on input "Yes" at bounding box center [273, 289] width 11 height 11
radio input "true"
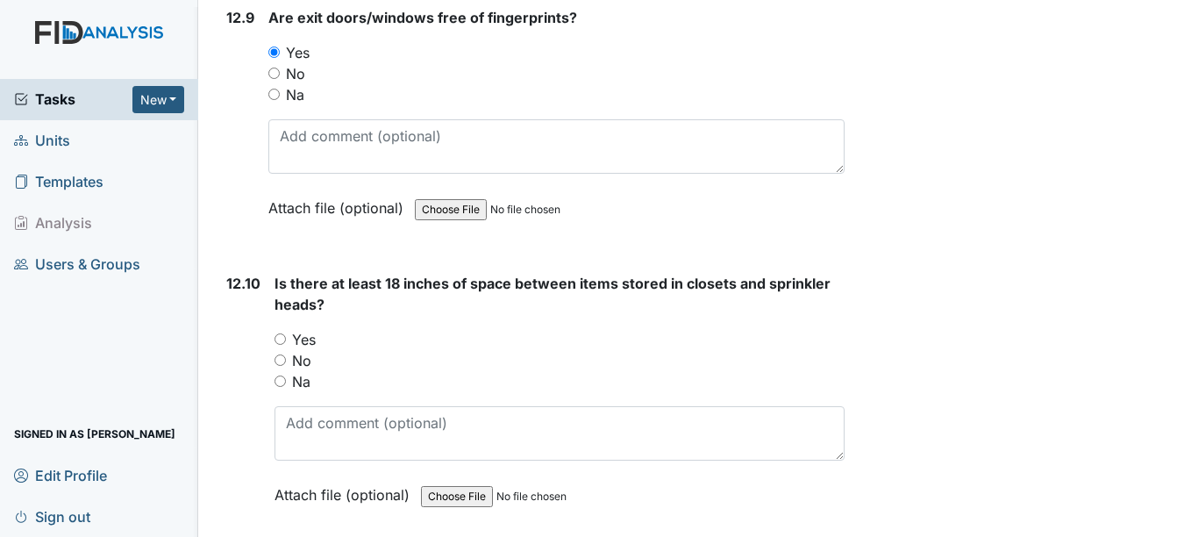
scroll to position [30235, 0]
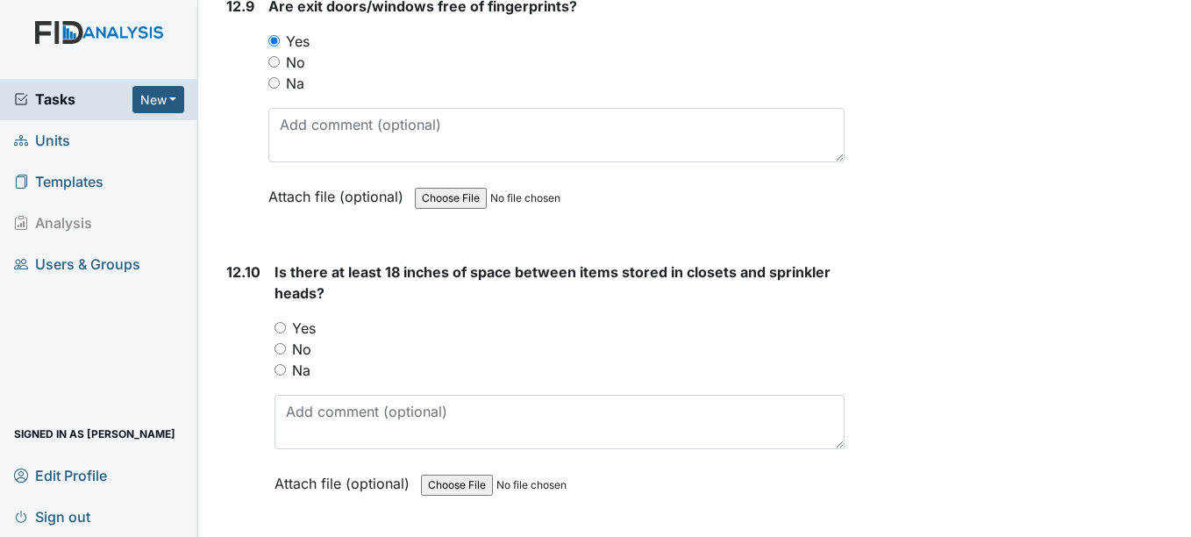
click at [304, 327] on label "Yes" at bounding box center [304, 328] width 24 height 21
click at [286, 327] on input "Yes" at bounding box center [280, 327] width 11 height 11
radio input "true"
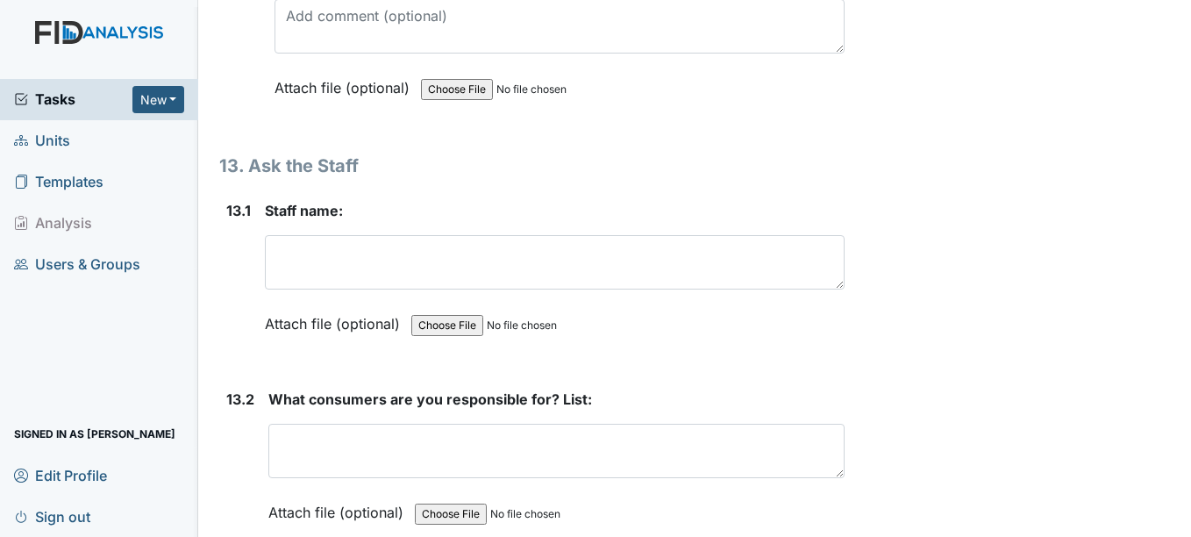
scroll to position [30632, 0]
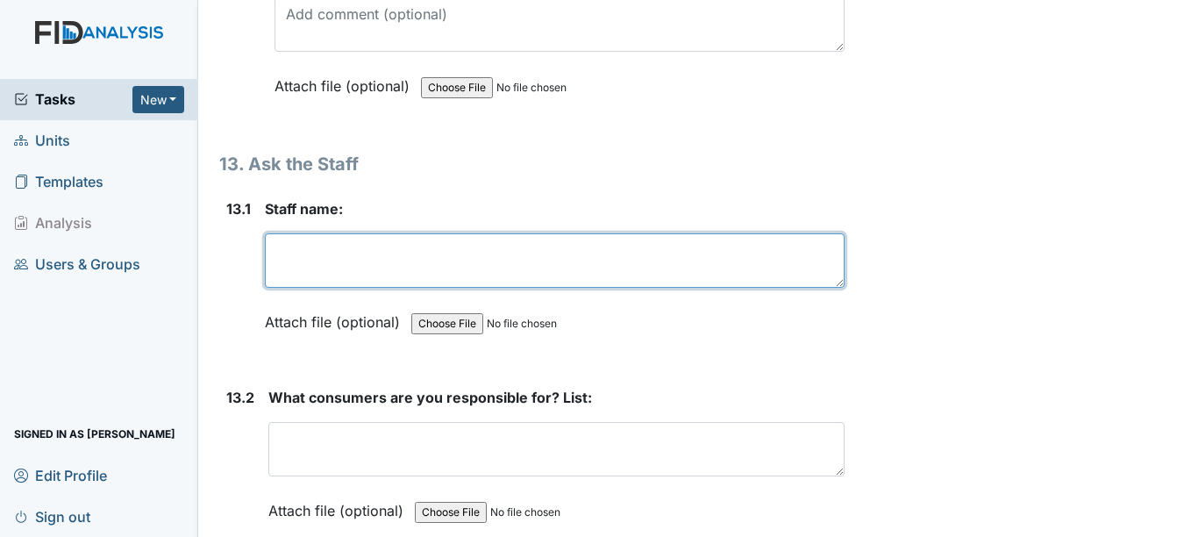
click at [572, 278] on textarea at bounding box center [554, 260] width 579 height 54
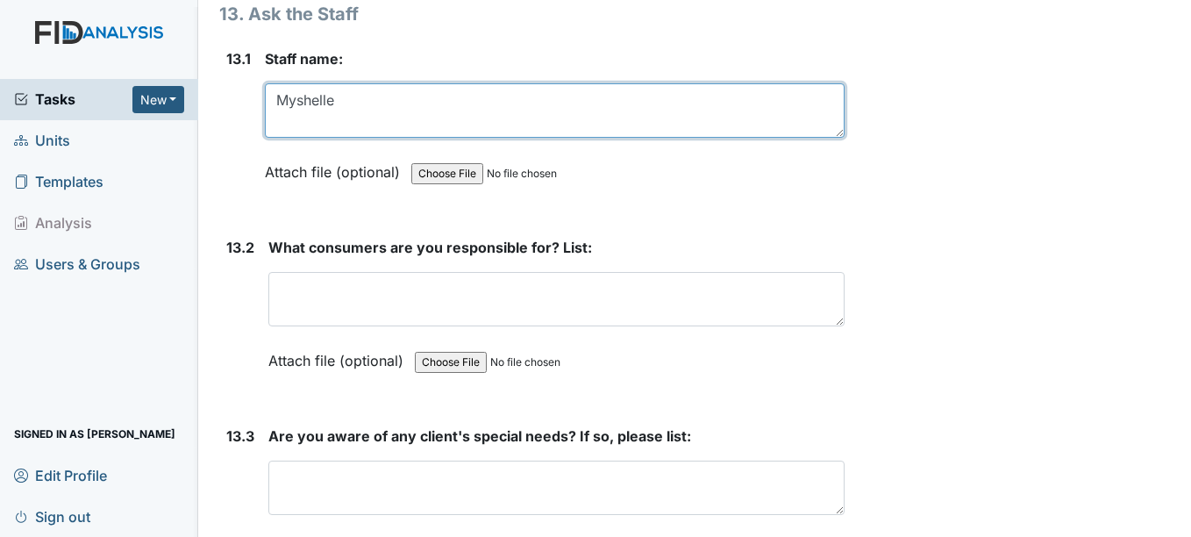
scroll to position [30784, 0]
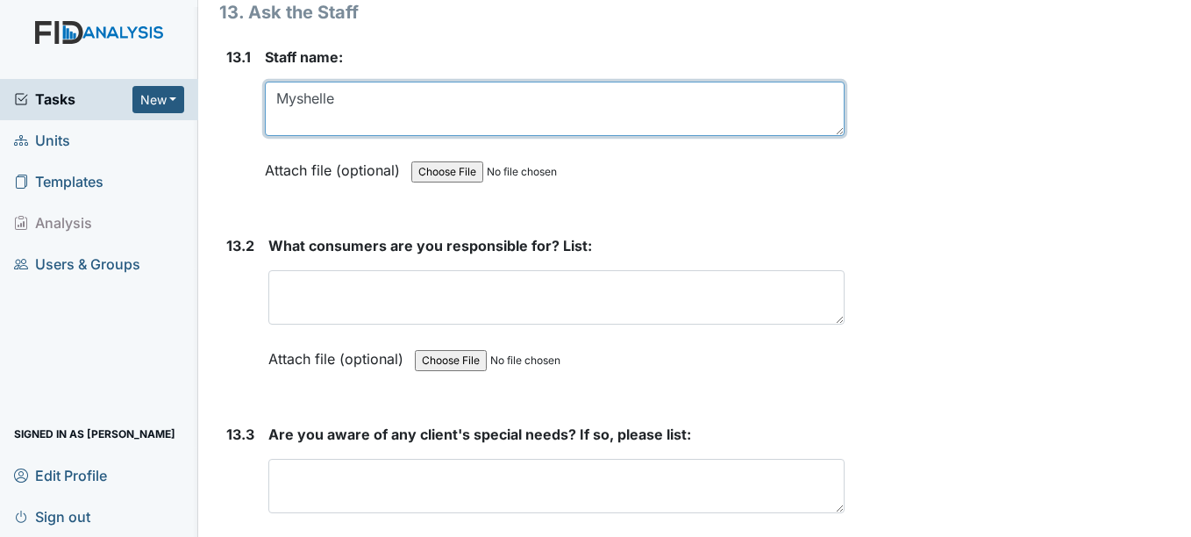
type textarea "Myshelle"
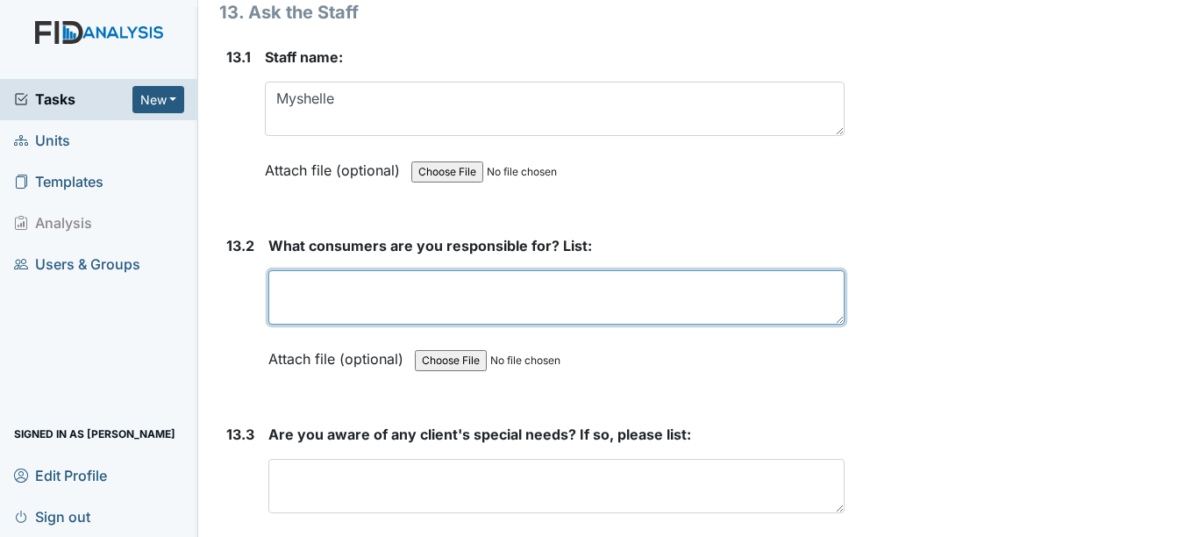
click at [648, 294] on textarea at bounding box center [555, 297] width 575 height 54
type textarea "v"
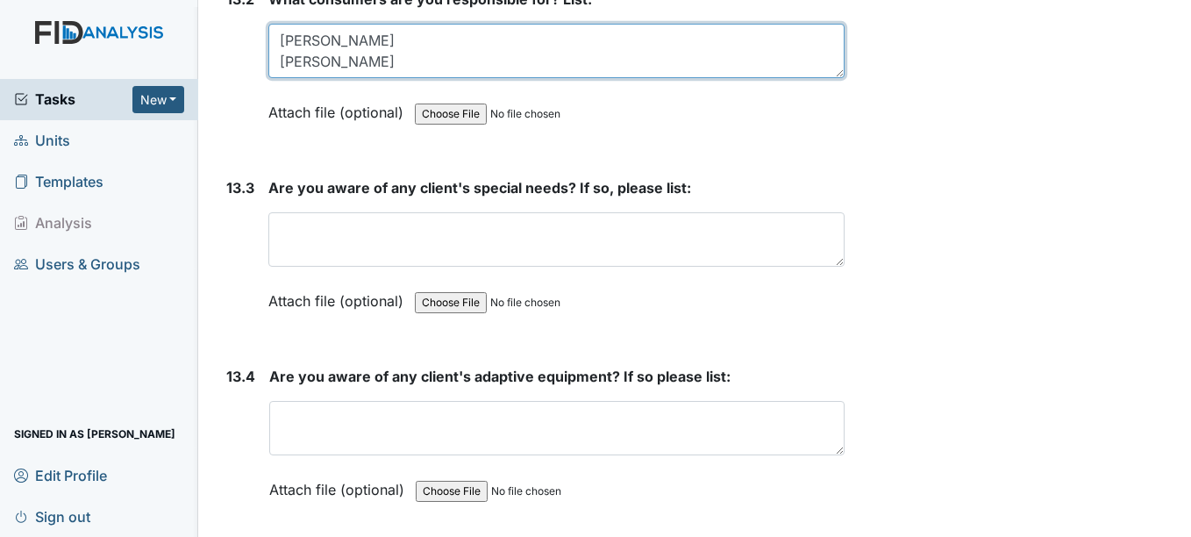
scroll to position [31039, 0]
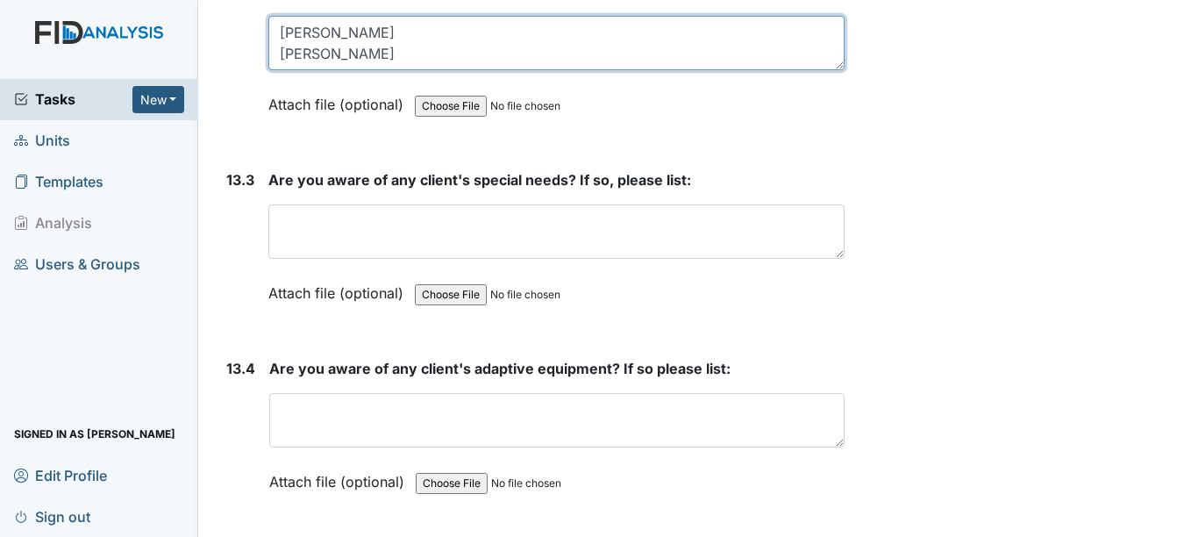
type textarea "[PERSON_NAME] [PERSON_NAME]"
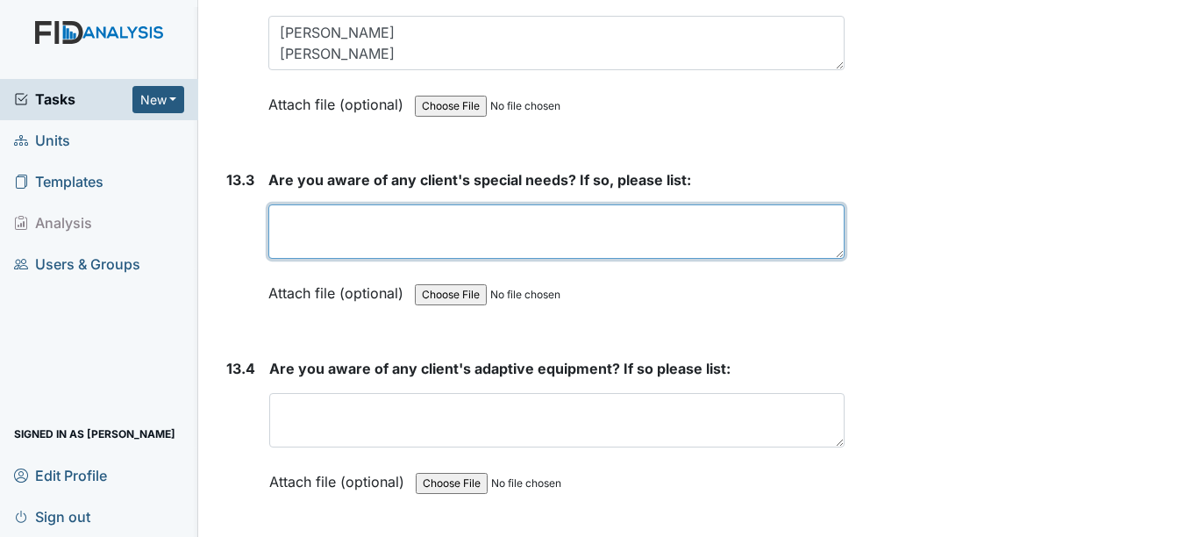
click at [643, 228] on textarea at bounding box center [555, 231] width 575 height 54
type textarea "none"
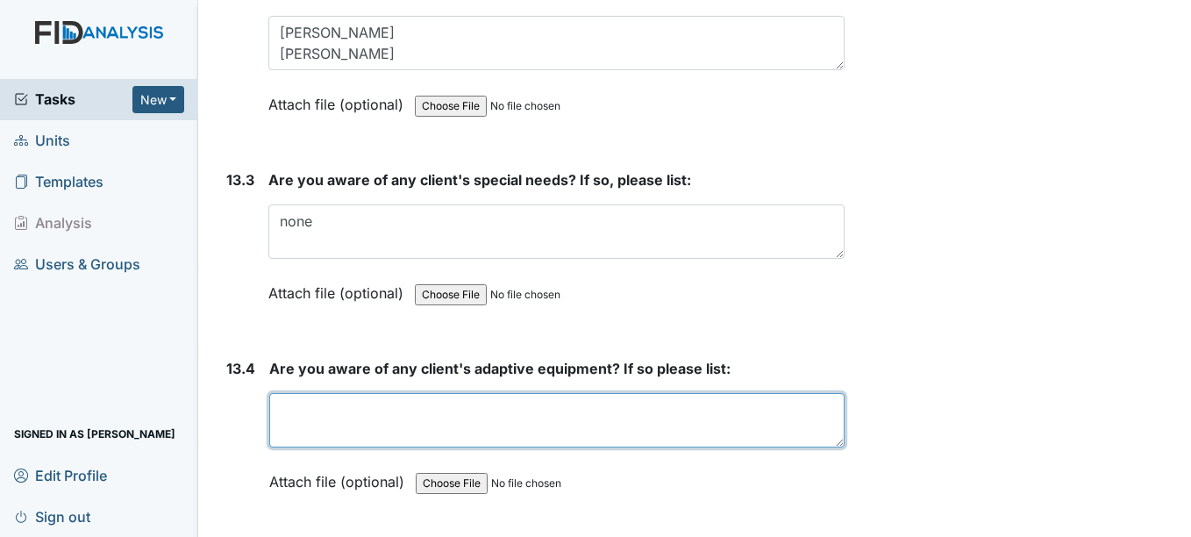
click at [492, 401] on textarea at bounding box center [556, 420] width 575 height 54
type textarea "none"
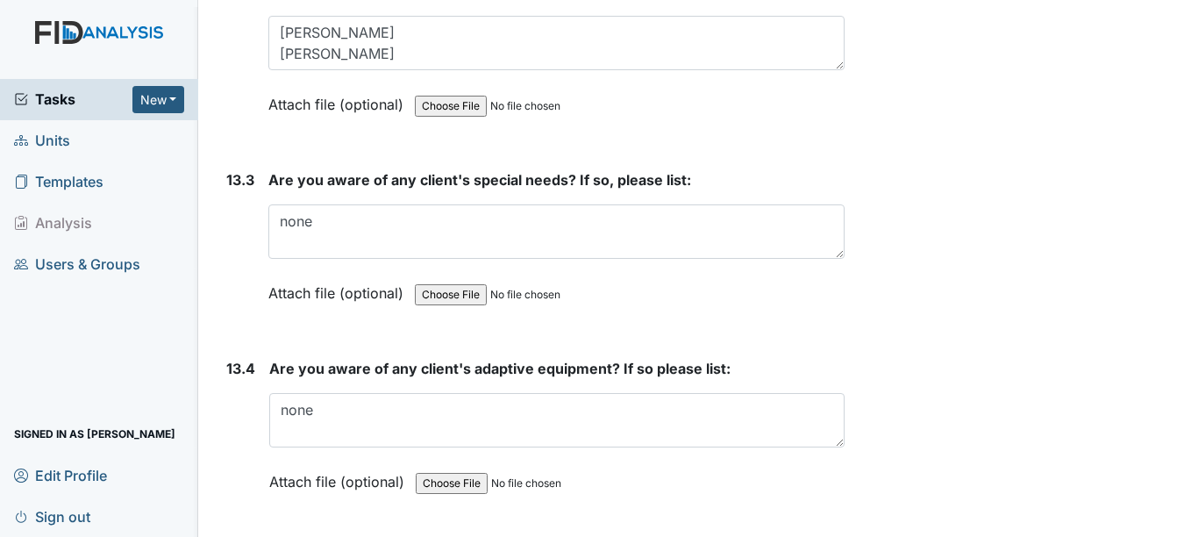
click at [234, 478] on div "13.4" at bounding box center [240, 438] width 29 height 161
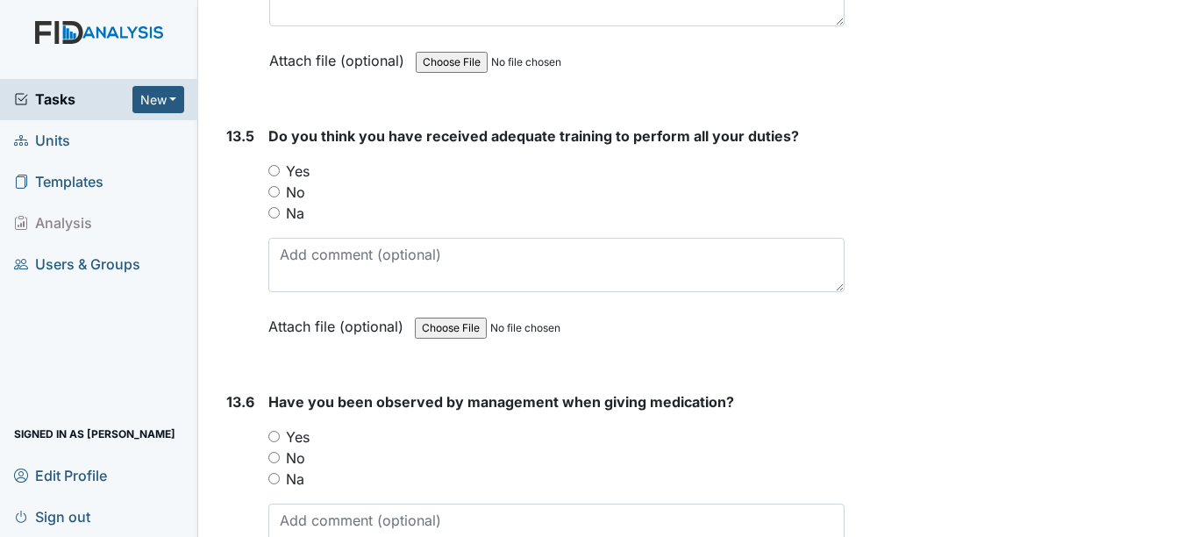
scroll to position [31425, 0]
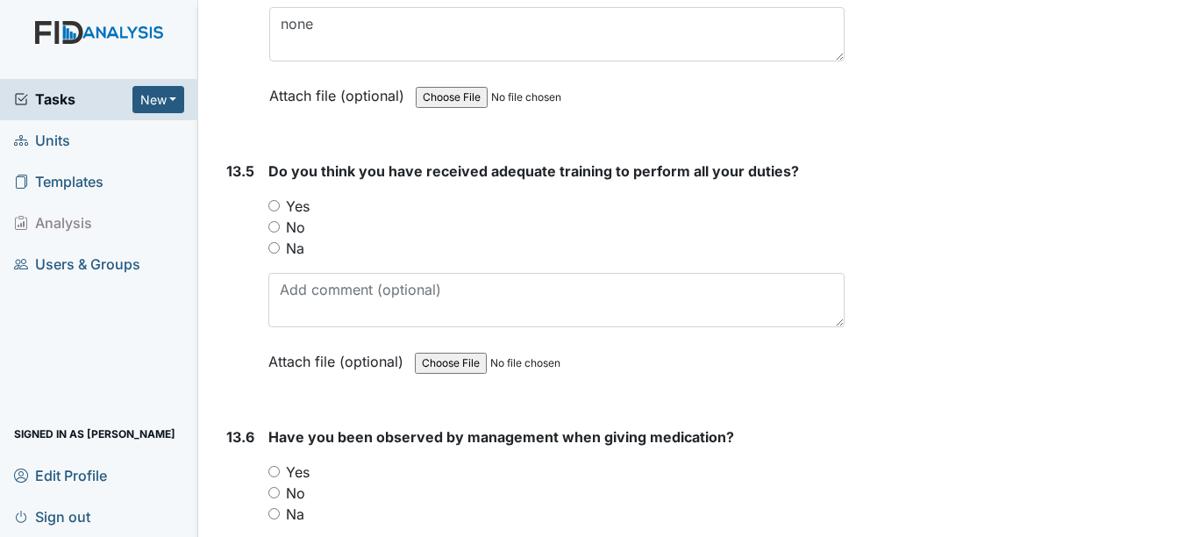
click at [291, 196] on label "Yes" at bounding box center [298, 206] width 24 height 21
click at [280, 200] on input "Yes" at bounding box center [273, 205] width 11 height 11
radio input "true"
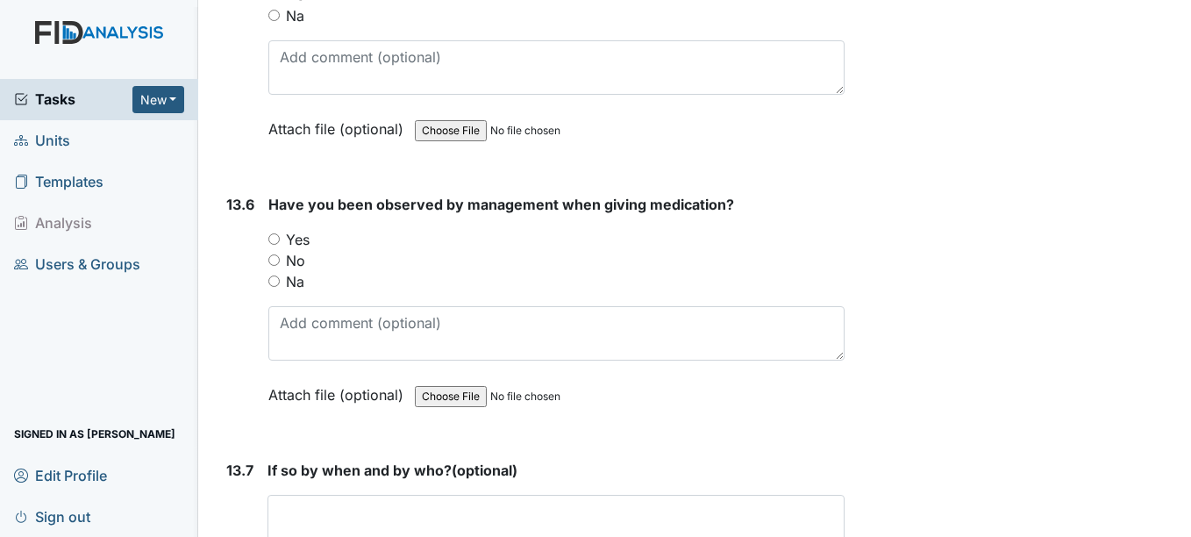
scroll to position [31659, 0]
click at [329, 295] on div "Have you been observed by management when giving medication? You must select on…" at bounding box center [555, 304] width 575 height 224
click at [277, 282] on input "Na" at bounding box center [273, 279] width 11 height 11
radio input "true"
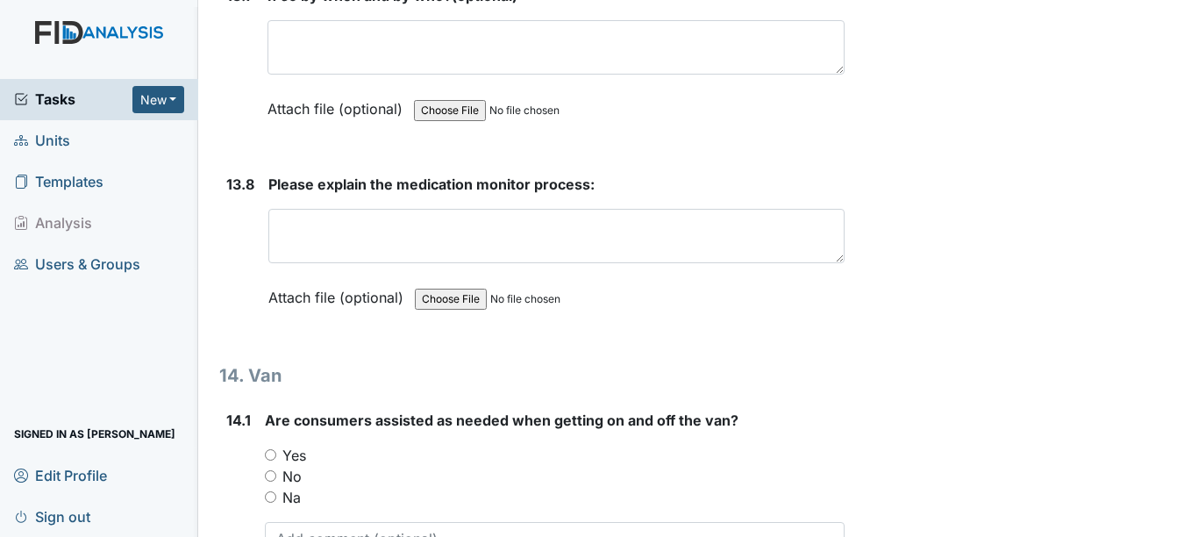
scroll to position [32137, 0]
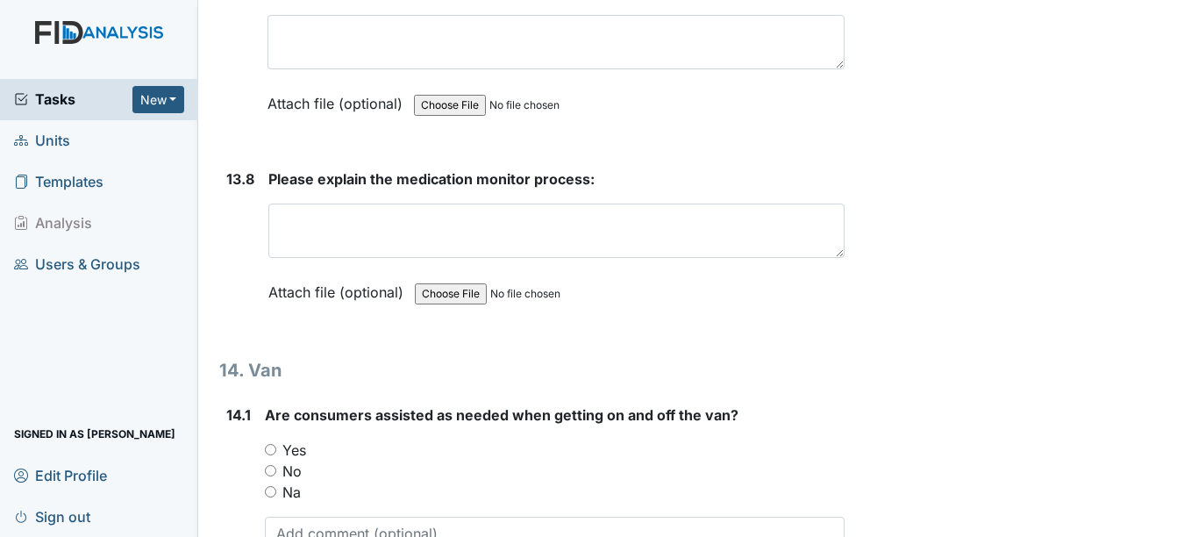
click at [373, 230] on textarea at bounding box center [555, 231] width 575 height 54
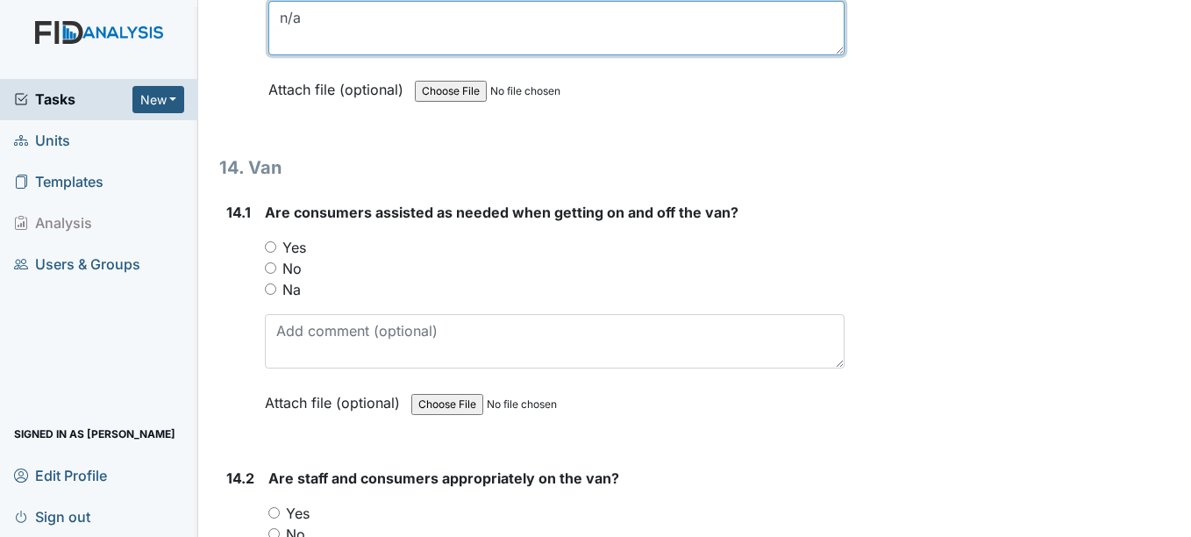
scroll to position [32373, 0]
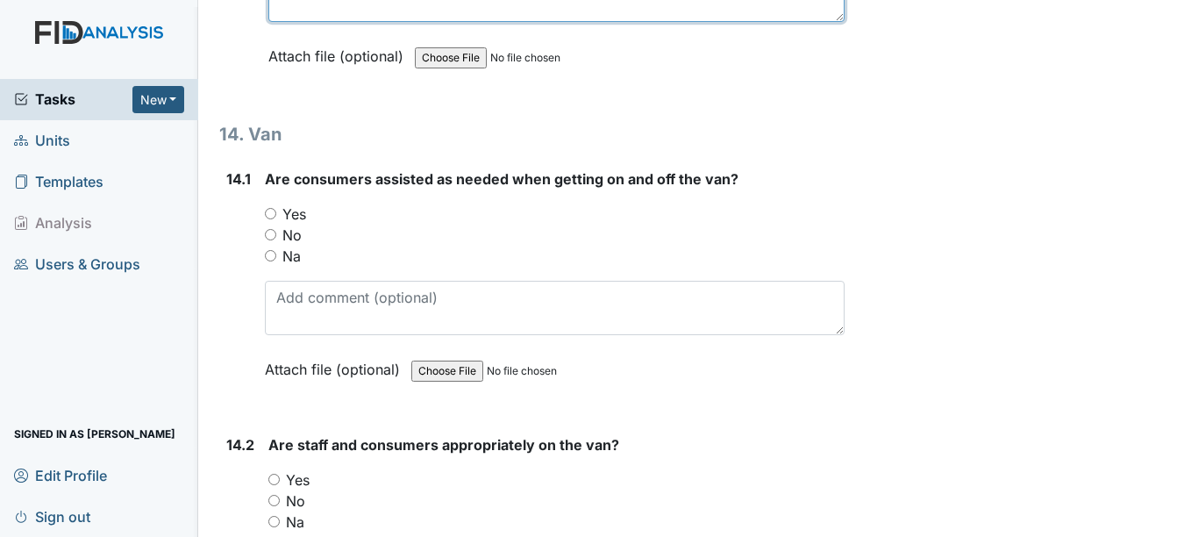
type textarea "n/a"
click at [354, 232] on div "No" at bounding box center [554, 235] width 579 height 21
click at [325, 221] on div "Yes" at bounding box center [554, 214] width 579 height 21
click at [275, 211] on input "Yes" at bounding box center [270, 213] width 11 height 11
radio input "true"
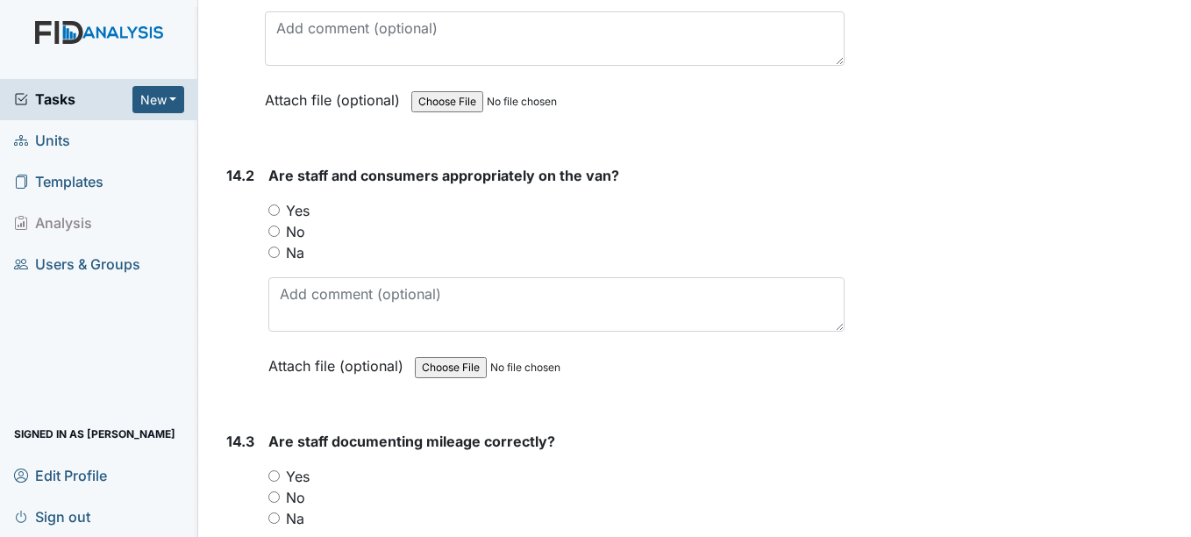
scroll to position [32644, 0]
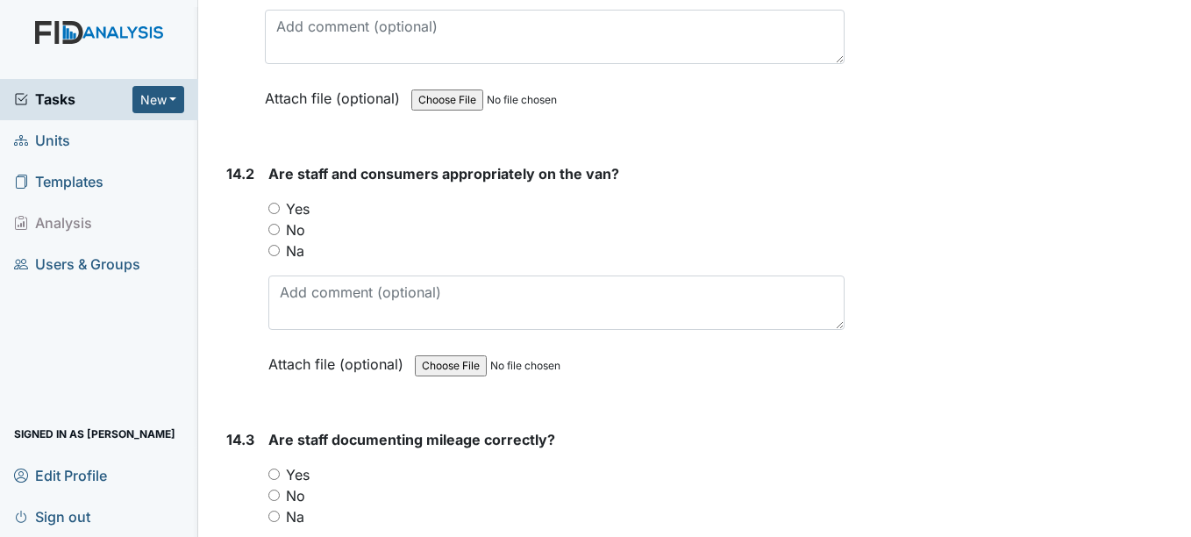
click at [321, 217] on div "Yes" at bounding box center [555, 208] width 575 height 21
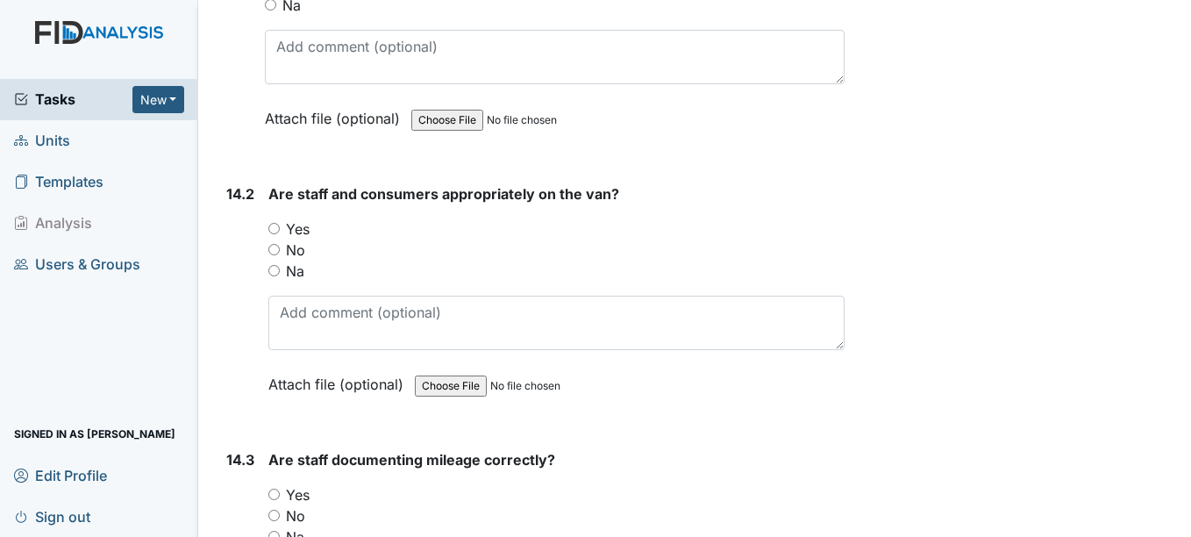
scroll to position [32613, 0]
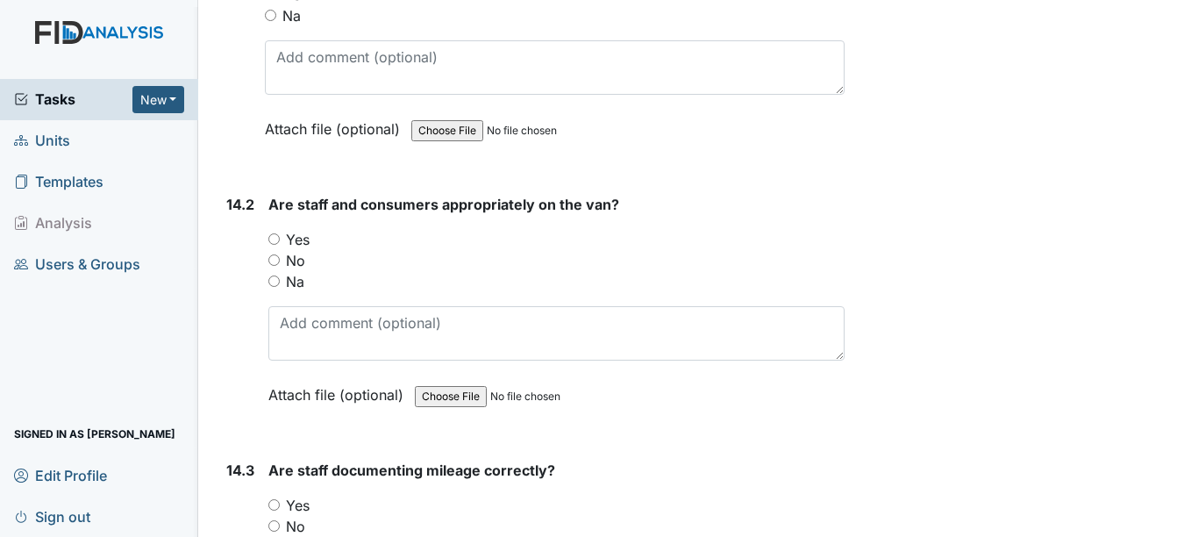
click at [275, 240] on input "Yes" at bounding box center [273, 238] width 11 height 11
radio input "true"
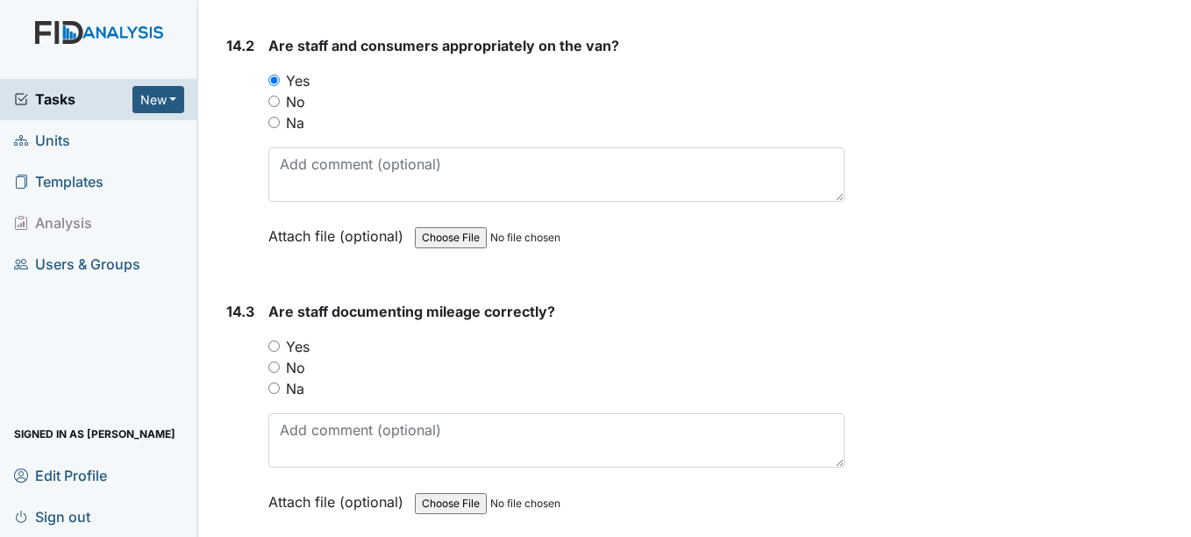
scroll to position [32773, 0]
click at [268, 347] on input "Yes" at bounding box center [273, 344] width 11 height 11
radio input "true"
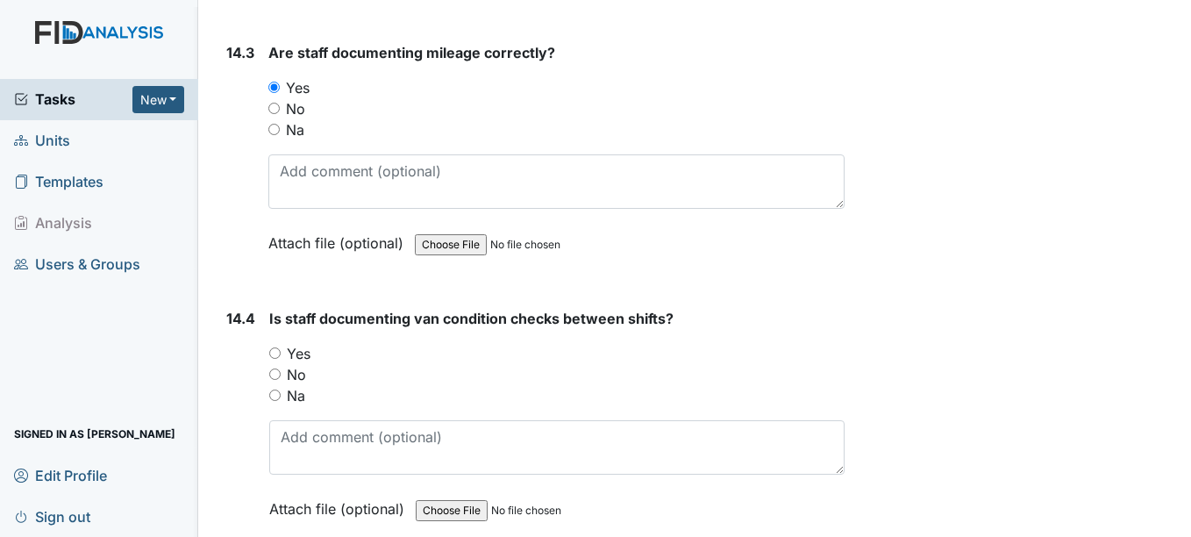
scroll to position [33023, 0]
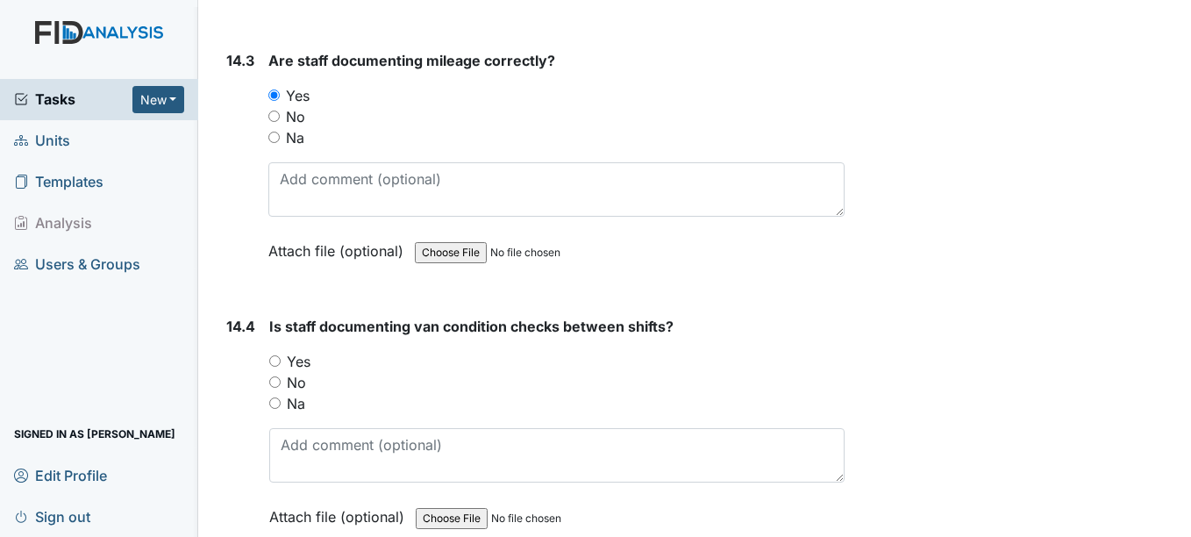
click at [275, 364] on input "Yes" at bounding box center [274, 360] width 11 height 11
radio input "true"
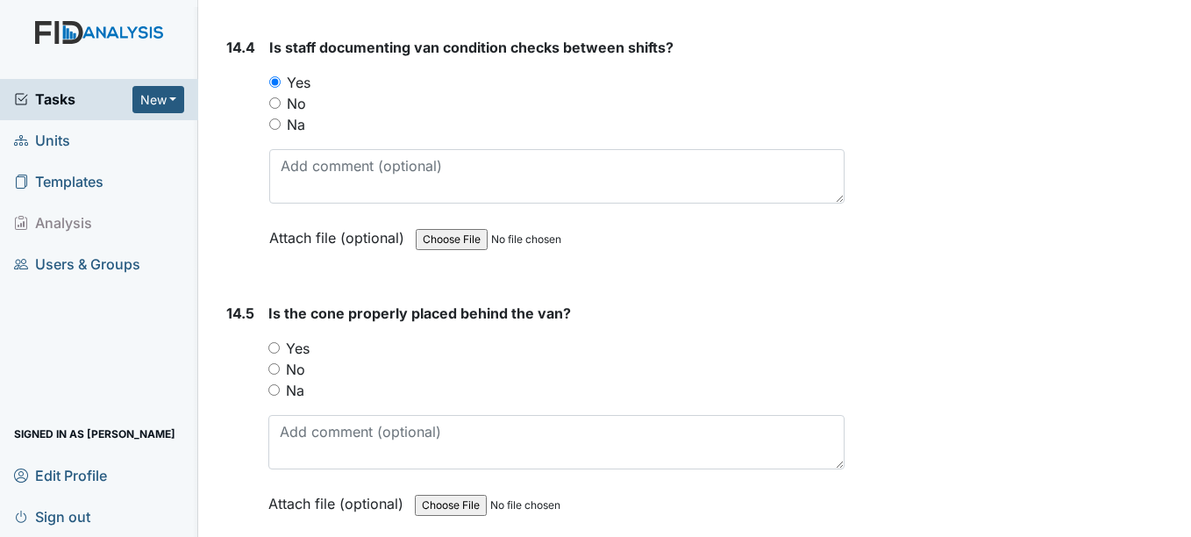
scroll to position [33307, 0]
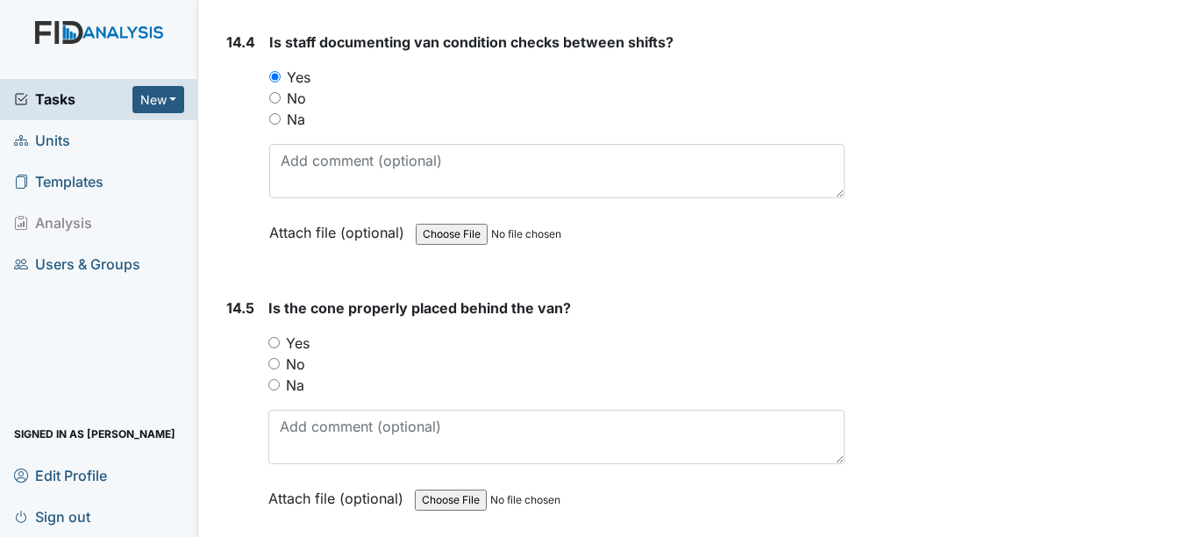
click at [276, 343] on input "Yes" at bounding box center [273, 342] width 11 height 11
radio input "true"
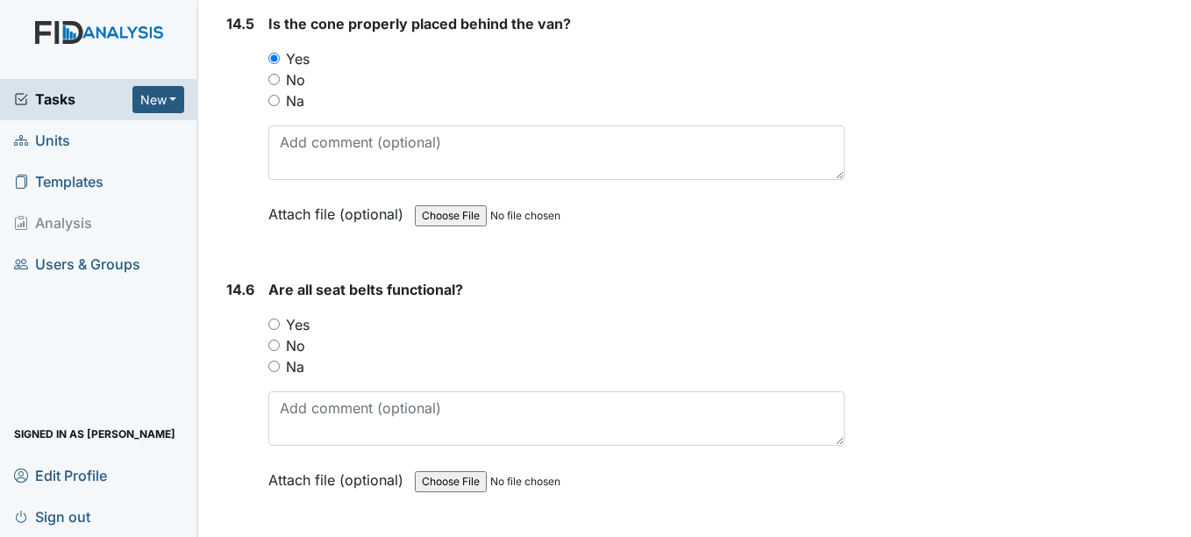
scroll to position [33605, 0]
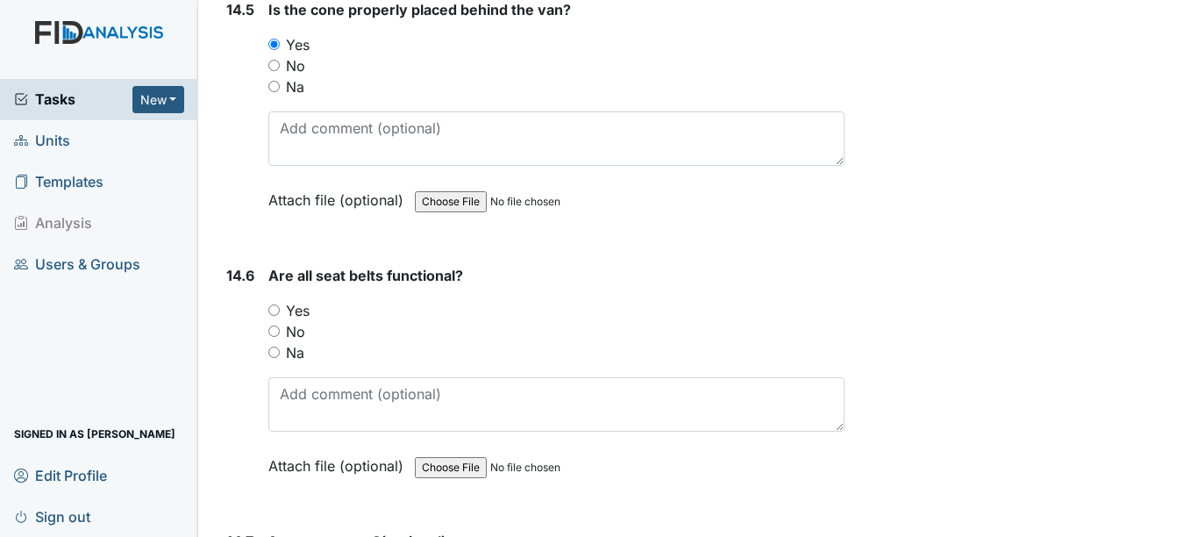
click at [272, 309] on input "Yes" at bounding box center [273, 309] width 11 height 11
radio input "true"
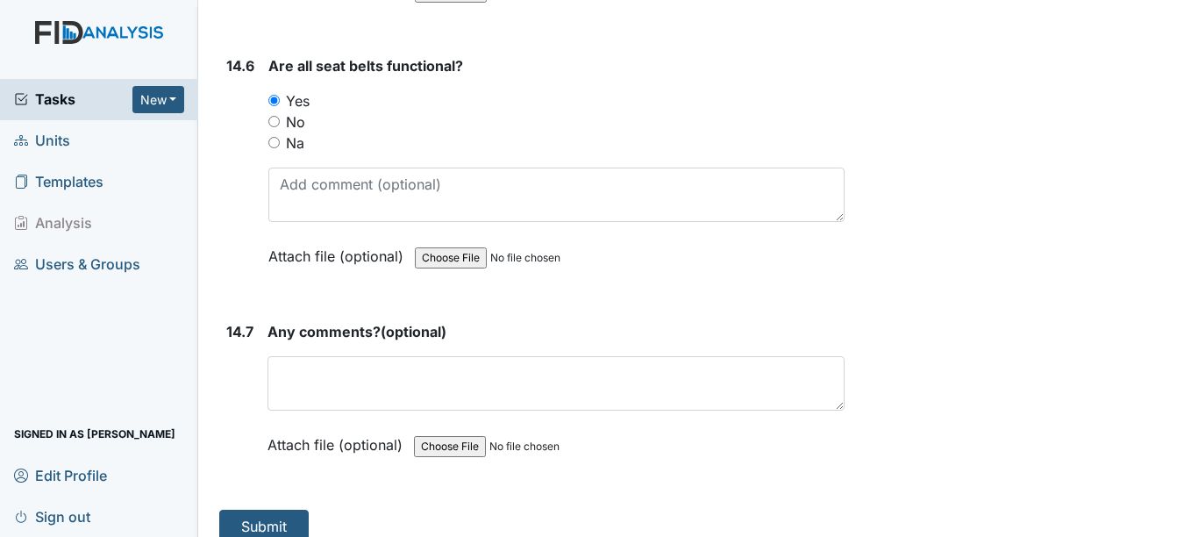
scroll to position [33835, 0]
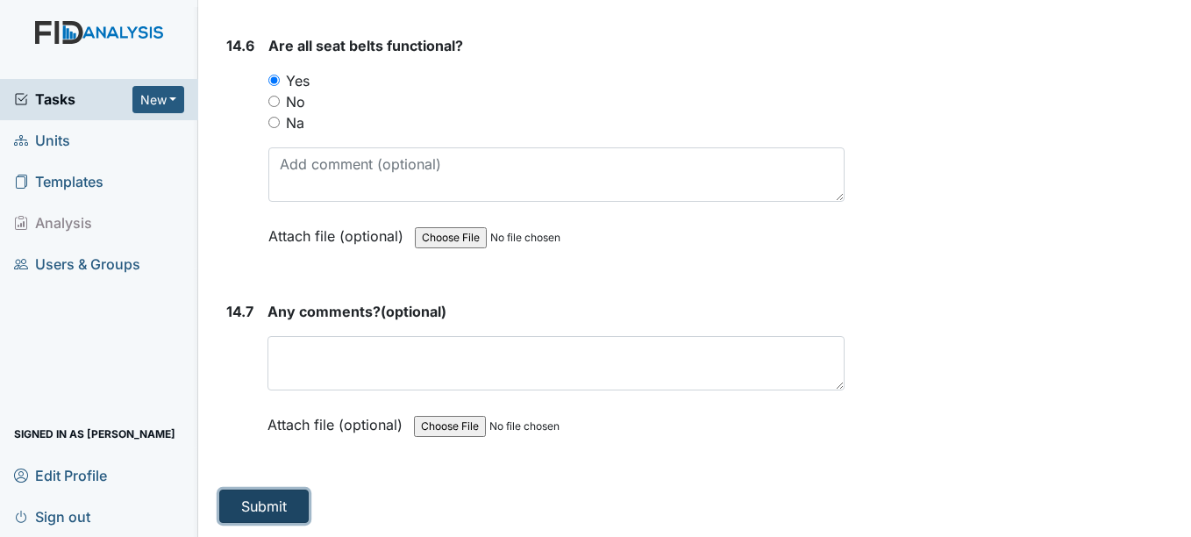
click at [261, 514] on button "Submit" at bounding box center [263, 506] width 89 height 33
click at [258, 497] on button "Submit" at bounding box center [263, 506] width 89 height 33
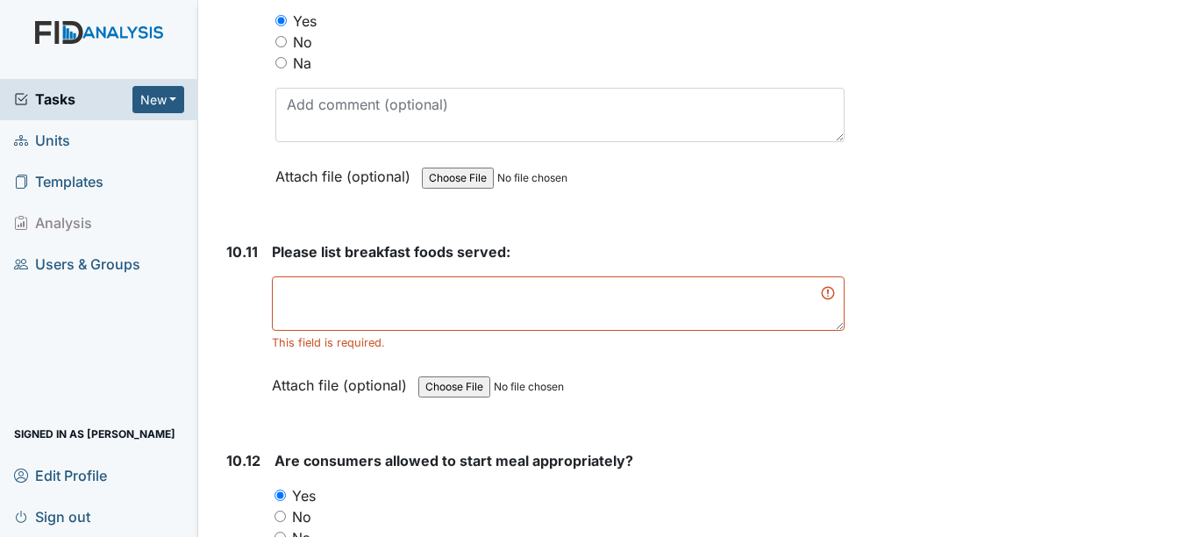
scroll to position [17914, 0]
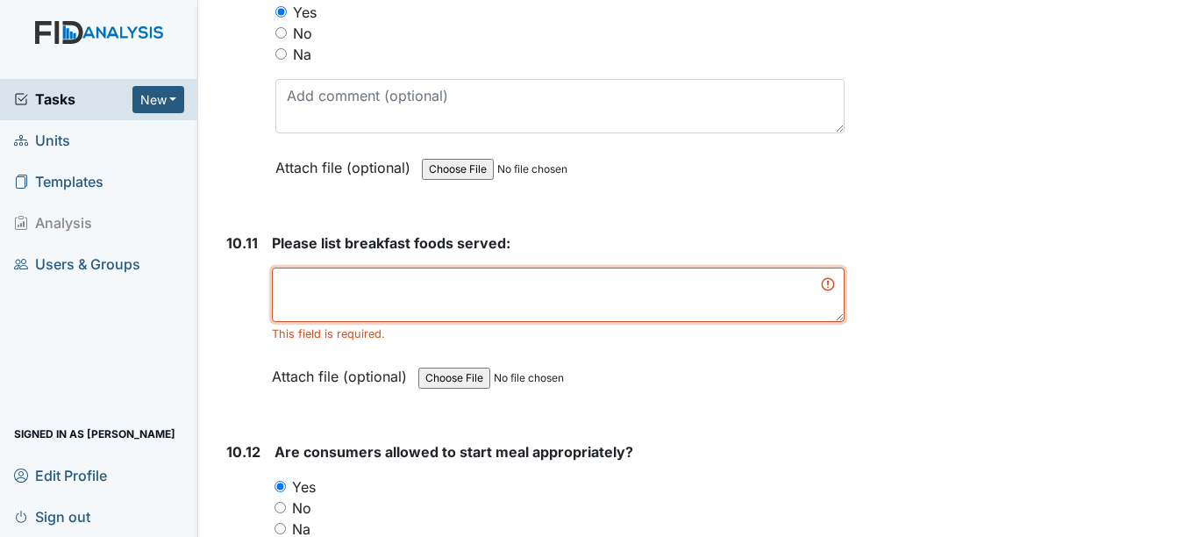
click at [731, 304] on textarea at bounding box center [558, 295] width 572 height 54
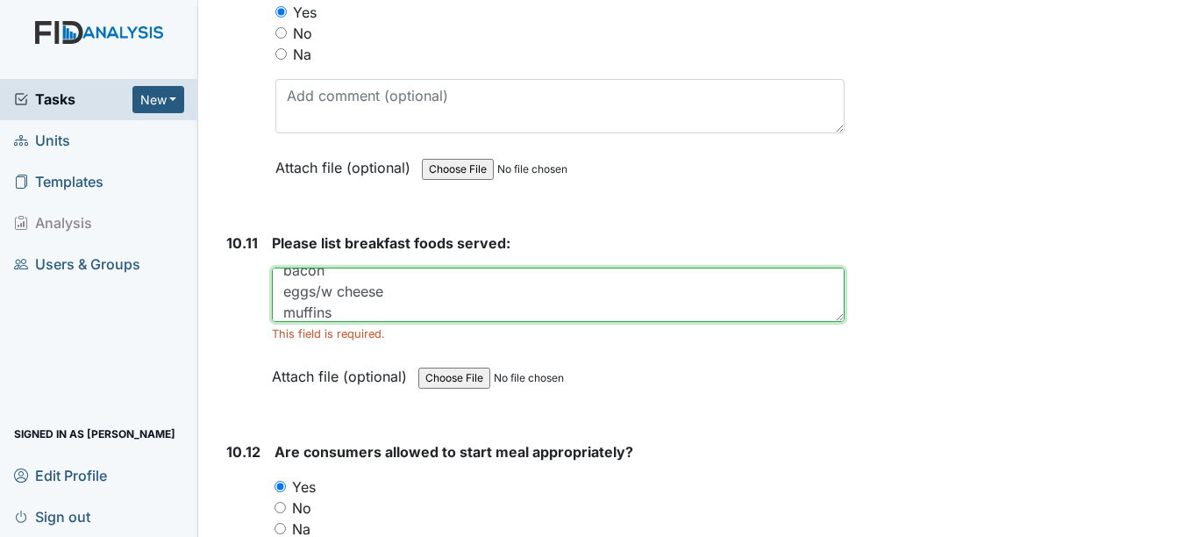
scroll to position [35, 0]
type textarea "bacon eggs/w cheese muffins orange juice."
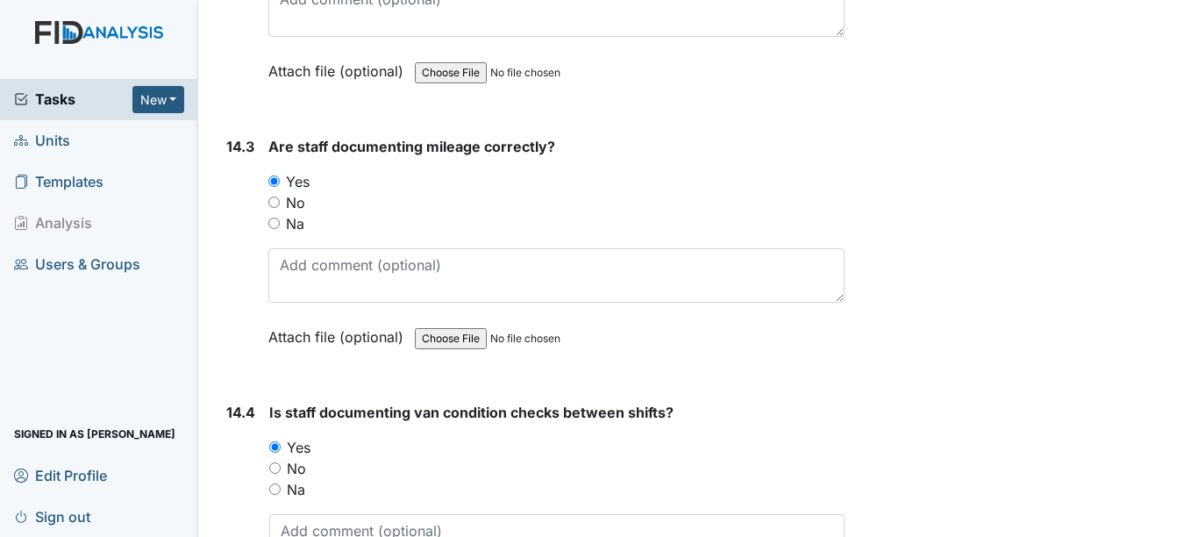
scroll to position [33835, 0]
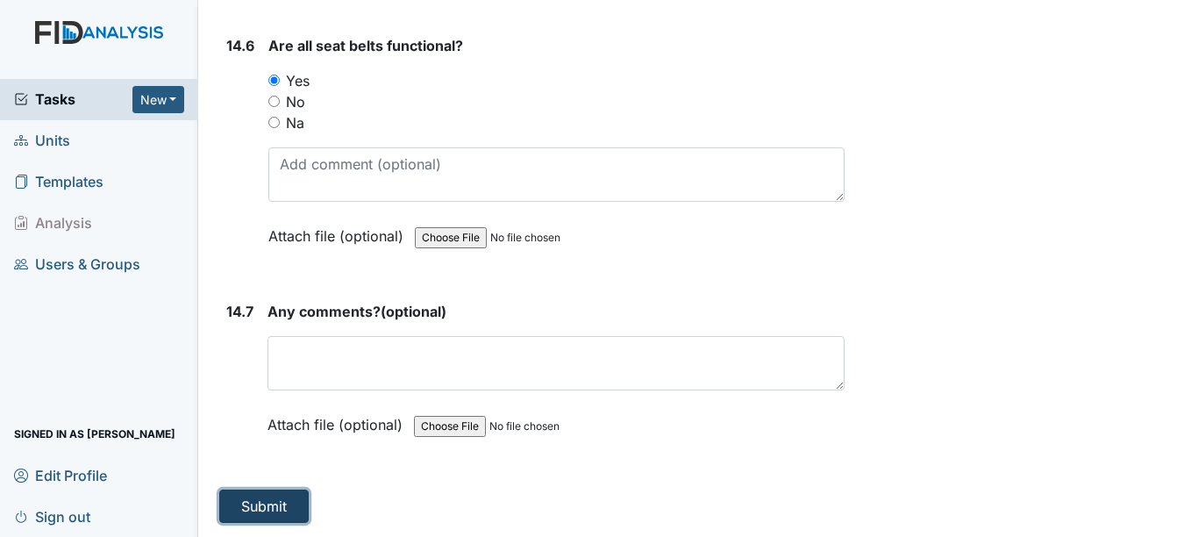
click at [260, 515] on button "Submit" at bounding box center [263, 506] width 89 height 33
